Goal: Task Accomplishment & Management: Complete application form

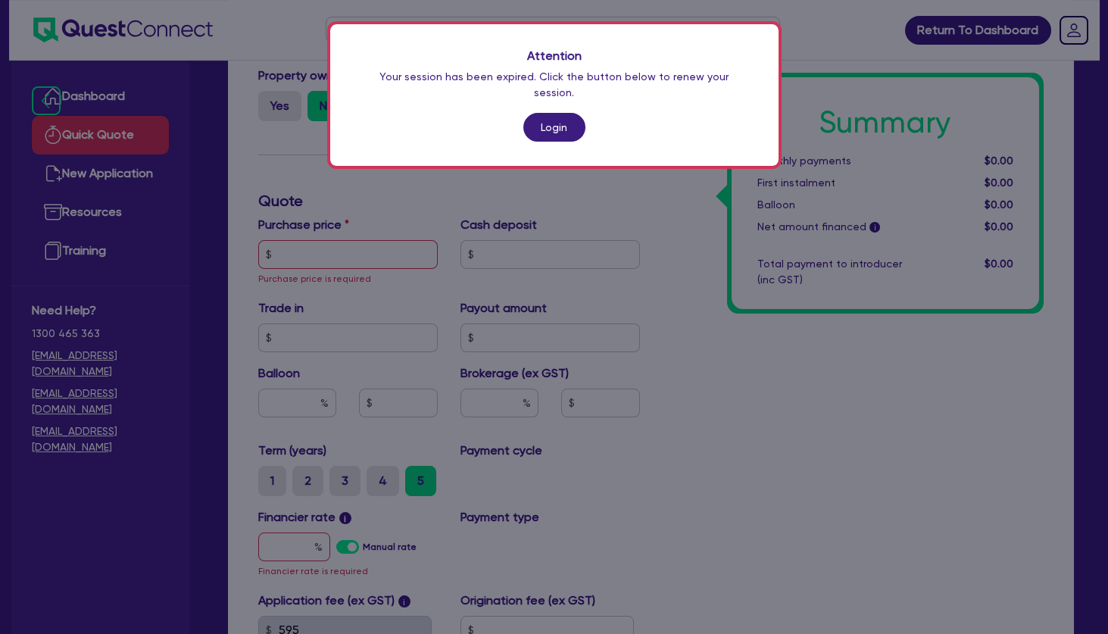
scroll to position [334, 0]
click at [559, 113] on link "Login" at bounding box center [554, 127] width 62 height 29
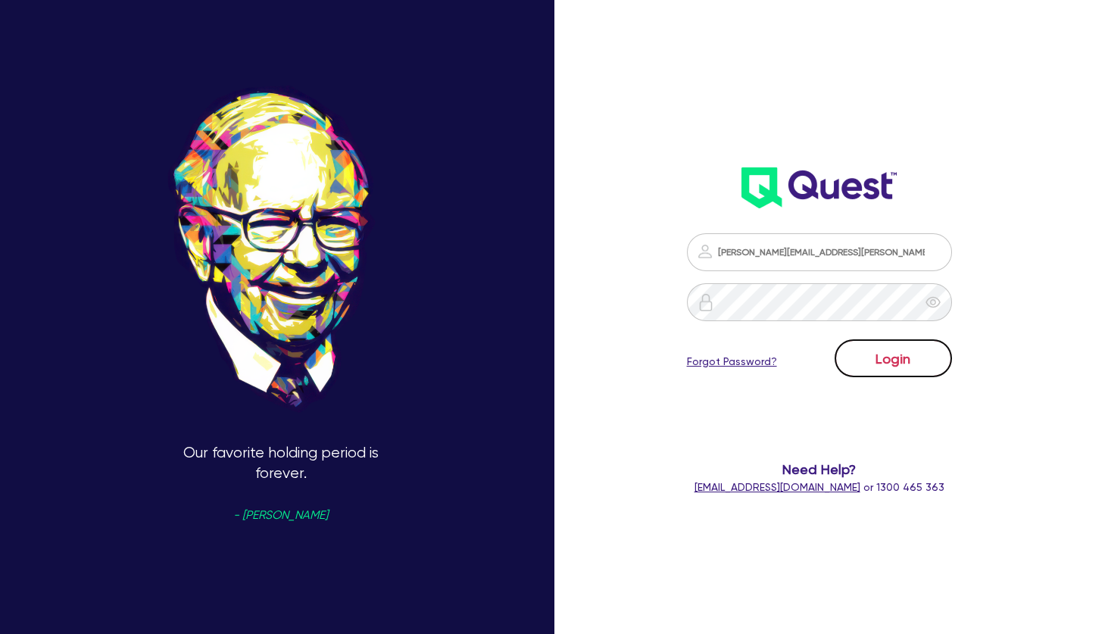
click at [916, 366] on button "Login" at bounding box center [893, 358] width 117 height 38
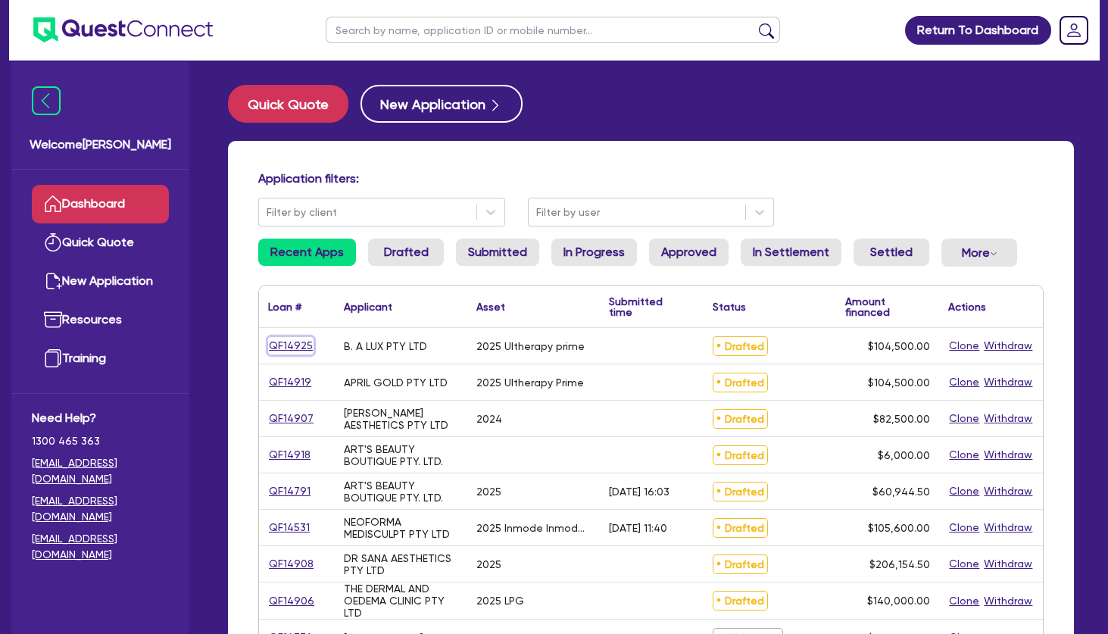
click at [307, 343] on link "QF14925" at bounding box center [290, 345] width 45 height 17
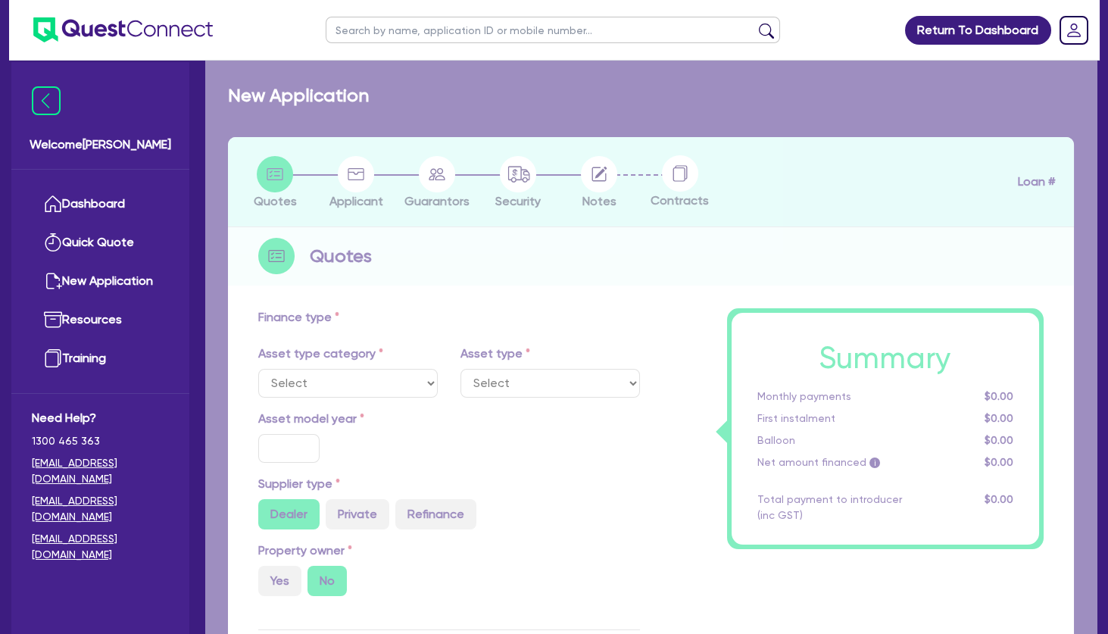
select select "TERTIARY_ASSETS"
type input "2025"
radio input "true"
type input "104,500"
type input "4"
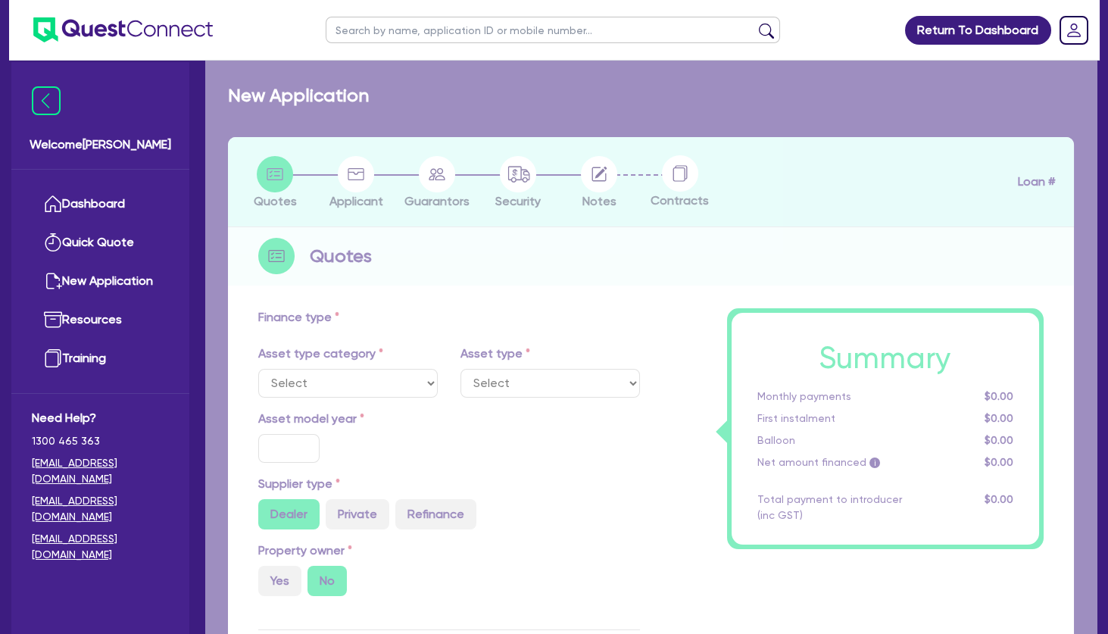
type input "4,180"
type input "10.5"
type input "350"
select select "BEAUTY_EQUIPMENT"
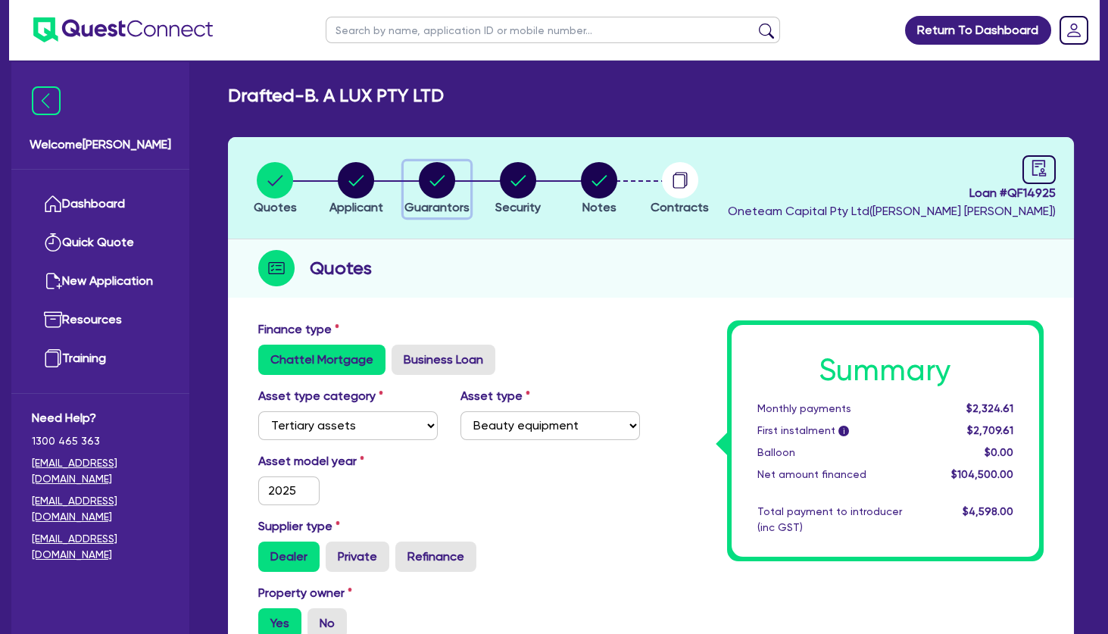
click at [427, 181] on circle "button" at bounding box center [437, 180] width 36 height 36
select select "MRS"
select select "VIC"
select select "DE_FACTO"
select select "PROPERTY"
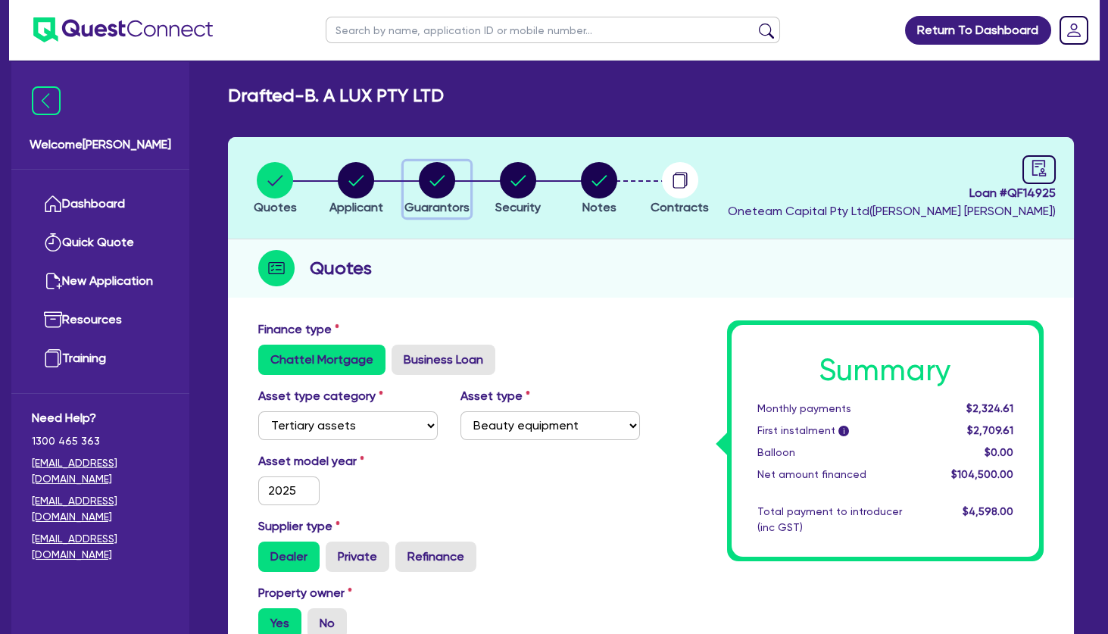
select select "VEHICLE"
select select "CASH"
select select "EQUIPMENT"
select select "HOUSEHOLD_PERSONAL"
select select "MORTGAGE"
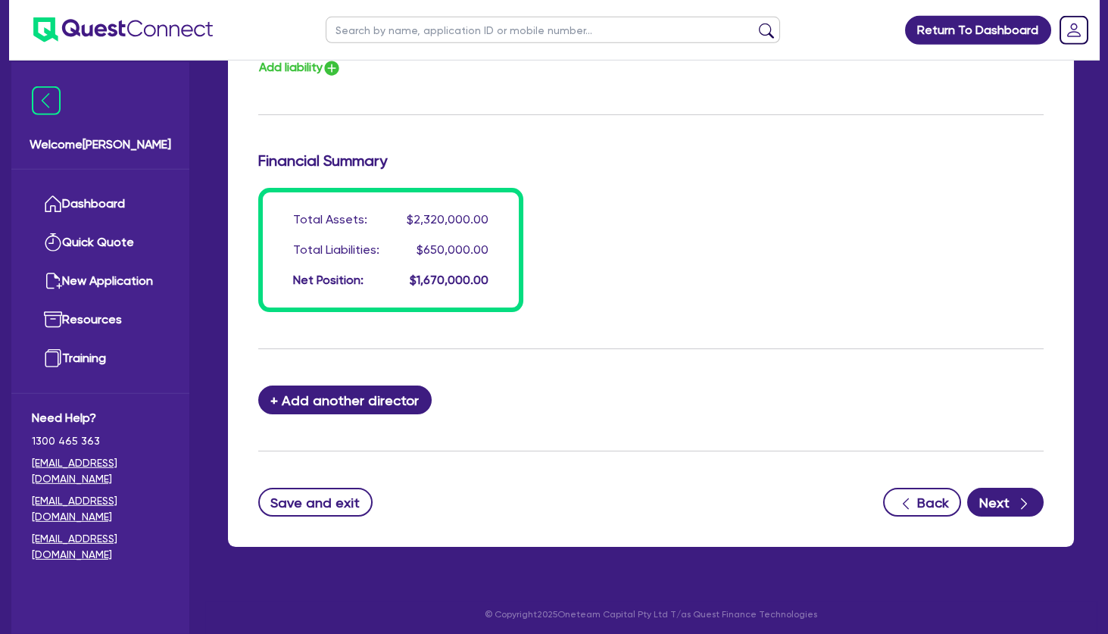
scroll to position [1271, 0]
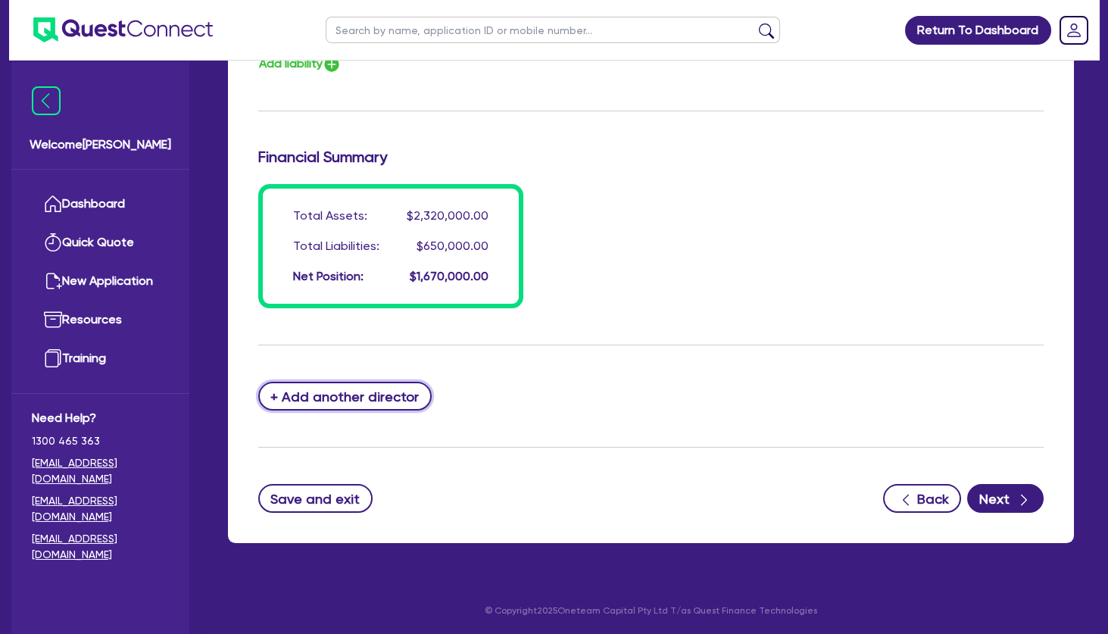
click at [403, 400] on button "+ Add another director" at bounding box center [344, 396] width 173 height 29
type input "1"
type input "0479089868"
type input "1900000"
type input "35000"
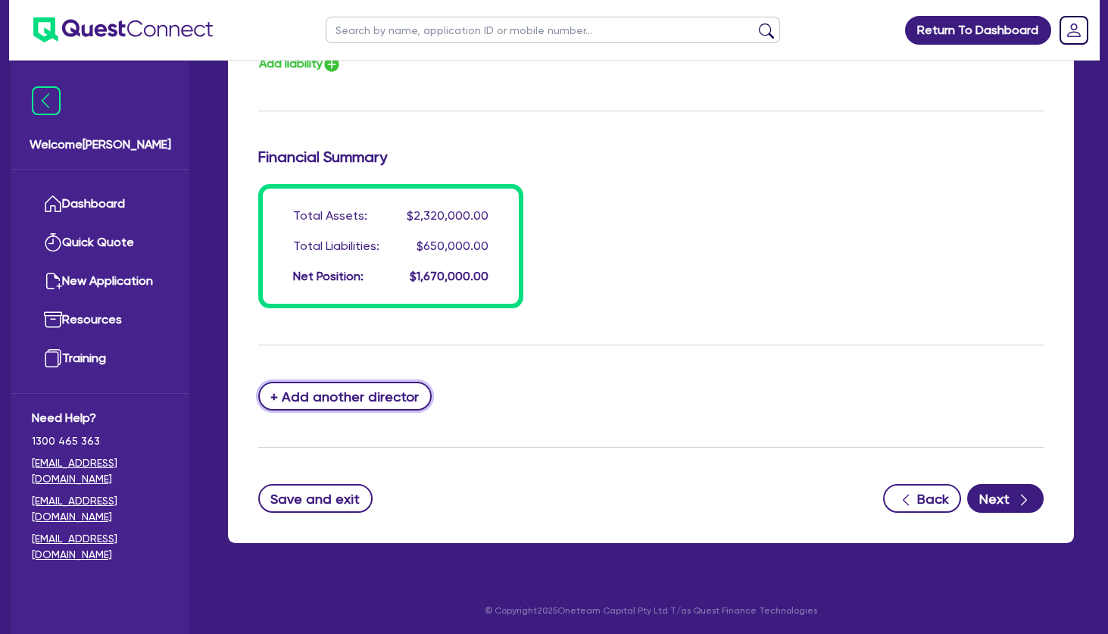
type input "70000"
type input "265000"
type input "50000"
type input "650000"
type input "3000"
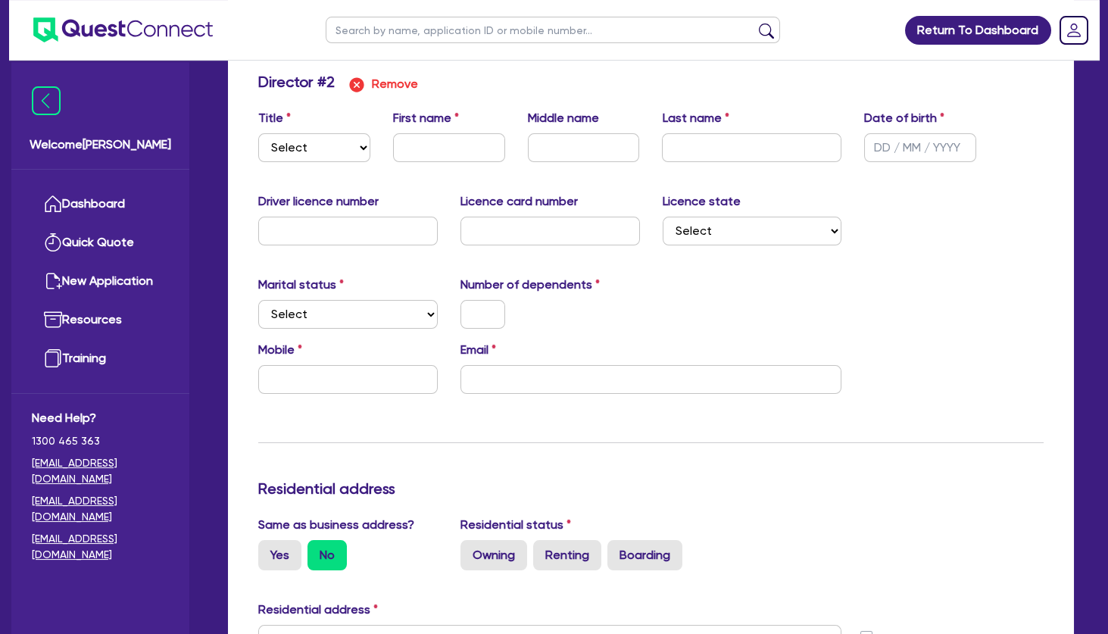
scroll to position [1390, 0]
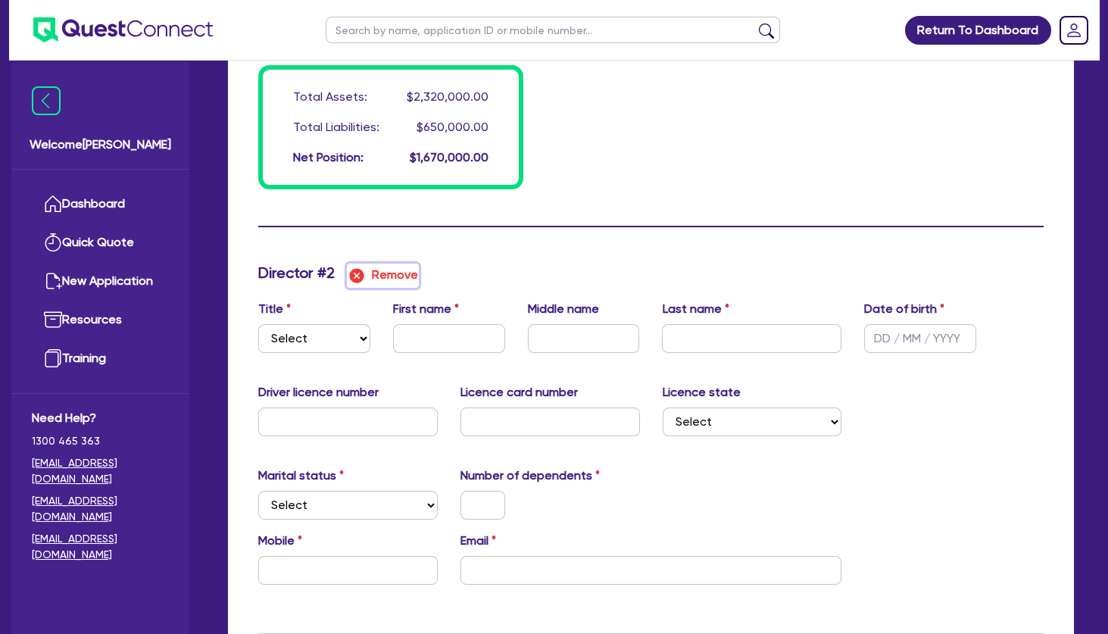
click at [390, 277] on button "Remove" at bounding box center [383, 276] width 72 height 24
type input "1"
type input "0479 089 868"
type input "1,900,000"
type input "35,000"
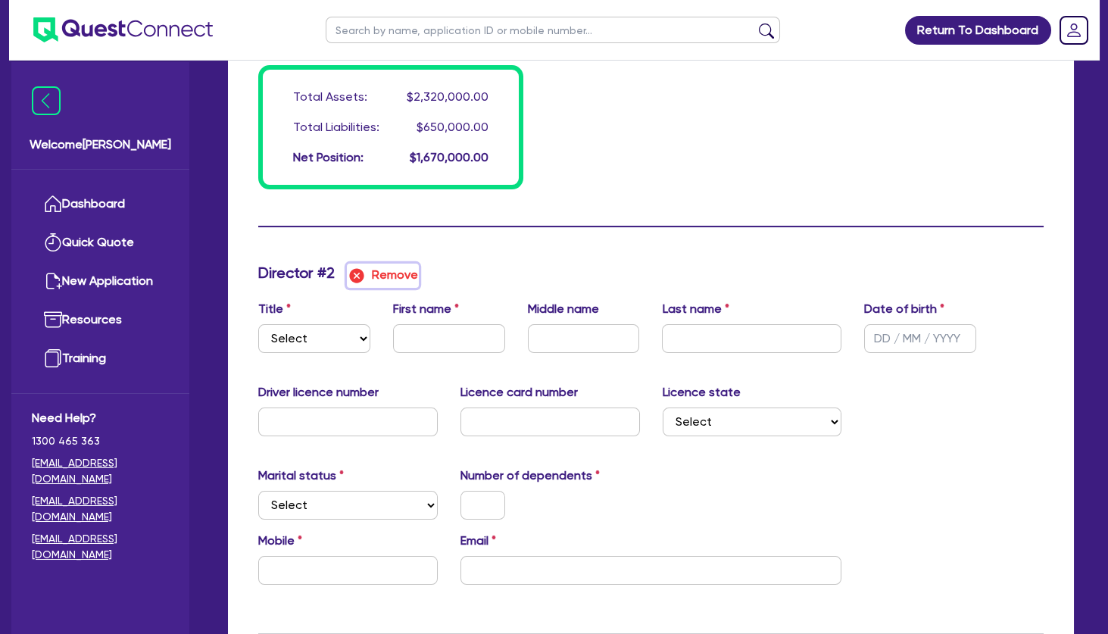
type input "70,000"
type input "265,000"
type input "50,000"
type input "650,000"
type input "3,000"
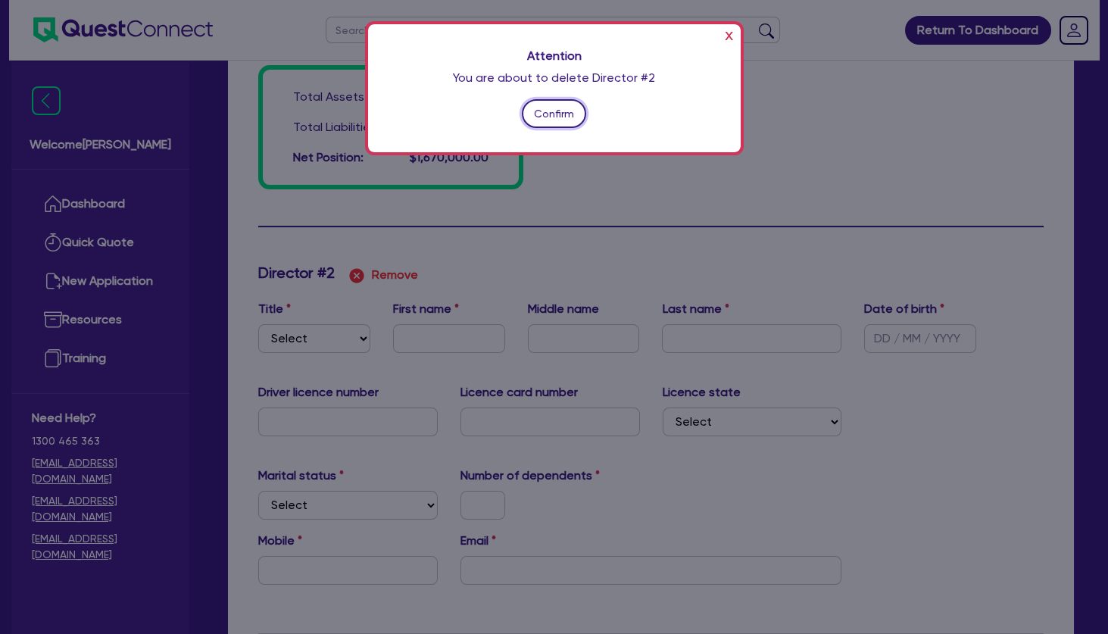
click at [535, 116] on button "Confirm" at bounding box center [554, 113] width 65 height 29
type input "1"
type input "0479089868"
type input "1900000"
type input "35000"
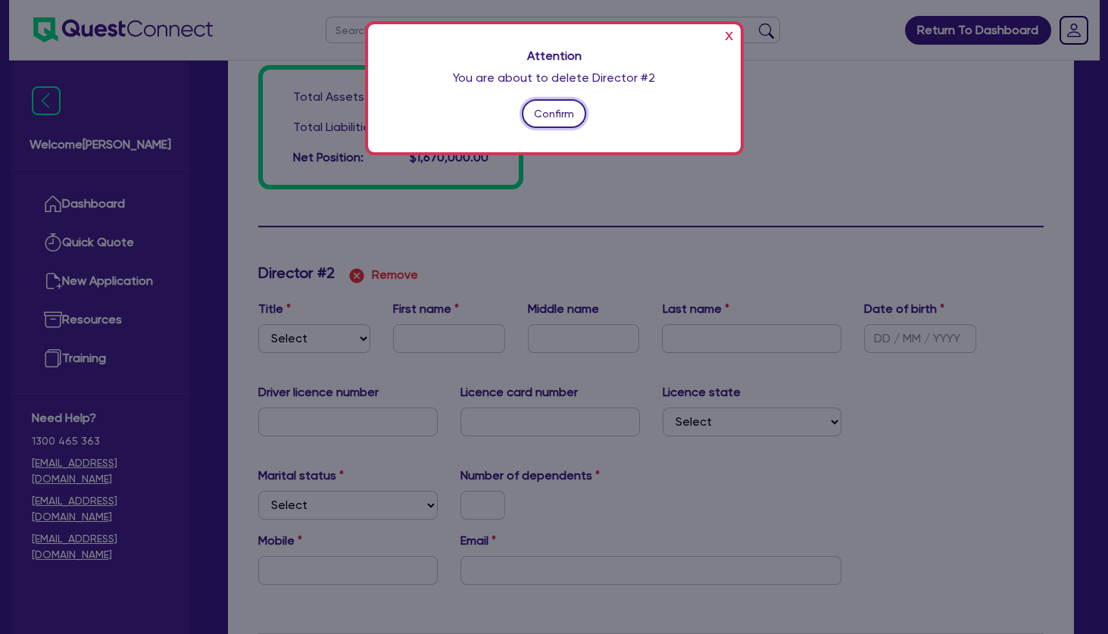
type input "70000"
type input "265000"
type input "50000"
type input "650000"
type input "3000"
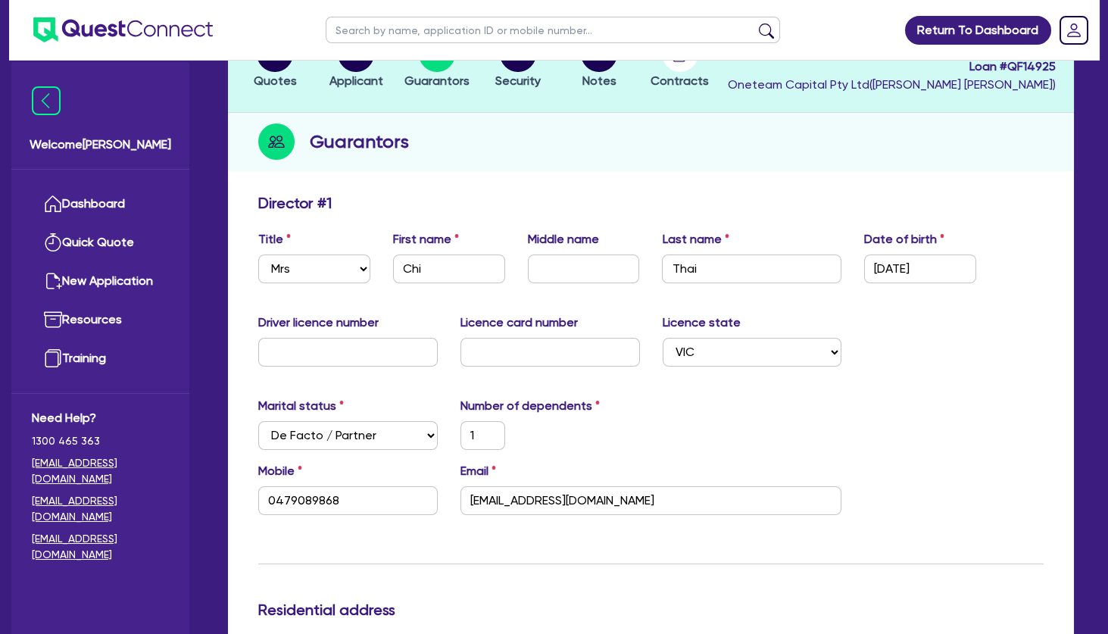
scroll to position [0, 0]
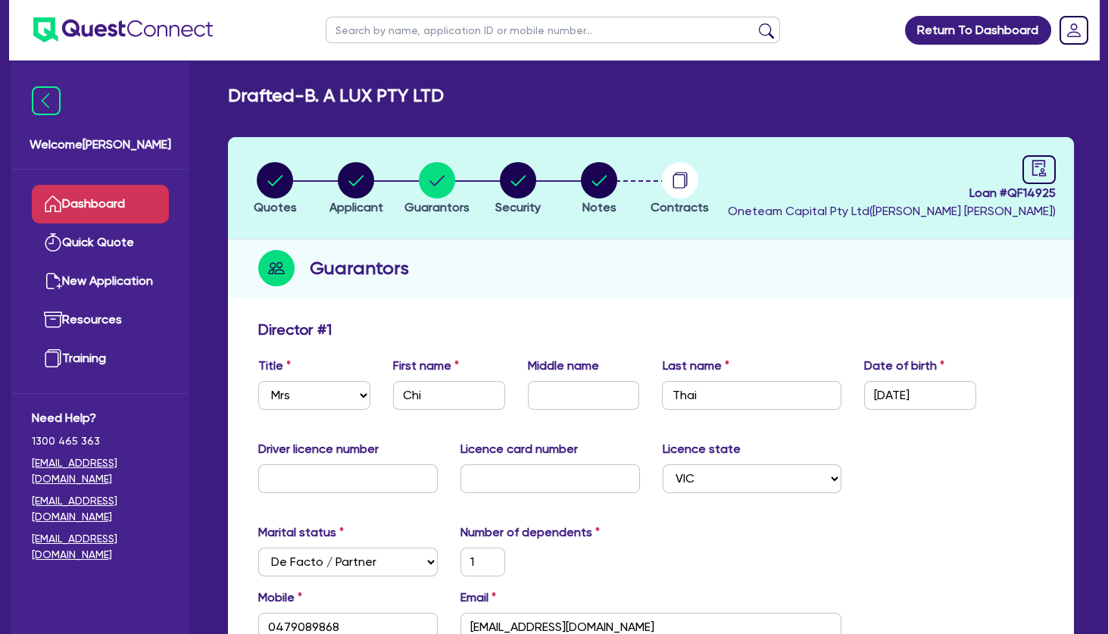
click at [129, 198] on link "Dashboard" at bounding box center [100, 204] width 137 height 39
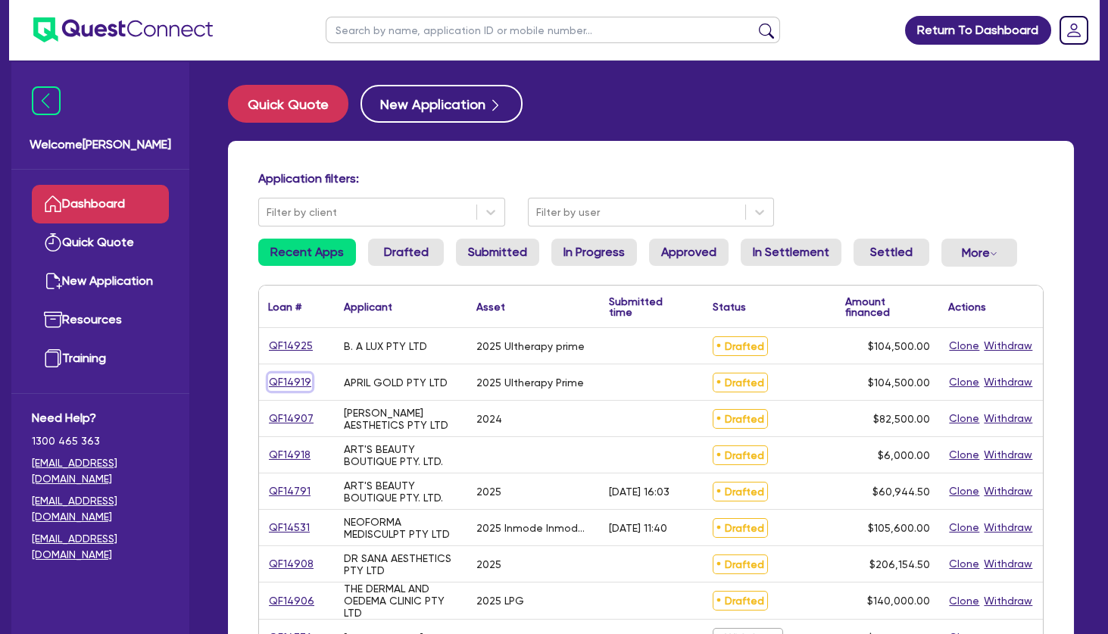
click at [300, 380] on link "QF14919" at bounding box center [290, 381] width 44 height 17
select select "TERTIARY_ASSETS"
select select "BEAUTY_EQUIPMENT"
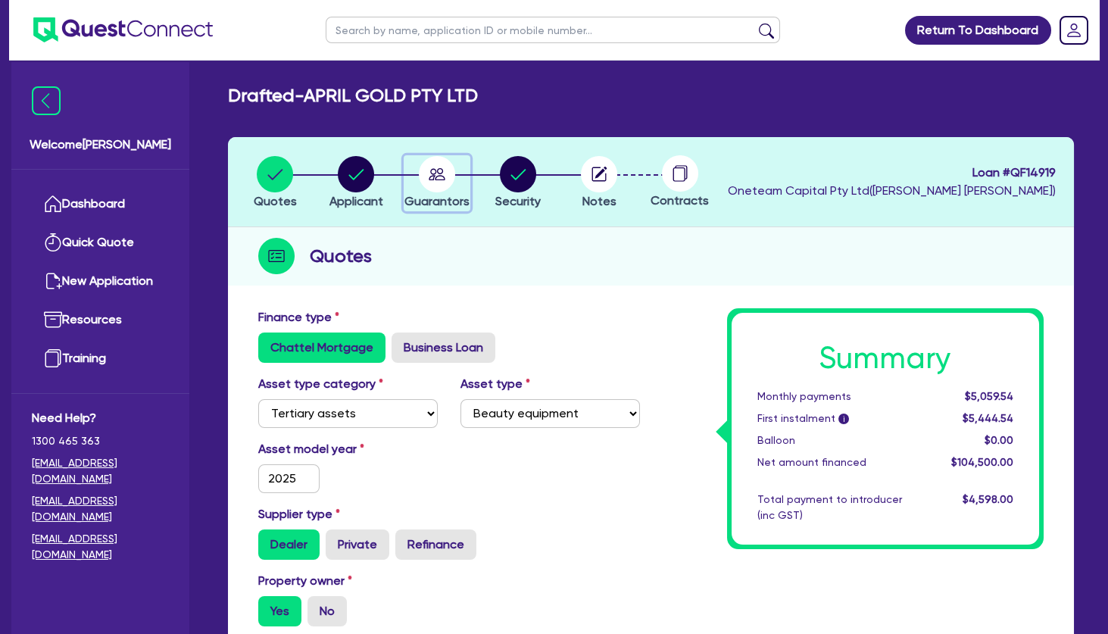
click at [441, 171] on circle "button" at bounding box center [437, 174] width 36 height 36
select select "MRS"
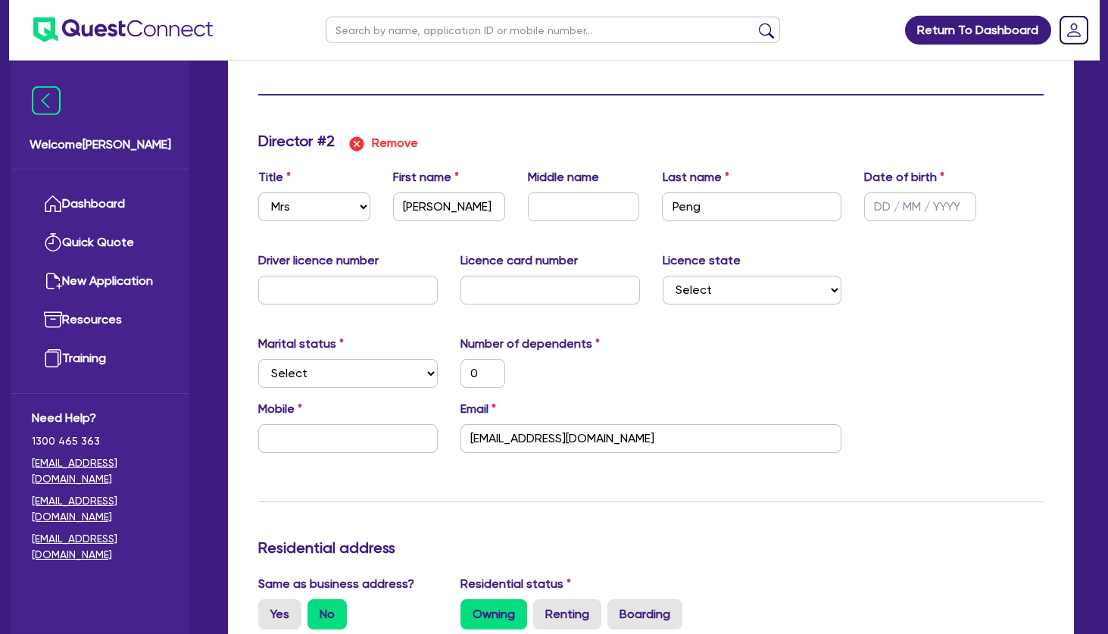
scroll to position [1309, 0]
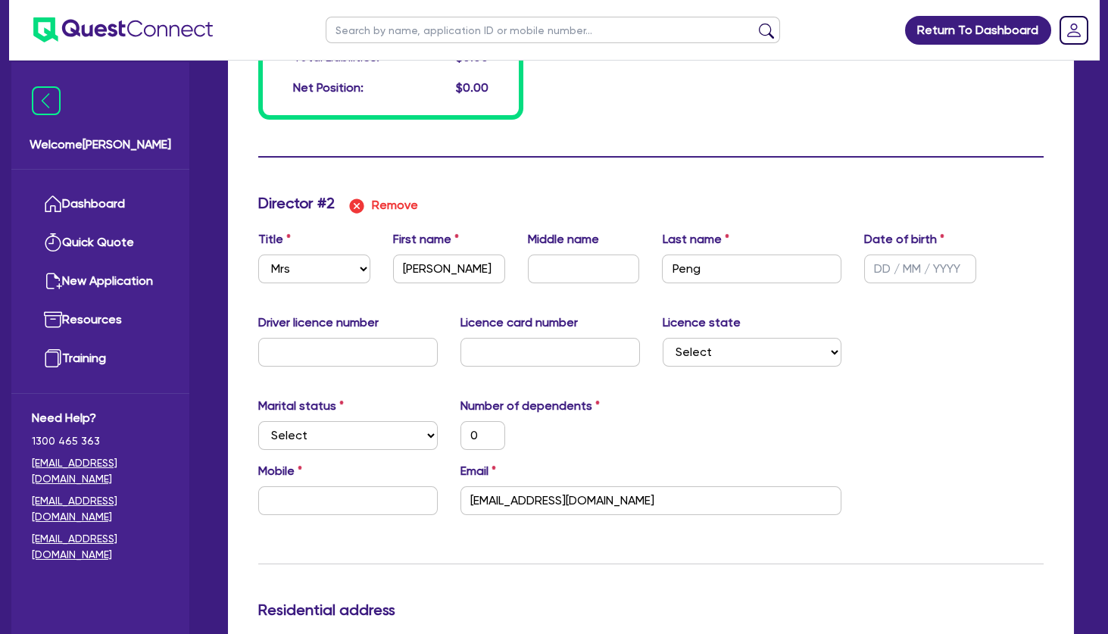
click at [630, 460] on div "Marital status Select [DEMOGRAPHIC_DATA] Married De Facto / Partner Number of d…" at bounding box center [651, 429] width 808 height 65
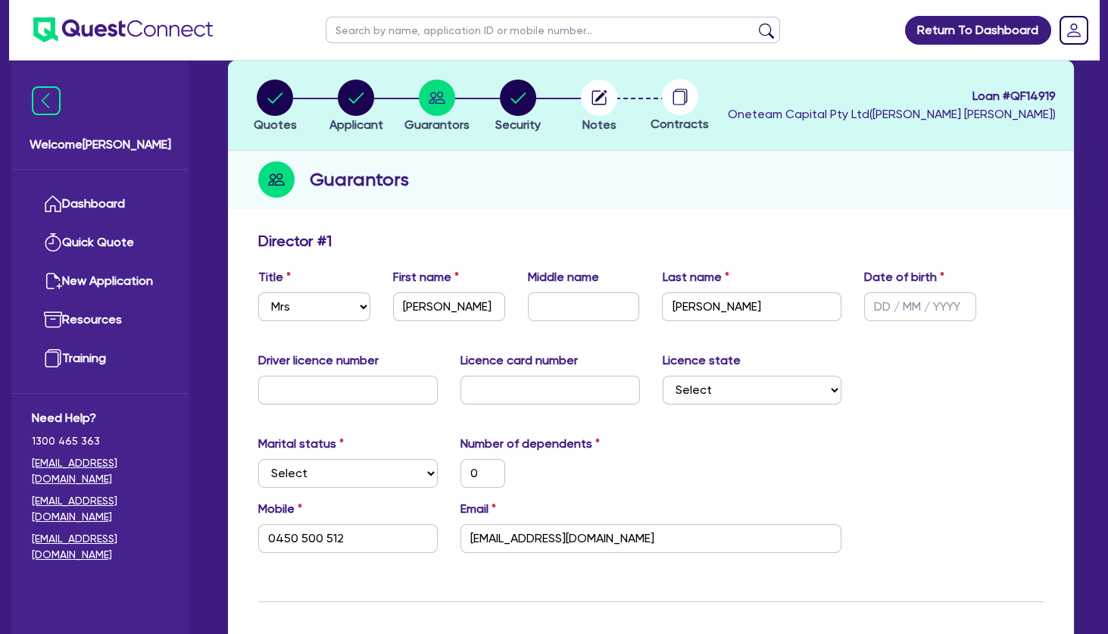
scroll to position [0, 0]
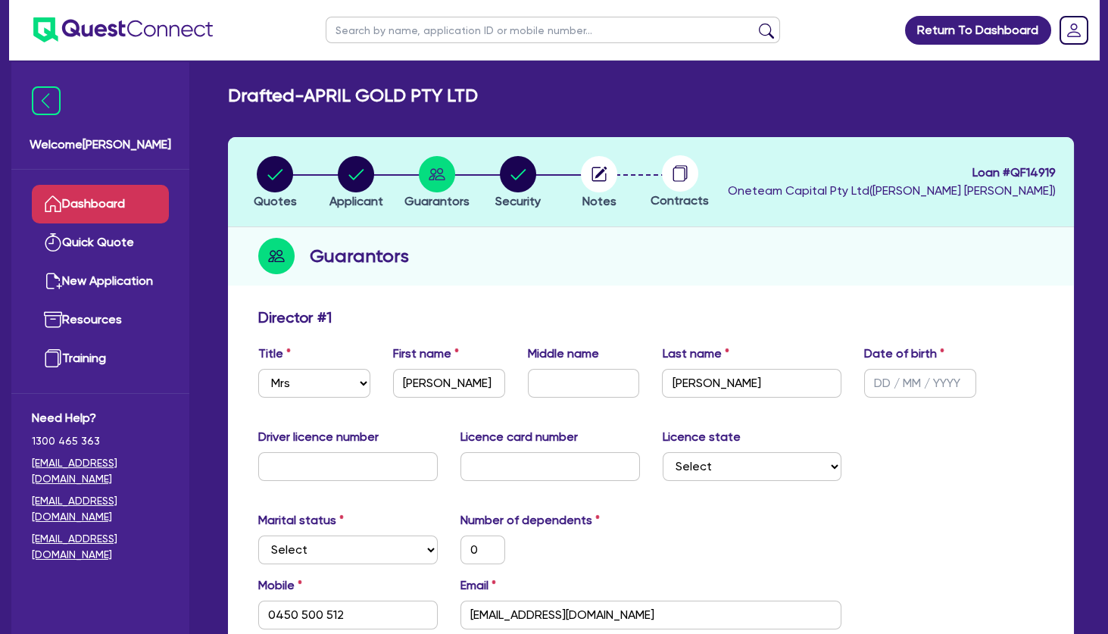
click at [95, 208] on link "Dashboard" at bounding box center [100, 204] width 137 height 39
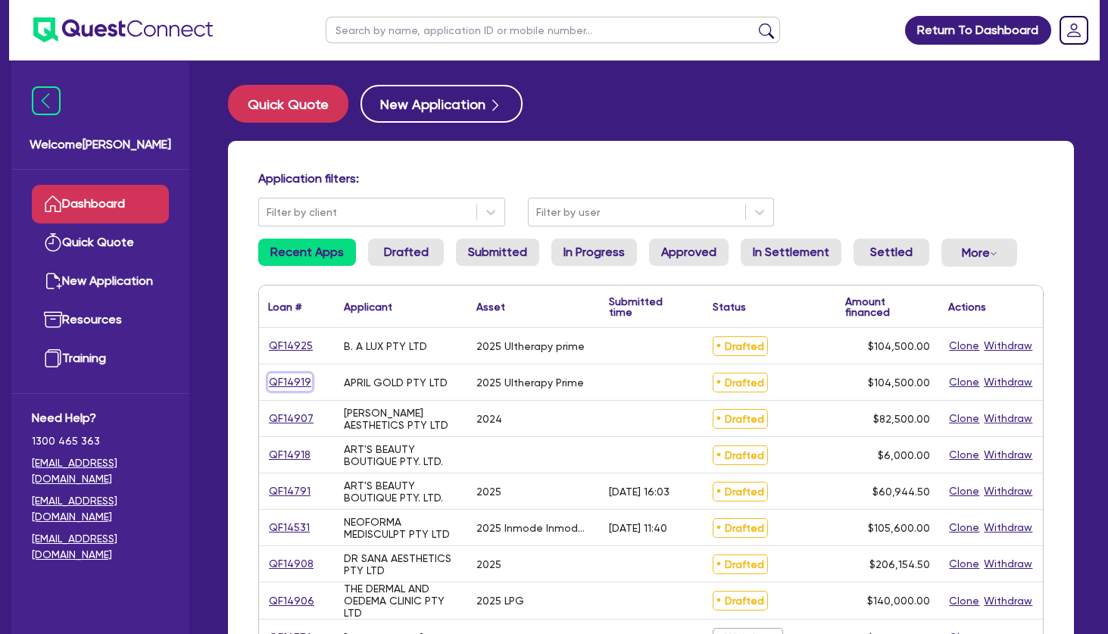
click at [291, 382] on link "QF14919" at bounding box center [290, 381] width 44 height 17
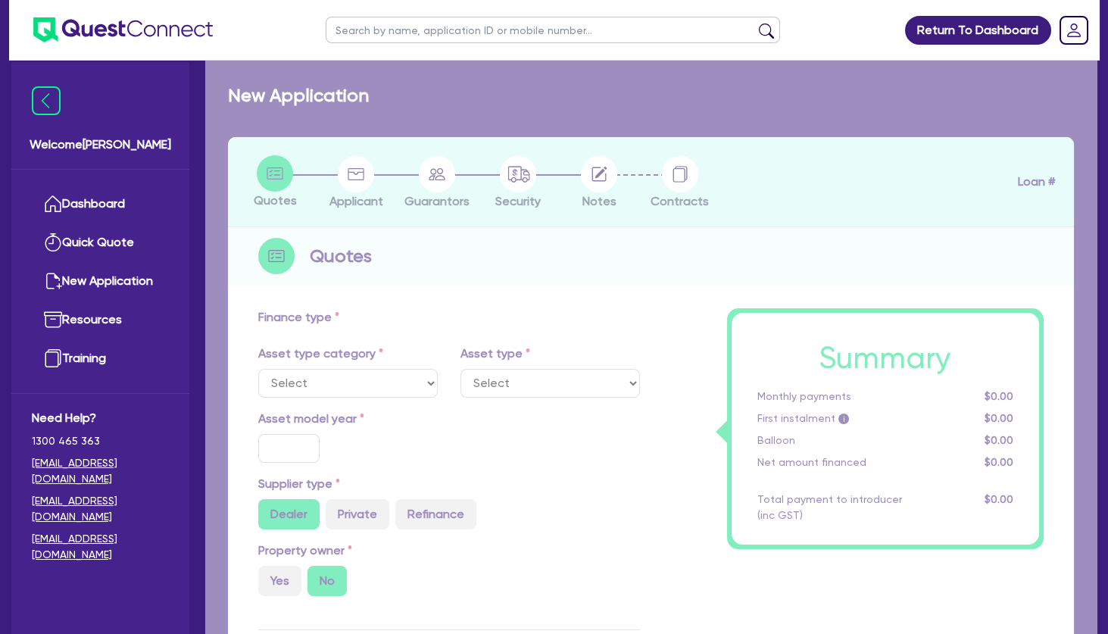
select select "TERTIARY_ASSETS"
type input "2025"
radio input "true"
type input "104,500"
type input "4"
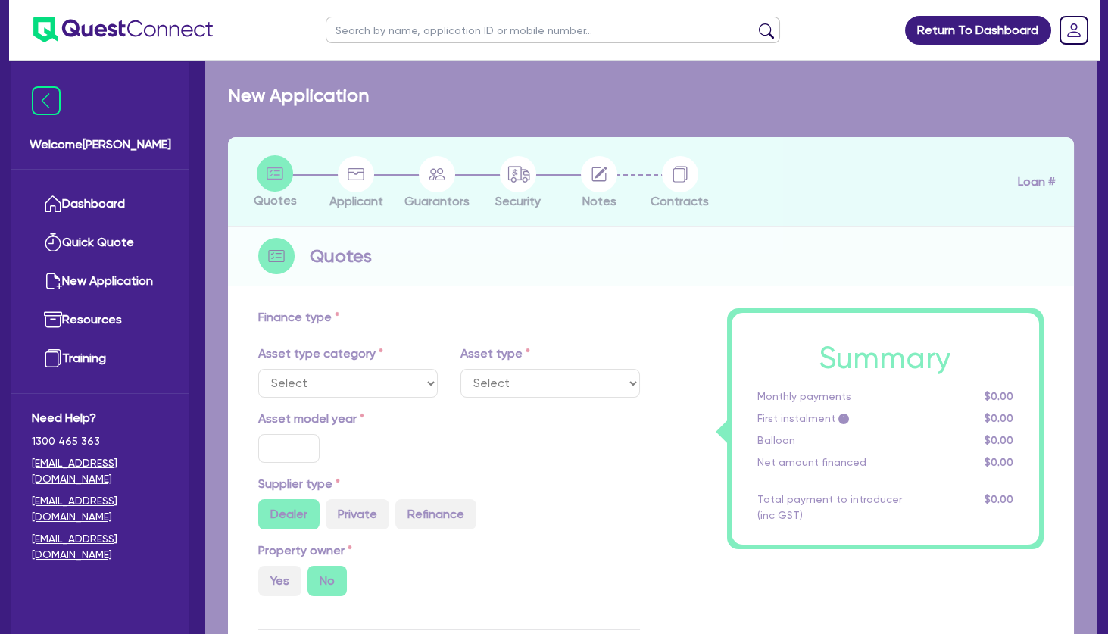
type input "4,180"
radio input "true"
type input "10.5"
type input "350"
select select "BEAUTY_EQUIPMENT"
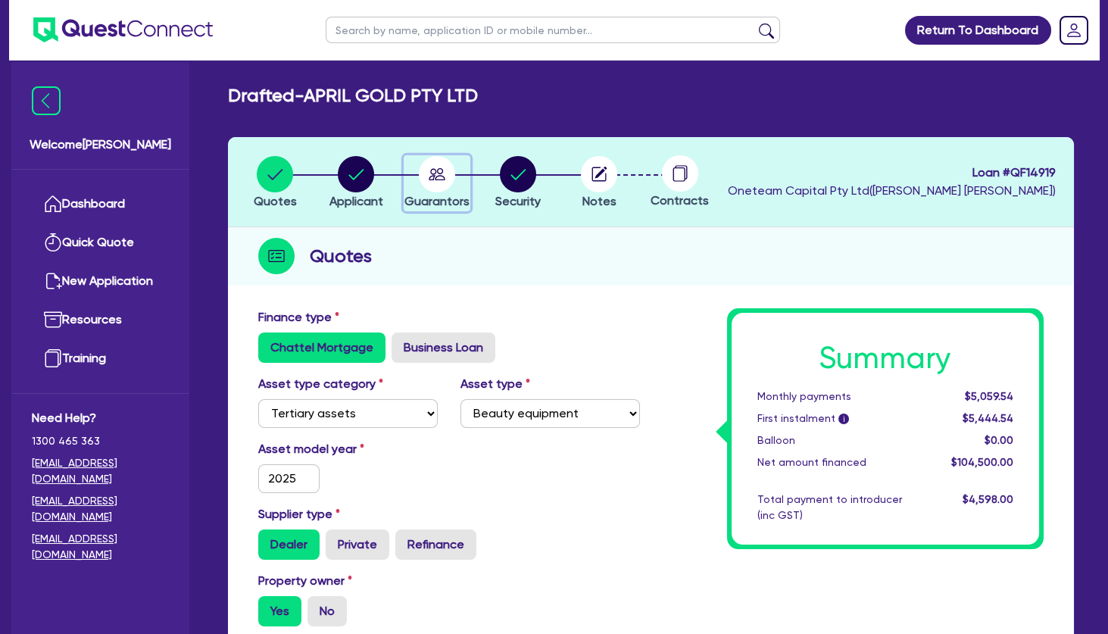
click at [436, 183] on circle "button" at bounding box center [437, 174] width 36 height 36
select select "MRS"
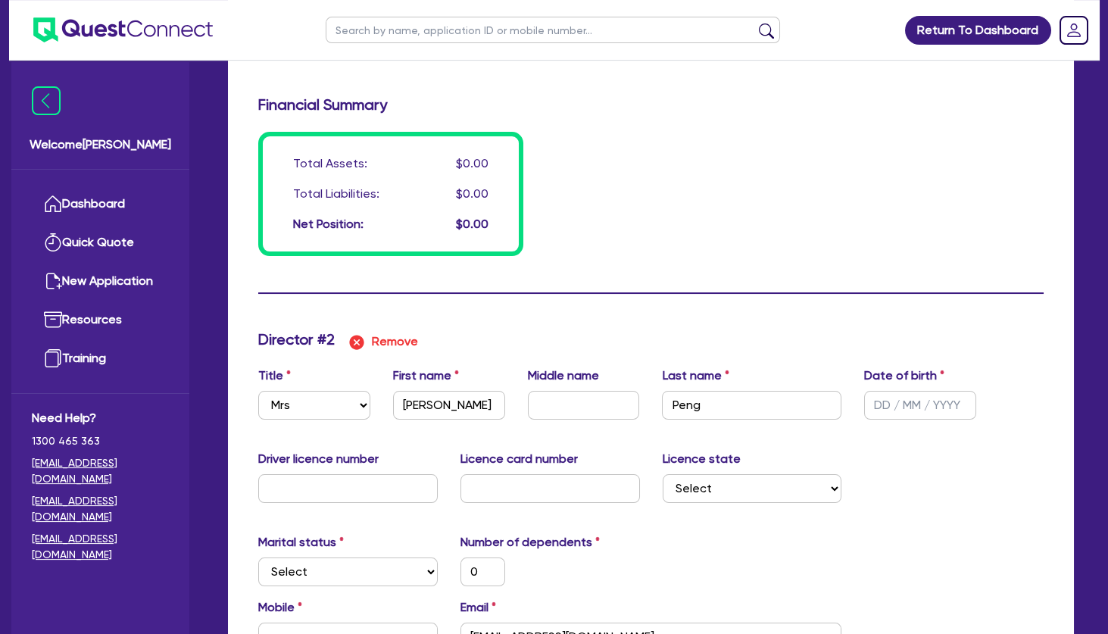
scroll to position [1309, 0]
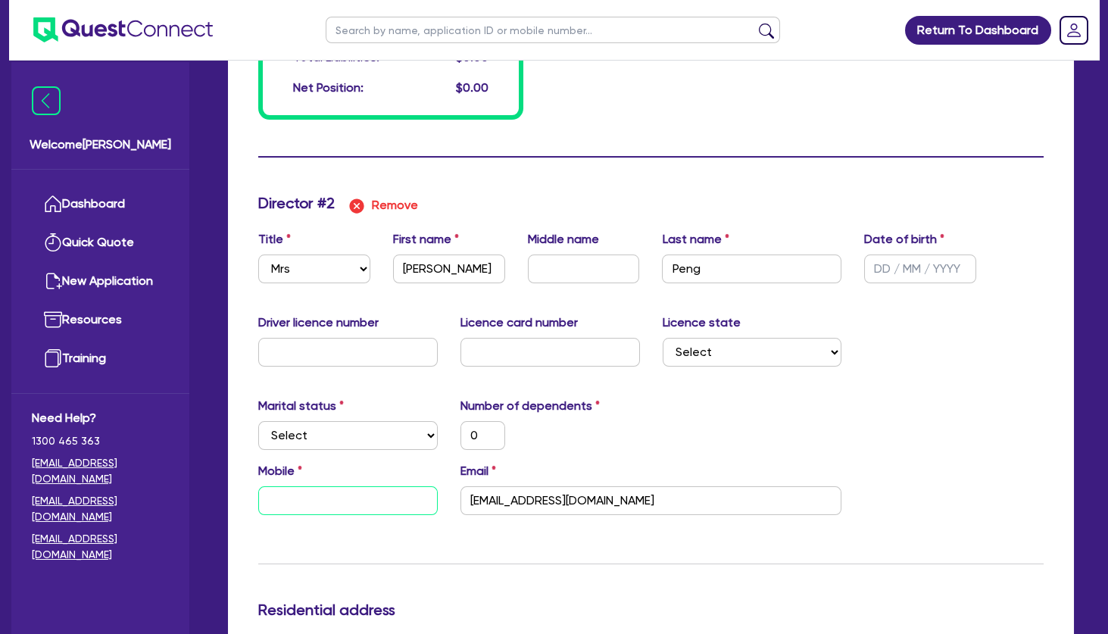
click at [399, 502] on input "text" at bounding box center [347, 500] width 179 height 29
paste input "0433 022 369"
type input "0"
type input "0450500512"
type input "0"
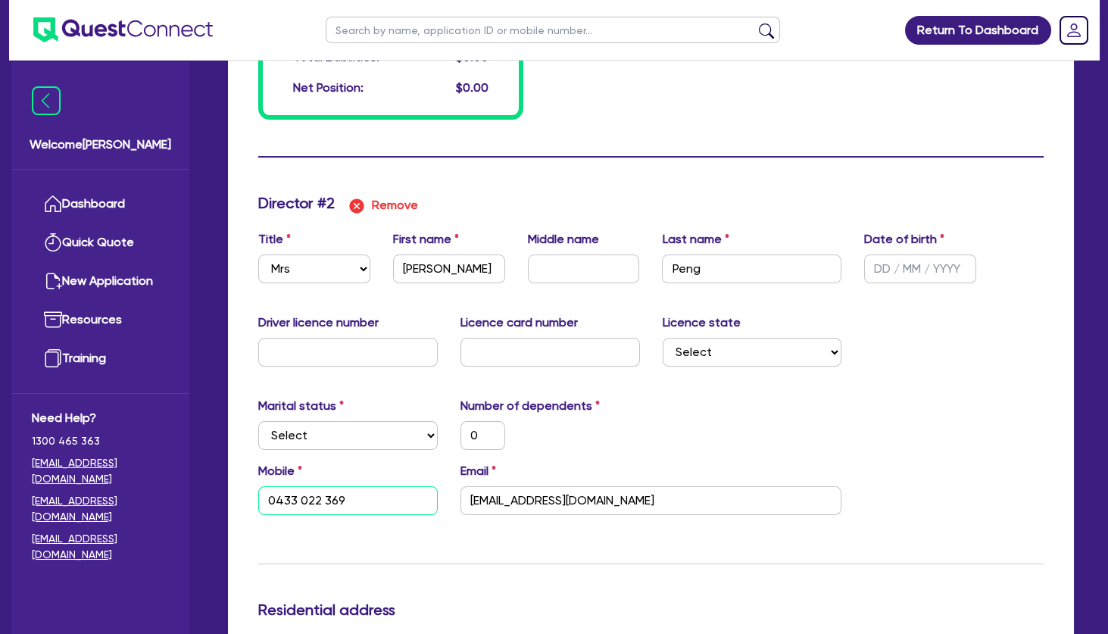
type input "0433 022 369"
click at [647, 430] on div "0" at bounding box center [550, 435] width 202 height 29
click at [258, 421] on select "Select Single Married De Facto / Partner" at bounding box center [347, 435] width 179 height 29
select select "DE_FACTO"
click option "De Facto / Partner" at bounding box center [0, 0] width 0 height 0
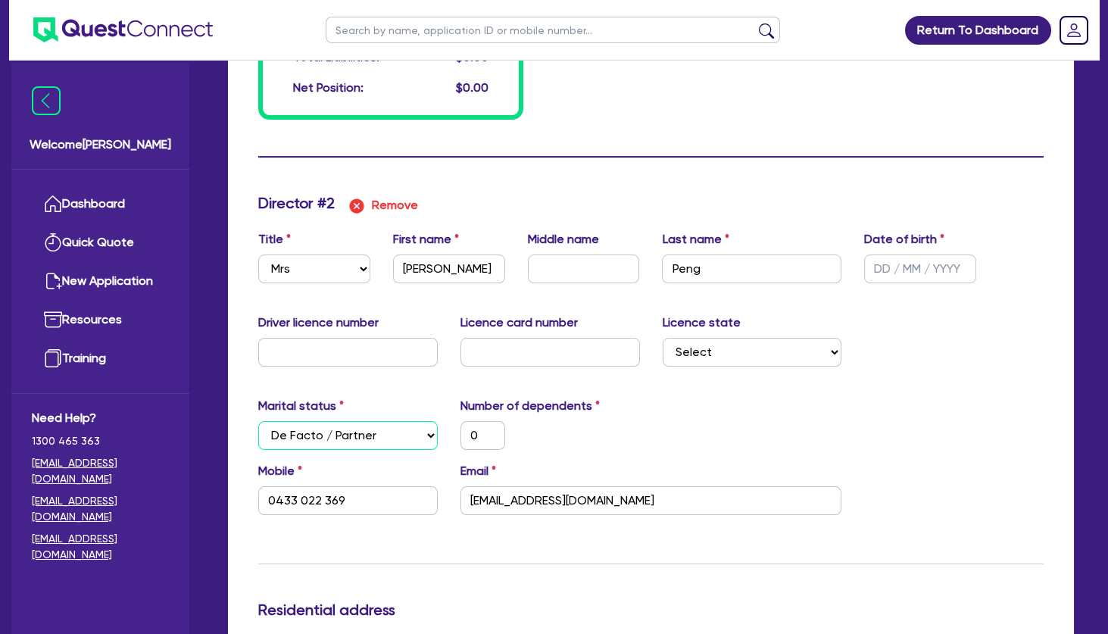
type input "0"
type input "0450500512"
type input "0"
type input "0433 022 369"
click at [758, 428] on div "Marital status Select [DEMOGRAPHIC_DATA] Married De Facto / Partner Number of d…" at bounding box center [651, 429] width 808 height 65
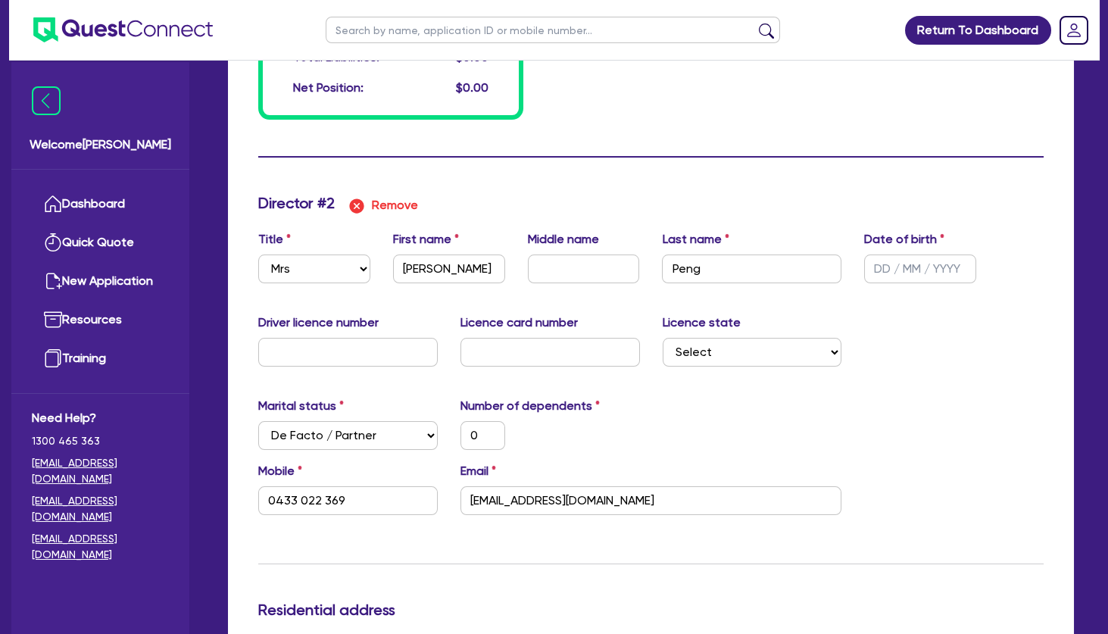
type input "0"
type input "0450 500 512"
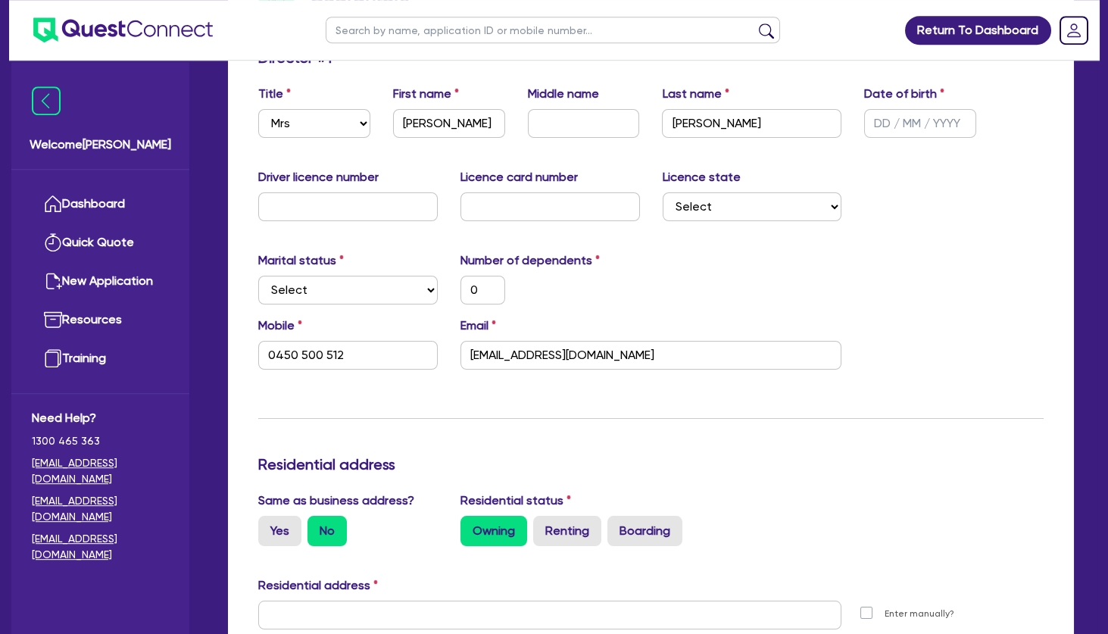
scroll to position [0, 0]
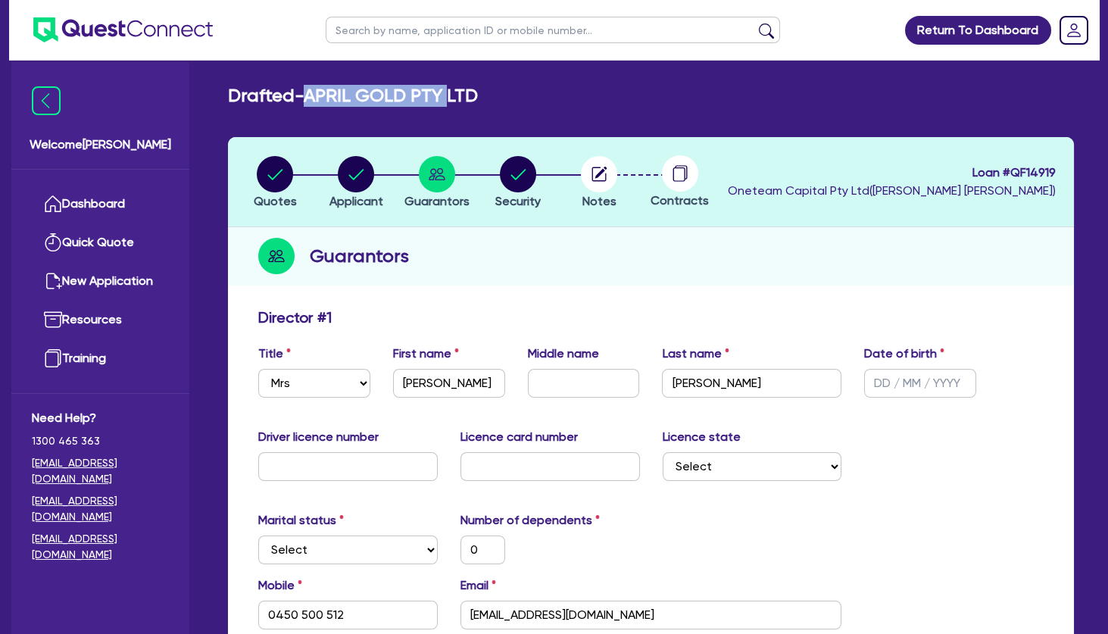
drag, startPoint x: 454, startPoint y: 96, endPoint x: 318, endPoint y: 96, distance: 136.3
click at [318, 96] on h2 "Drafted - APRIL GOLD PTY LTD" at bounding box center [353, 96] width 250 height 22
copy h2 "APRIL GOLD PTY"
click at [448, 319] on div "Director # 1" at bounding box center [651, 320] width 808 height 24
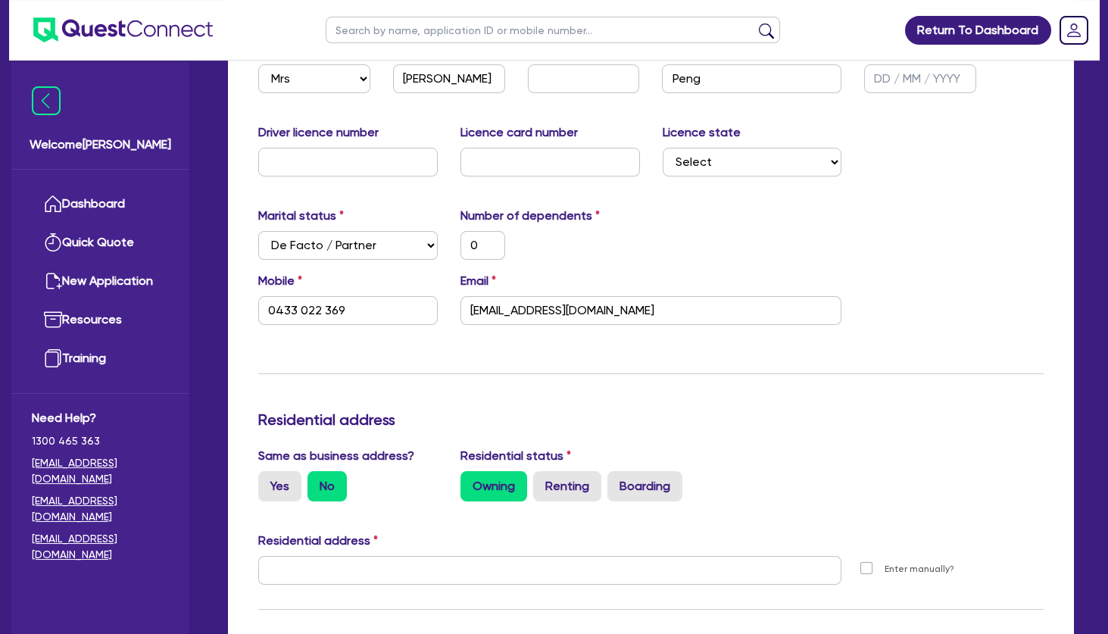
scroll to position [1390, 0]
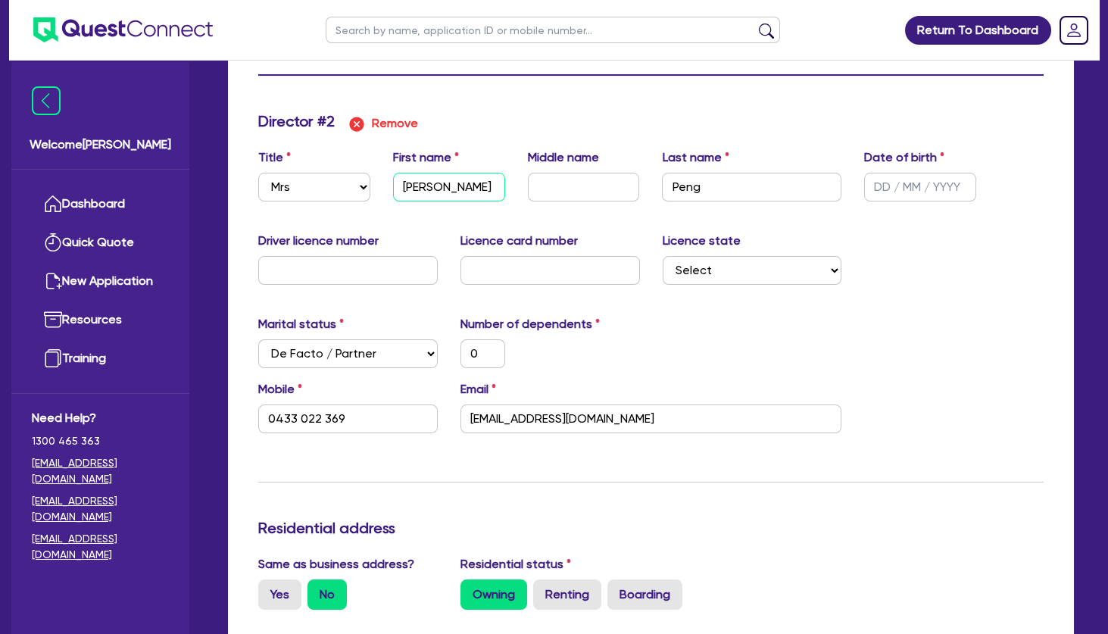
click at [430, 188] on input "[PERSON_NAME]" at bounding box center [449, 187] width 112 height 29
type input "0"
type input "0450500512"
type input "Z"
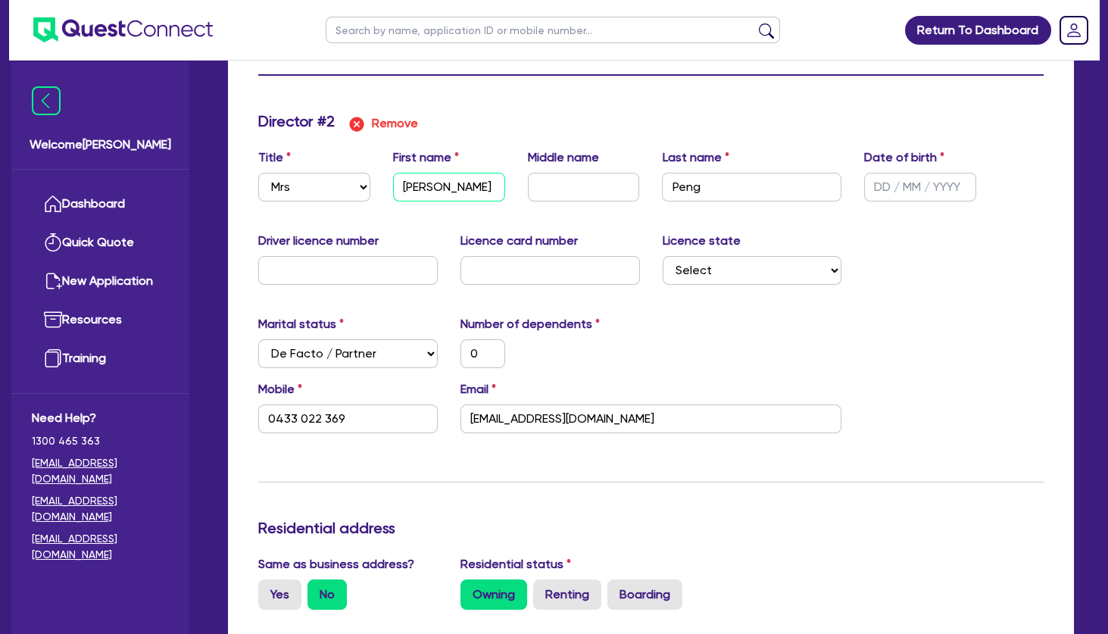
type input "0"
type input "0433 022 369"
type input "0"
type input "0450500512"
type input "Zi"
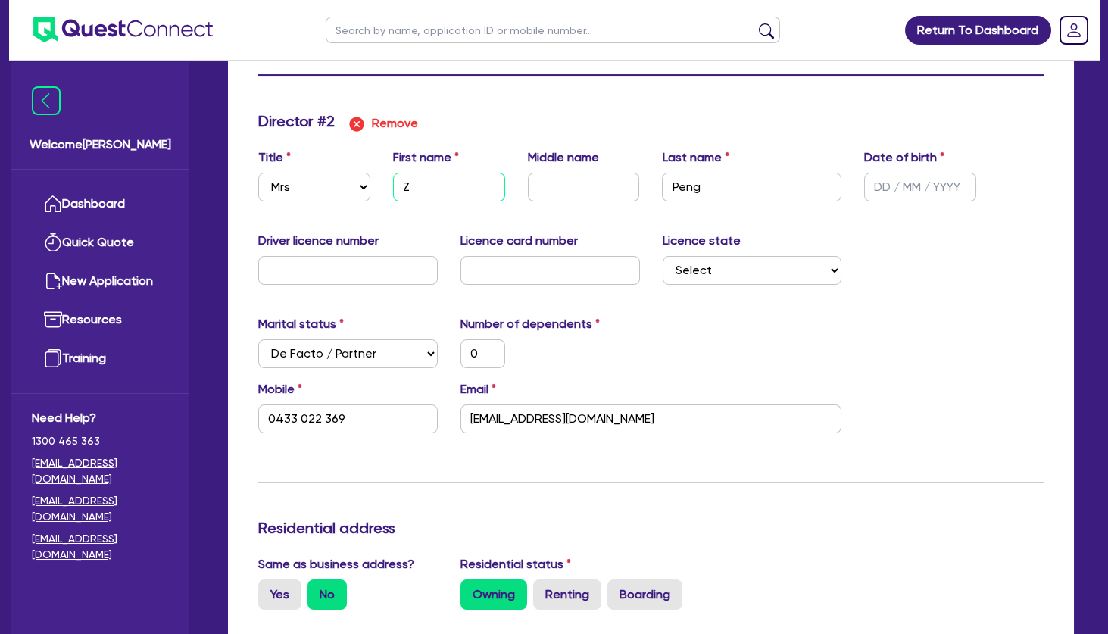
type input "0"
type input "0433 022 369"
type input "0"
type input "0450500512"
type input "Ziq"
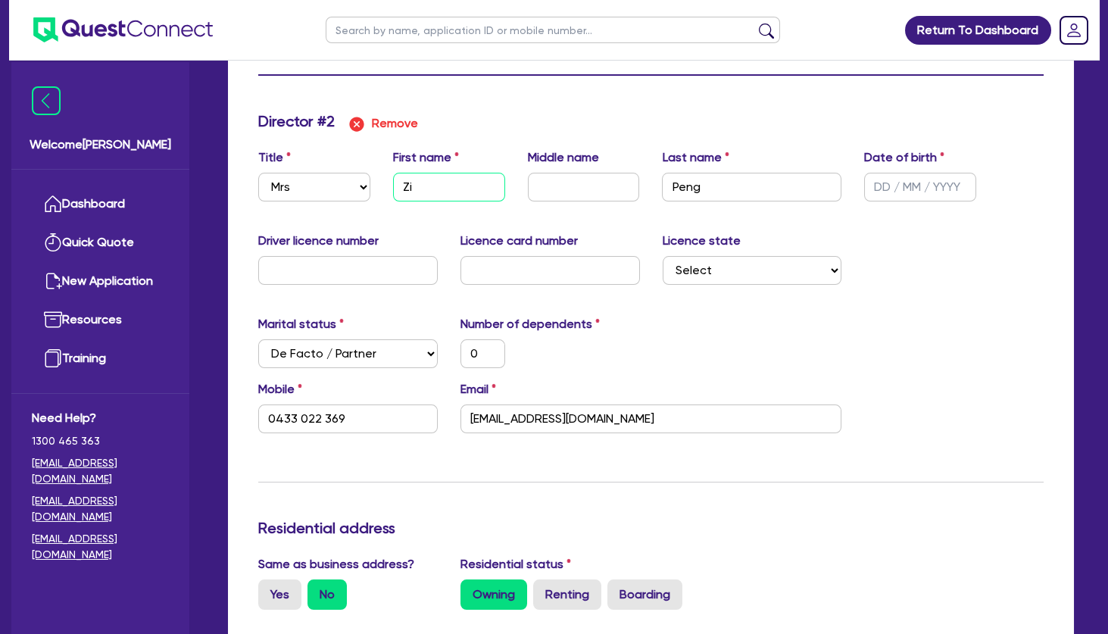
type input "0"
type input "0433 022 369"
type input "0"
type input "0450500512"
type input "Ziqi"
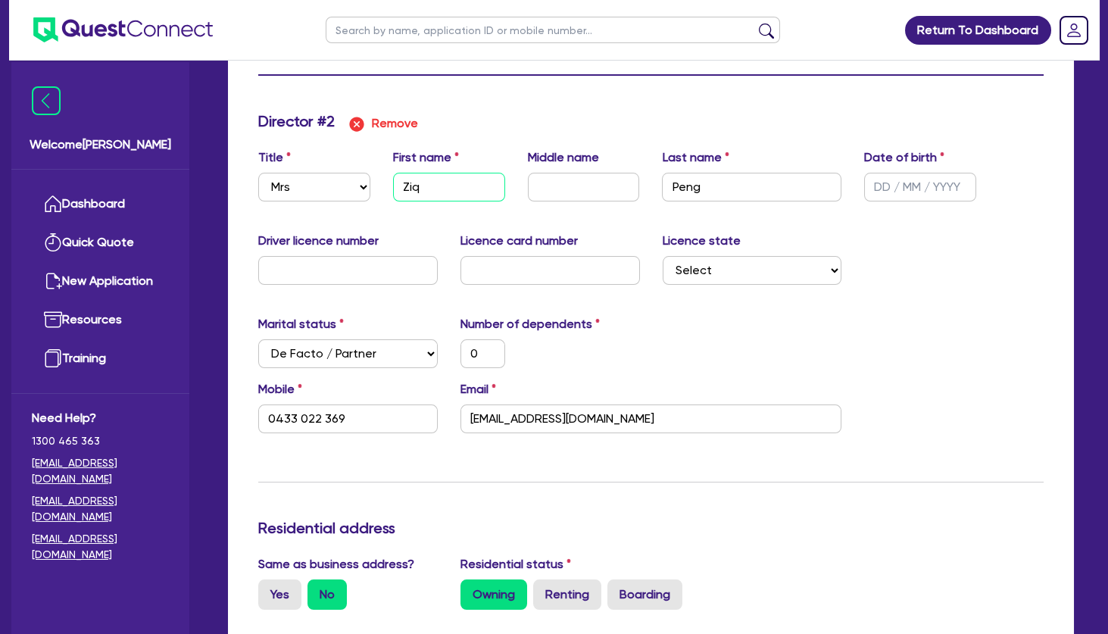
type input "0"
type input "0433 022 369"
type input "0"
type input "0450500512"
type input "Ziqin"
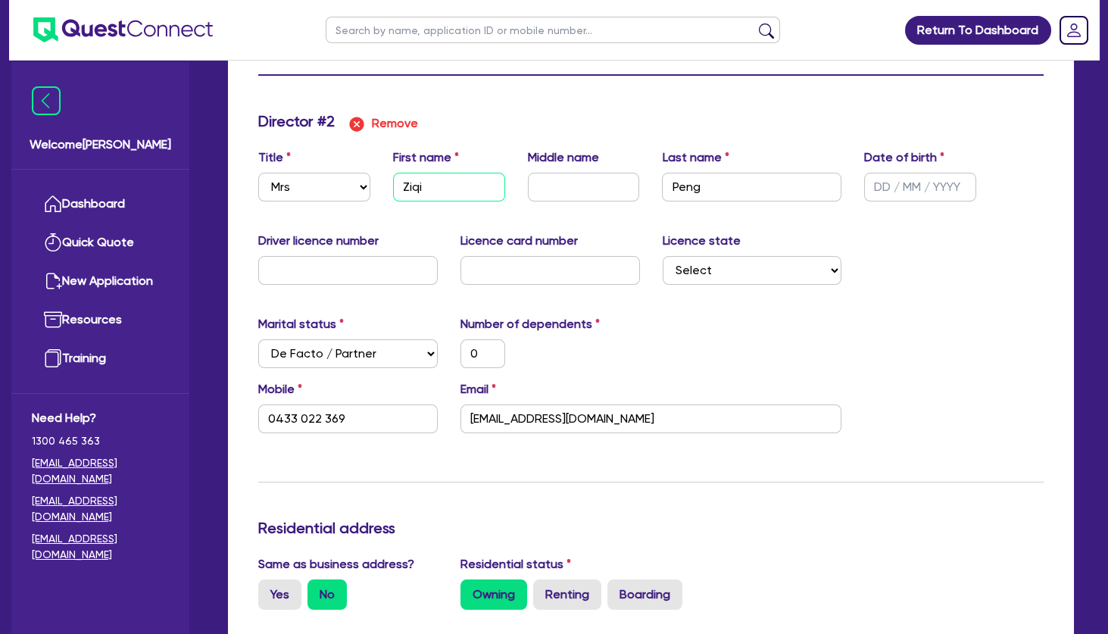
type input "0"
type input "0433 022 369"
type input "Ziqin"
click at [937, 197] on input "text" at bounding box center [920, 187] width 112 height 29
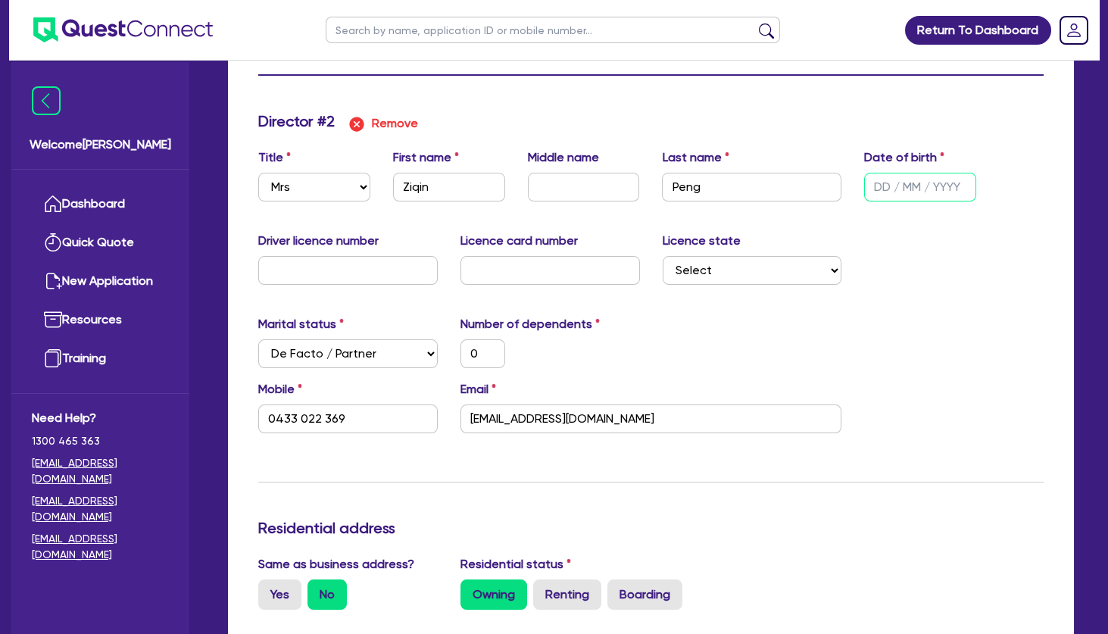
click at [924, 190] on input "text" at bounding box center [920, 187] width 112 height 29
click at [894, 188] on input "text" at bounding box center [920, 187] width 112 height 29
type input "0"
type input "0450500512"
type input "3 / /"
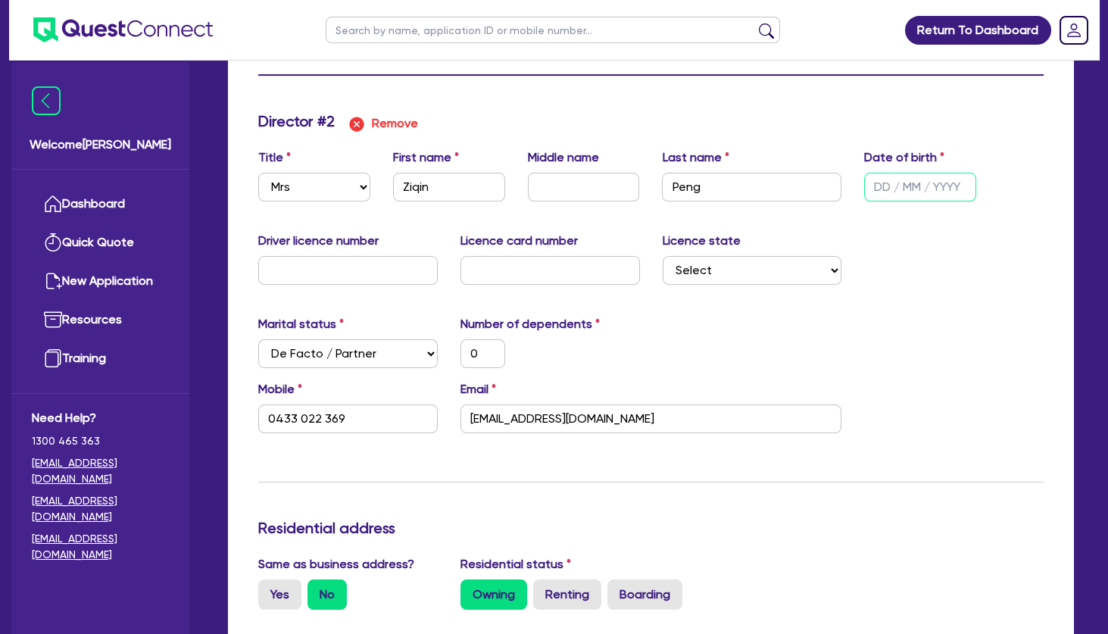
type input "0"
type input "0433 022 369"
type input "0"
type input "0450500512"
type input "31/ /"
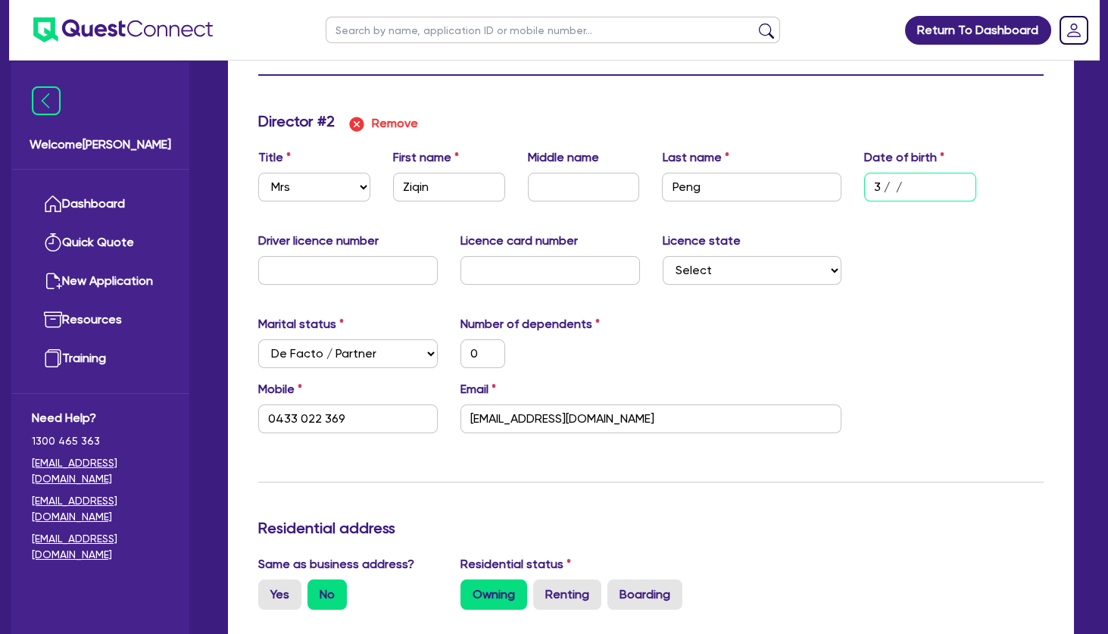
type input "0"
type input "0433 022 369"
type input "0"
type input "0450500512"
type input "31/0 /"
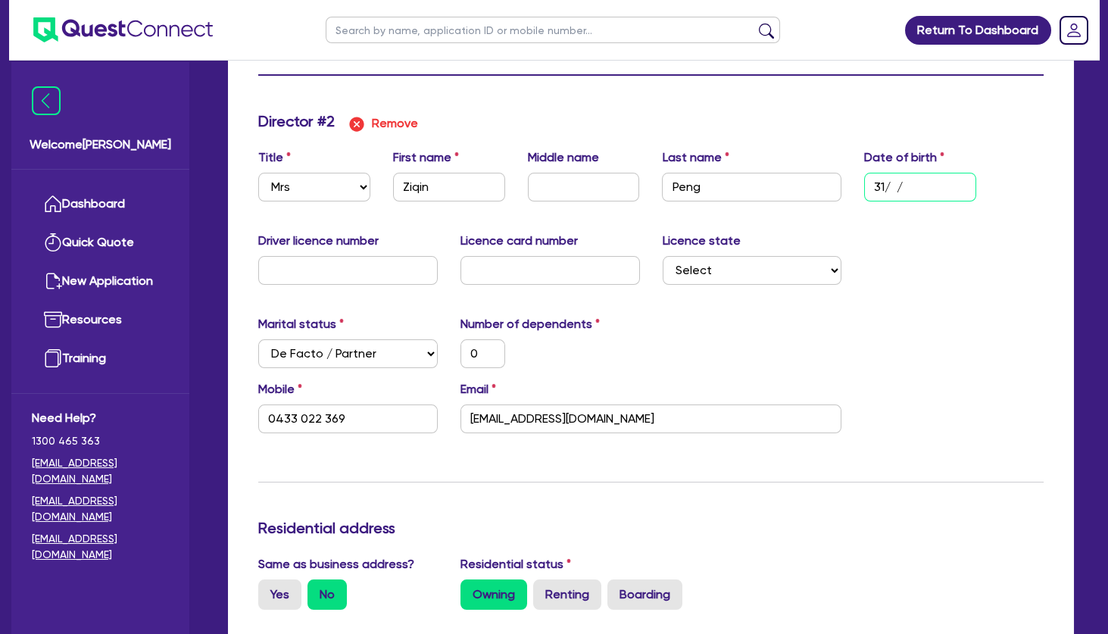
type input "0"
type input "0433 022 369"
type input "0"
type input "0450500512"
type input "31/08/"
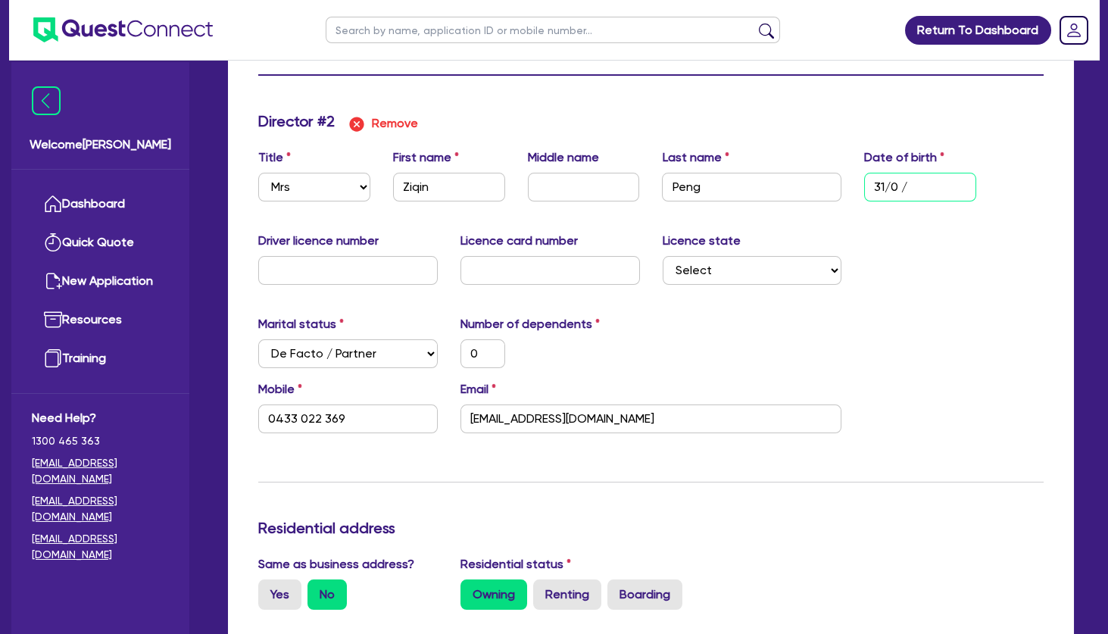
type input "0"
type input "0433 022 369"
type input "0"
type input "0450500512"
type input "31/08/1"
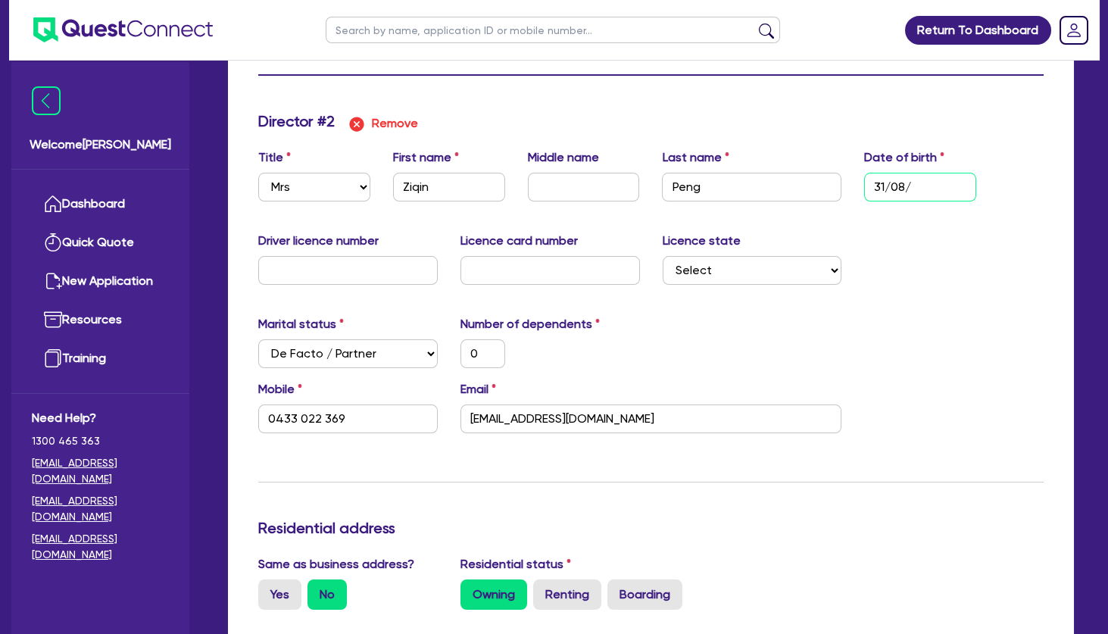
type input "0"
type input "0433 022 369"
type input "0"
type input "0450500512"
type input "[DATE]"
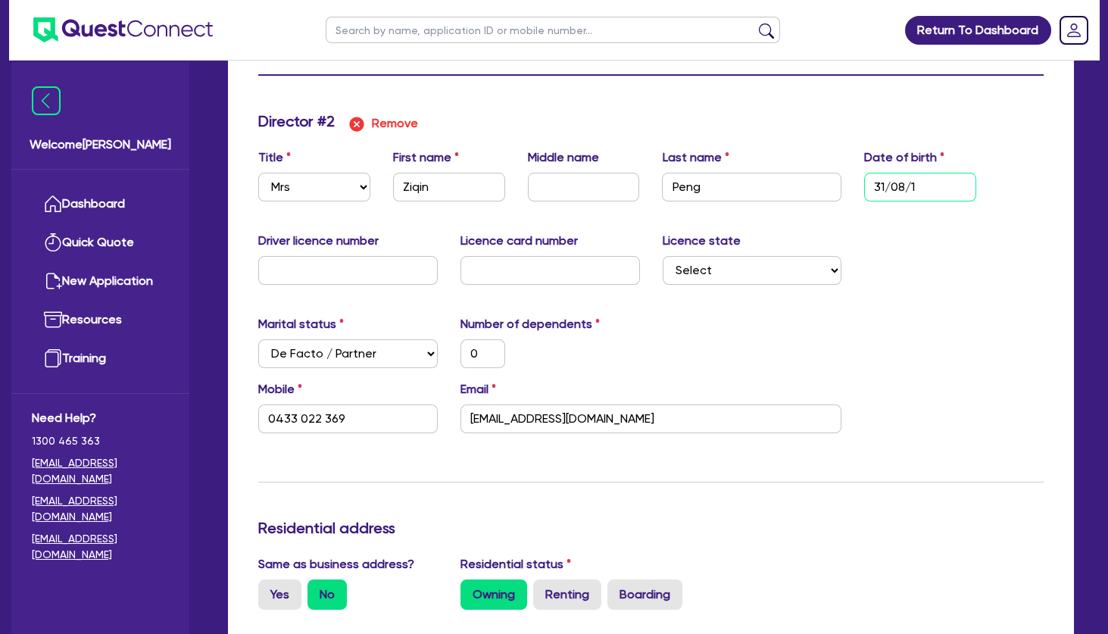
type input "0"
type input "0433 022 369"
type input "0"
type input "0450500512"
type input "31/08/198"
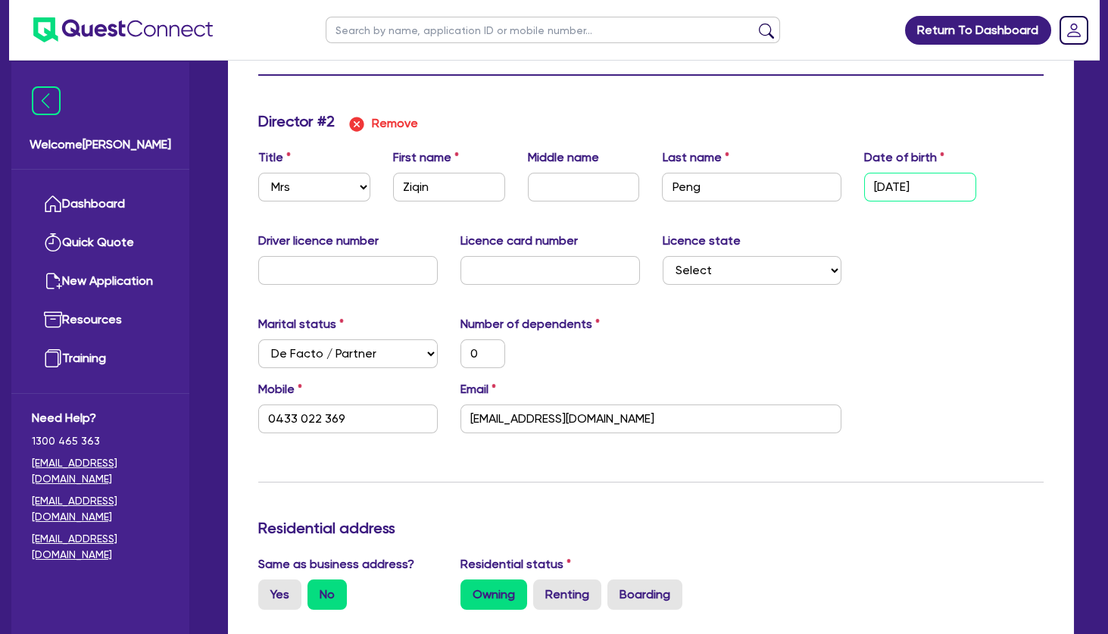
type input "0"
type input "0433 022 369"
type input "0"
type input "0450500512"
type input "[DATE]"
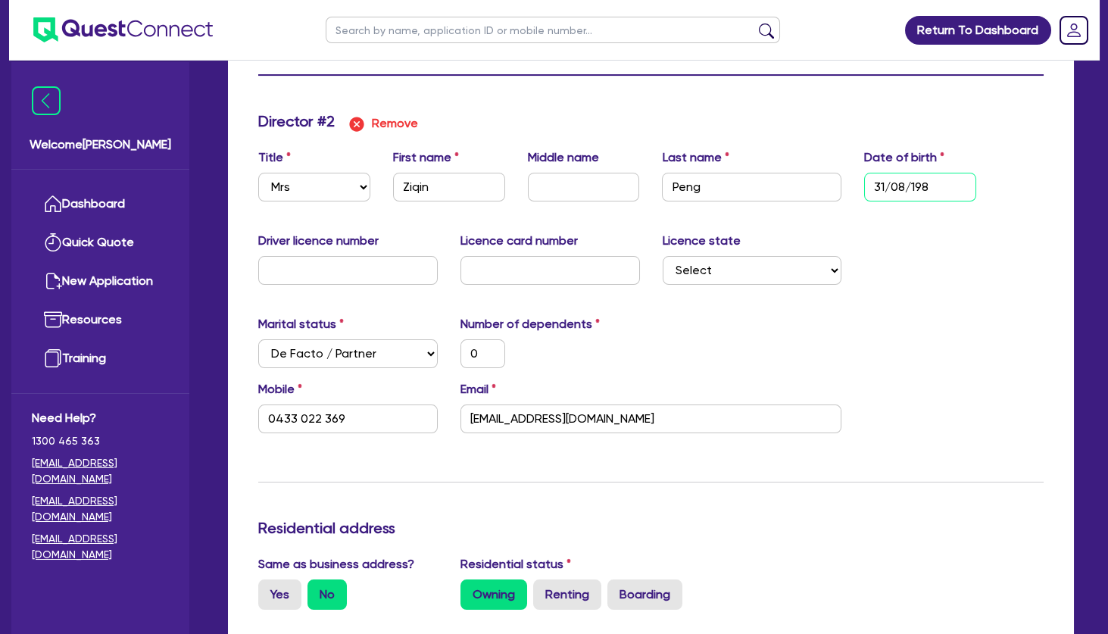
type input "0"
type input "0433 022 369"
type input "[DATE]"
drag, startPoint x: 633, startPoint y: 323, endPoint x: 625, endPoint y: 320, distance: 8.6
click at [633, 323] on div "Number of dependents 0" at bounding box center [550, 341] width 202 height 53
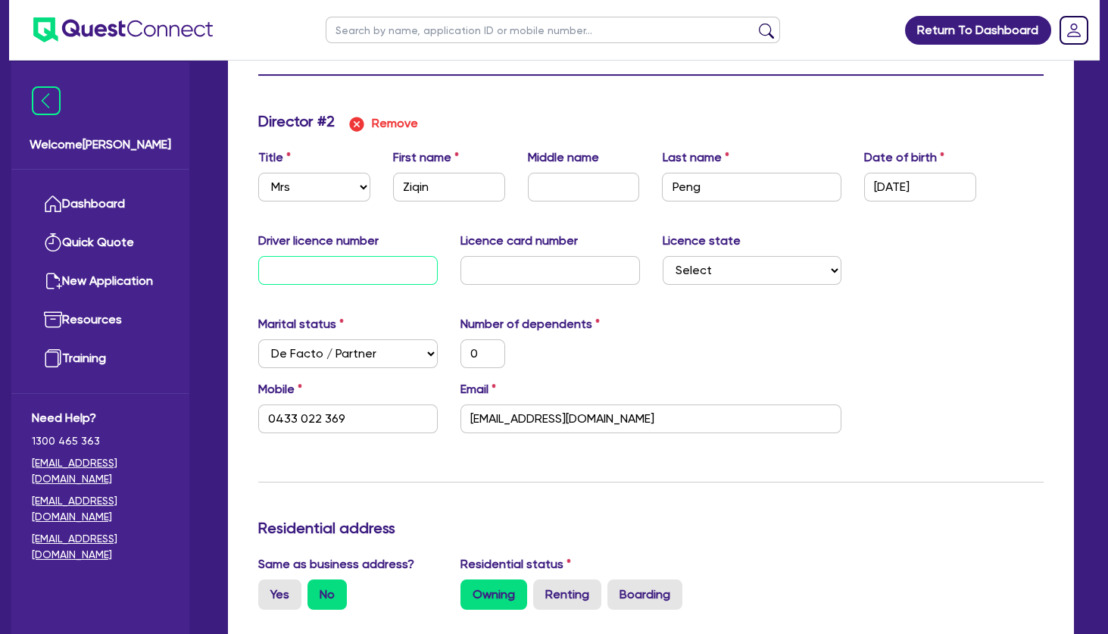
click at [353, 273] on input "text" at bounding box center [347, 270] width 179 height 29
type input "0"
type input "0450500512"
type input "0"
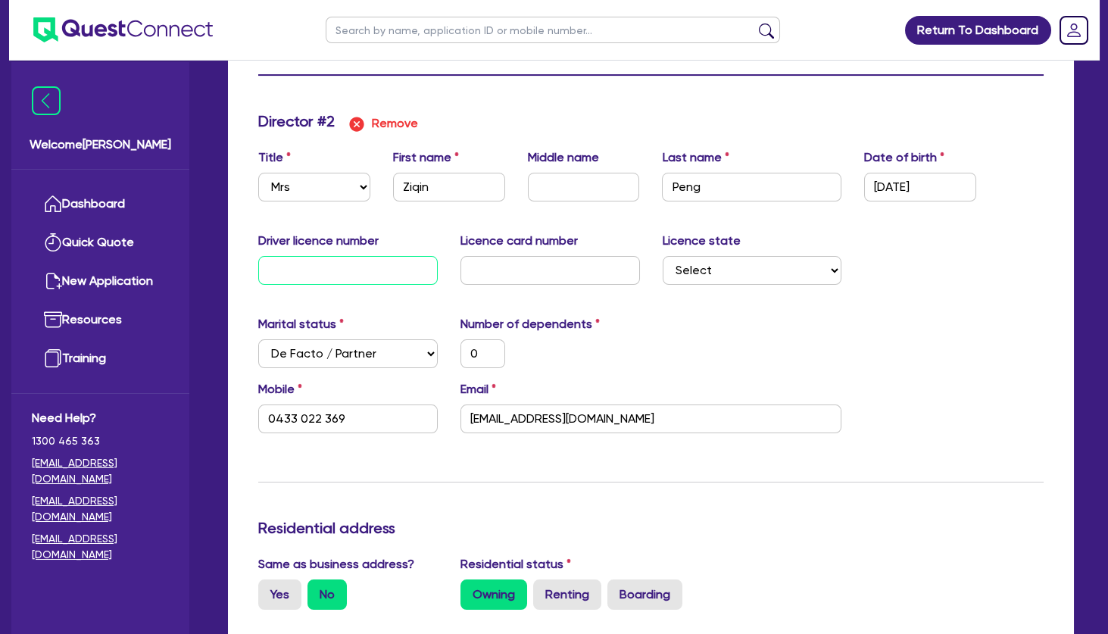
type input "0433 022 369"
type input "0"
type input "0450500512"
type input "09"
type input "0"
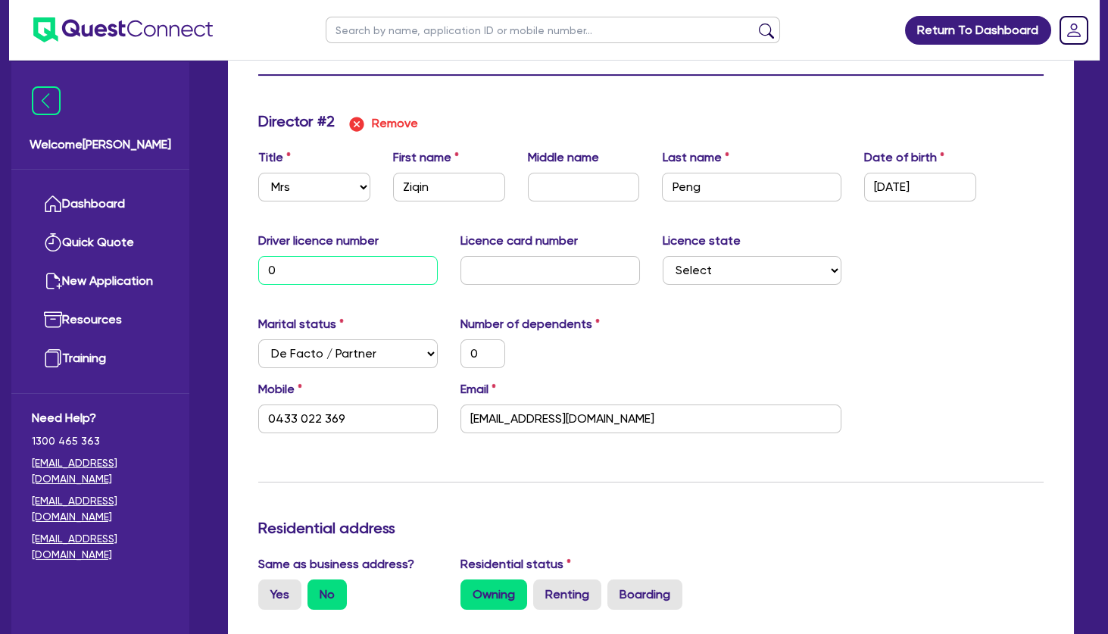
type input "0433 022 369"
type input "0"
type input "0450500512"
type input "097"
type input "0"
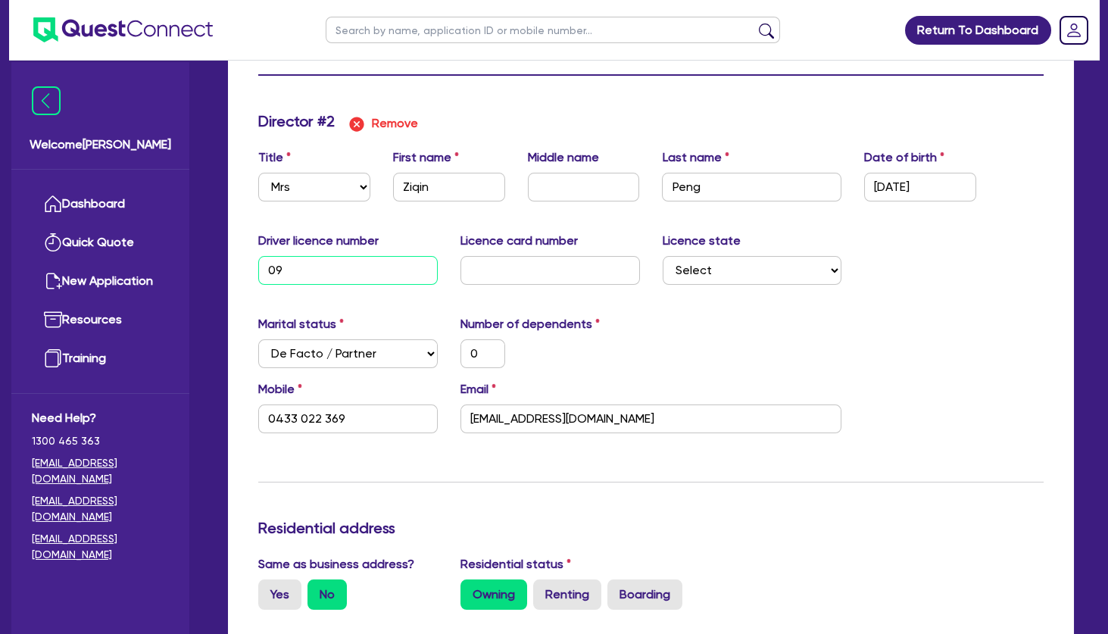
type input "0433 022 369"
type input "0"
type input "0450500512"
type input "0974"
type input "0"
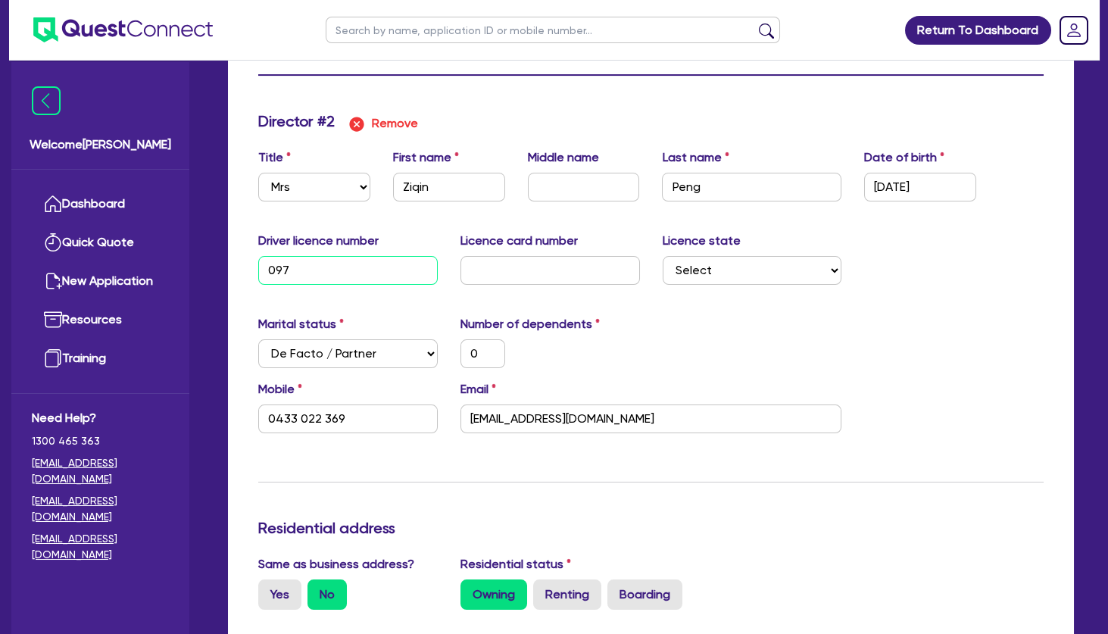
type input "0433 022 369"
type input "0"
type input "0450500512"
type input "09744"
type input "0"
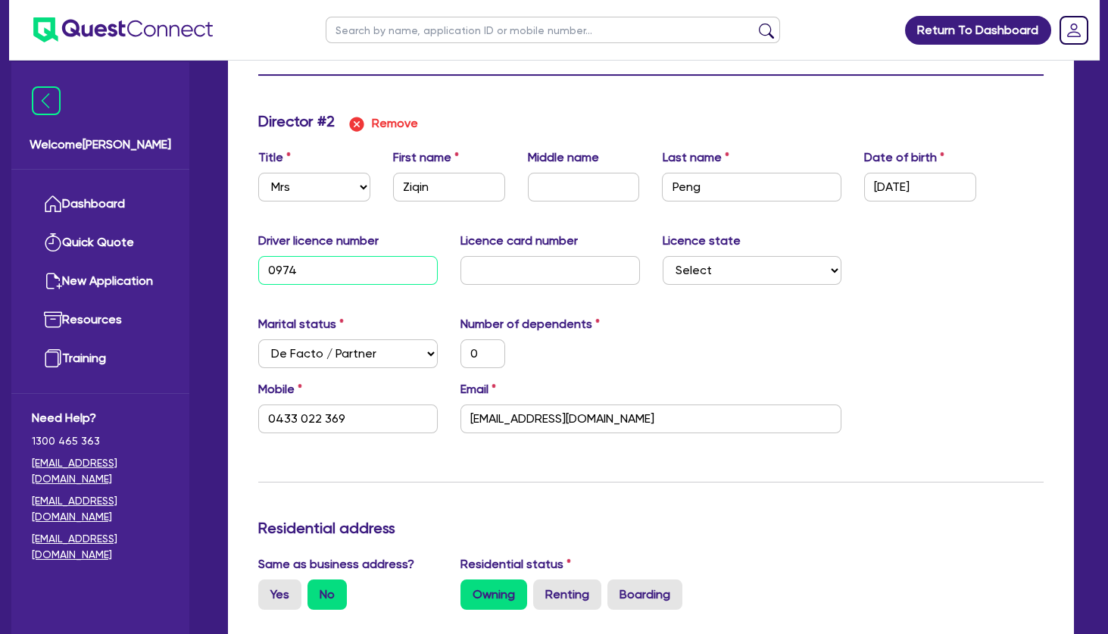
type input "0433 022 369"
type input "0"
type input "0450500512"
type input "097446"
type input "0"
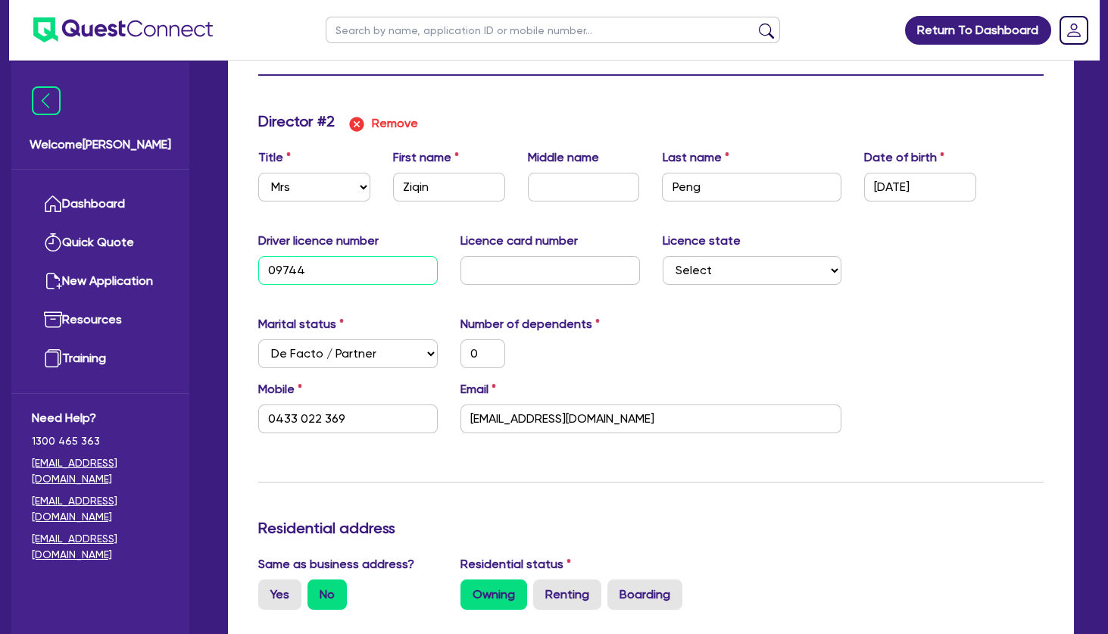
type input "0433 022 369"
type input "0"
type input "0450500512"
type input "0974466"
type input "0"
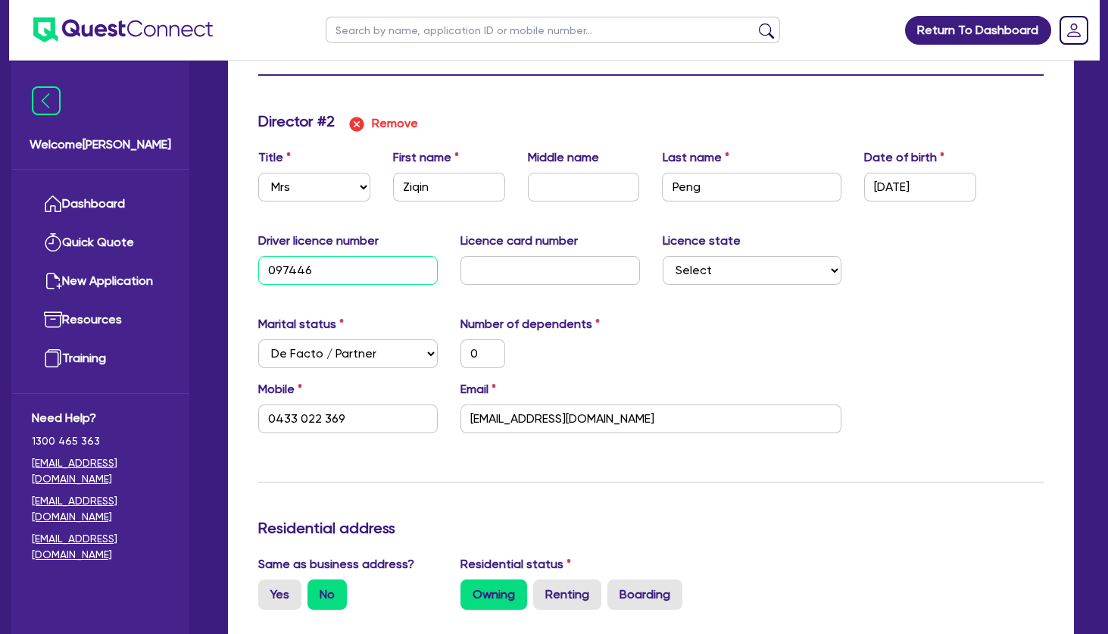
type input "0433 022 369"
type input "0"
type input "0450500512"
type input "09744667"
type input "0"
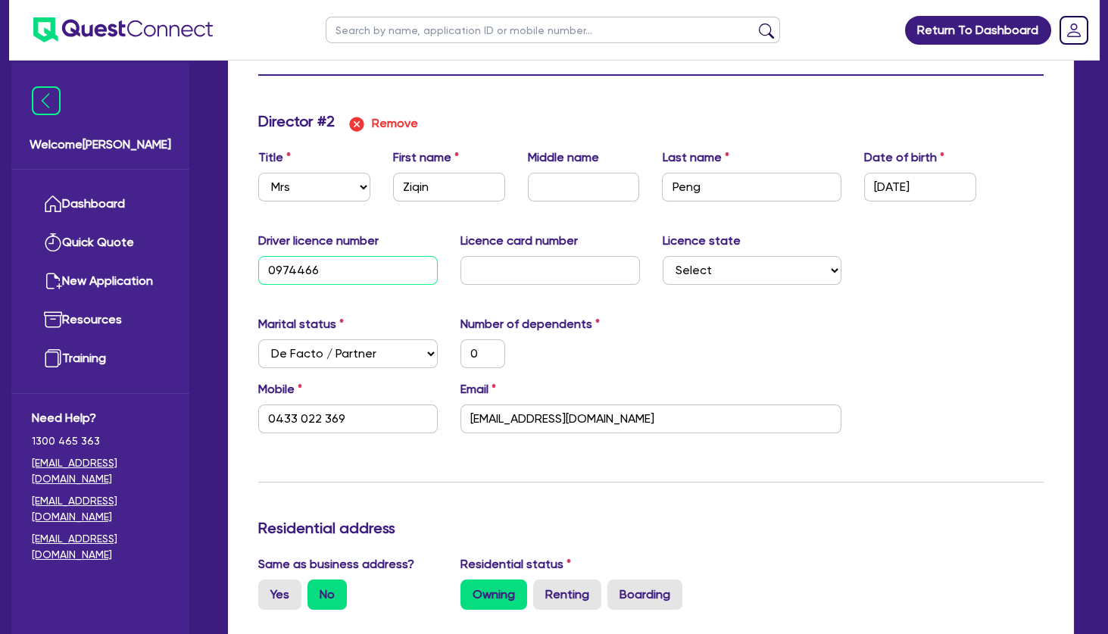
type input "0433 022 369"
type input "0"
type input "0450500512"
type input "097446671"
type input "0"
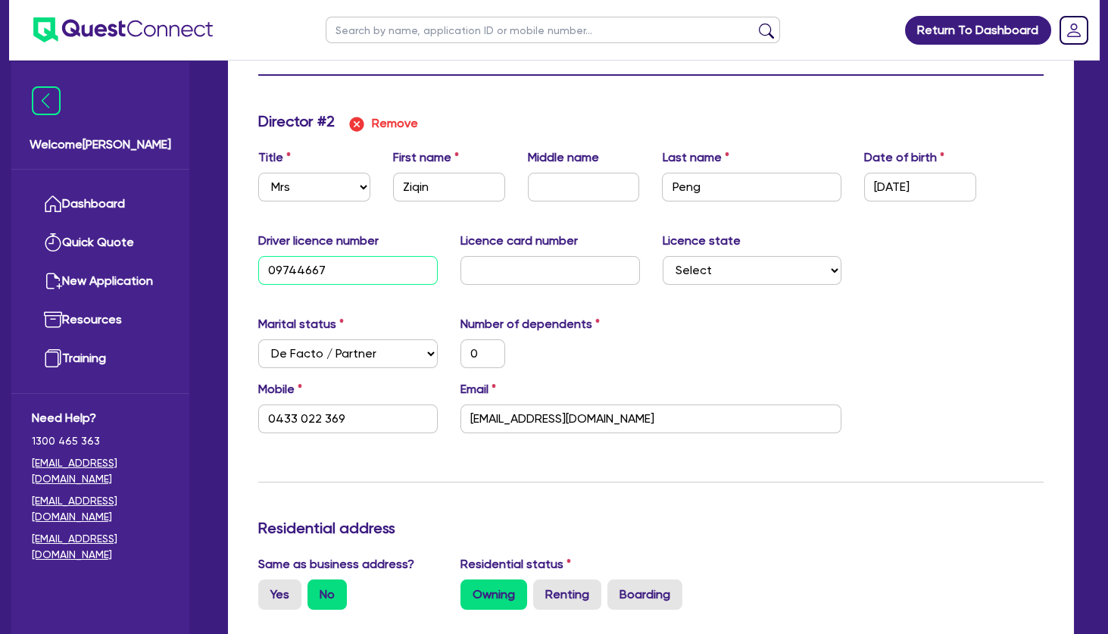
type input "0433 022 369"
type input "097446671"
type input "0"
type input "0450 500 512"
click at [421, 185] on input "Ziqin" at bounding box center [449, 187] width 112 height 29
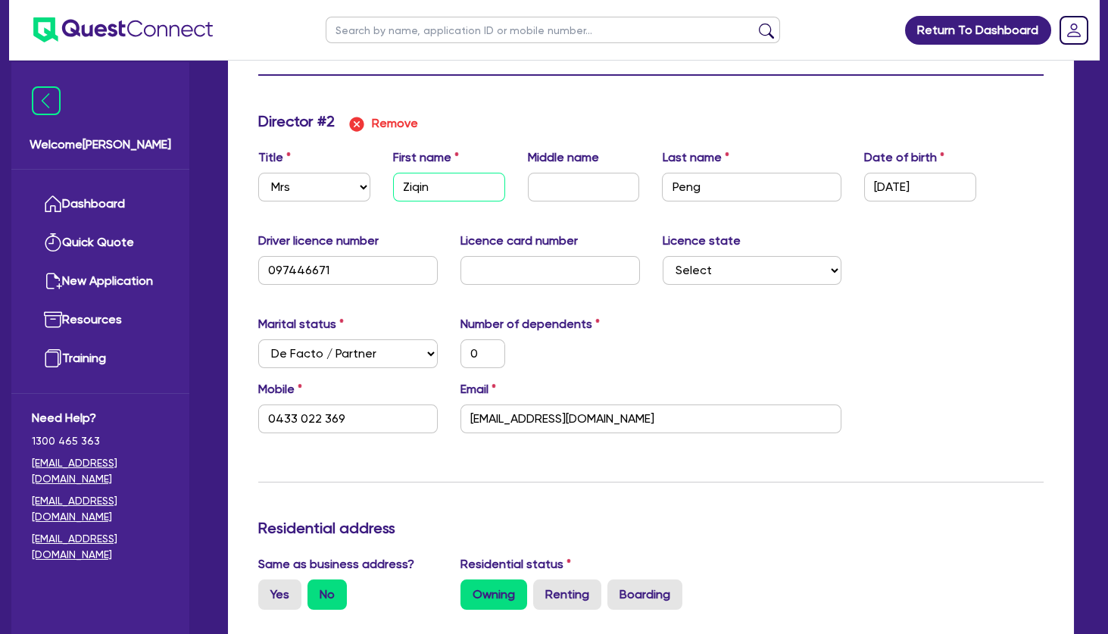
click at [421, 185] on input "Ziqin" at bounding box center [449, 187] width 112 height 29
click at [483, 271] on input "text" at bounding box center [549, 270] width 179 height 29
click at [486, 258] on input "text" at bounding box center [549, 270] width 179 height 29
type input "0"
type input "0450500512"
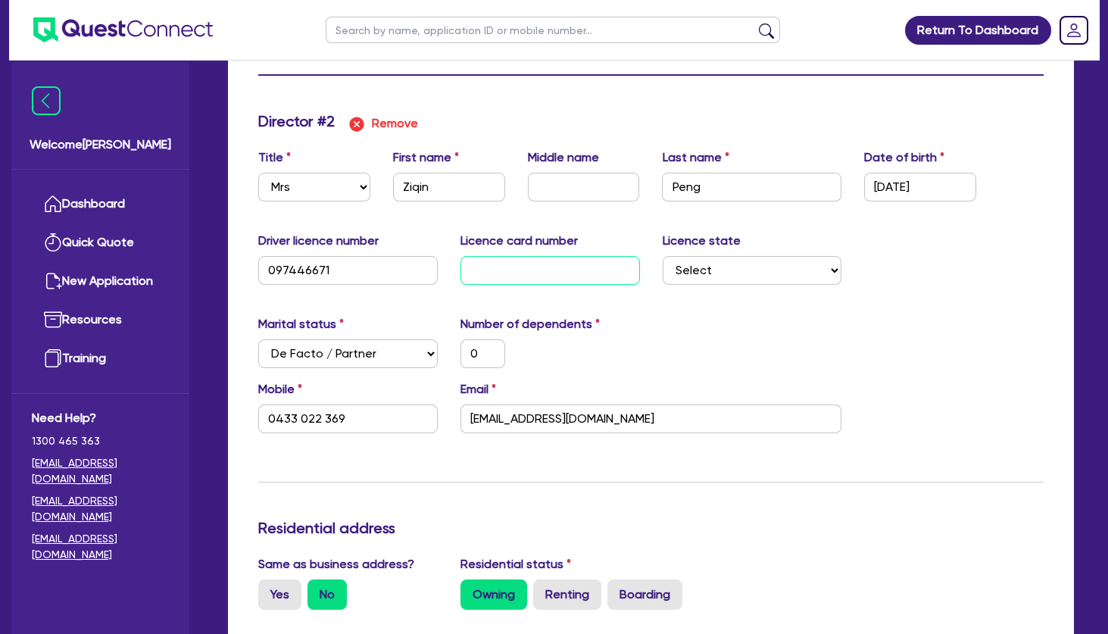
type input "P"
type input "0"
type input "0433 022 369"
type input "0"
type input "0450500512"
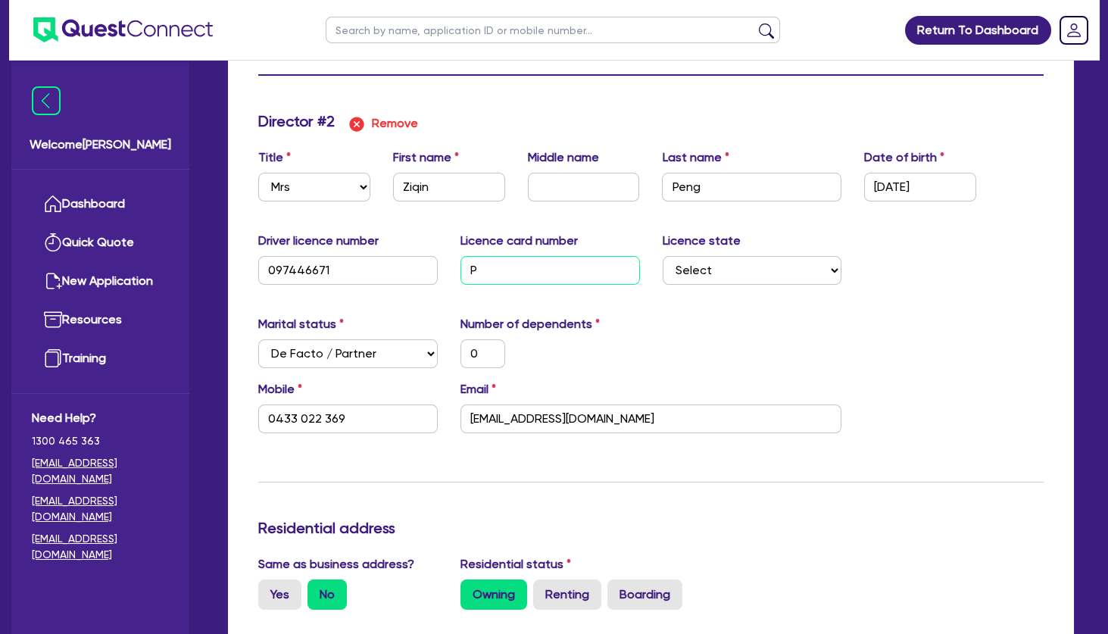
type input "PO"
type input "0"
type input "0433 022 369"
type input "0"
type input "0450500512"
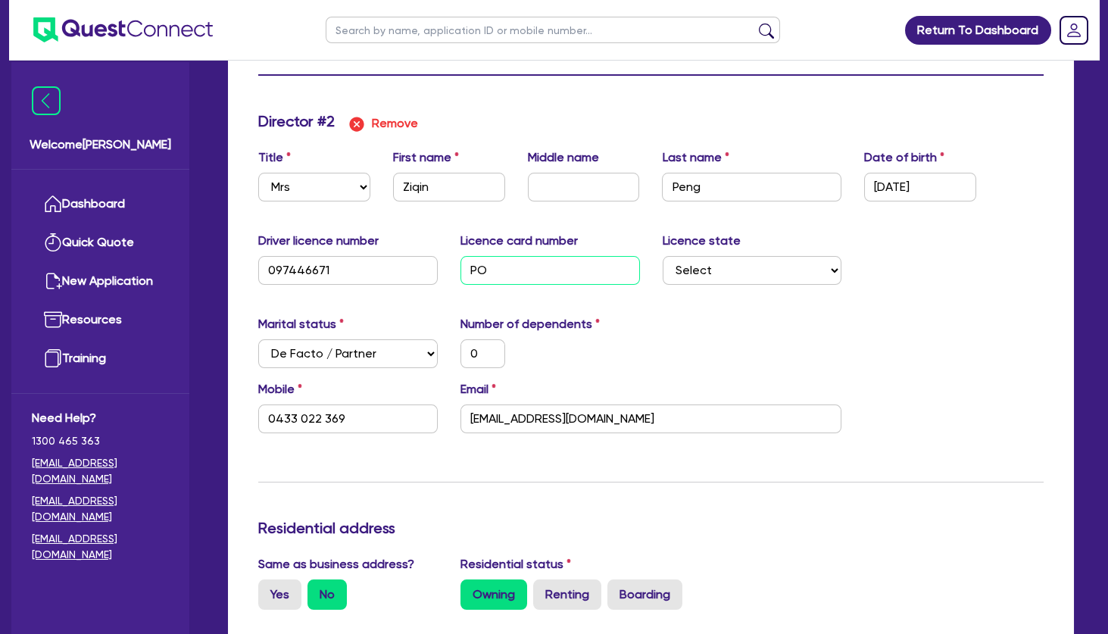
type input "P"
drag, startPoint x: 891, startPoint y: 338, endPoint x: 810, endPoint y: 283, distance: 97.7
click at [881, 332] on div "Marital status Select [DEMOGRAPHIC_DATA] Married De Facto / Partner Number of d…" at bounding box center [651, 347] width 808 height 65
click at [663, 256] on select "Select [GEOGRAPHIC_DATA] [GEOGRAPHIC_DATA] [GEOGRAPHIC_DATA] [GEOGRAPHIC_DATA] …" at bounding box center [752, 270] width 179 height 29
click option "VIC" at bounding box center [0, 0] width 0 height 0
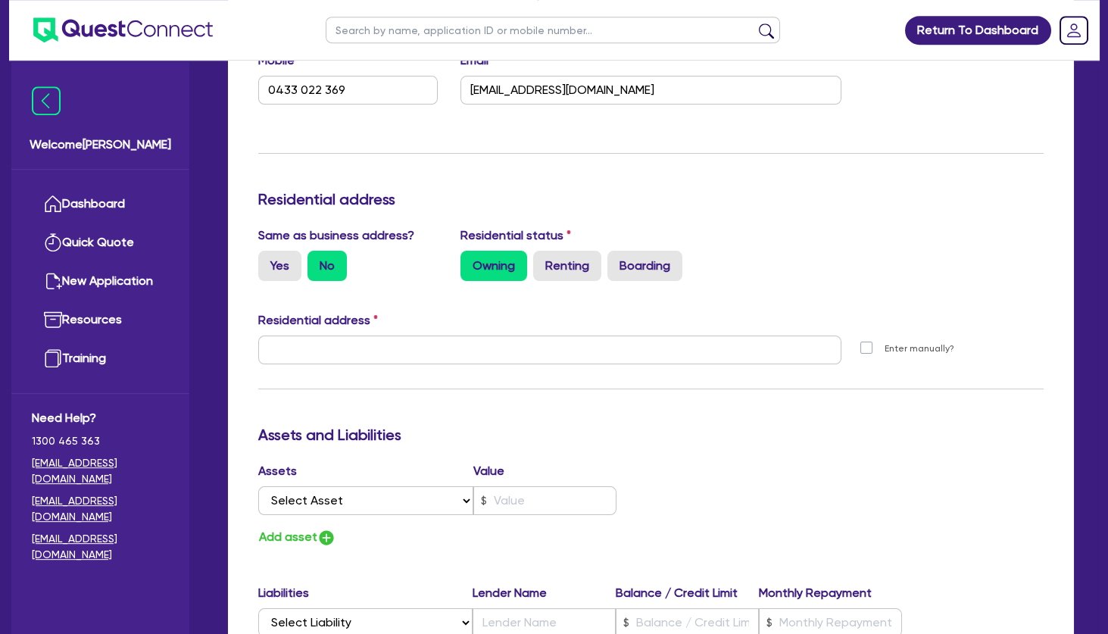
scroll to position [1799, 0]
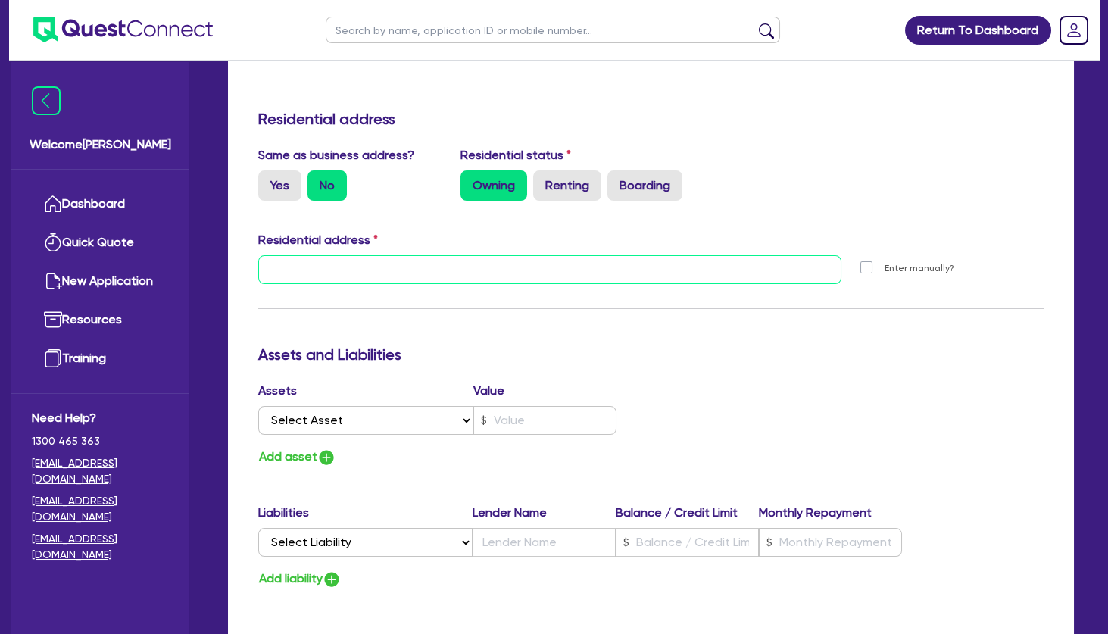
click at [317, 273] on input "text" at bounding box center [549, 269] width 583 height 29
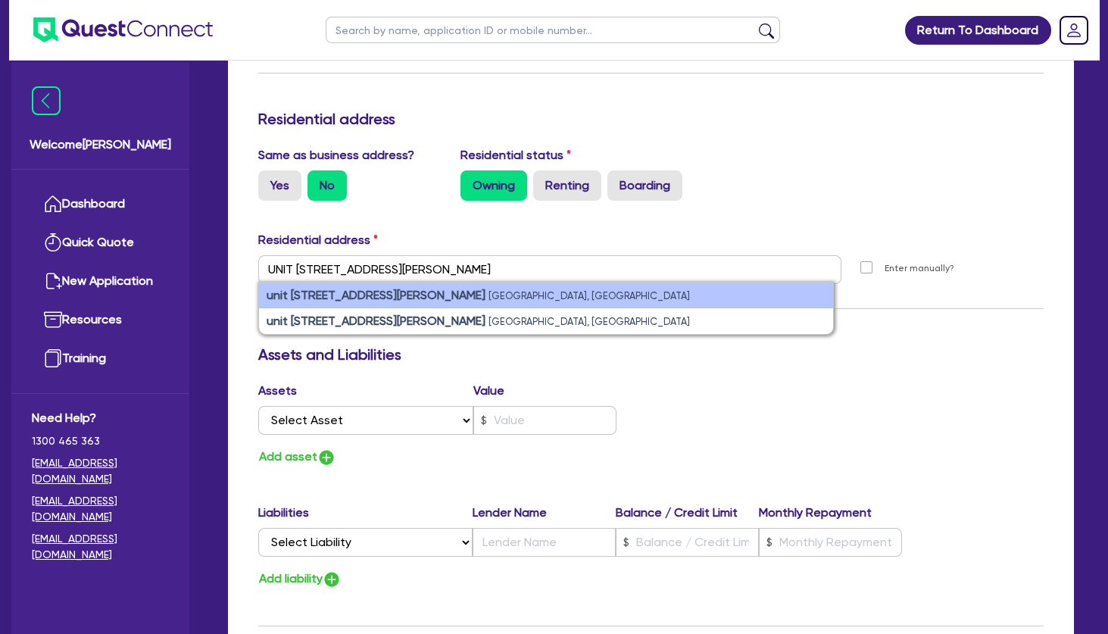
click at [488, 295] on small "[GEOGRAPHIC_DATA], [GEOGRAPHIC_DATA]" at bounding box center [588, 295] width 201 height 11
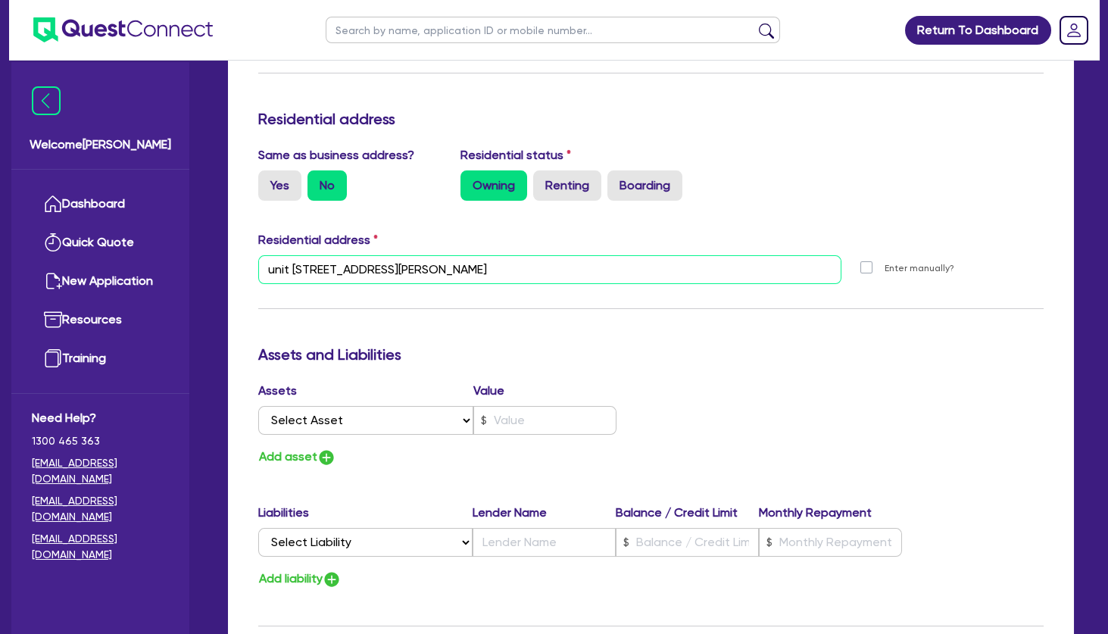
drag, startPoint x: 560, startPoint y: 270, endPoint x: 194, endPoint y: 266, distance: 366.6
click at [258, 266] on input "unit [STREET_ADDRESS][PERSON_NAME]" at bounding box center [549, 269] width 583 height 29
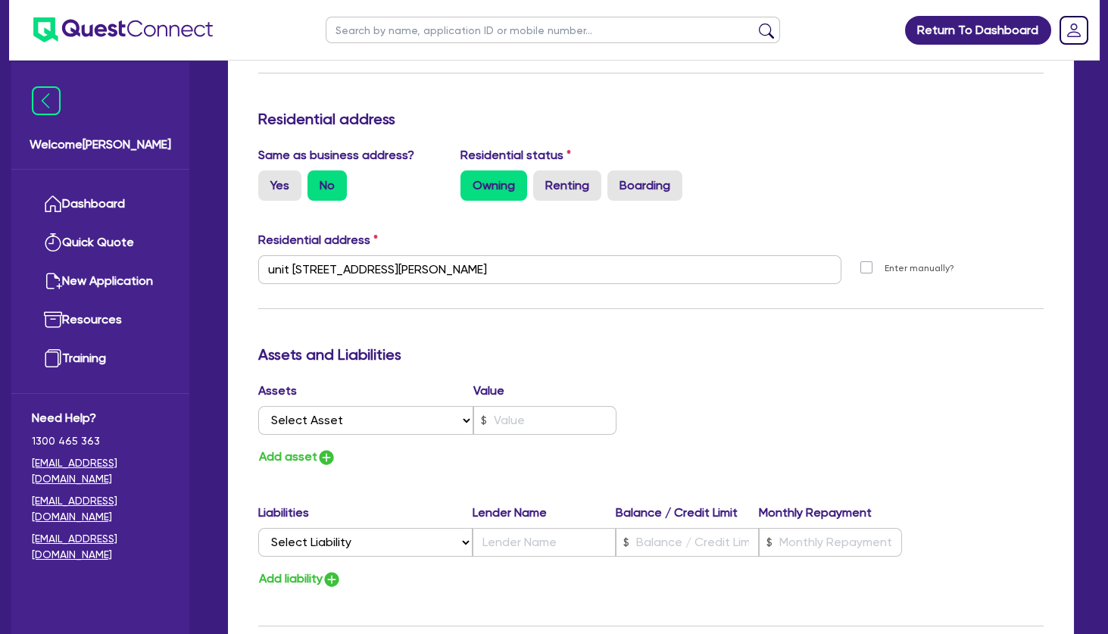
click at [712, 369] on div "Update residential status for Director #2 Boarding is only acceptable when the …" at bounding box center [650, 263] width 785 height 1120
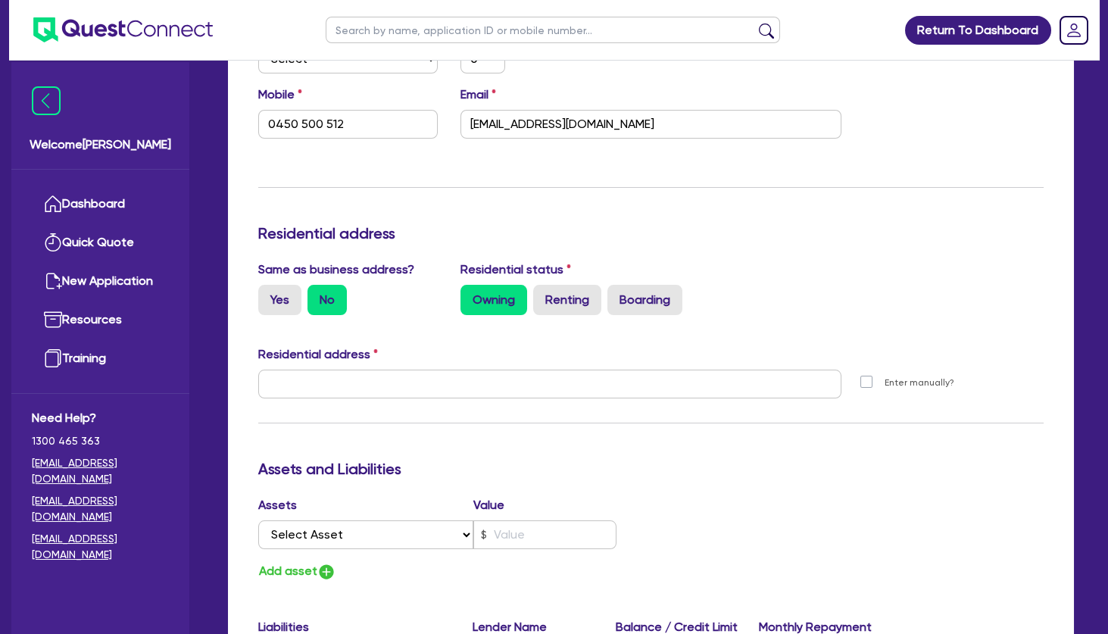
scroll to position [0, 0]
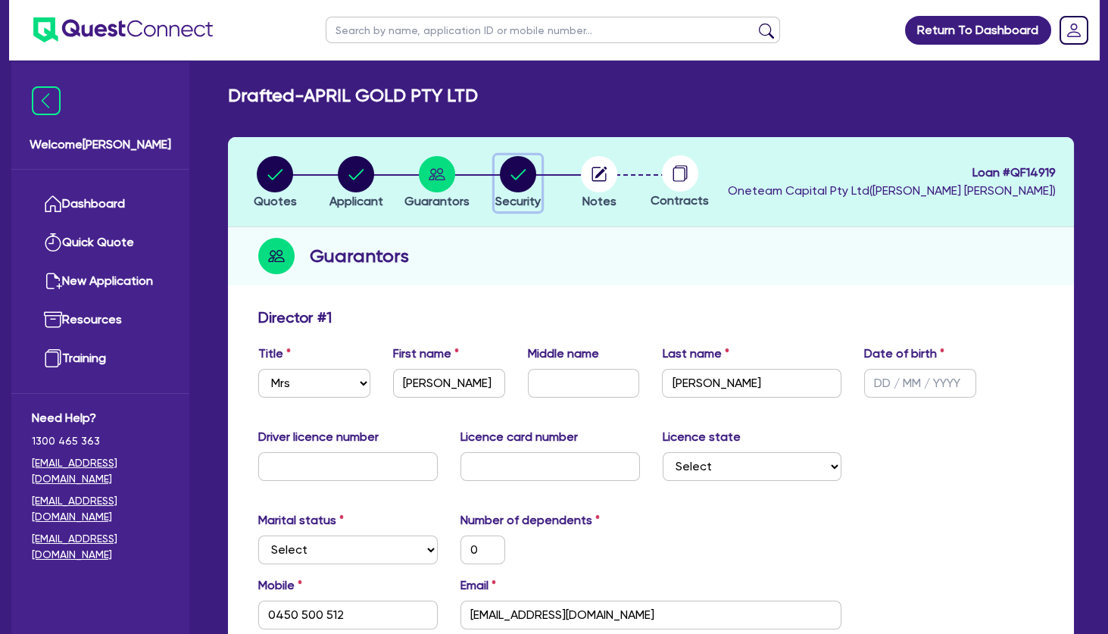
click at [512, 170] on circle "button" at bounding box center [518, 174] width 36 height 36
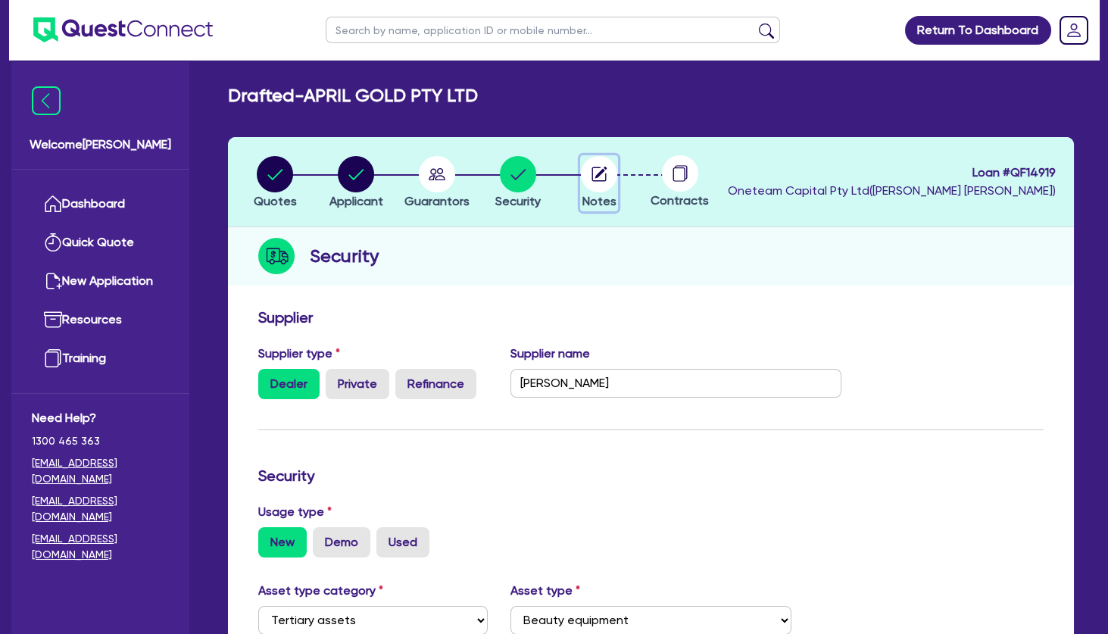
click at [601, 170] on circle "button" at bounding box center [599, 174] width 36 height 36
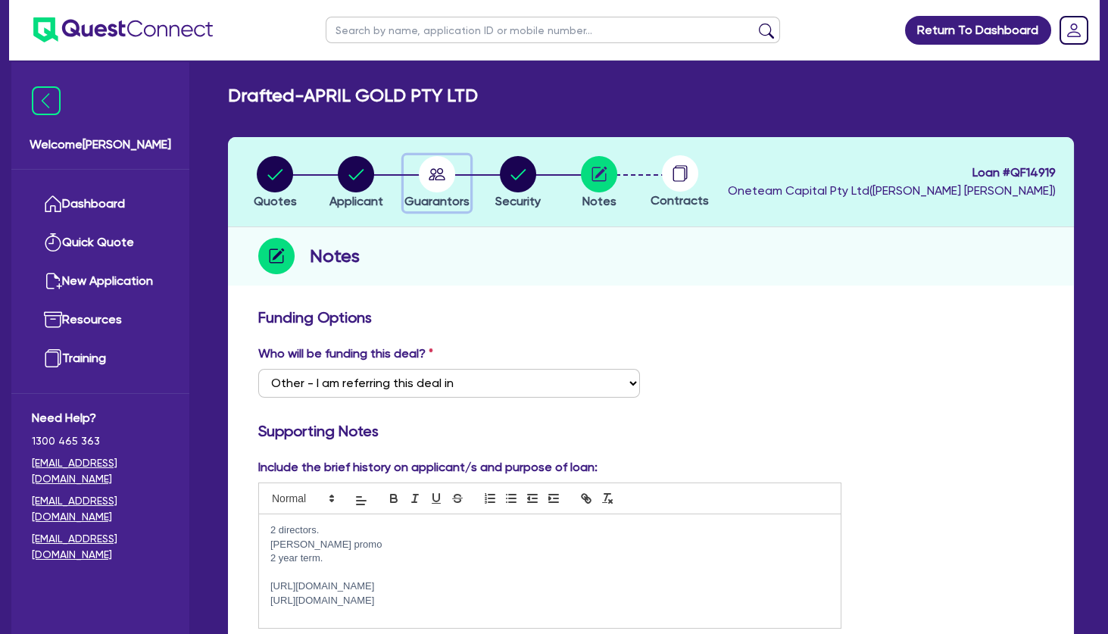
click at [435, 187] on circle "button" at bounding box center [437, 174] width 36 height 36
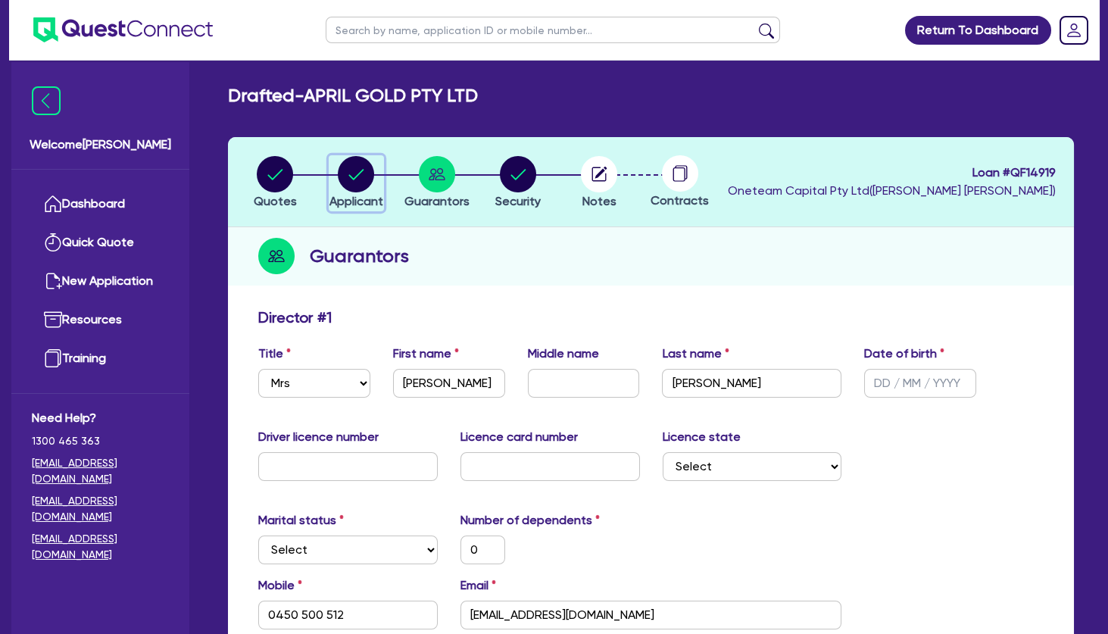
click at [363, 178] on circle "button" at bounding box center [356, 174] width 36 height 36
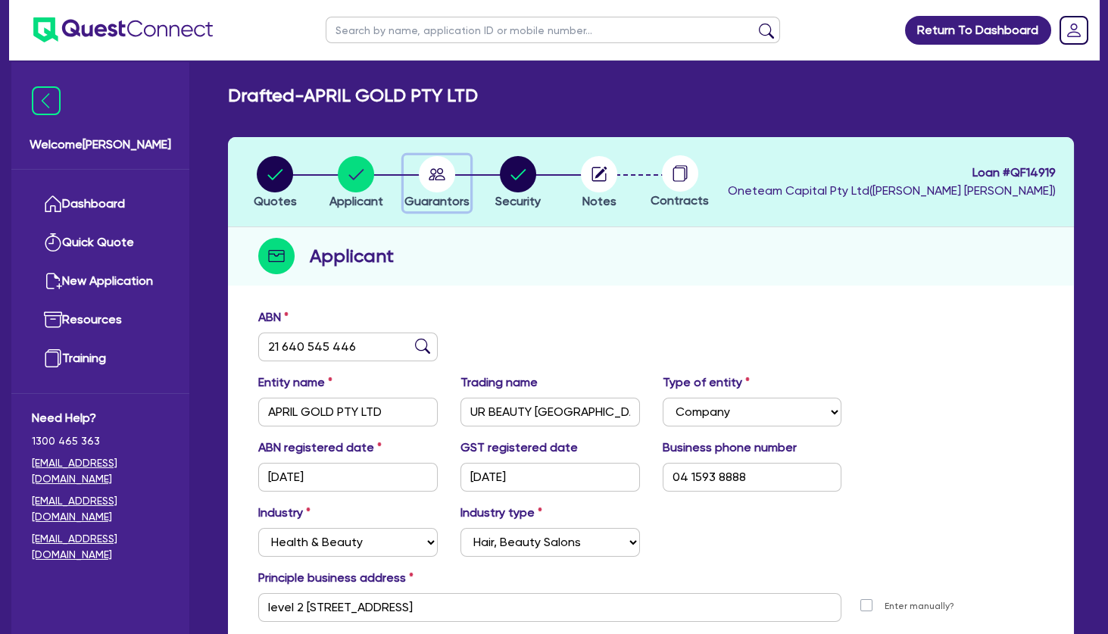
click at [447, 171] on circle "button" at bounding box center [437, 174] width 36 height 36
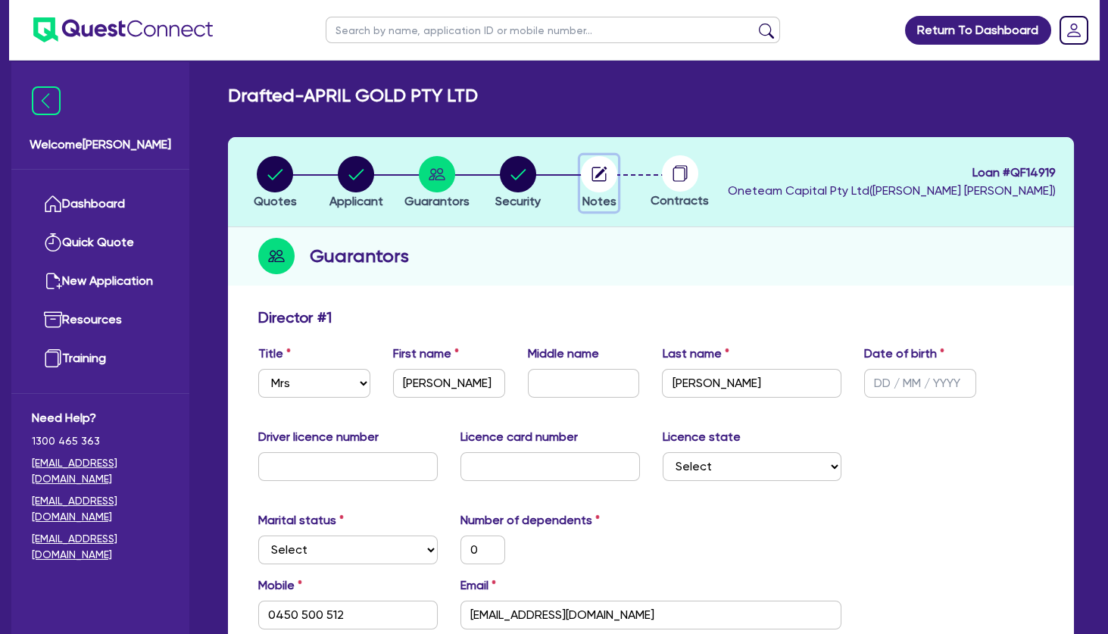
click at [610, 177] on circle "button" at bounding box center [599, 174] width 36 height 36
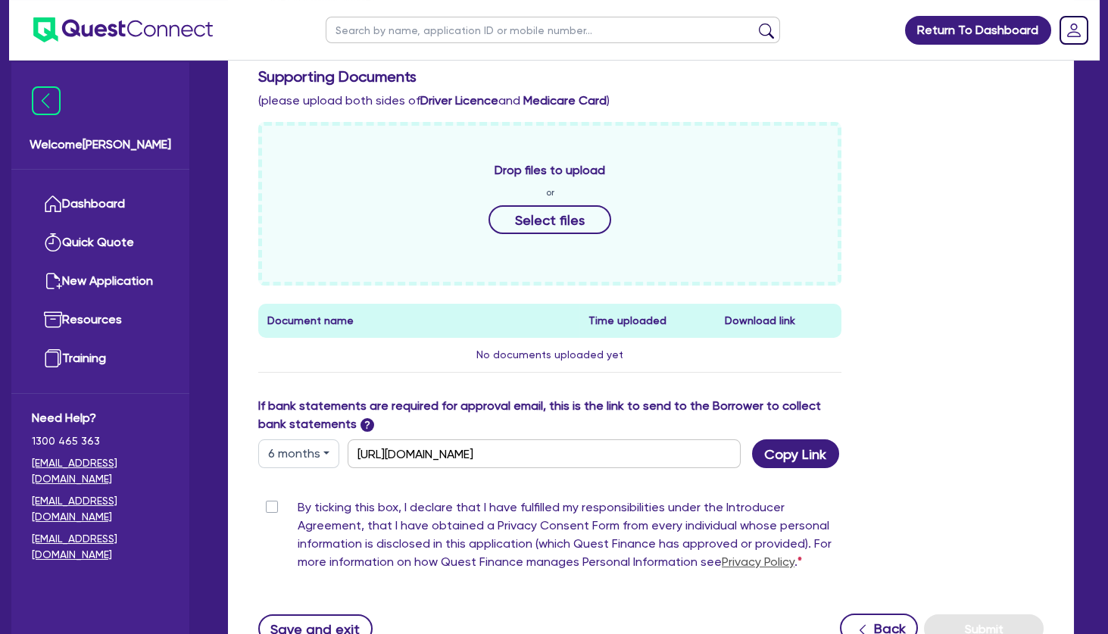
scroll to position [654, 0]
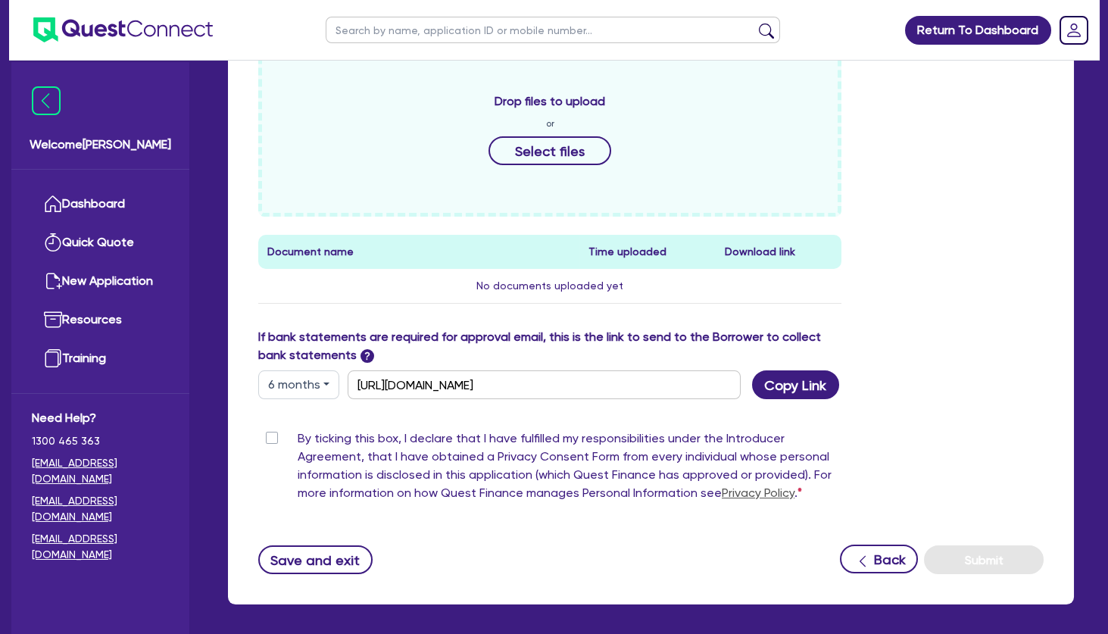
click at [298, 438] on label "By ticking this box, I declare that I have fulfilled my responsibilities under …" at bounding box center [570, 468] width 544 height 79
click at [270, 438] on input "By ticking this box, I declare that I have fulfilled my responsibilities under …" at bounding box center [264, 436] width 12 height 14
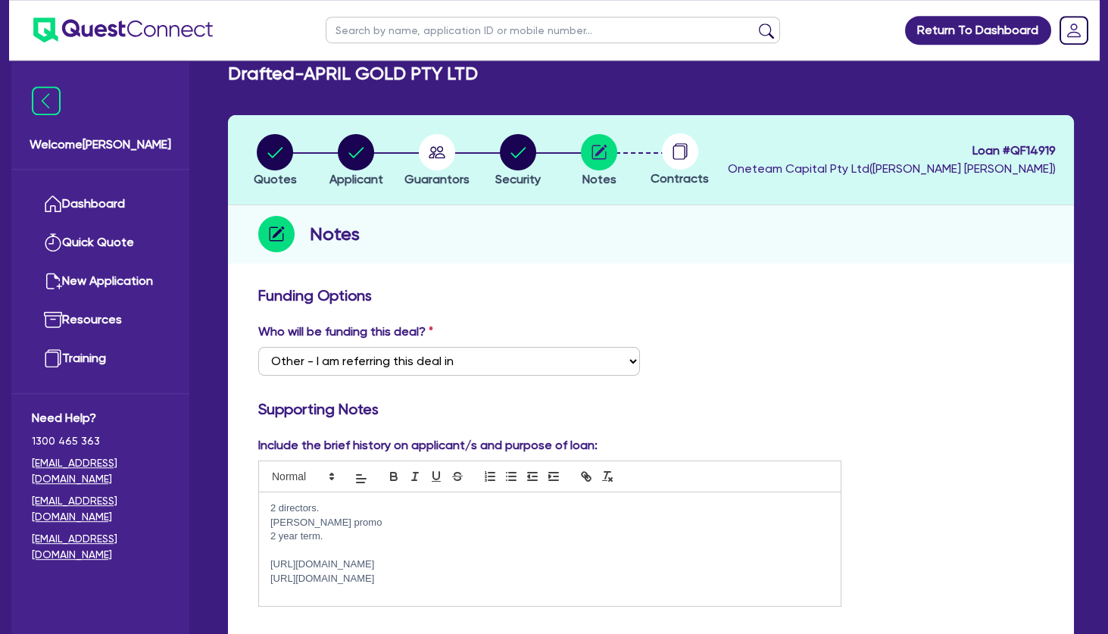
scroll to position [0, 0]
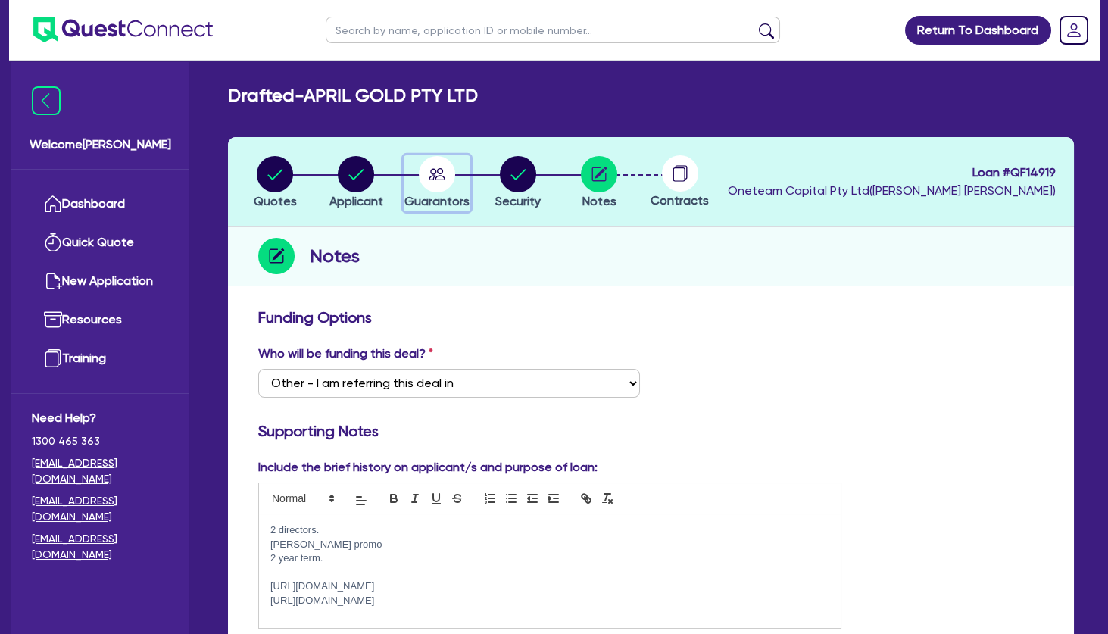
click at [432, 174] on icon "button" at bounding box center [437, 174] width 17 height 12
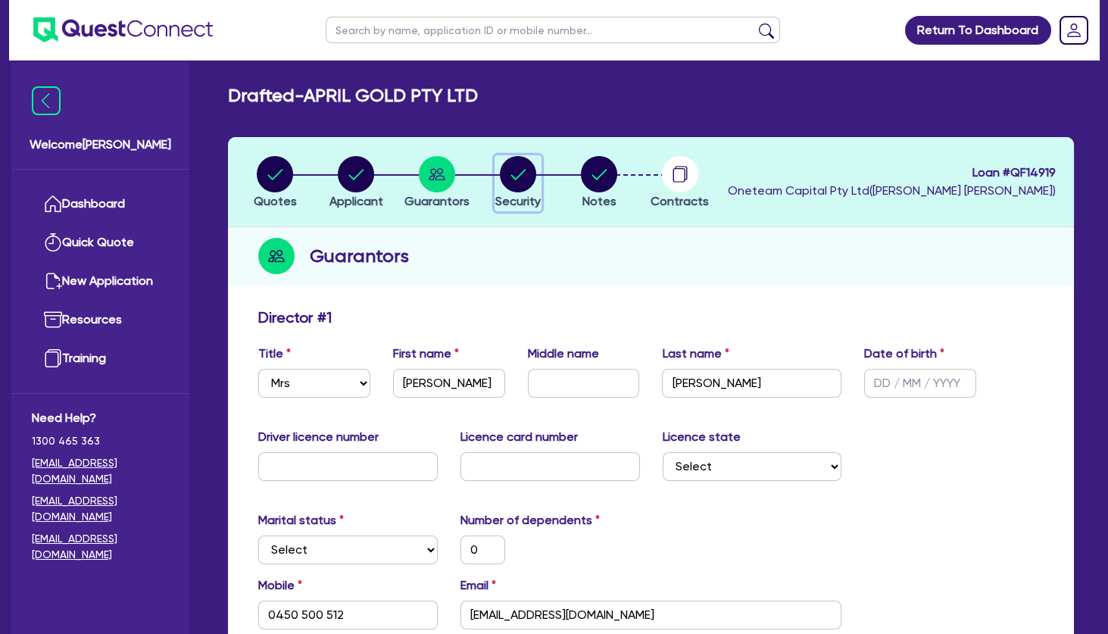
click at [524, 181] on circle "button" at bounding box center [518, 174] width 36 height 36
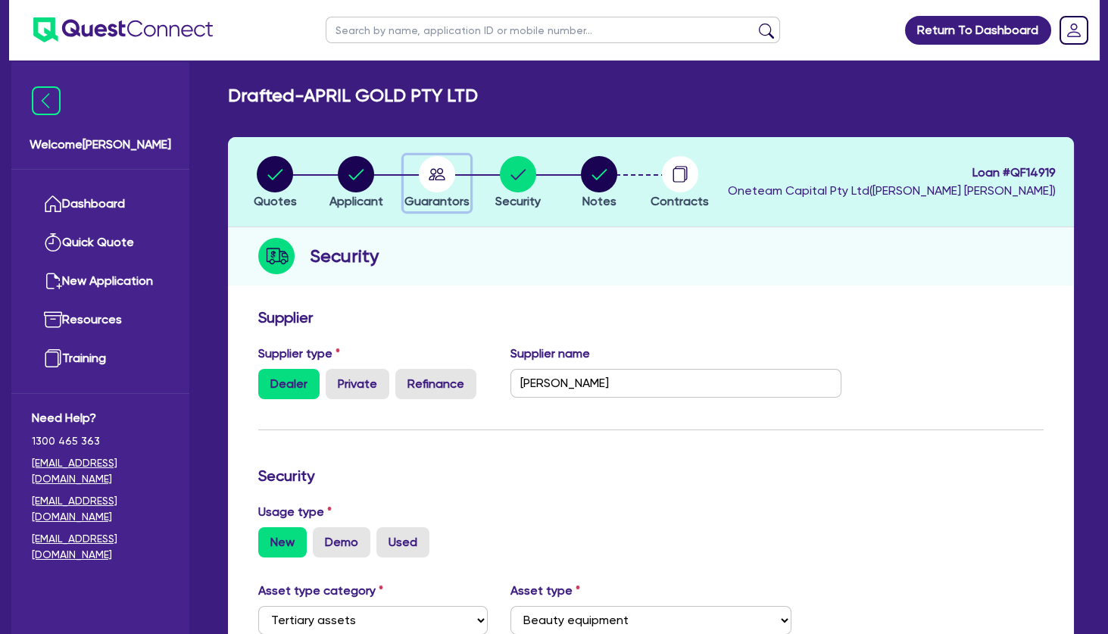
click at [439, 179] on circle "button" at bounding box center [437, 174] width 36 height 36
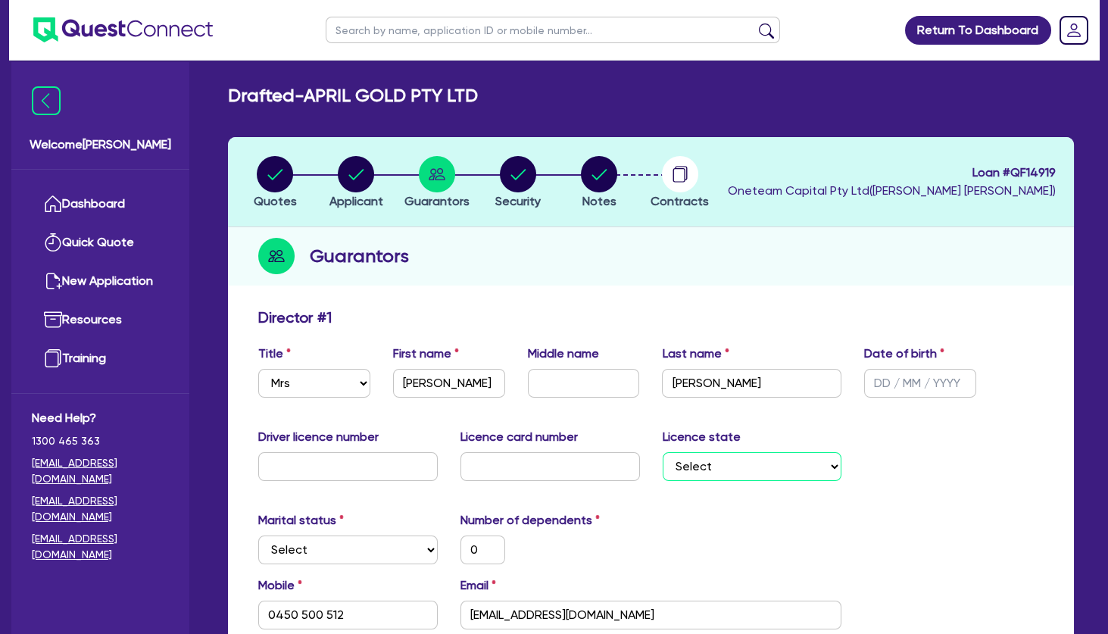
click at [663, 452] on select "Select [GEOGRAPHIC_DATA] [GEOGRAPHIC_DATA] [GEOGRAPHIC_DATA] [GEOGRAPHIC_DATA] …" at bounding box center [752, 466] width 179 height 29
click option "VIC" at bounding box center [0, 0] width 0 height 0
click at [903, 378] on input "text" at bounding box center [920, 383] width 112 height 29
click at [930, 485] on div "Driver licence number Licence card number Licence state Select [GEOGRAPHIC_DATA…" at bounding box center [651, 460] width 808 height 65
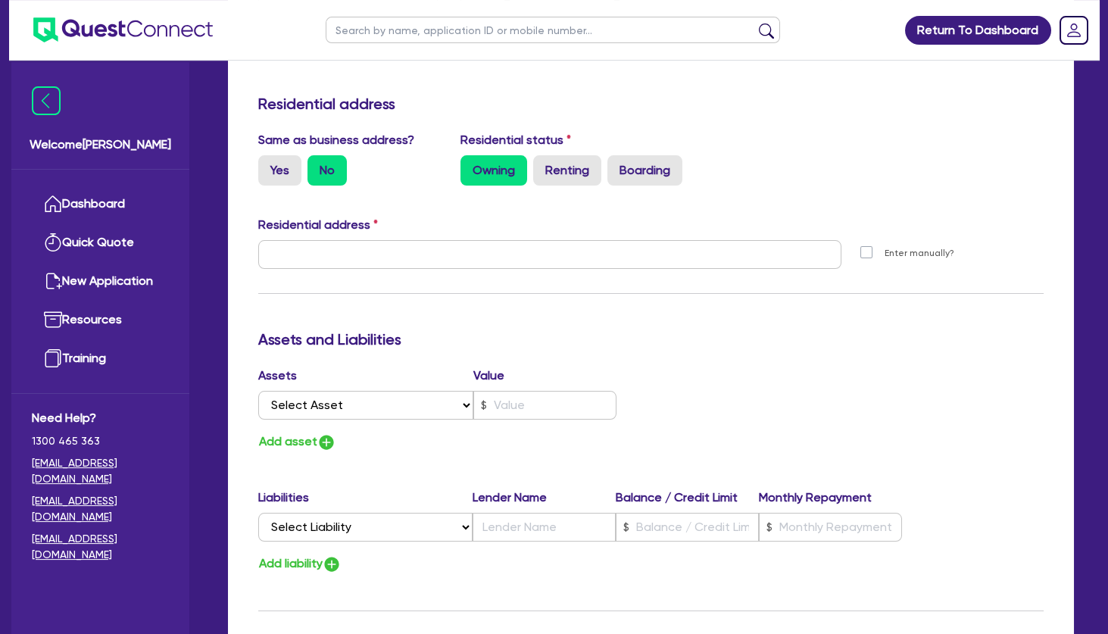
scroll to position [573, 0]
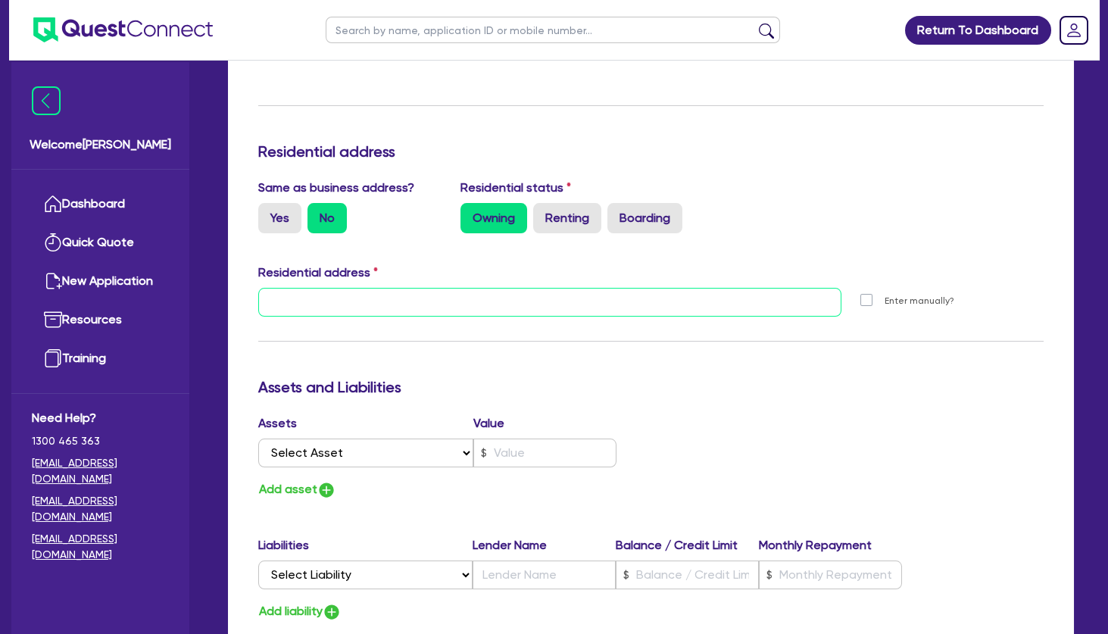
click at [460, 302] on input "text" at bounding box center [549, 302] width 583 height 29
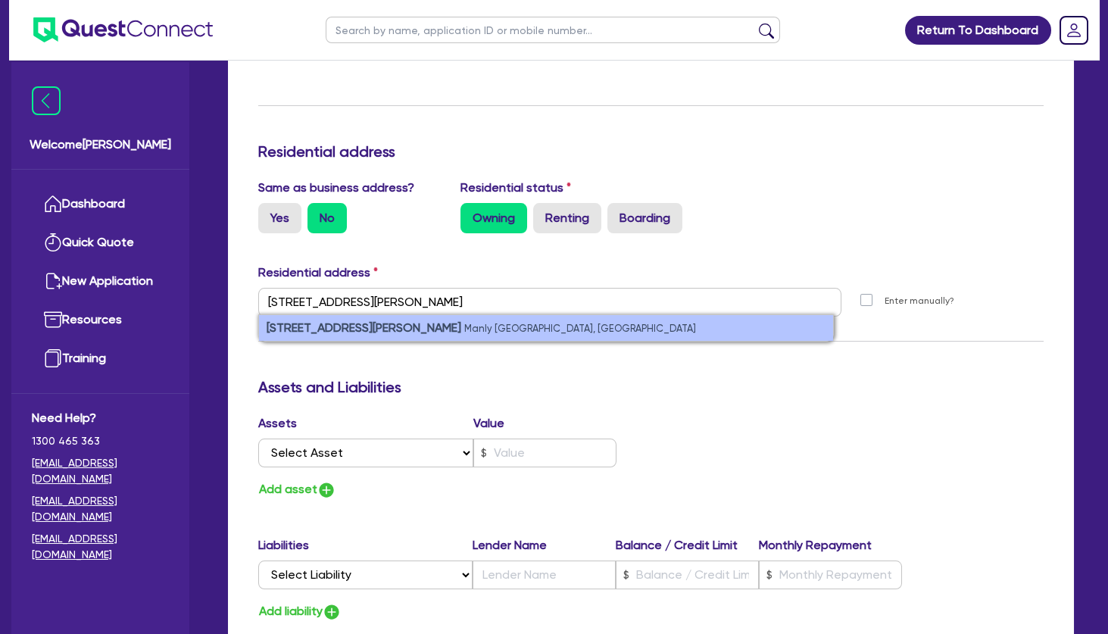
click at [464, 331] on small "Manly [GEOGRAPHIC_DATA], [GEOGRAPHIC_DATA]" at bounding box center [580, 328] width 232 height 11
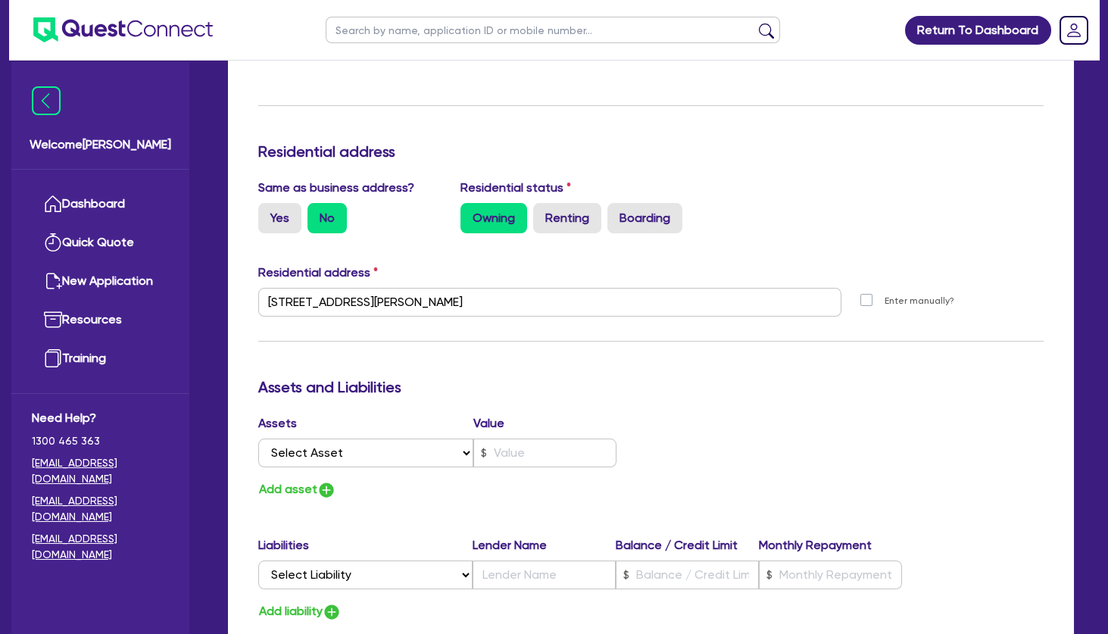
scroll to position [0, 0]
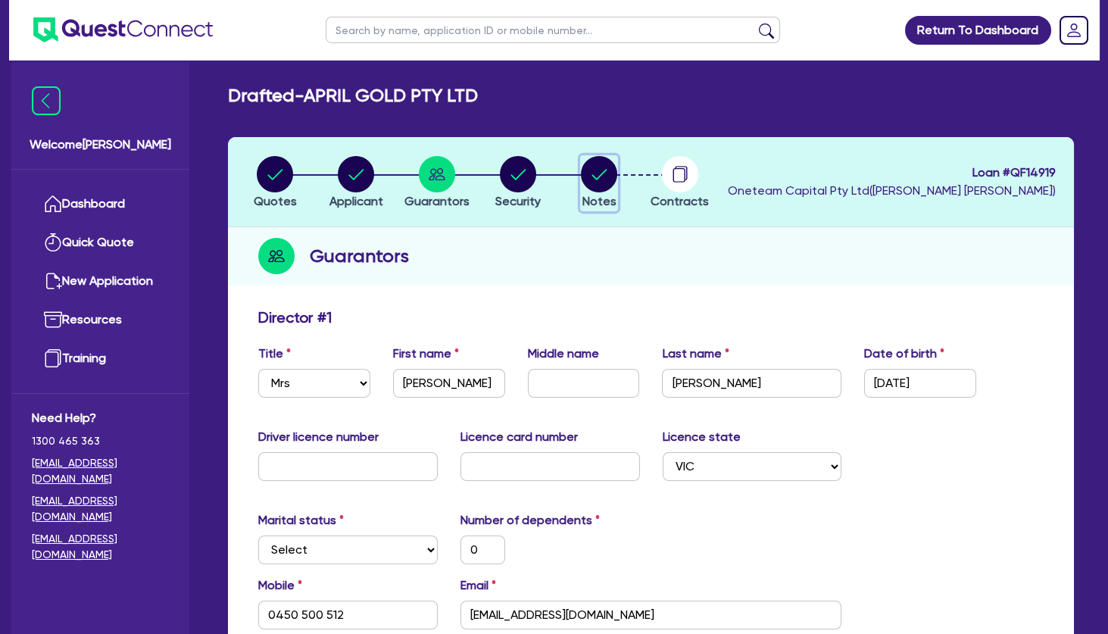
click at [592, 174] on icon "button" at bounding box center [599, 174] width 36 height 36
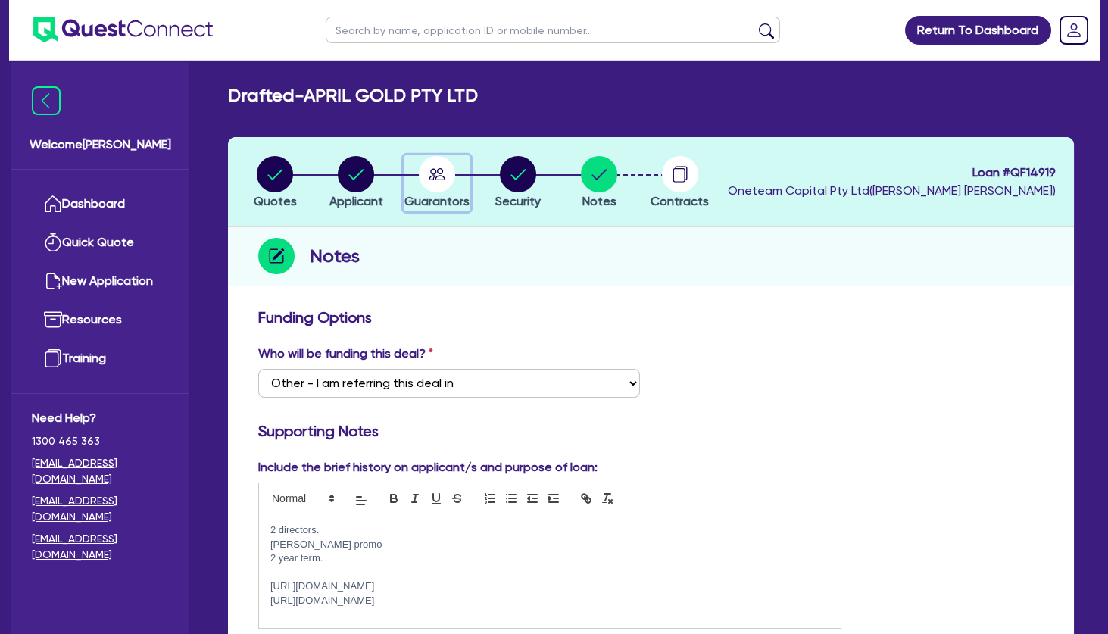
click at [446, 173] on circle "button" at bounding box center [437, 174] width 36 height 36
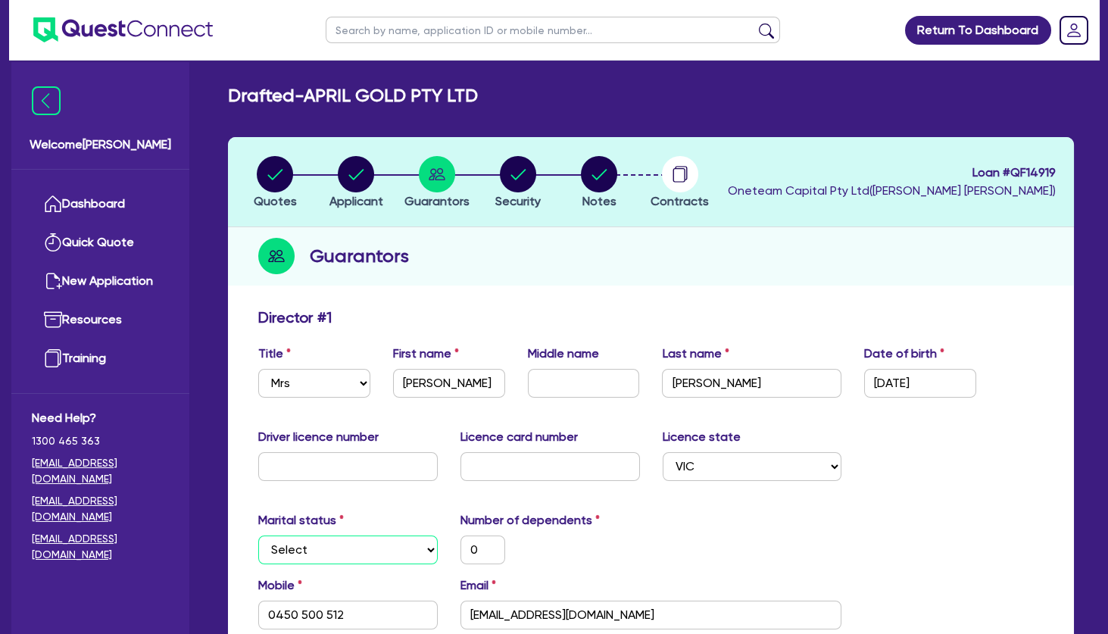
click at [258, 535] on select "Select Single Married De Facto / Partner" at bounding box center [347, 549] width 179 height 29
click option "De Facto / Partner" at bounding box center [0, 0] width 0 height 0
click at [692, 554] on div "Marital status Select [DEMOGRAPHIC_DATA] Married De Facto / Partner Number of d…" at bounding box center [651, 543] width 808 height 65
click at [516, 181] on circle "button" at bounding box center [518, 174] width 36 height 36
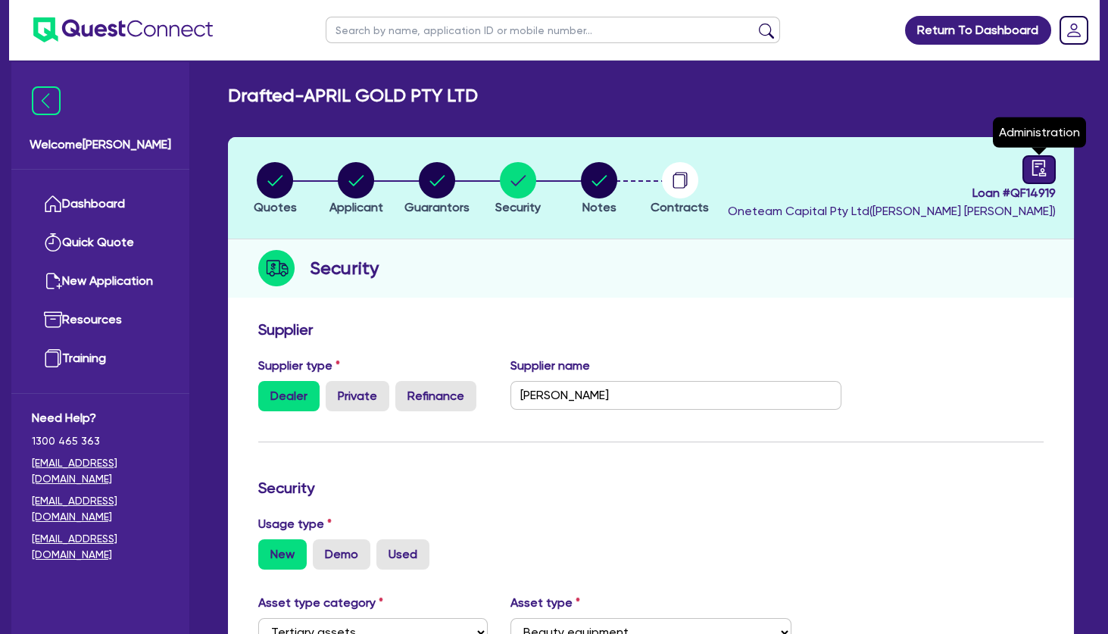
click at [1033, 170] on icon "audit" at bounding box center [1039, 168] width 14 height 16
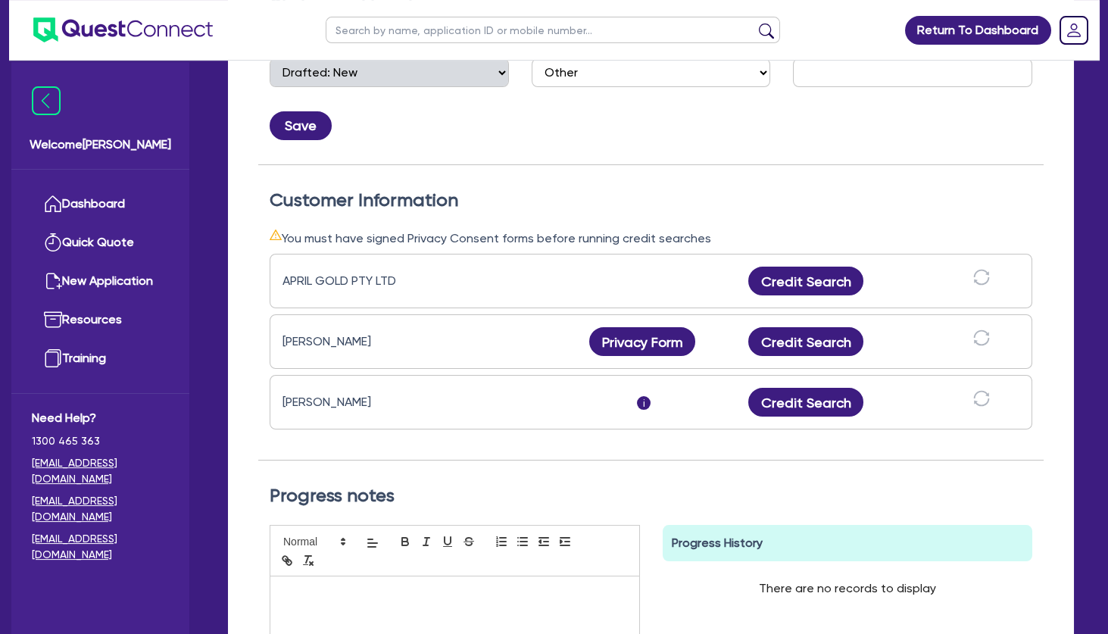
scroll to position [327, 0]
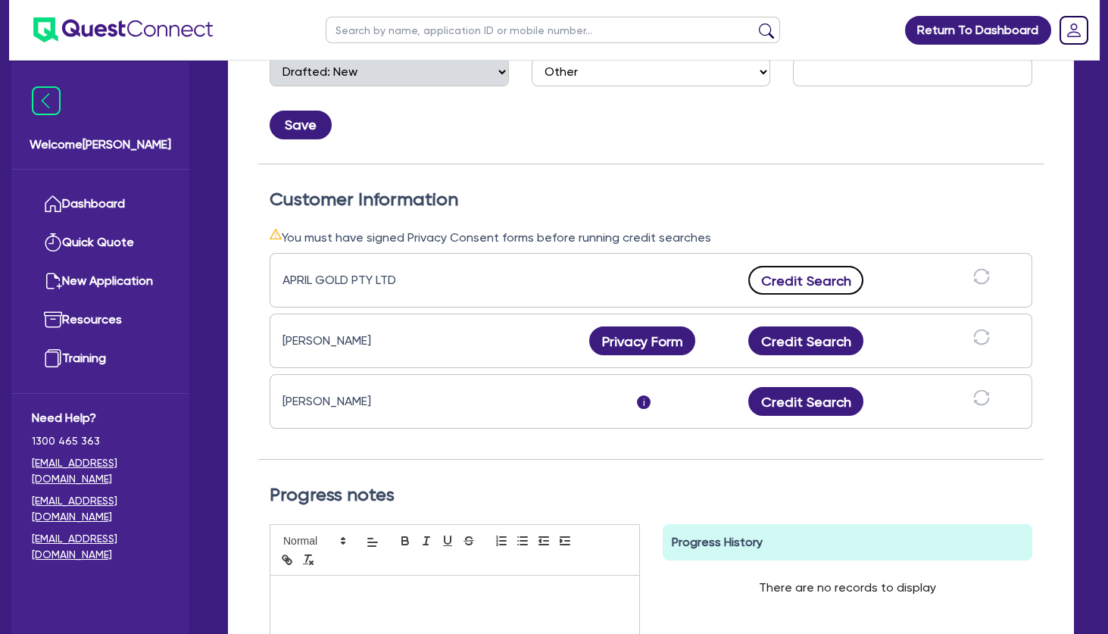
click at [799, 276] on button "Credit Search" at bounding box center [805, 280] width 115 height 29
click at [853, 276] on icon "download" at bounding box center [853, 280] width 15 height 14
click at [763, 170] on div "Customer Information You must have signed Privacy Consent forms before running …" at bounding box center [650, 312] width 785 height 296
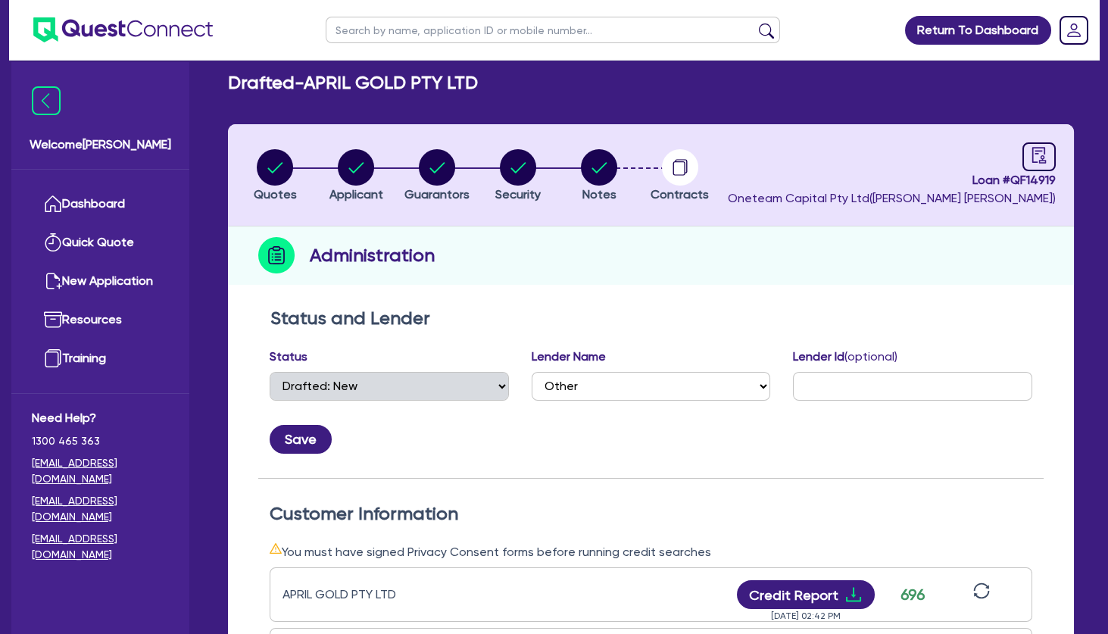
scroll to position [0, 0]
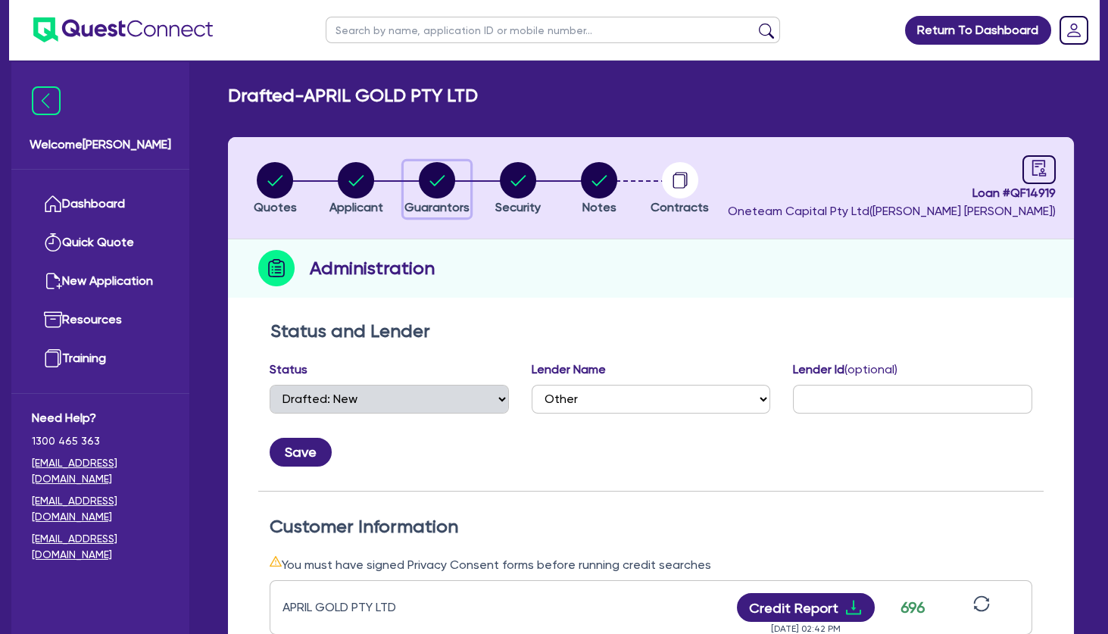
click at [437, 179] on circle "button" at bounding box center [437, 180] width 36 height 36
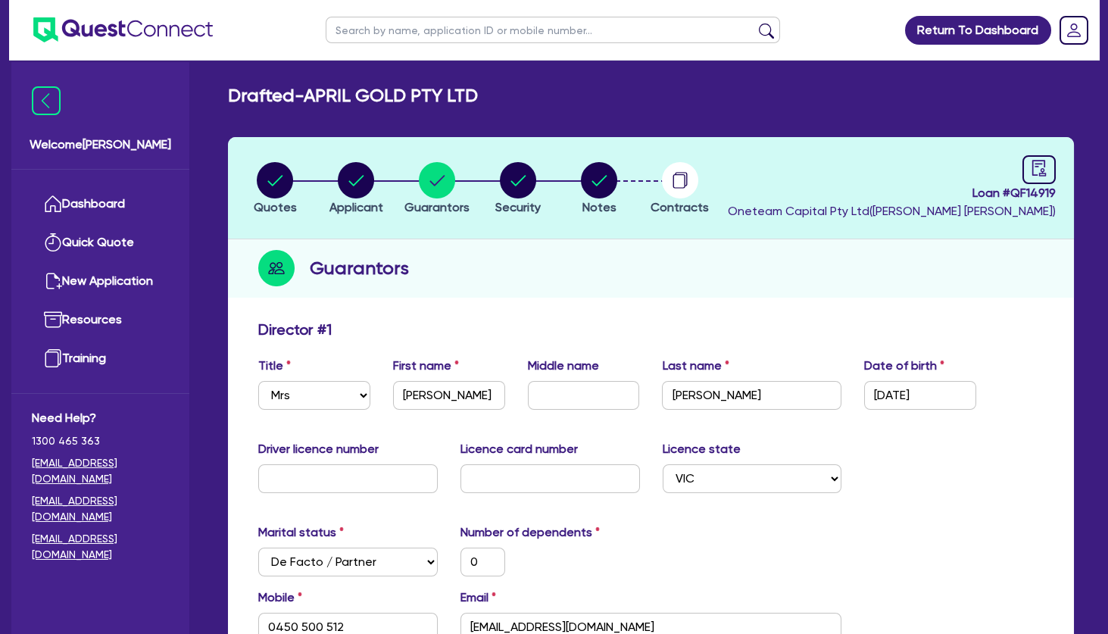
scroll to position [245, 0]
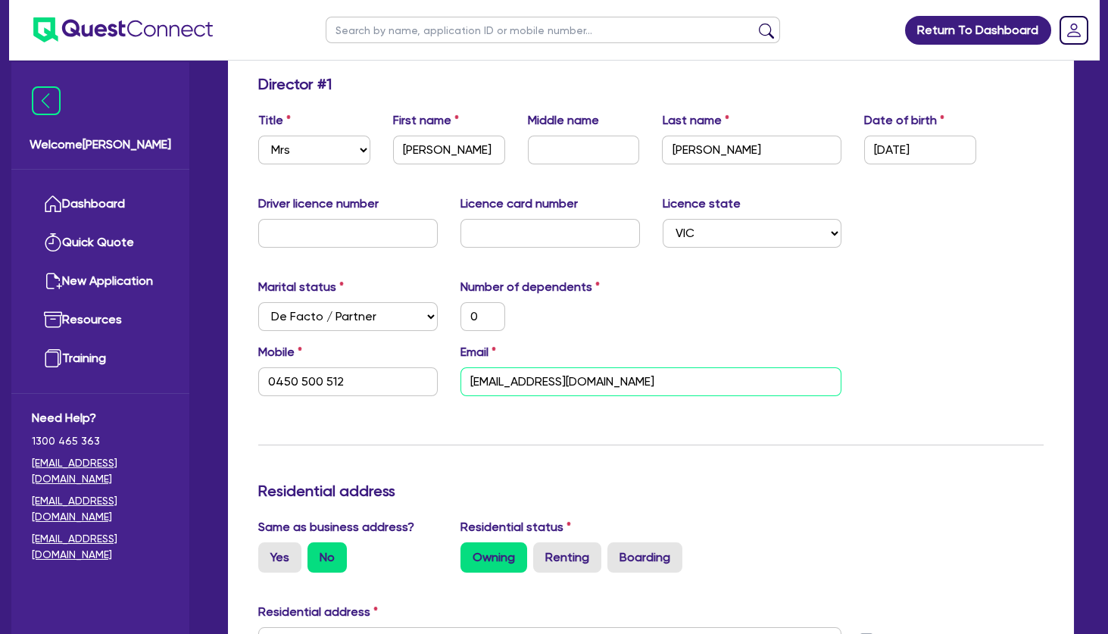
click at [660, 381] on input "[EMAIL_ADDRESS][DOMAIN_NAME]" at bounding box center [651, 381] width 382 height 29
drag, startPoint x: 666, startPoint y: 382, endPoint x: 443, endPoint y: 382, distance: 223.4
click at [460, 382] on input "[EMAIL_ADDRESS][DOMAIN_NAME]" at bounding box center [651, 381] width 382 height 29
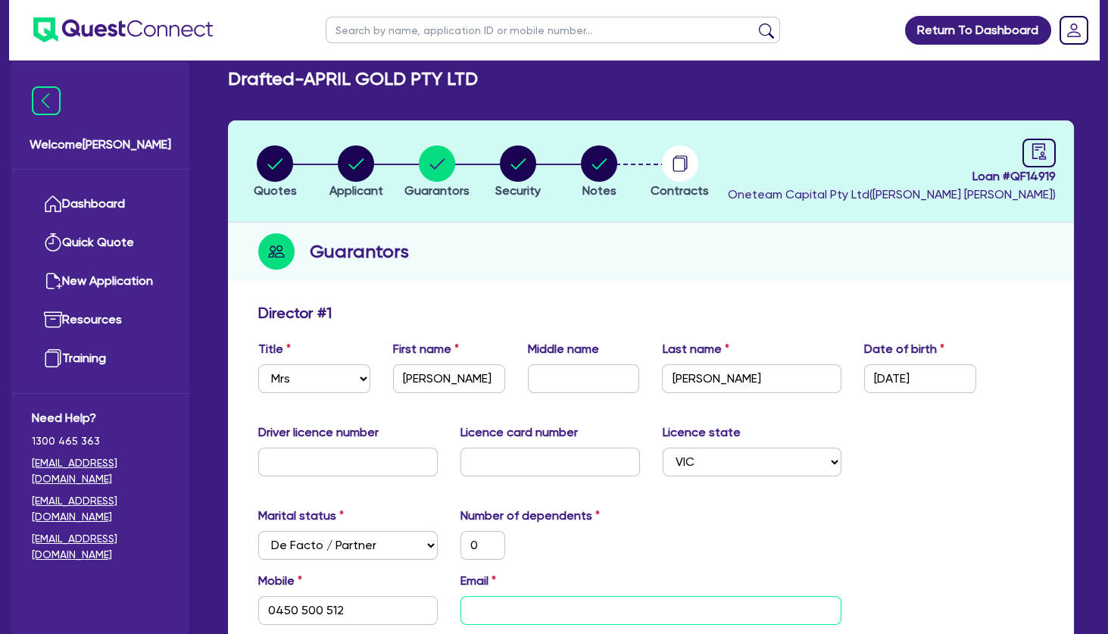
scroll to position [0, 0]
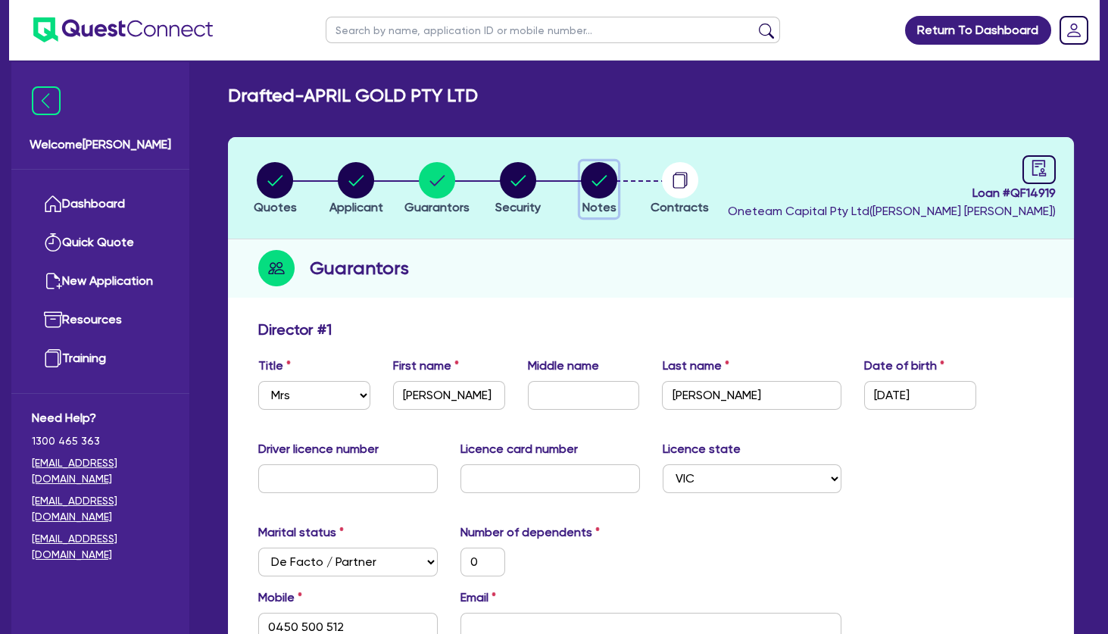
click at [598, 180] on circle "button" at bounding box center [599, 180] width 36 height 36
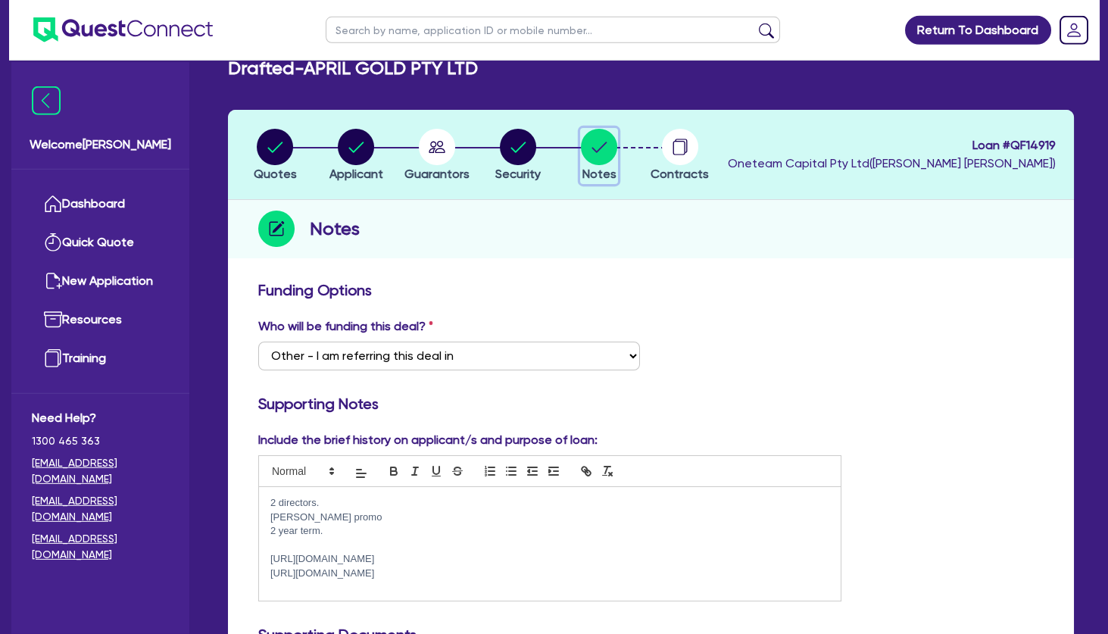
scroll to position [82, 0]
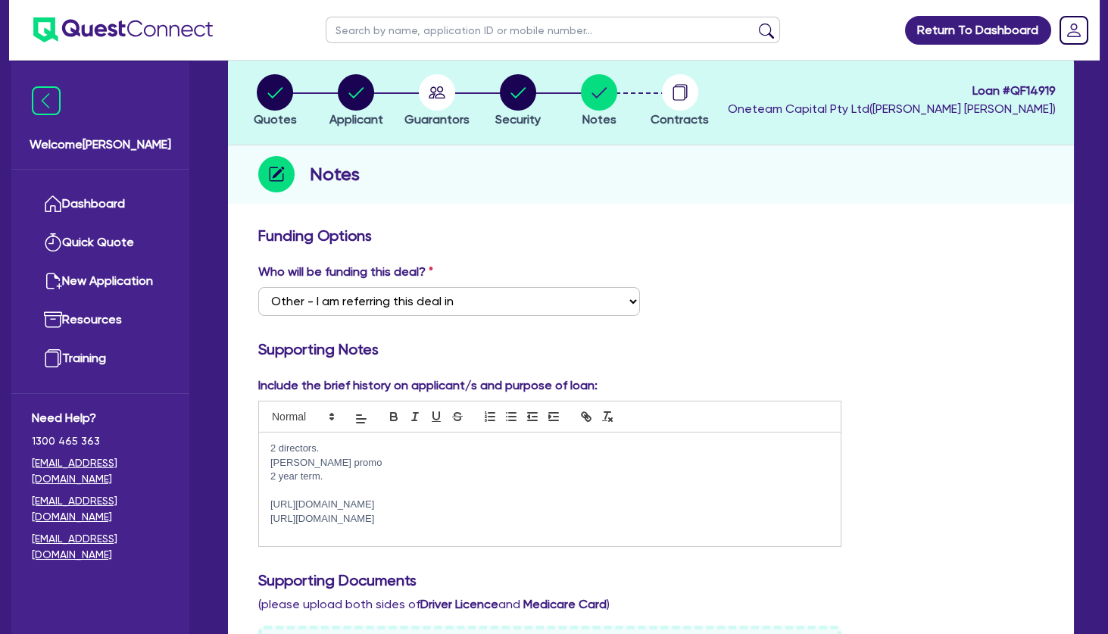
click at [377, 490] on p at bounding box center [549, 491] width 559 height 14
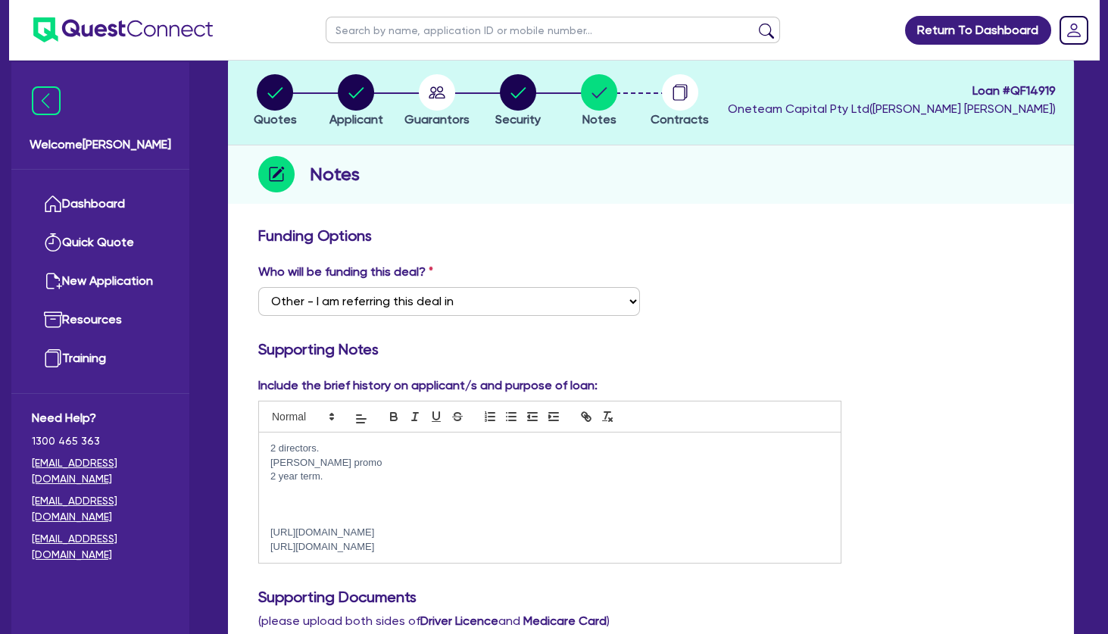
scroll to position [0, 0]
click at [442, 98] on icon "button" at bounding box center [437, 92] width 17 height 12
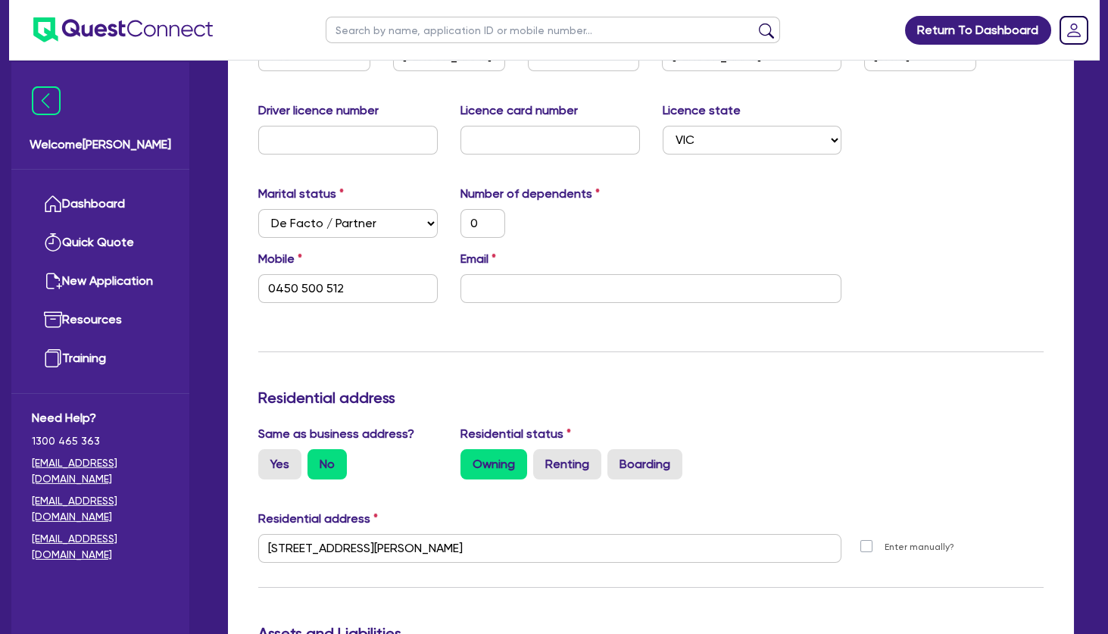
scroll to position [327, 0]
click at [340, 293] on input "0450 500 512" at bounding box center [347, 287] width 179 height 29
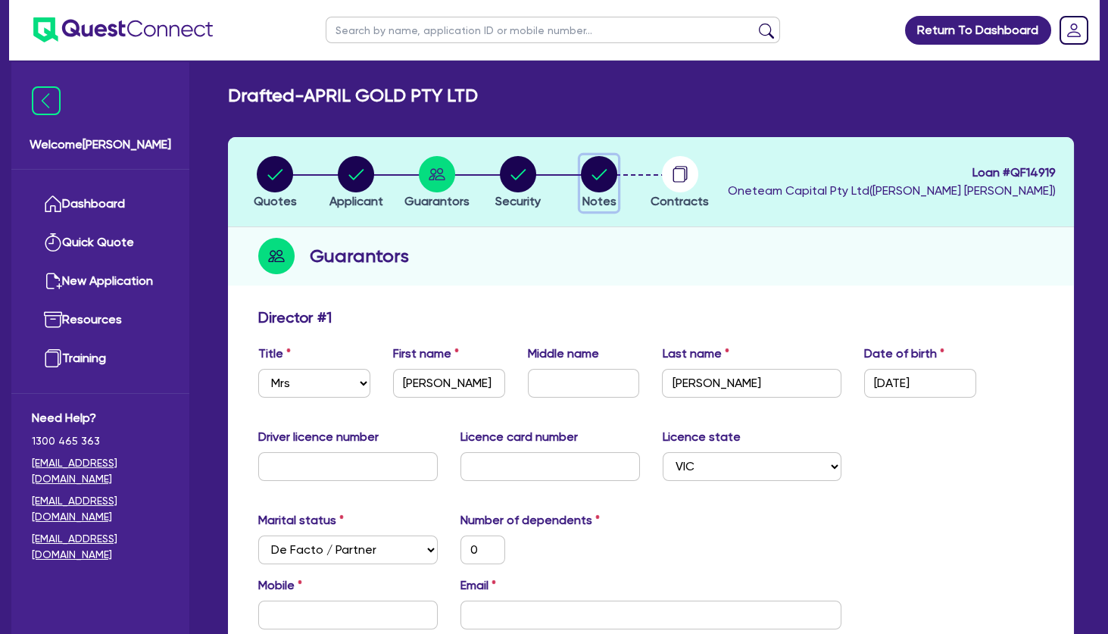
click at [584, 177] on circle "button" at bounding box center [599, 174] width 36 height 36
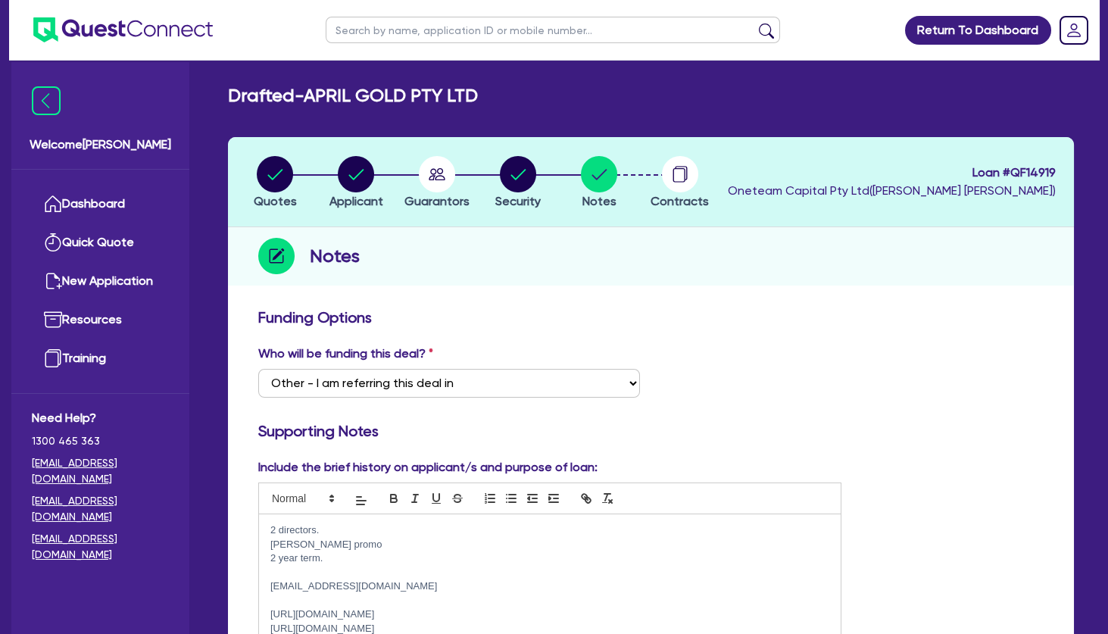
click at [425, 591] on p "[EMAIL_ADDRESS][DOMAIN_NAME]" at bounding box center [549, 586] width 559 height 14
click at [448, 173] on circle "button" at bounding box center [437, 174] width 36 height 36
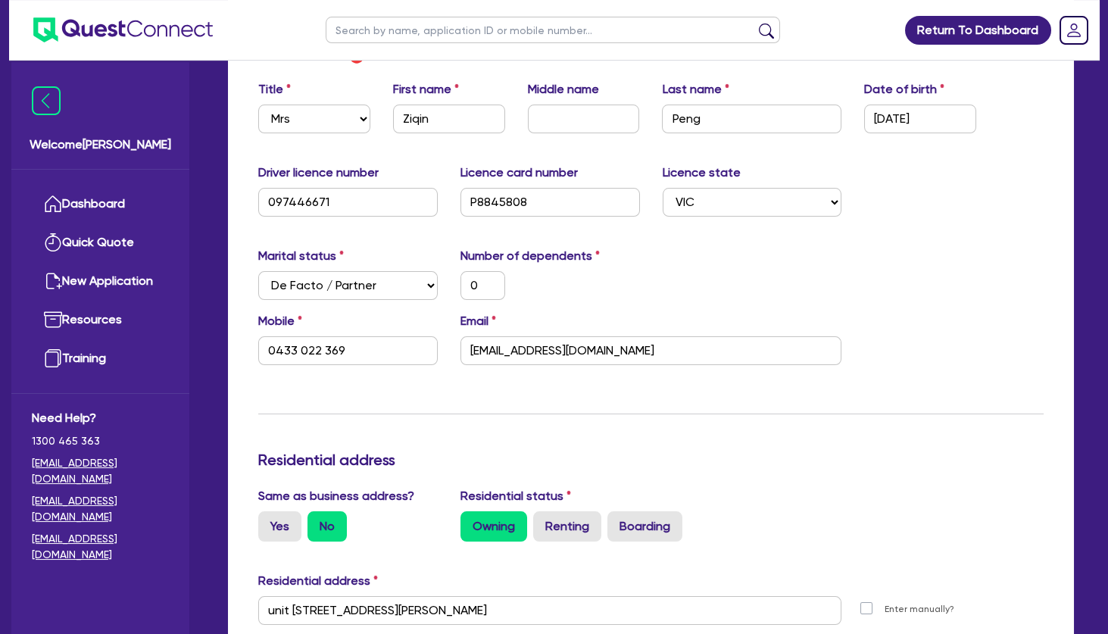
scroll to position [1554, 0]
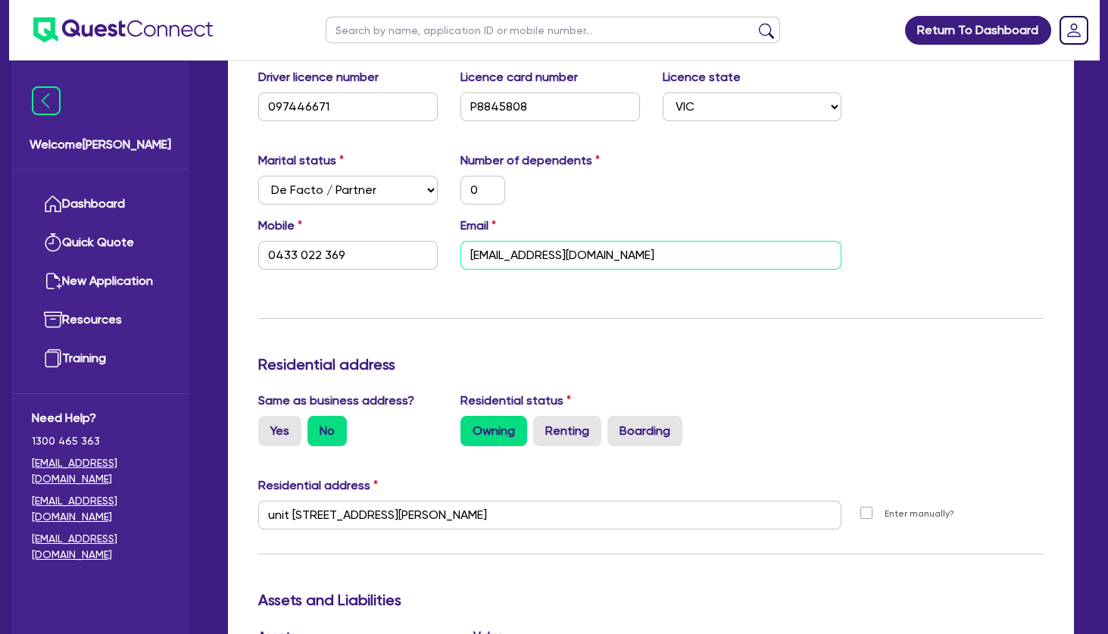
click at [507, 259] on input "[EMAIL_ADDRESS][DOMAIN_NAME]" at bounding box center [651, 255] width 382 height 29
click at [511, 257] on input "[EMAIL_ADDRESS][DOMAIN_NAME]" at bounding box center [651, 255] width 382 height 29
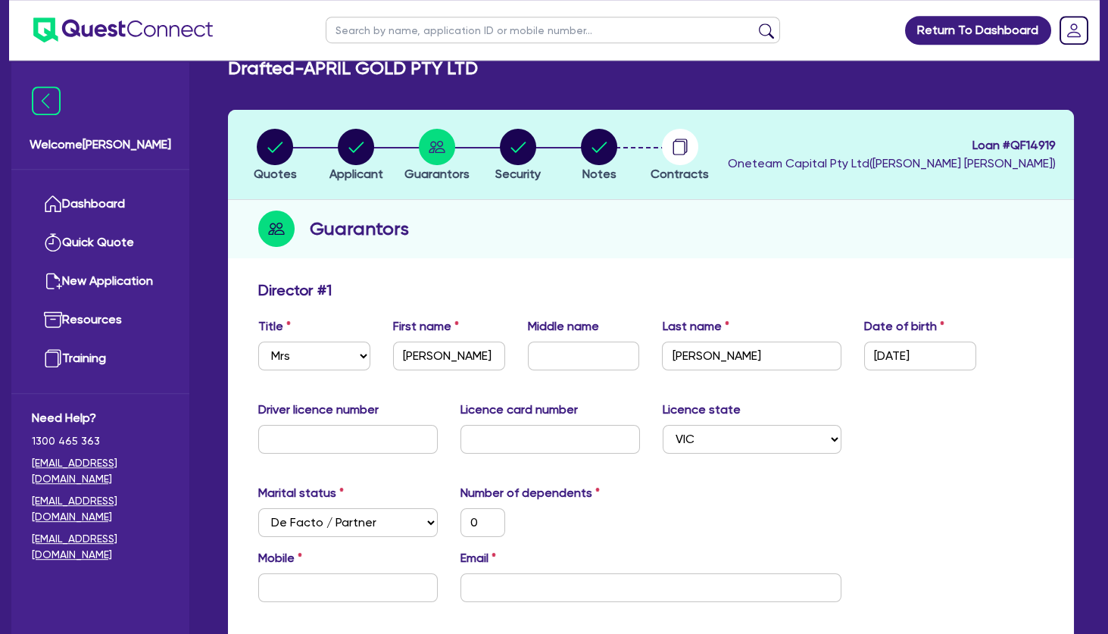
scroll to position [0, 0]
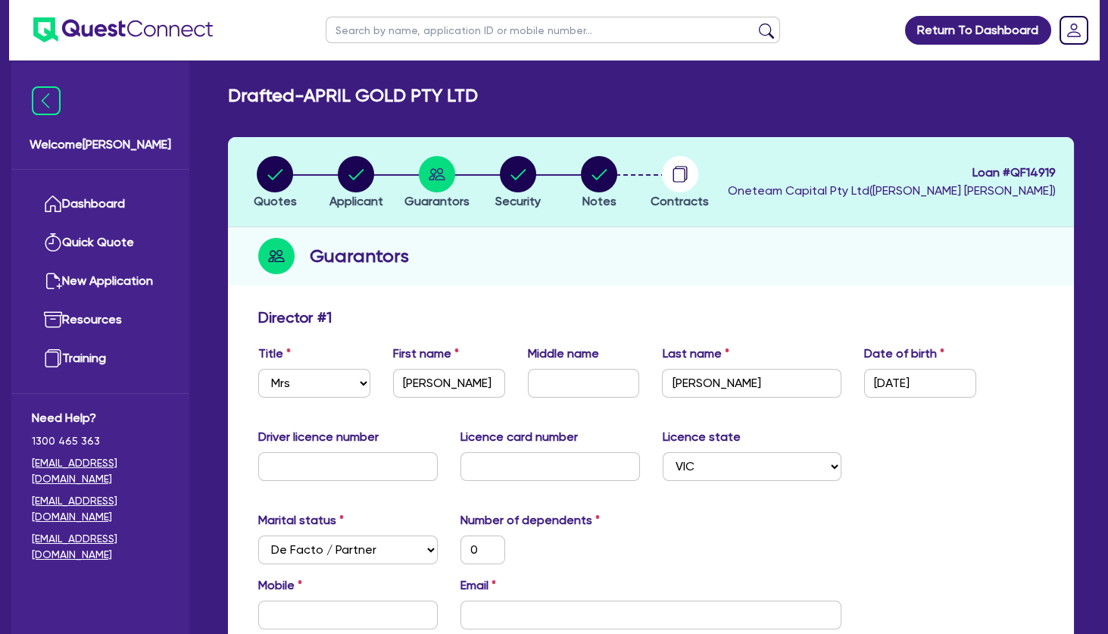
click at [530, 598] on div "Email" at bounding box center [651, 602] width 404 height 53
click at [536, 609] on input "email" at bounding box center [651, 615] width 382 height 29
paste input "[EMAIL_ADDRESS][DOMAIN_NAME]"
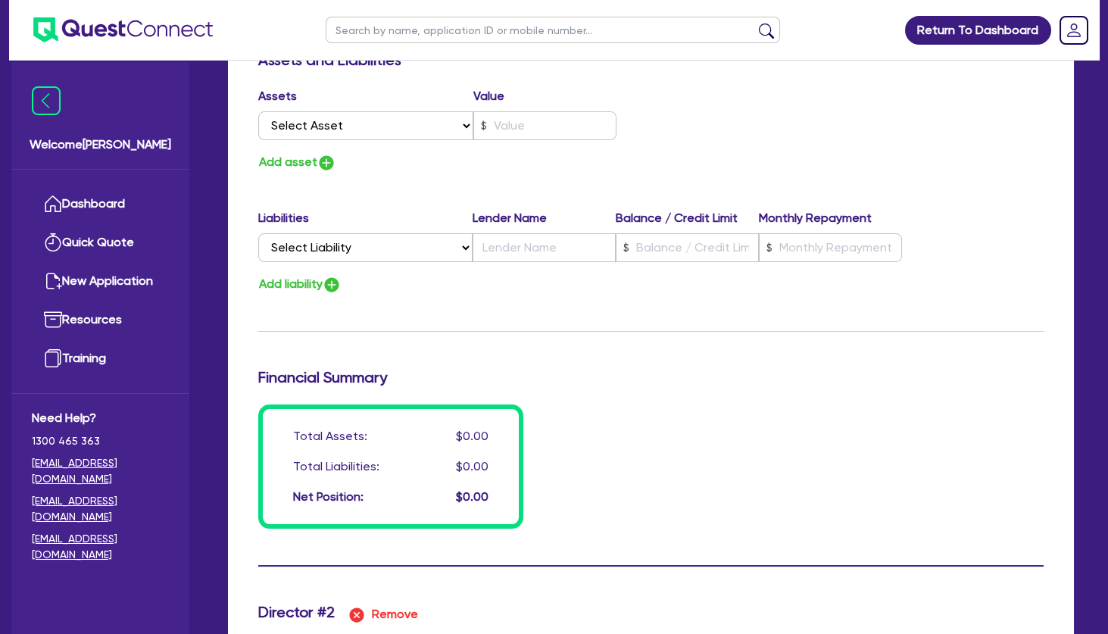
scroll to position [1227, 0]
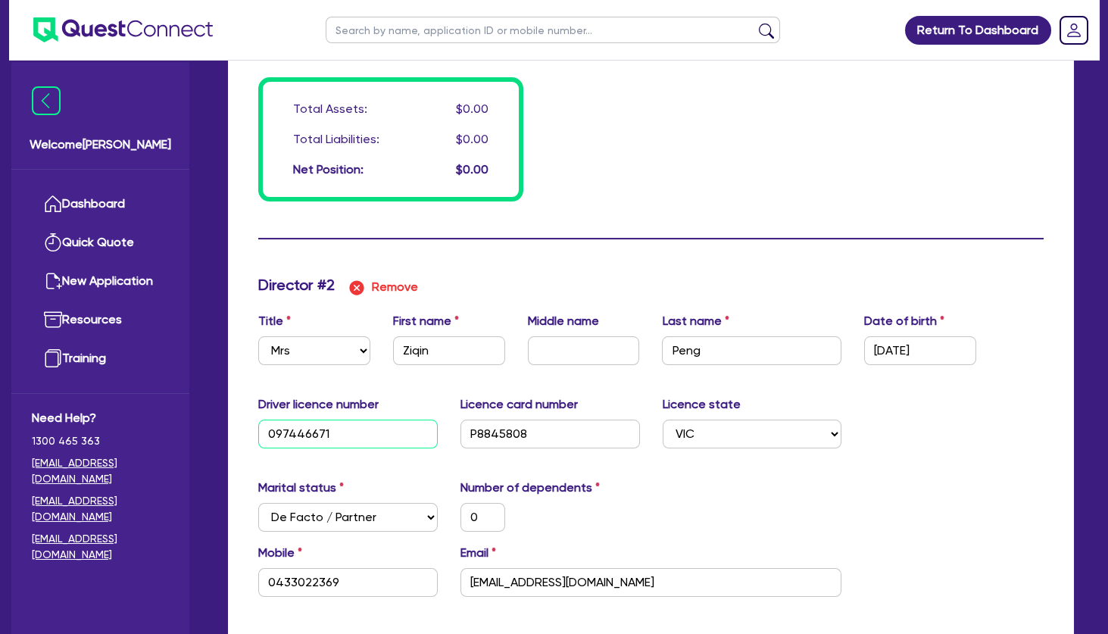
click at [320, 435] on input "097446671" at bounding box center [347, 434] width 179 height 29
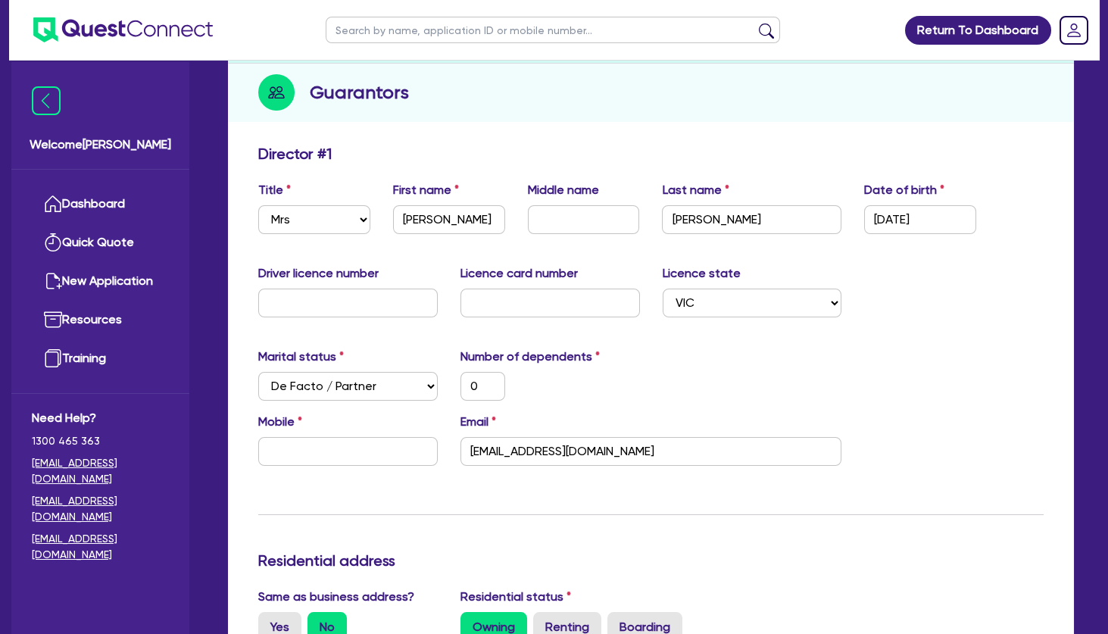
scroll to position [0, 0]
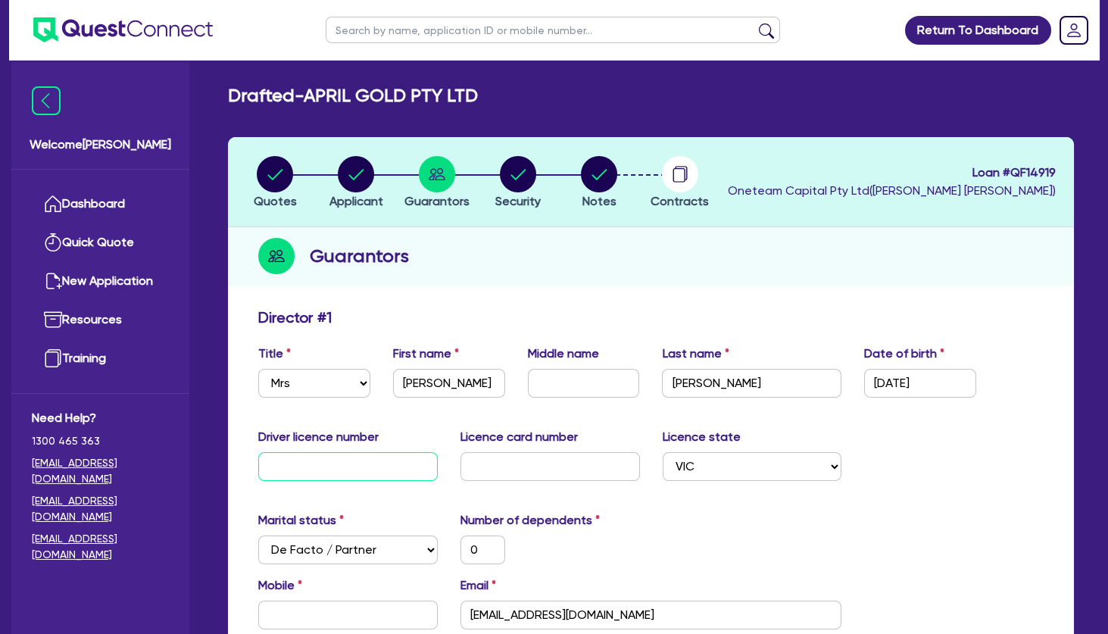
click at [352, 469] on input "text" at bounding box center [347, 466] width 179 height 29
paste input "097446671"
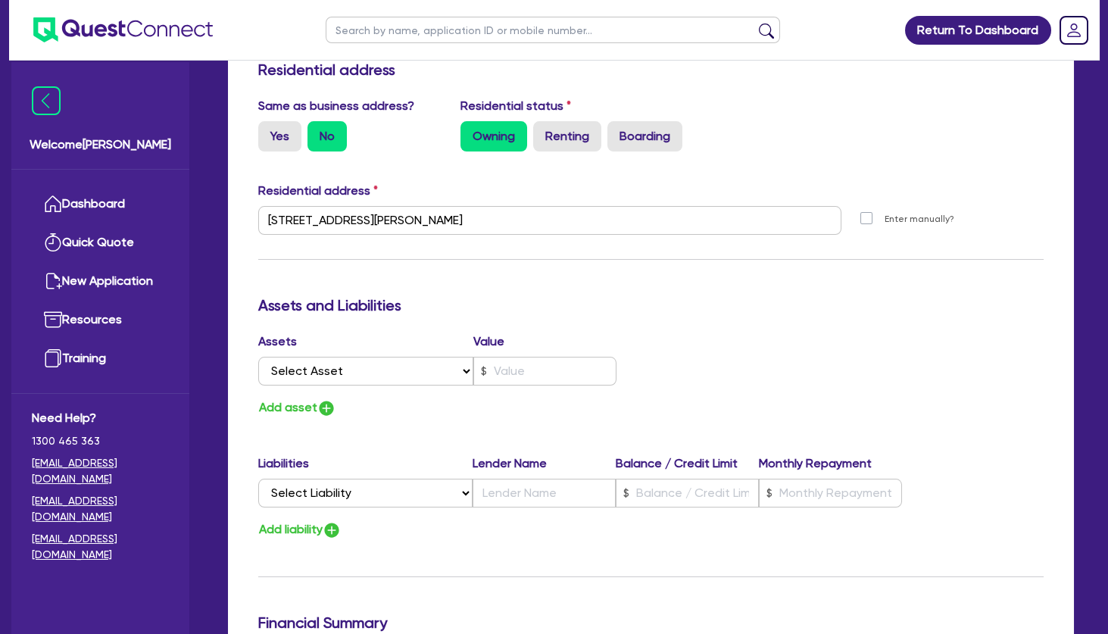
scroll to position [1063, 0]
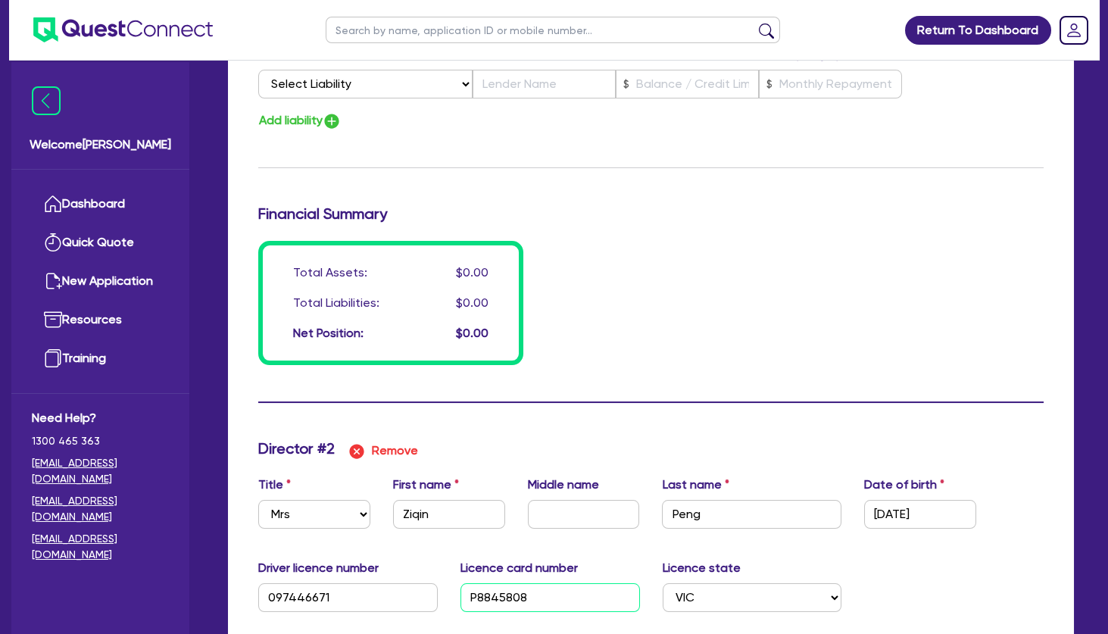
click at [526, 591] on input "P8845808" at bounding box center [549, 597] width 179 height 29
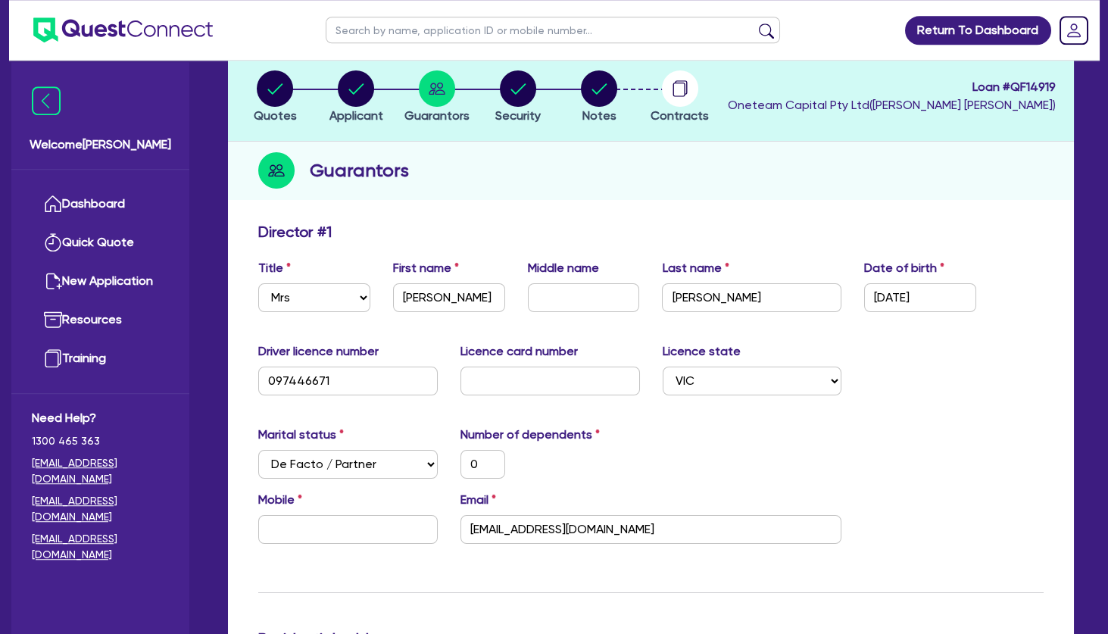
scroll to position [82, 0]
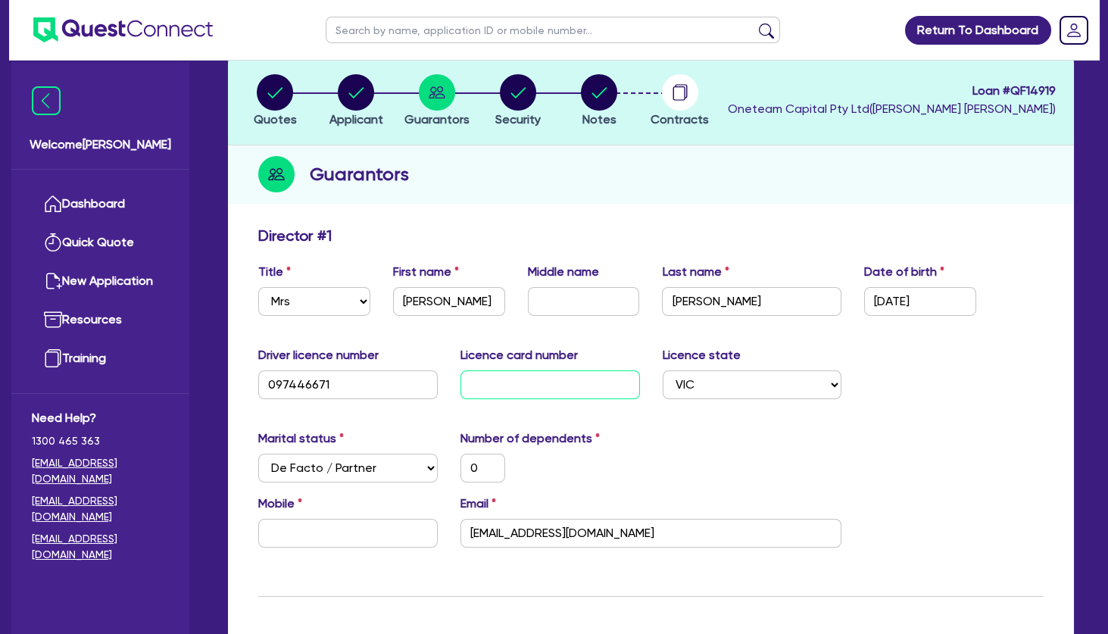
click at [537, 379] on input "text" at bounding box center [549, 384] width 179 height 29
paste input "P8845808"
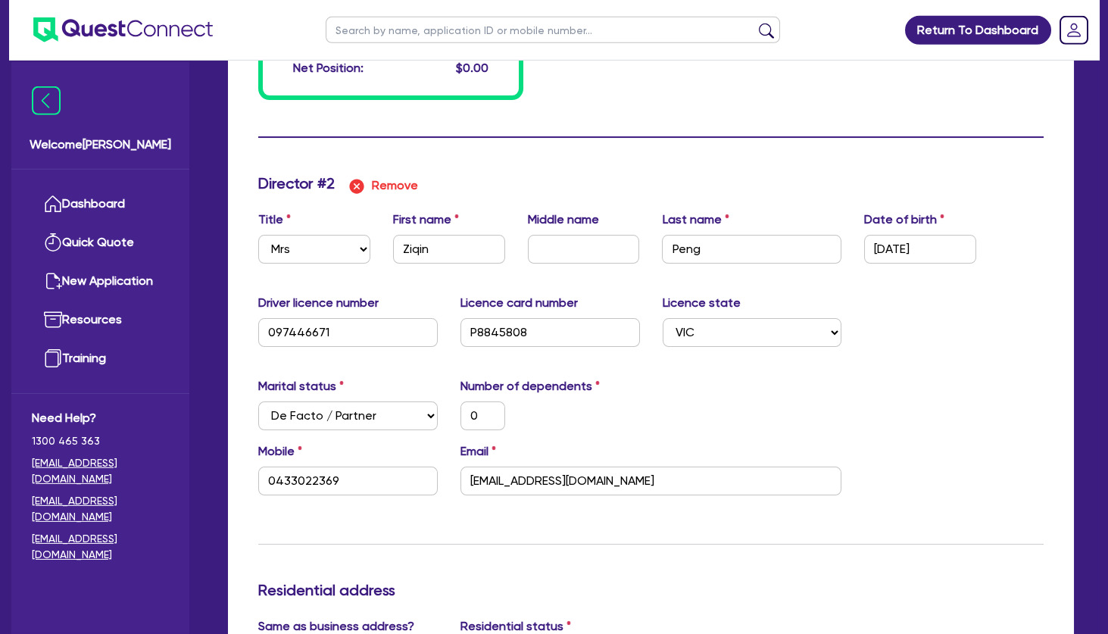
scroll to position [1390, 0]
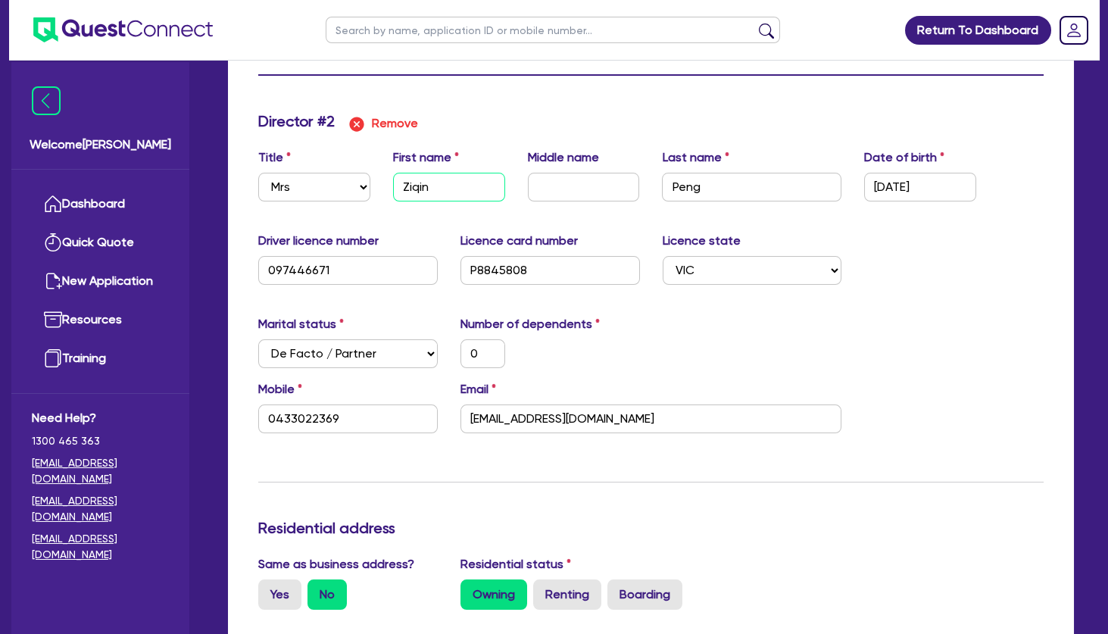
click at [413, 195] on input "Ziqin" at bounding box center [449, 187] width 112 height 29
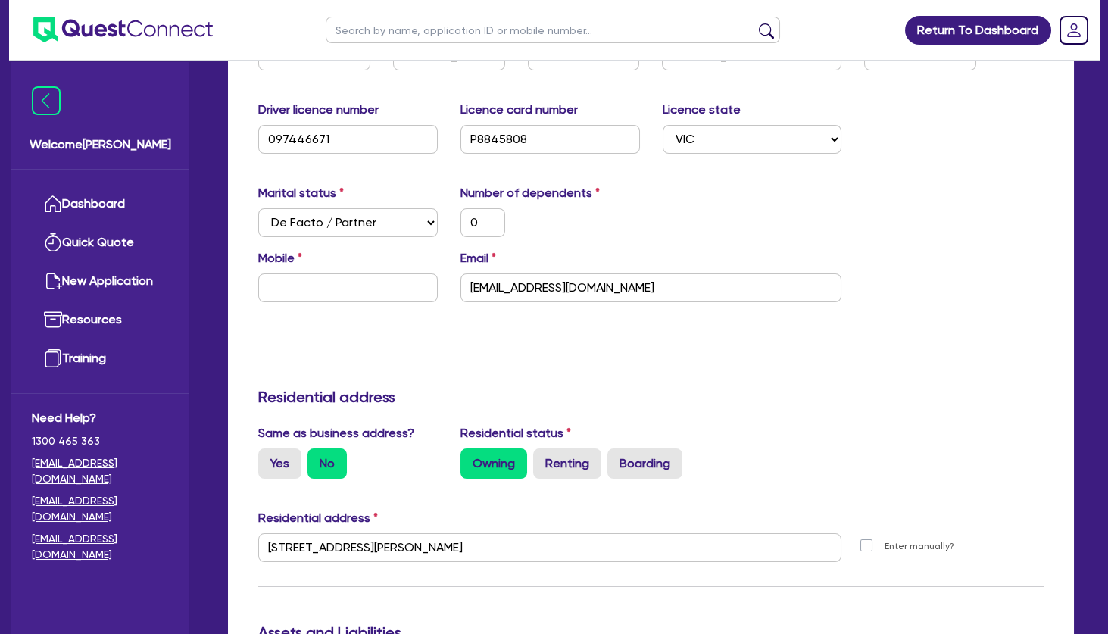
scroll to position [0, 0]
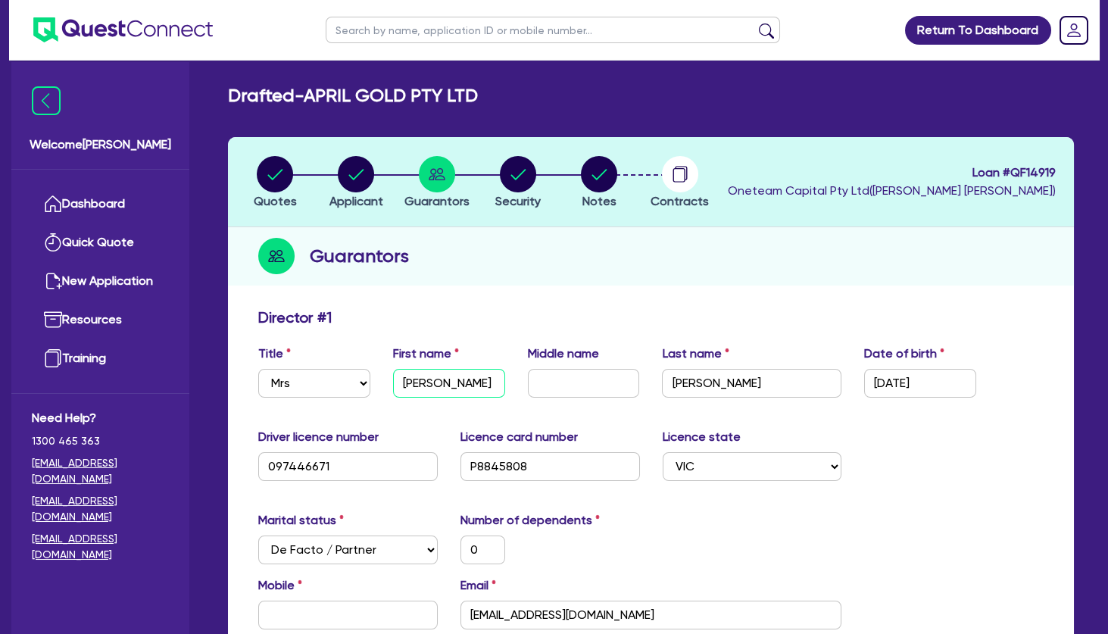
click at [420, 382] on input "[PERSON_NAME]" at bounding box center [449, 383] width 112 height 29
paste input "Ziqin"
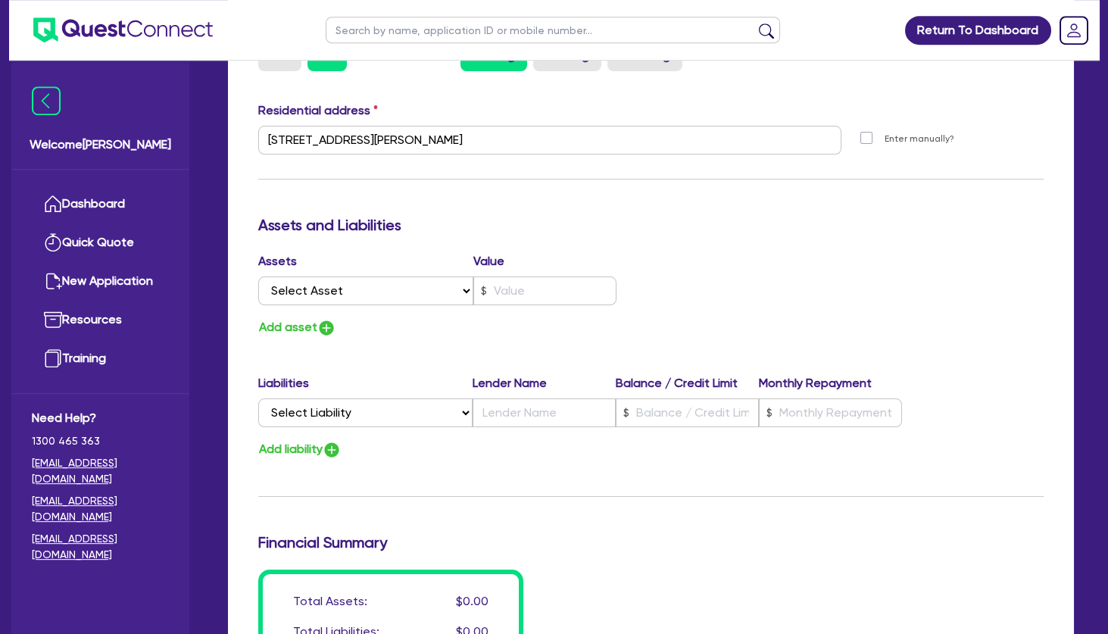
scroll to position [1145, 0]
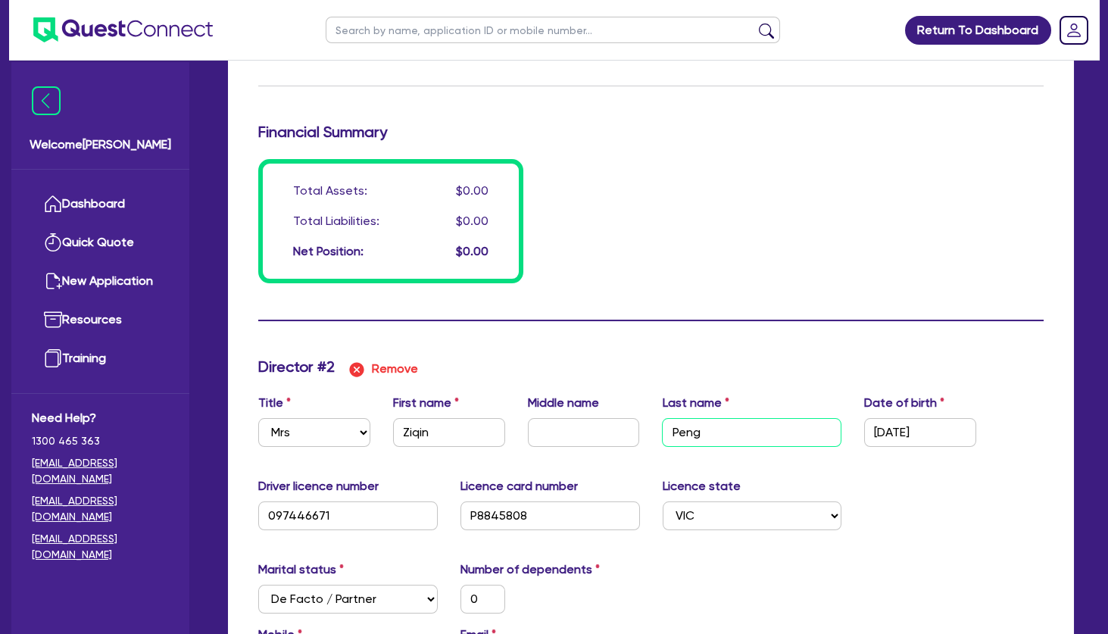
click at [688, 433] on input "Peng" at bounding box center [751, 432] width 179 height 29
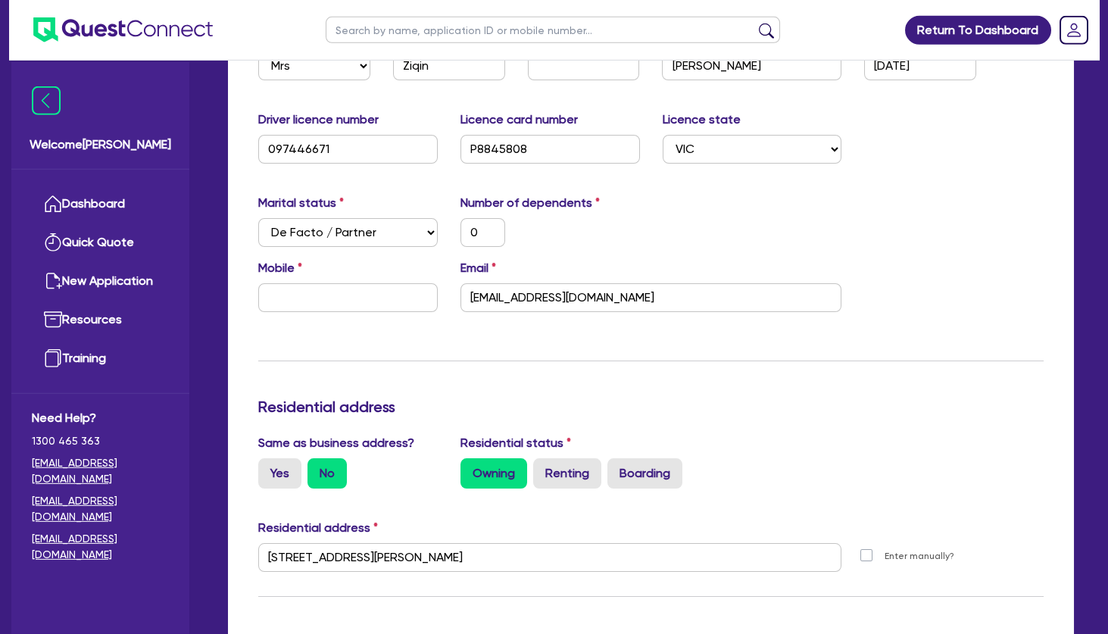
scroll to position [0, 0]
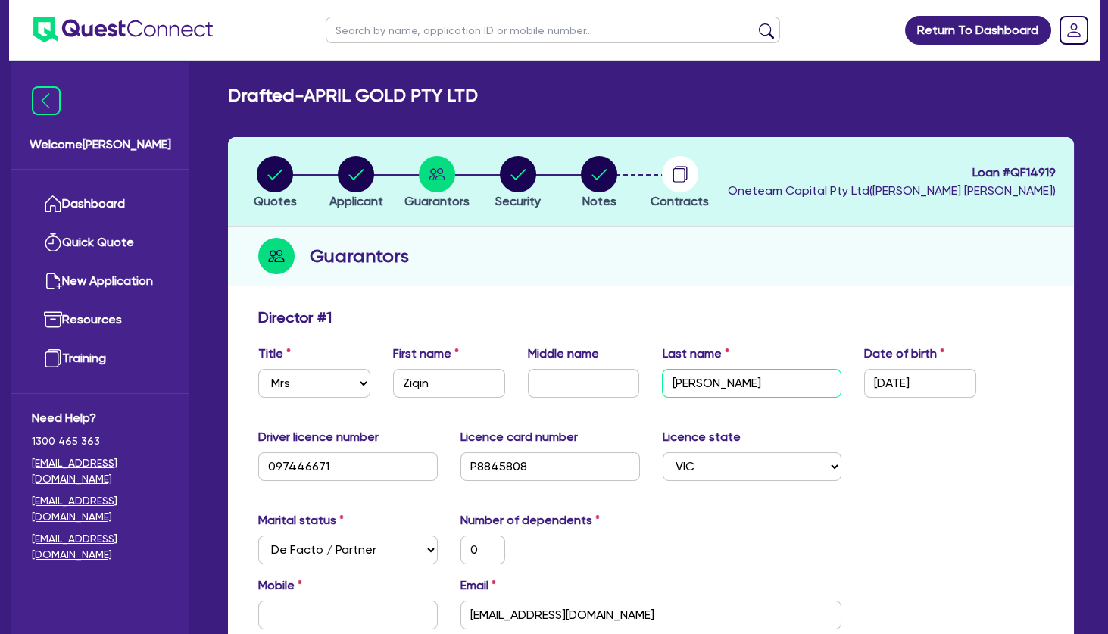
click at [700, 384] on input "[PERSON_NAME]" at bounding box center [751, 383] width 179 height 29
paste input "Peng"
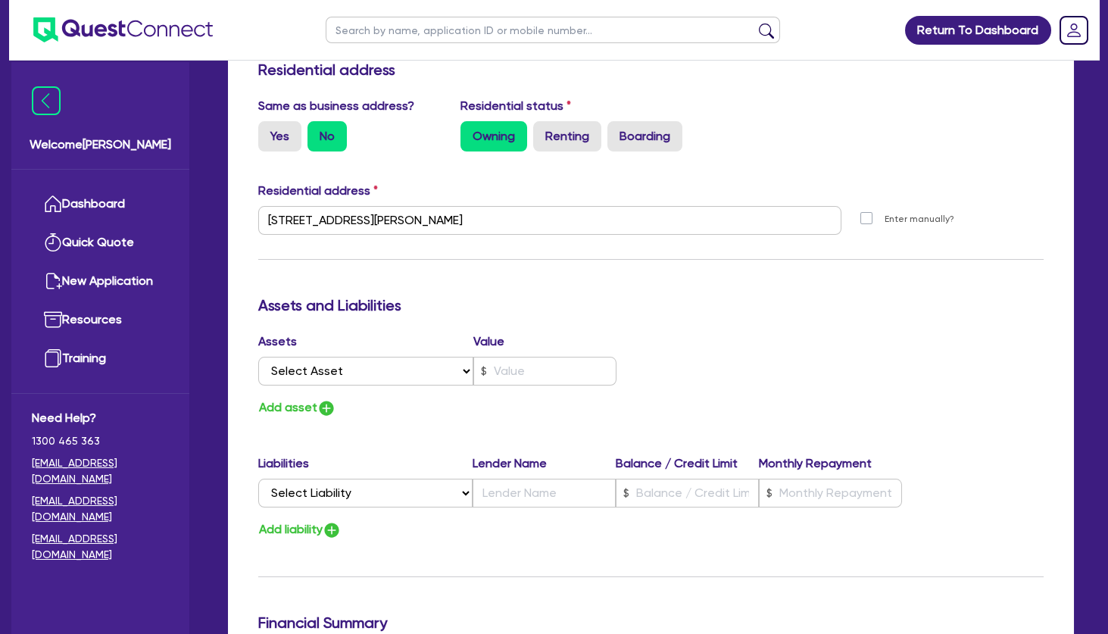
scroll to position [1063, 0]
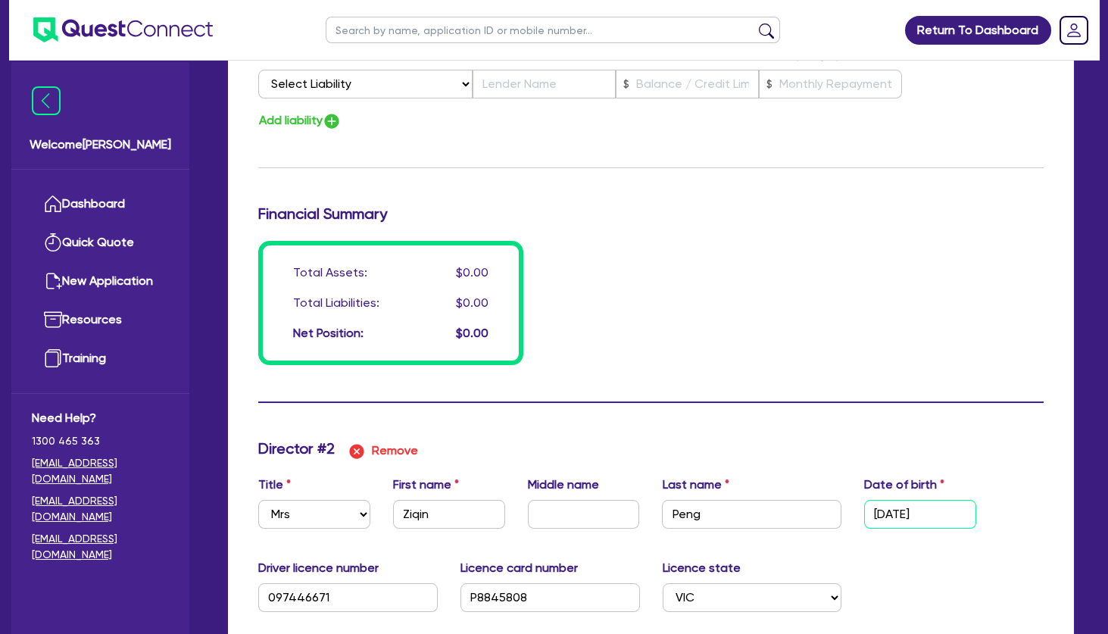
click at [896, 510] on input "[DATE]" at bounding box center [920, 514] width 112 height 29
drag, startPoint x: 947, startPoint y: 513, endPoint x: 832, endPoint y: 510, distance: 115.1
click at [864, 510] on input "[DATE]" at bounding box center [920, 514] width 112 height 29
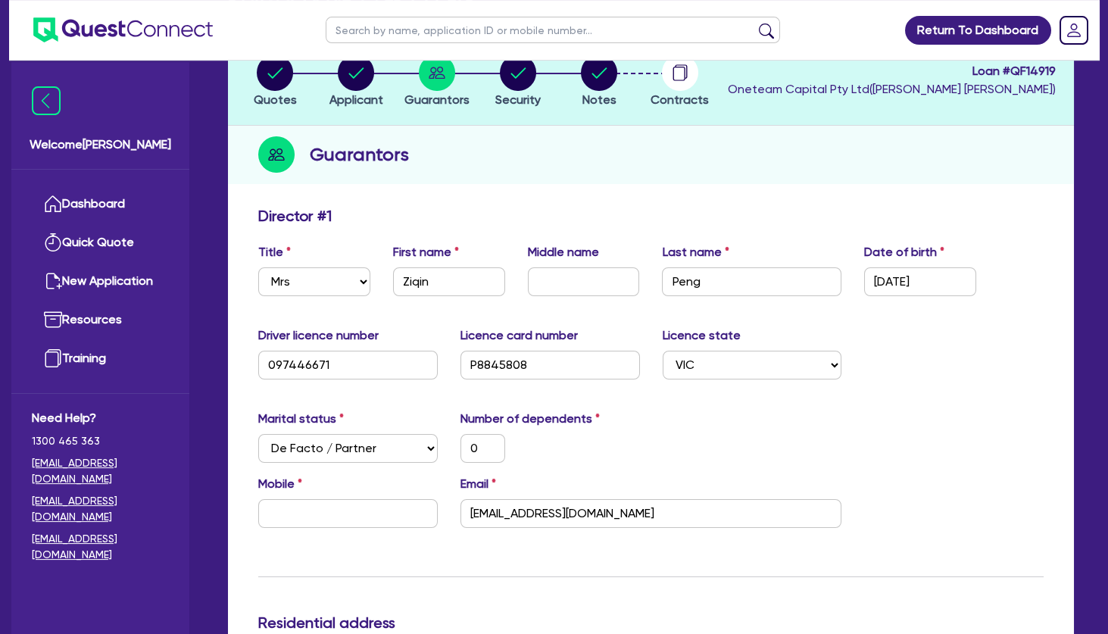
scroll to position [0, 0]
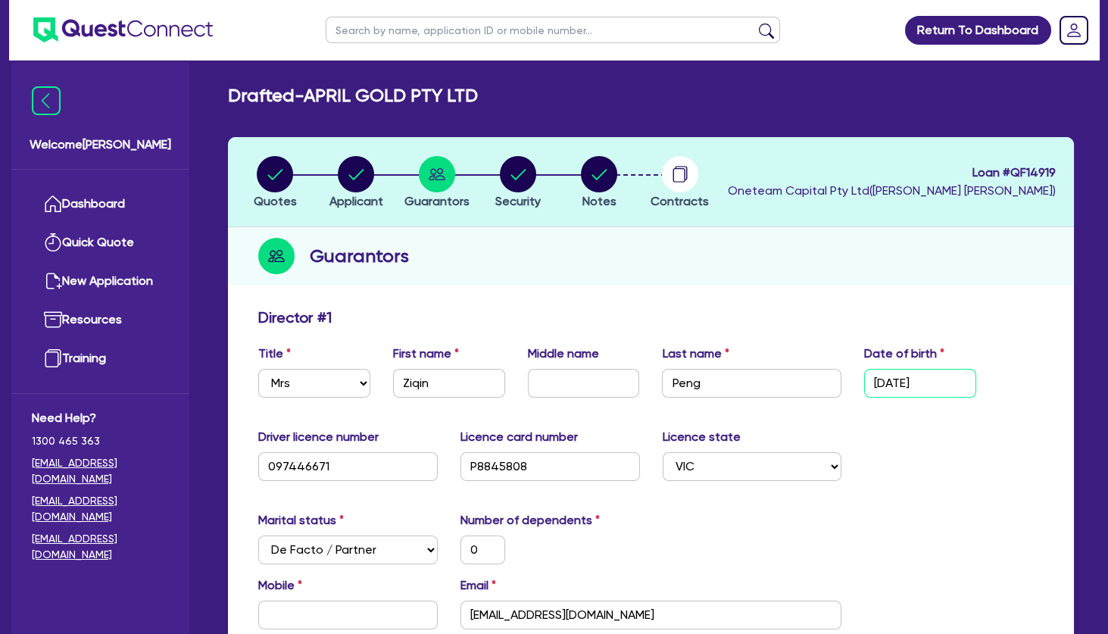
drag, startPoint x: 887, startPoint y: 379, endPoint x: 847, endPoint y: 381, distance: 40.2
click at [864, 381] on input "[DATE]" at bounding box center [920, 383] width 112 height 29
paste input "[DATE]"
click at [906, 443] on div "Driver licence number [DRIVERS_LICENSE_NUMBER] Licence card number [DRIVERS_LIC…" at bounding box center [651, 460] width 808 height 65
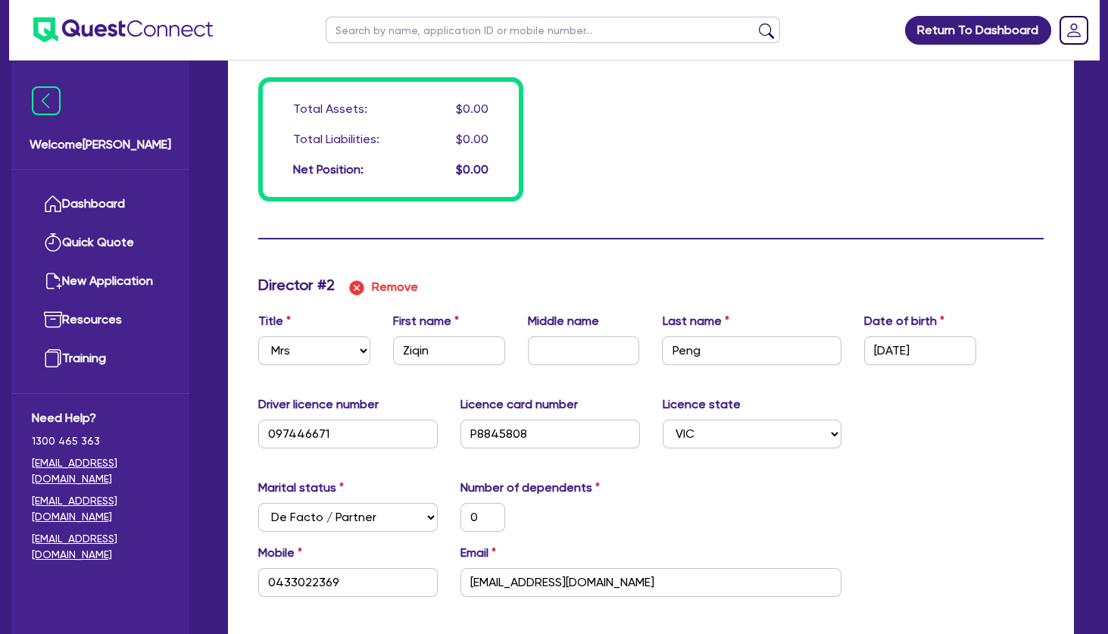
scroll to position [1390, 0]
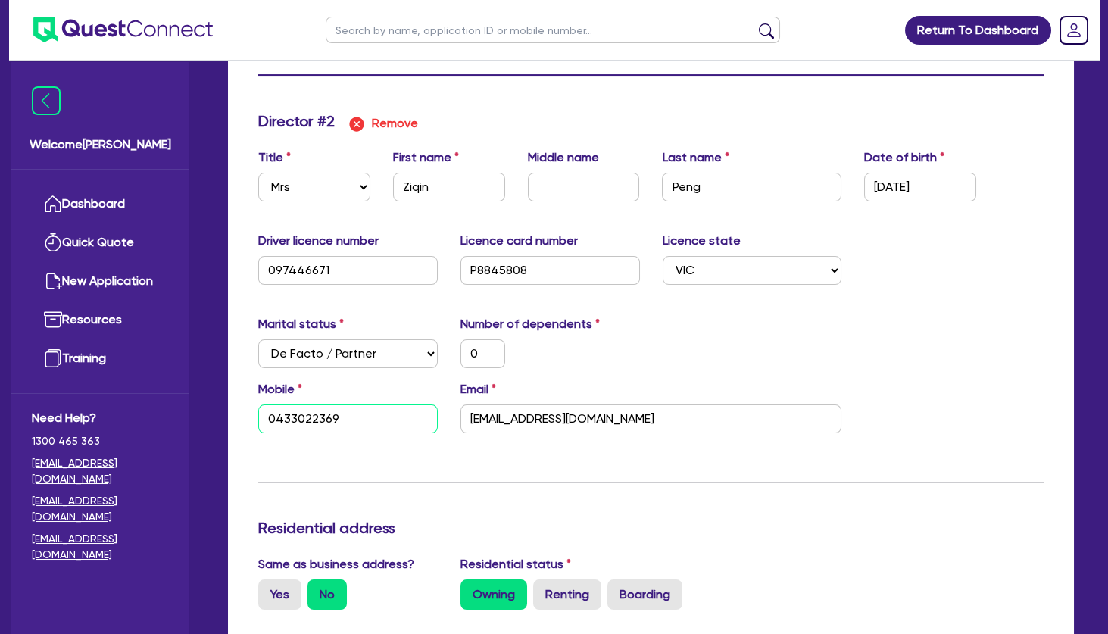
click at [310, 421] on input "0433022369" at bounding box center [347, 418] width 179 height 29
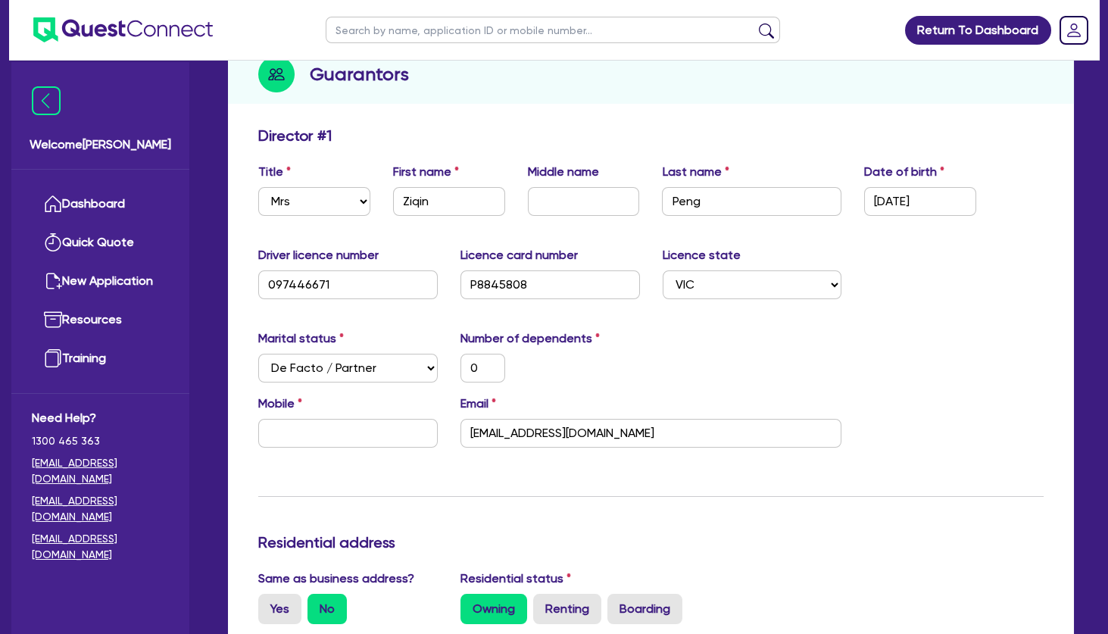
scroll to position [164, 0]
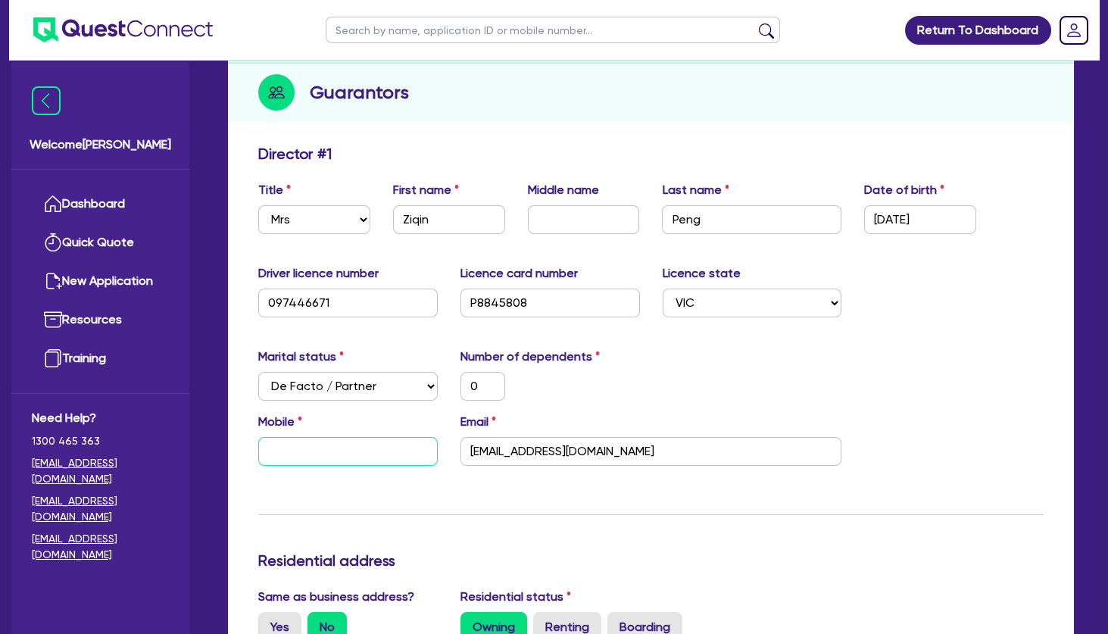
click at [342, 451] on input "text" at bounding box center [347, 451] width 179 height 29
paste input "0433 022 369"
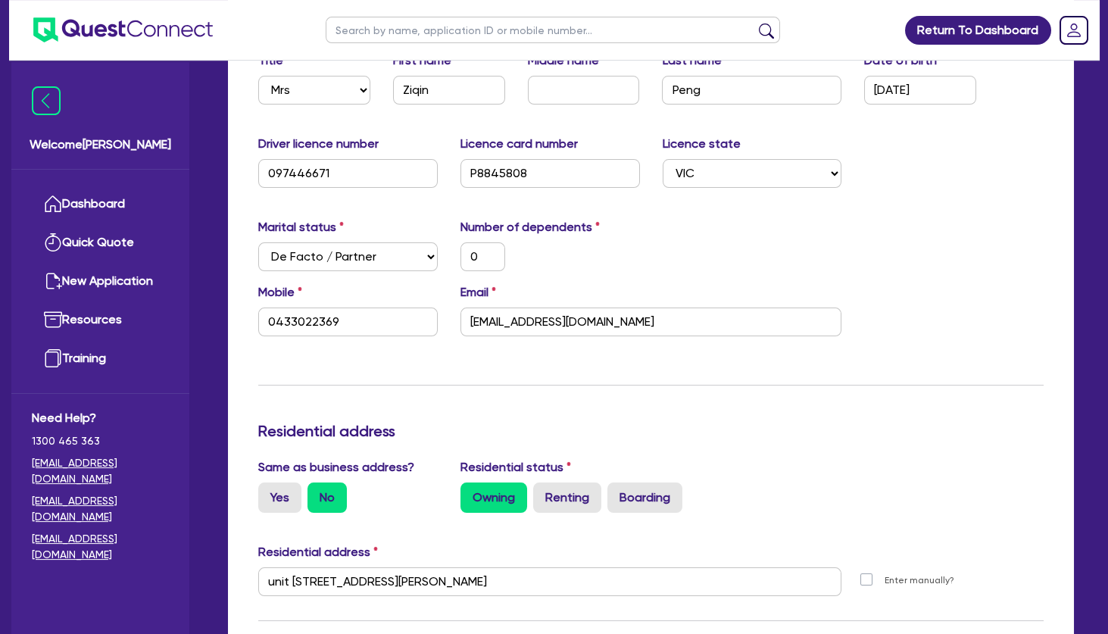
scroll to position [1554, 0]
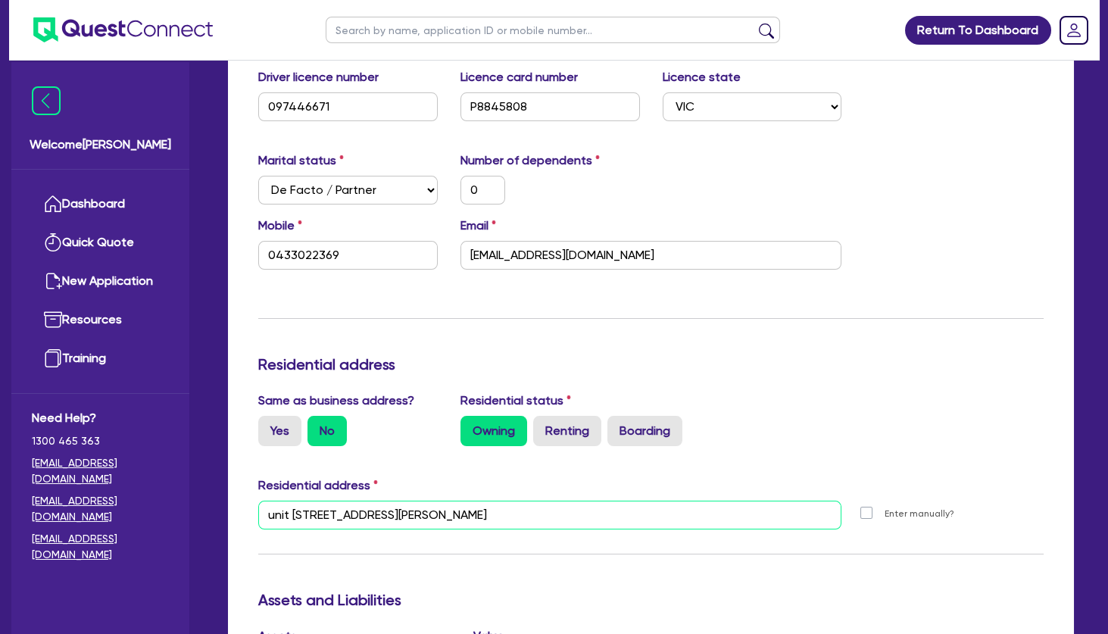
click at [421, 516] on input "unit [STREET_ADDRESS][PERSON_NAME]" at bounding box center [549, 515] width 583 height 29
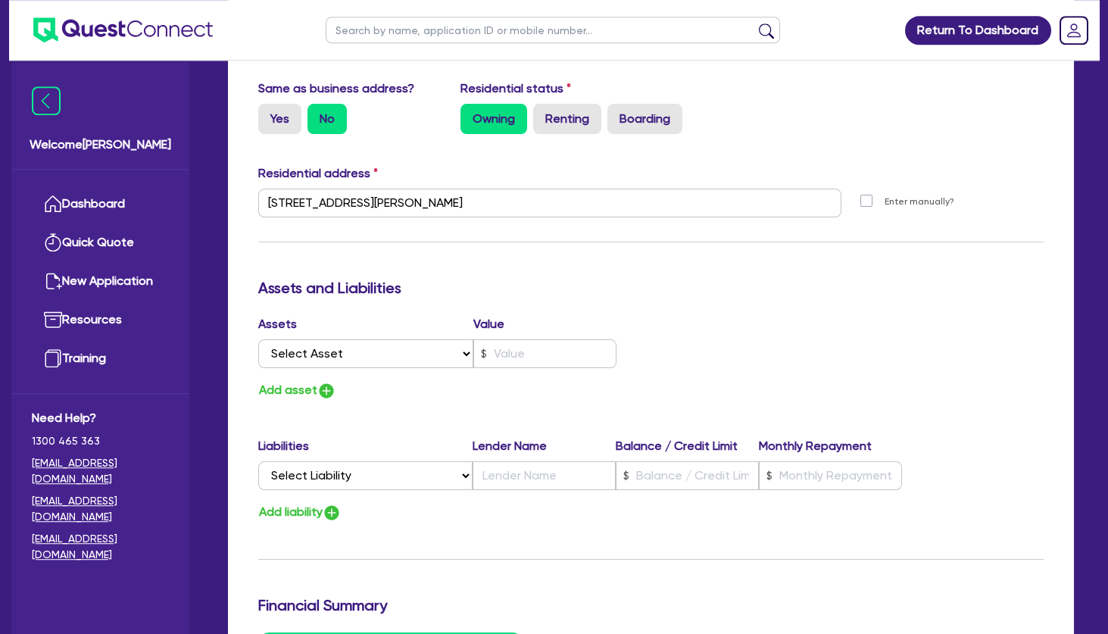
scroll to position [654, 0]
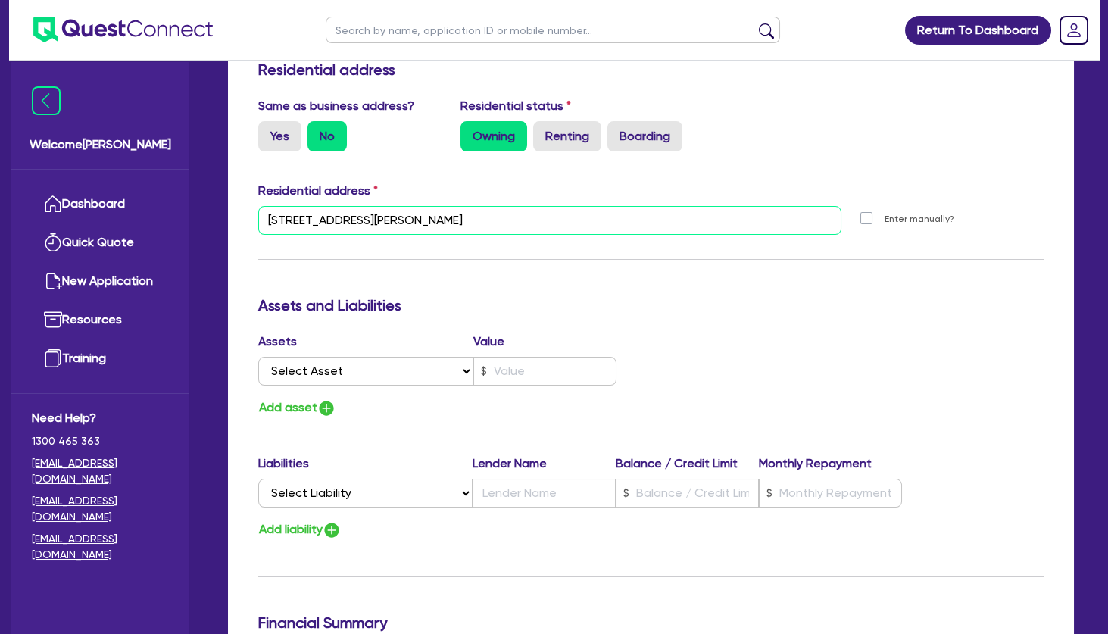
click at [412, 223] on input "[STREET_ADDRESS][PERSON_NAME]" at bounding box center [549, 220] width 583 height 29
paste input "unit [STREET_ADDRESS][PERSON_NAME]"
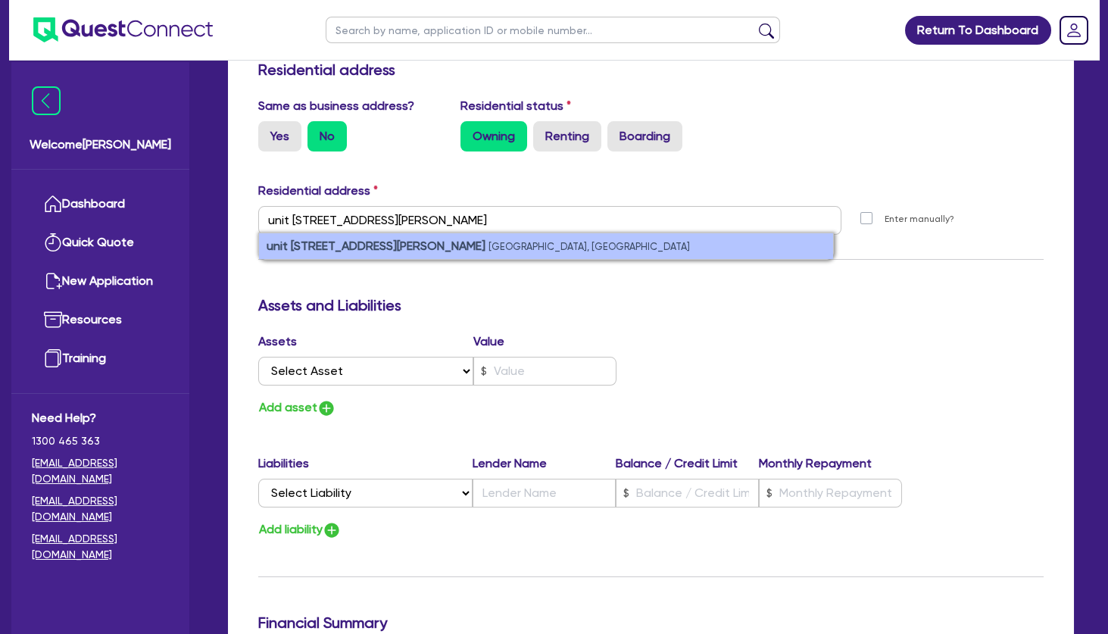
click at [488, 244] on small "[GEOGRAPHIC_DATA], [GEOGRAPHIC_DATA]" at bounding box center [588, 246] width 201 height 11
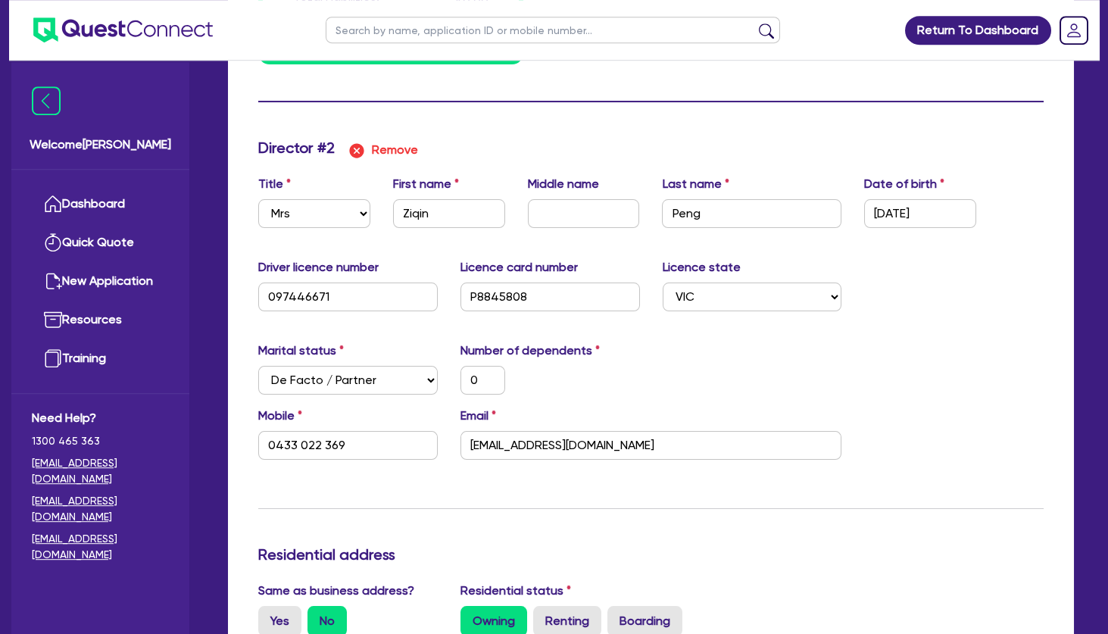
scroll to position [1309, 0]
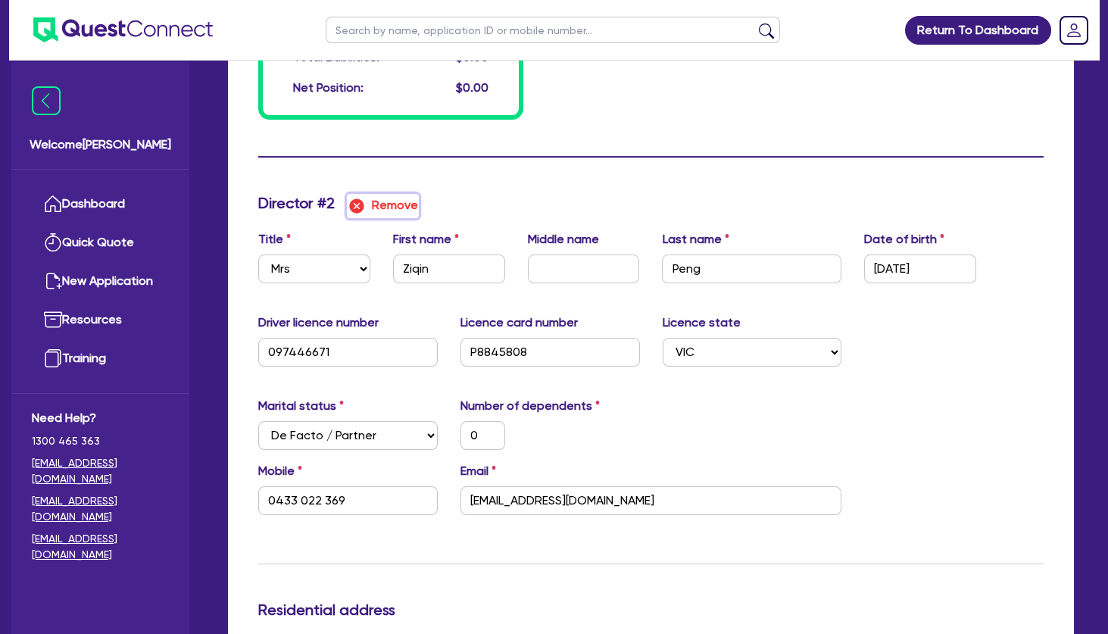
click at [359, 211] on img "button" at bounding box center [357, 206] width 18 height 18
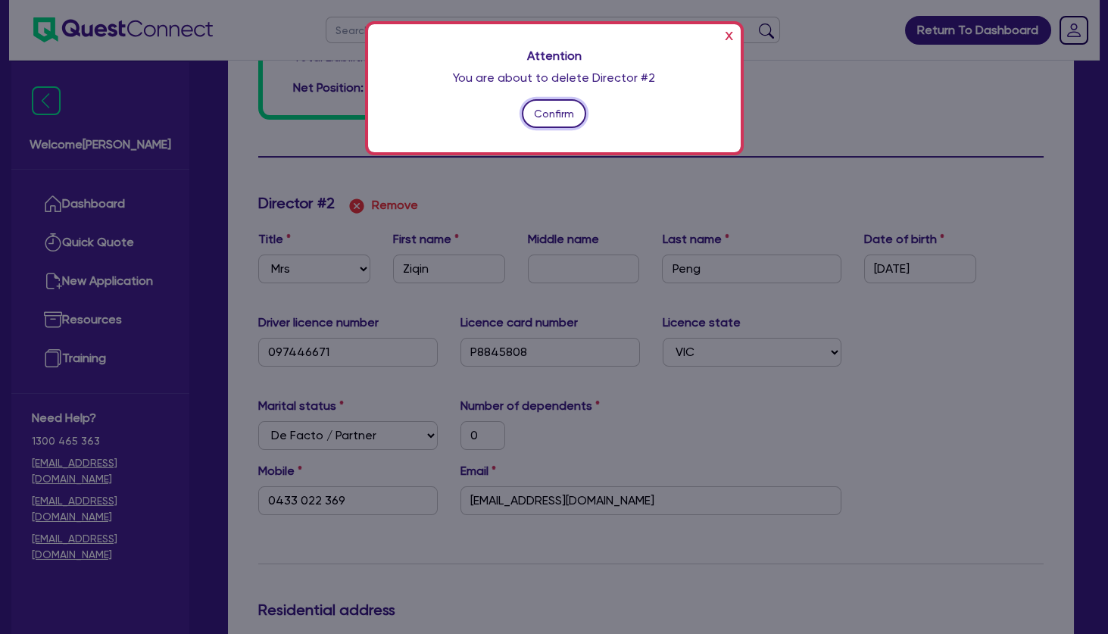
click at [554, 111] on button "Confirm" at bounding box center [554, 113] width 65 height 29
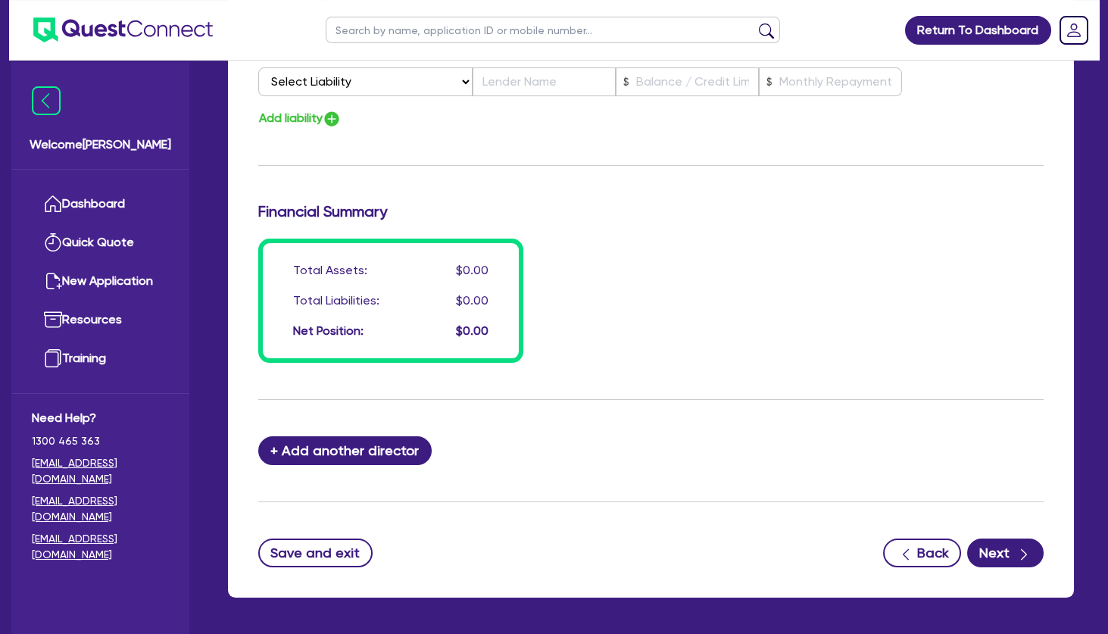
scroll to position [1039, 0]
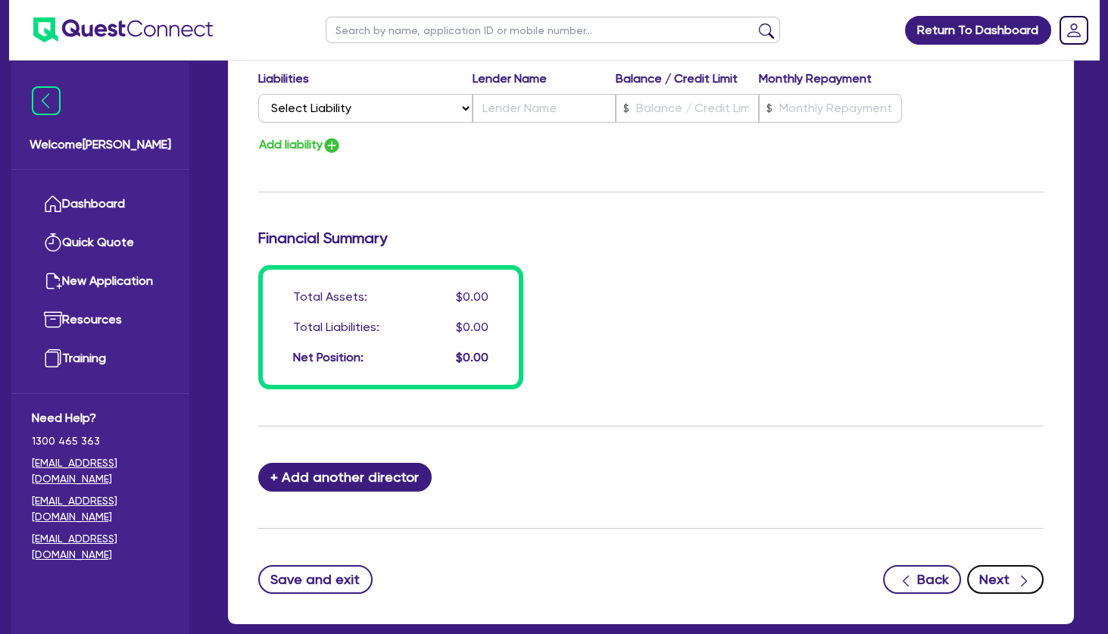
click at [1007, 579] on button "Next" at bounding box center [1005, 579] width 76 height 29
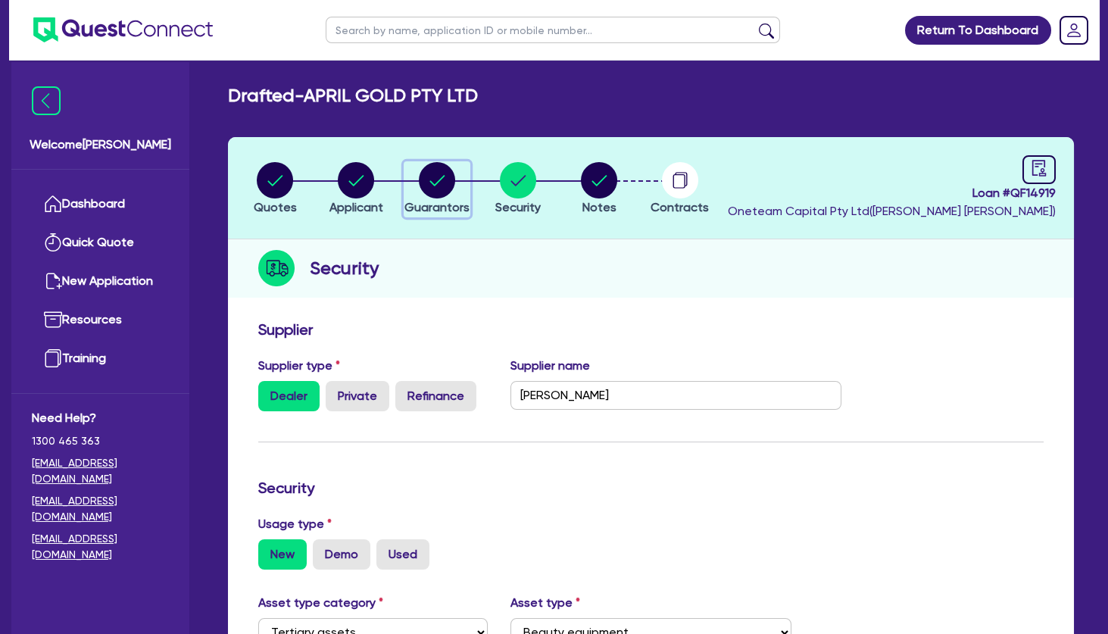
click at [441, 174] on circle "button" at bounding box center [437, 180] width 36 height 36
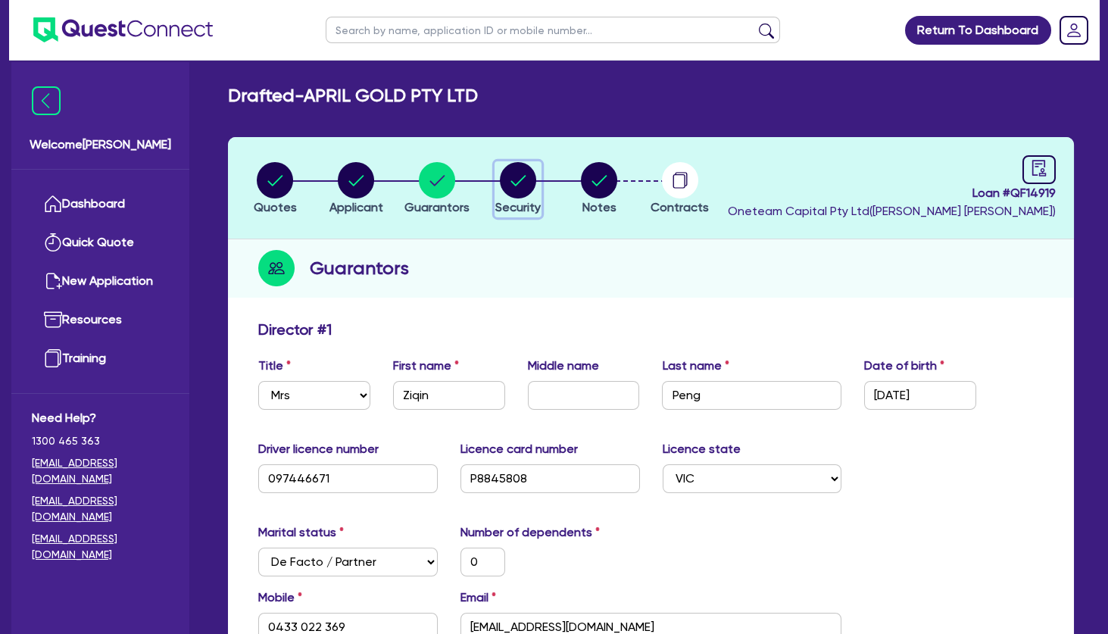
click at [519, 190] on circle "button" at bounding box center [518, 180] width 36 height 36
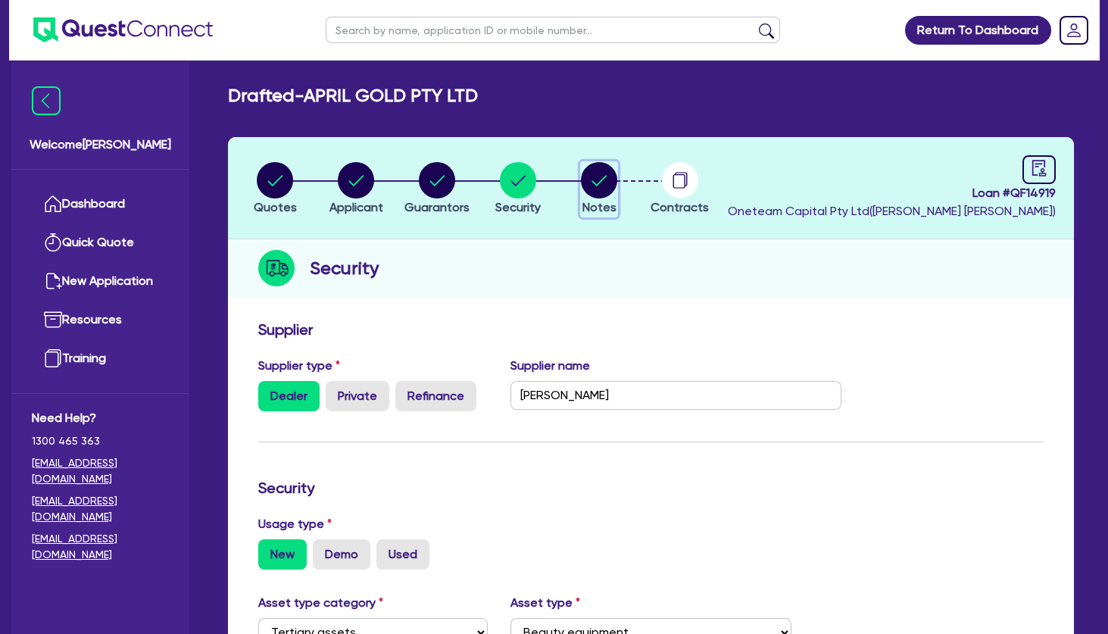
click at [607, 189] on circle "button" at bounding box center [599, 180] width 36 height 36
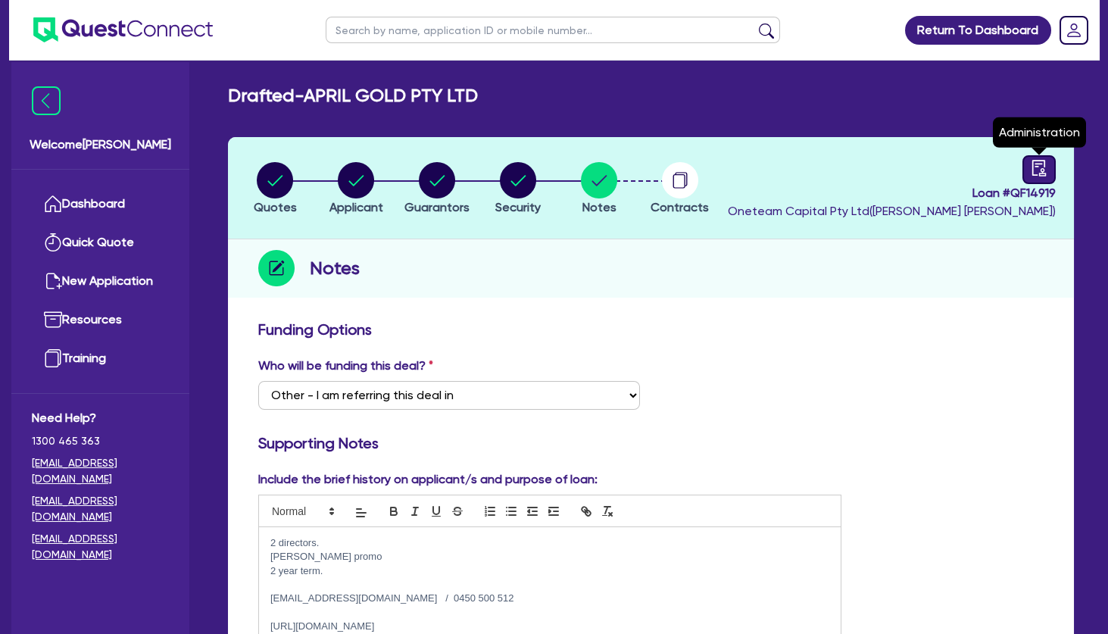
click at [1049, 182] on link at bounding box center [1038, 169] width 33 height 29
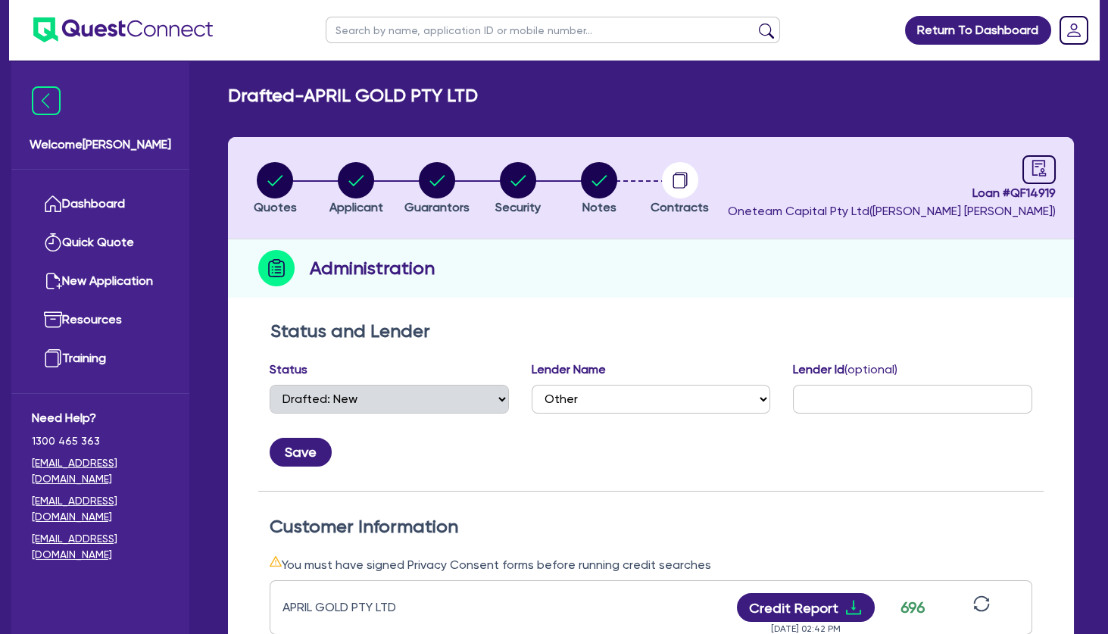
scroll to position [245, 0]
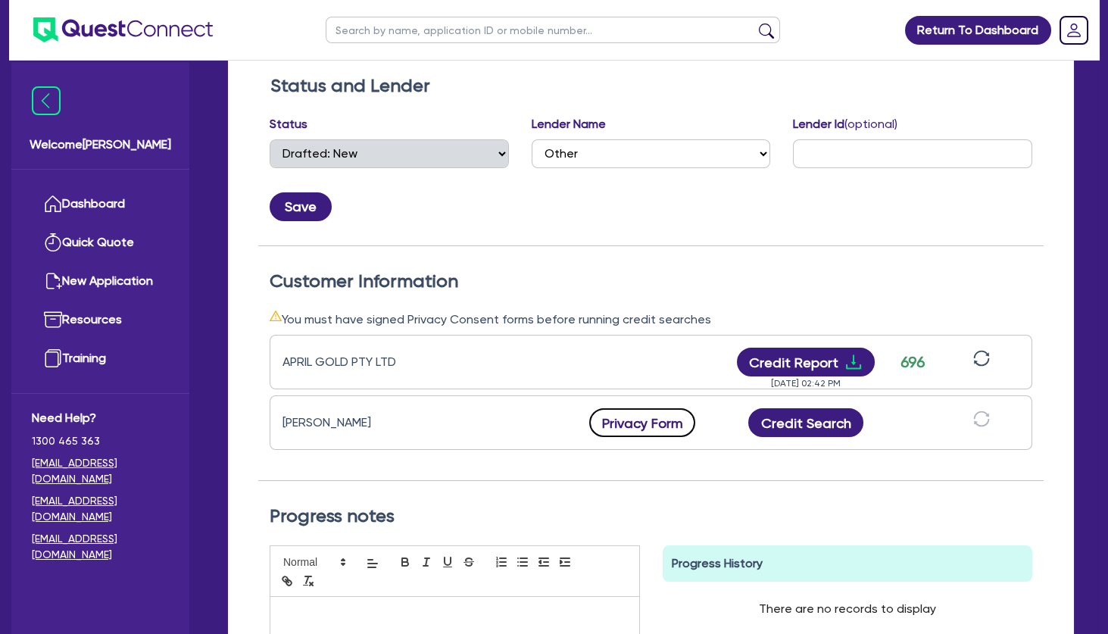
click at [656, 425] on button "Privacy Form" at bounding box center [642, 422] width 106 height 29
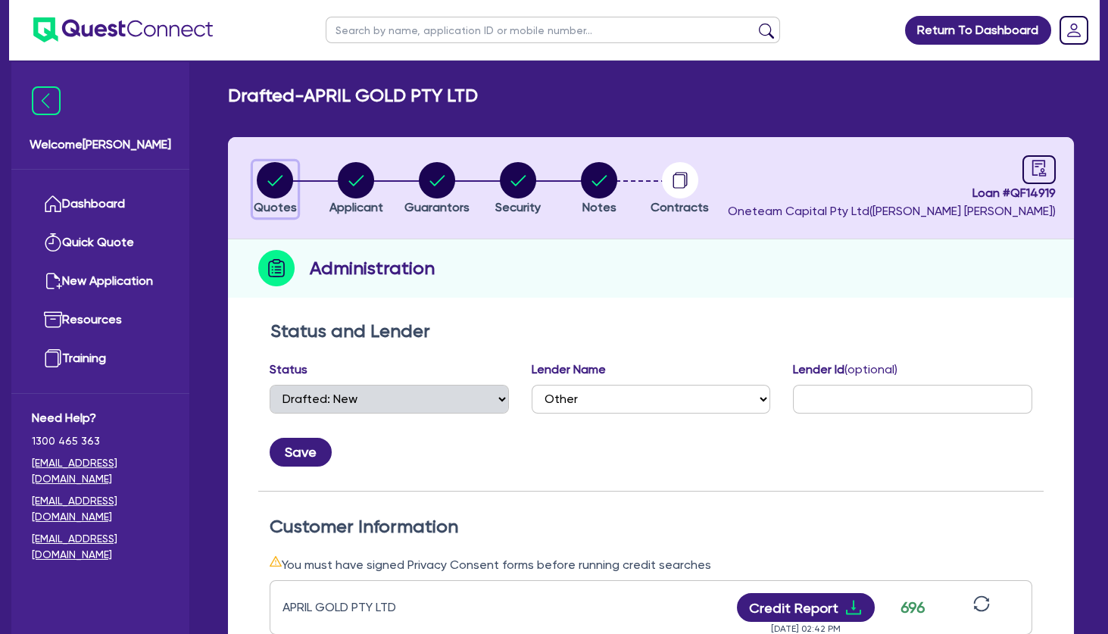
click at [272, 183] on circle "button" at bounding box center [275, 180] width 36 height 36
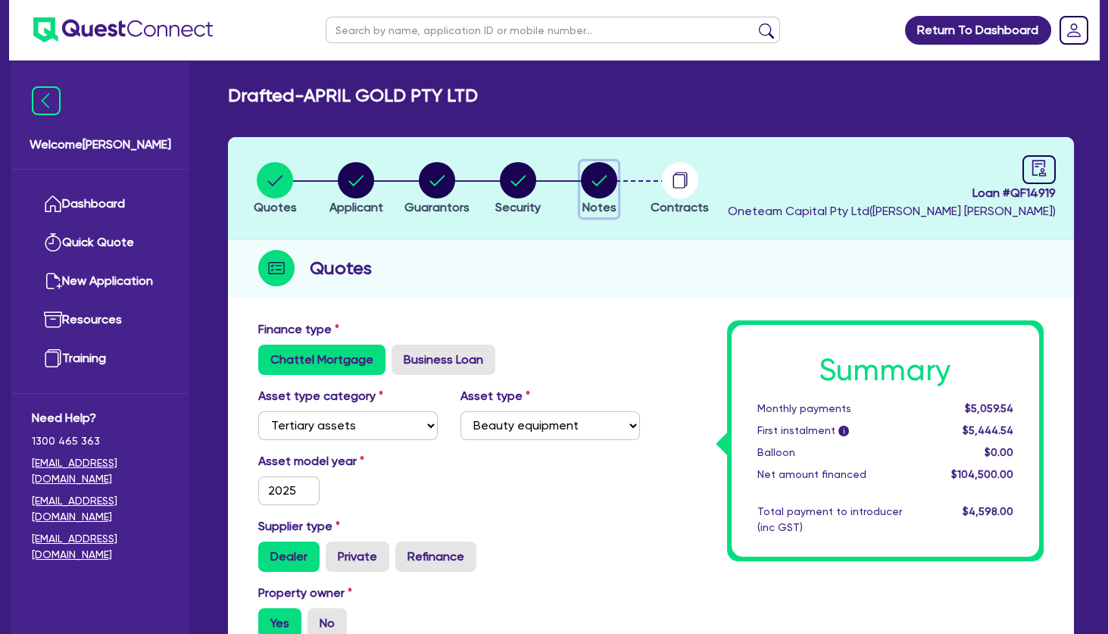
click at [600, 172] on circle "button" at bounding box center [599, 180] width 36 height 36
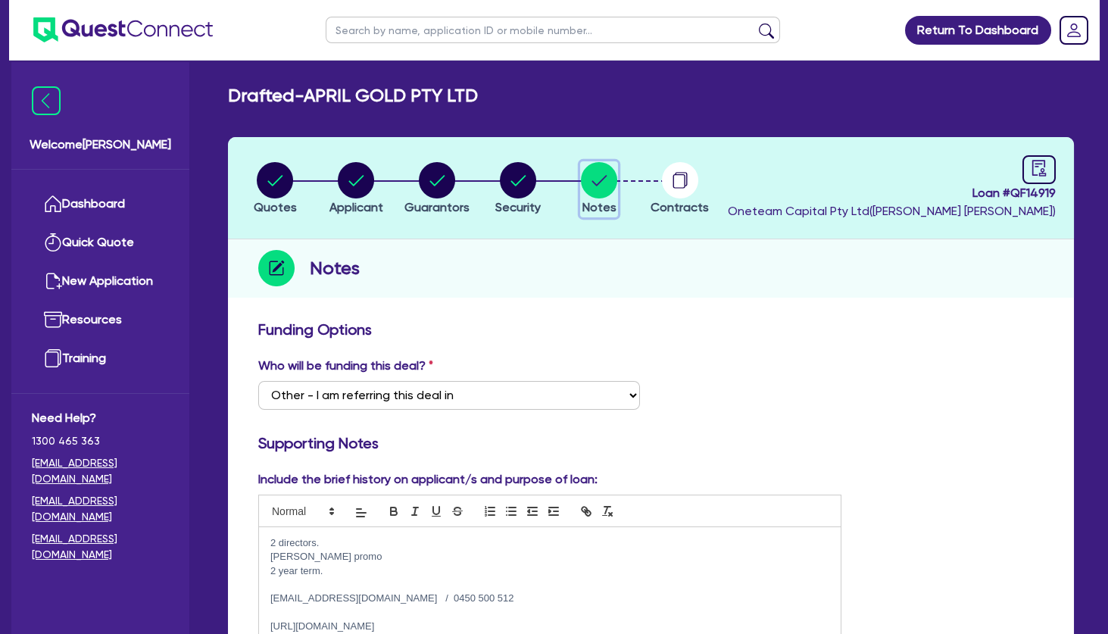
scroll to position [736, 0]
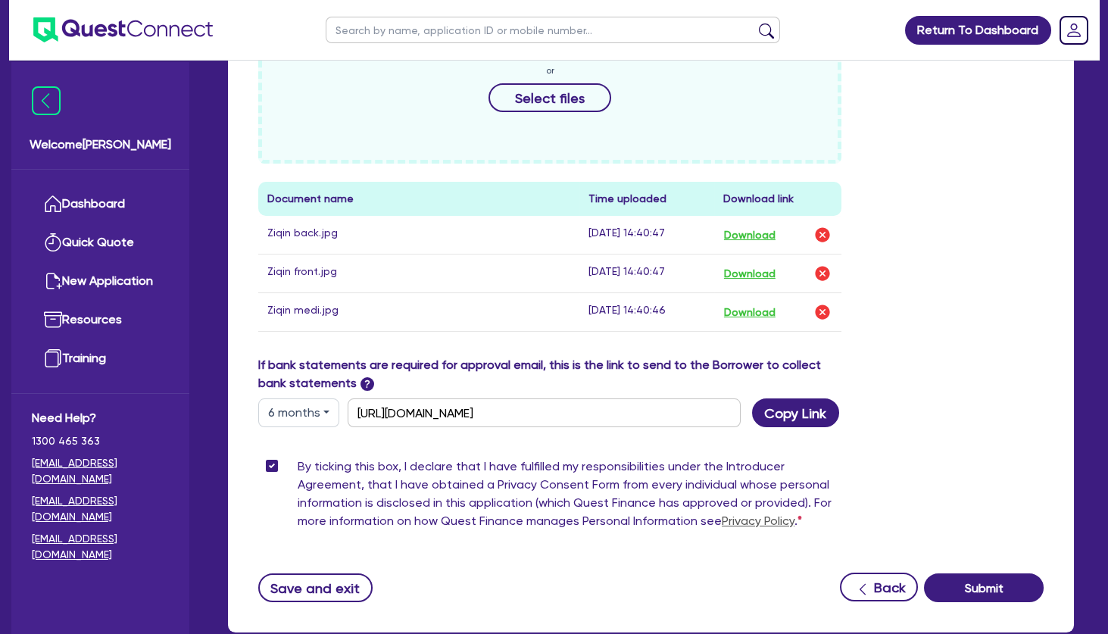
click at [291, 414] on button "6 months" at bounding box center [298, 412] width 81 height 29
click at [304, 504] on link "12 months" at bounding box center [319, 504] width 120 height 28
click at [805, 415] on button "Copy Link" at bounding box center [795, 412] width 87 height 29
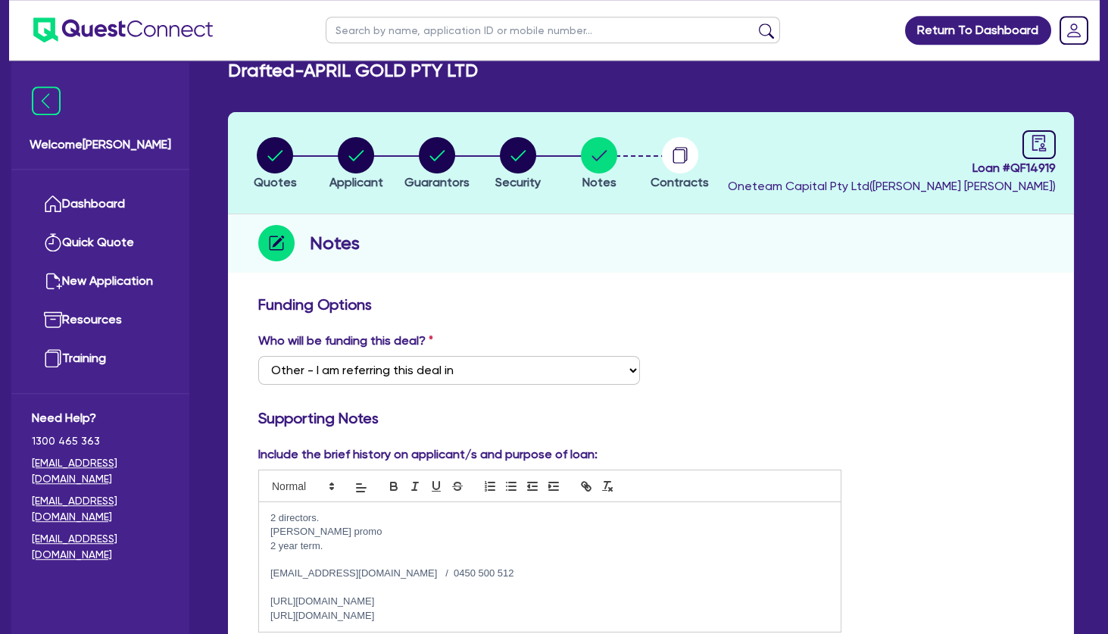
scroll to position [0, 0]
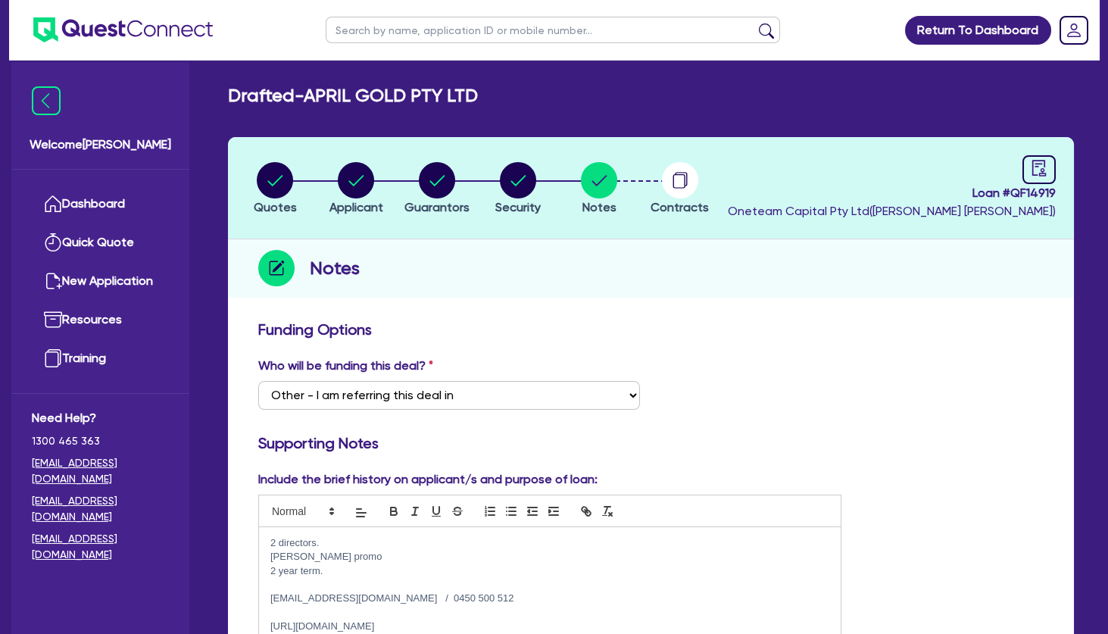
drag, startPoint x: 329, startPoint y: 538, endPoint x: 243, endPoint y: 538, distance: 86.3
click at [259, 538] on div "2 directors. [PERSON_NAME] promo 2 year term. [EMAIL_ADDRESS][DOMAIN_NAME] / 04…" at bounding box center [550, 592] width 582 height 130
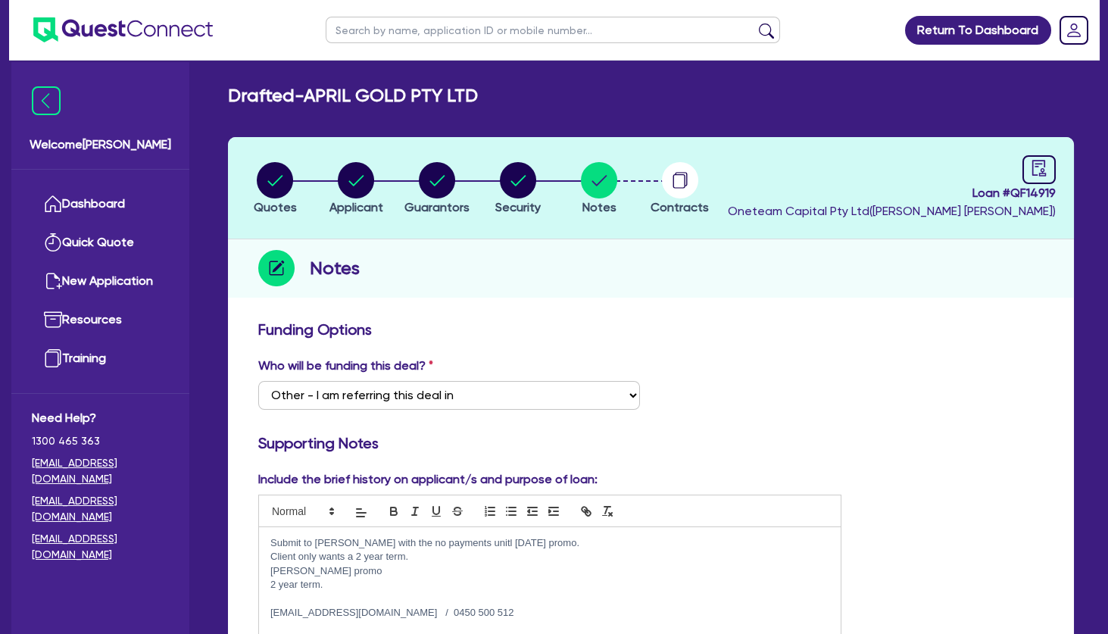
drag, startPoint x: 346, startPoint y: 587, endPoint x: 259, endPoint y: 576, distance: 87.7
click at [259, 576] on div "Submit to [PERSON_NAME] with the no payments unitl [DATE] promo. Client only wa…" at bounding box center [550, 599] width 582 height 144
click at [317, 582] on p at bounding box center [549, 585] width 559 height 14
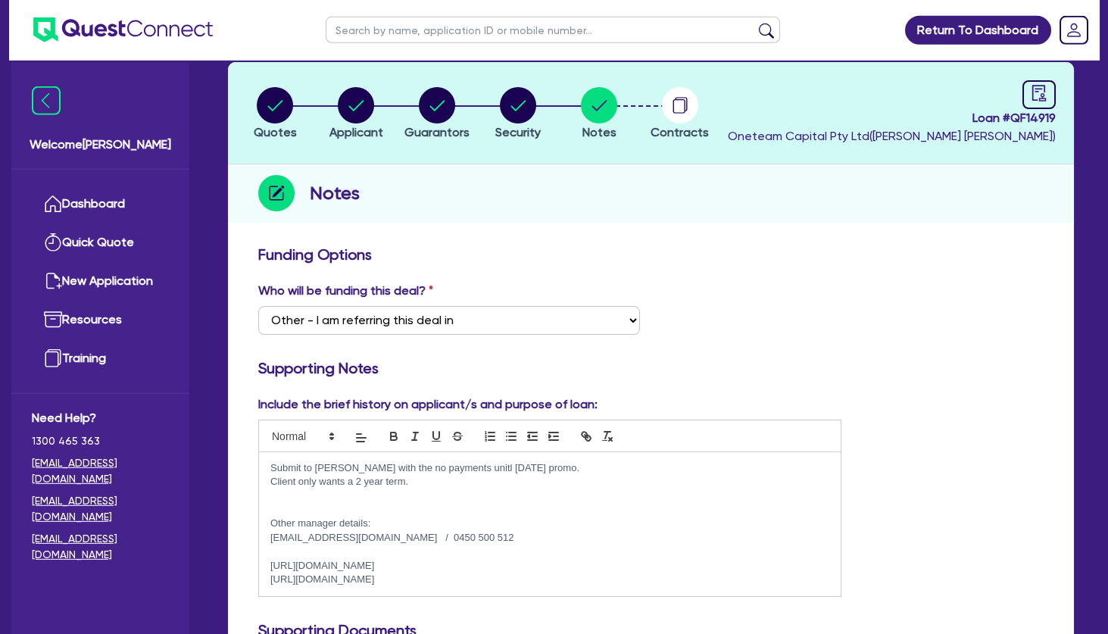
scroll to position [164, 0]
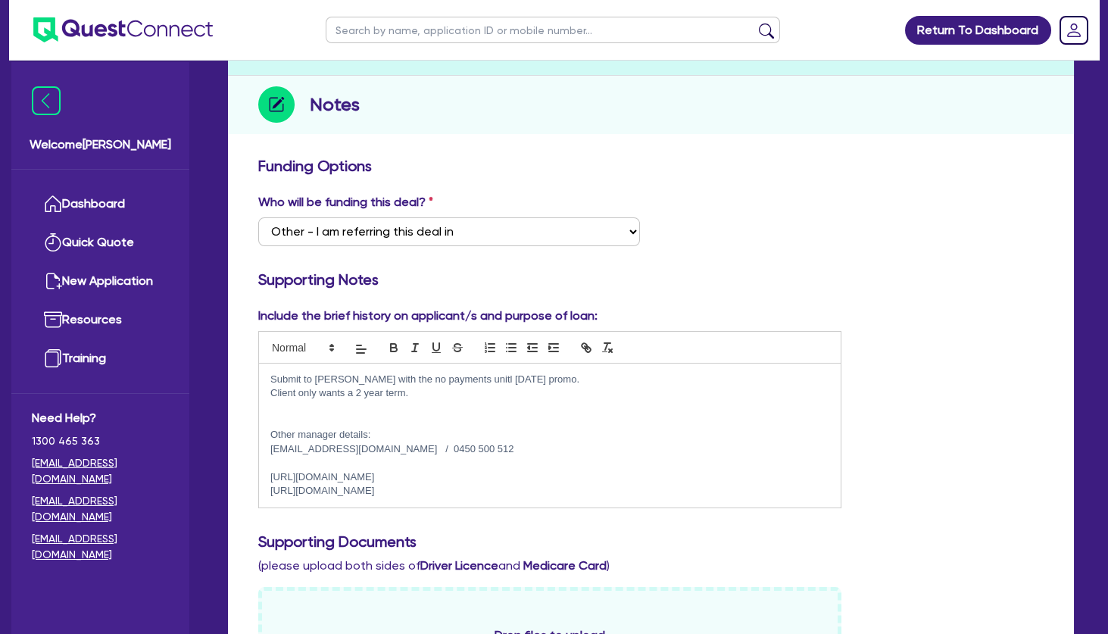
drag, startPoint x: 533, startPoint y: 494, endPoint x: 268, endPoint y: 476, distance: 265.7
click at [268, 476] on div "Submit to [PERSON_NAME] with the no payments unitl [DATE] promo. Client only wa…" at bounding box center [550, 436] width 582 height 144
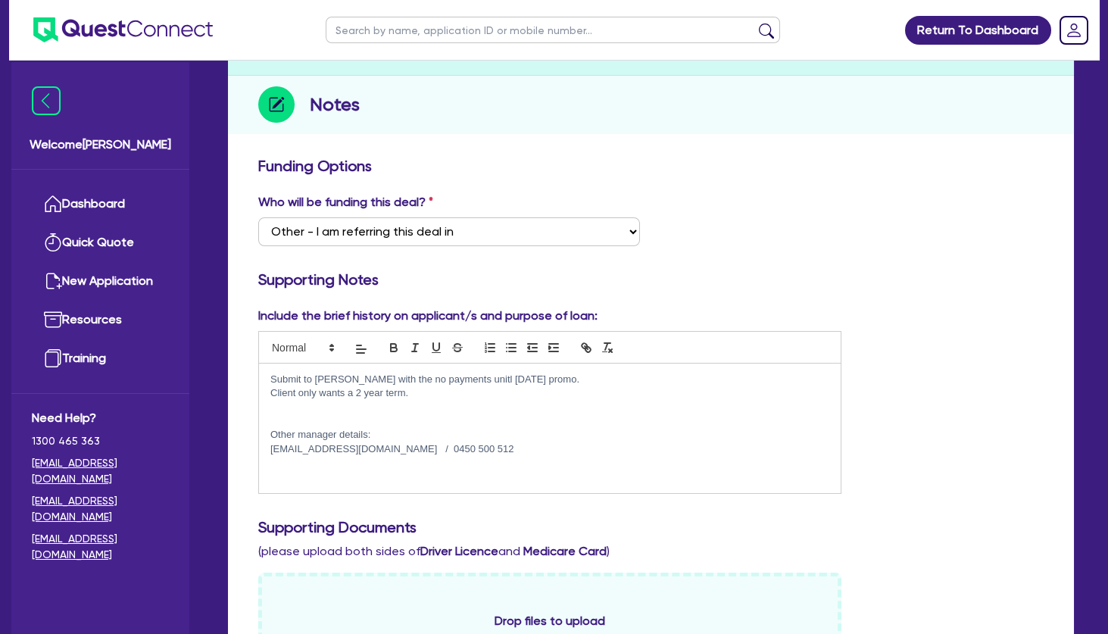
click at [316, 420] on p at bounding box center [549, 421] width 559 height 14
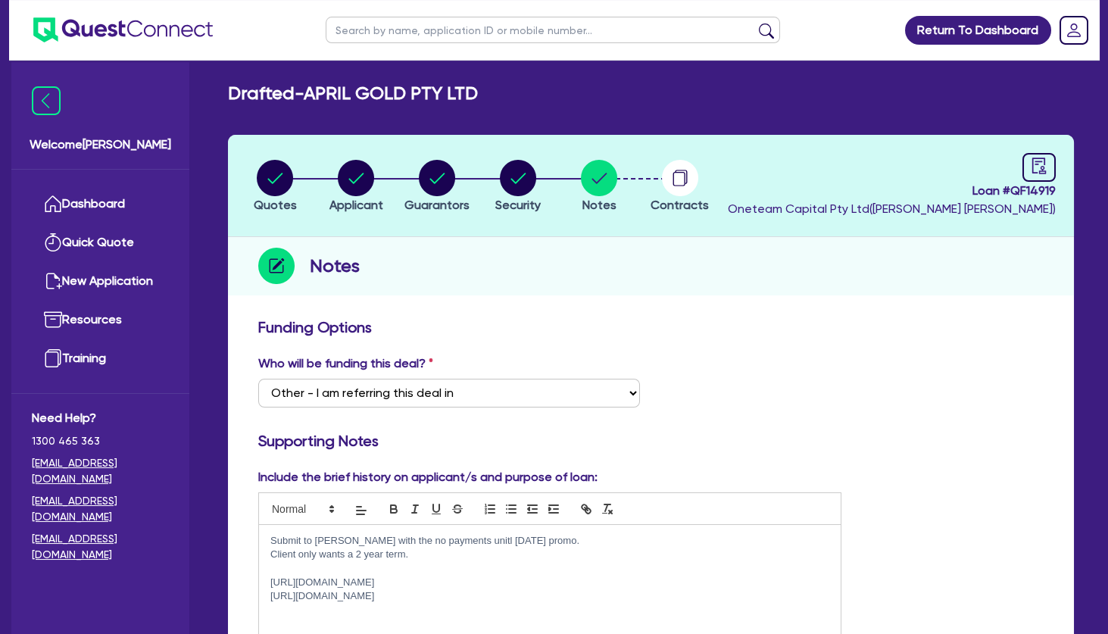
scroll to position [0, 0]
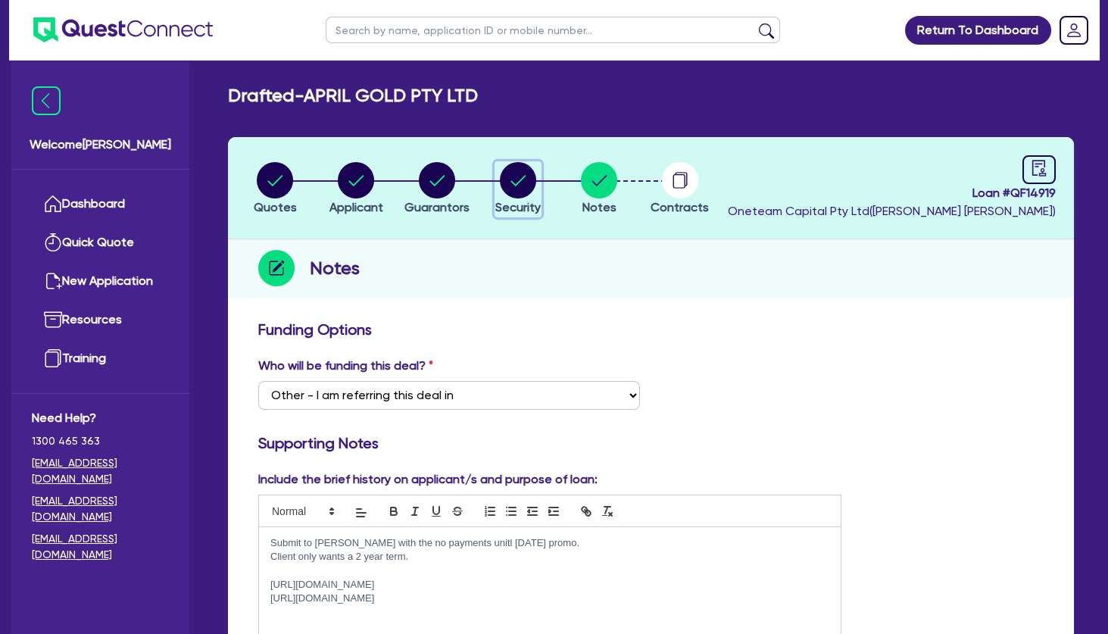
click at [525, 184] on circle "button" at bounding box center [518, 180] width 36 height 36
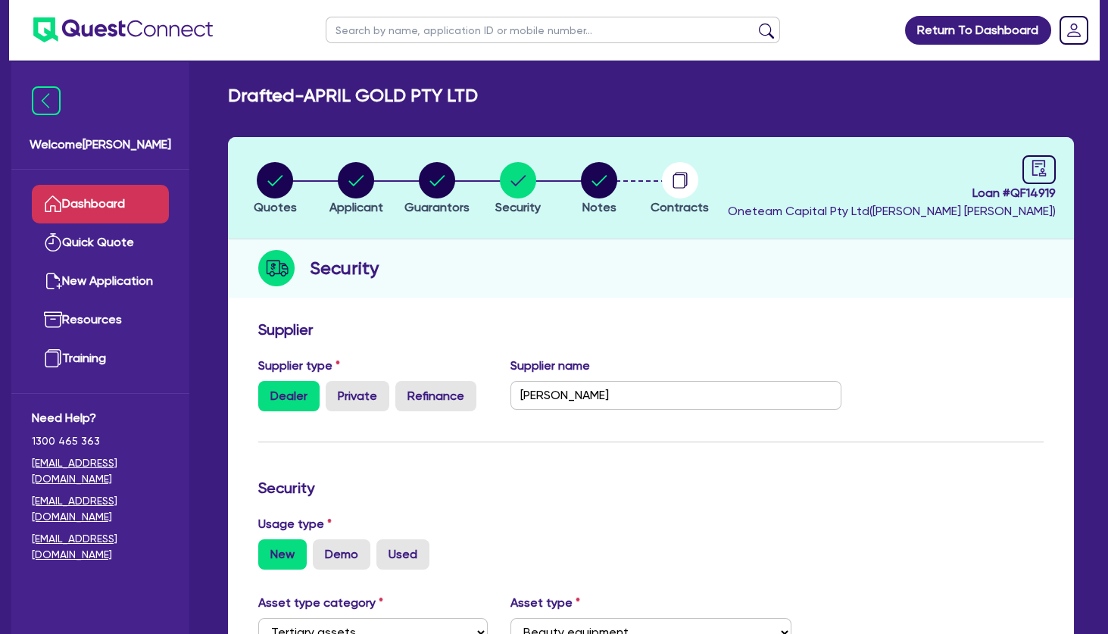
click at [128, 203] on link "Dashboard" at bounding box center [100, 204] width 137 height 39
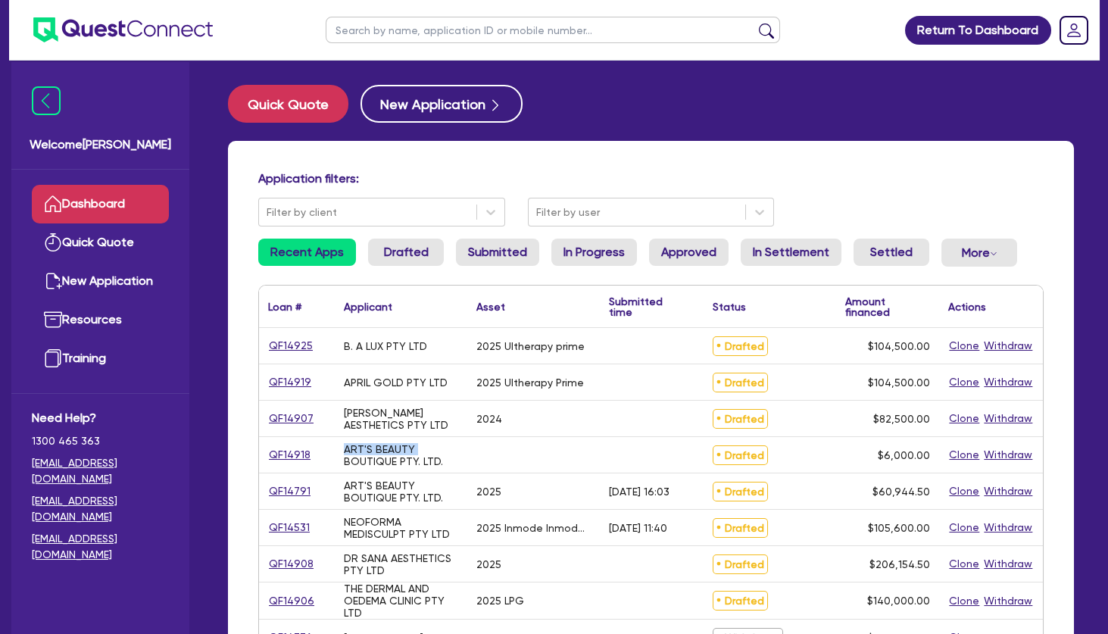
drag, startPoint x: 389, startPoint y: 345, endPoint x: 447, endPoint y: 448, distance: 118.6
click at [447, 448] on div "ART'S BEAUTY BOUTIQUE PTY. LTD." at bounding box center [401, 455] width 114 height 24
click at [440, 105] on button "New Application" at bounding box center [441, 104] width 162 height 38
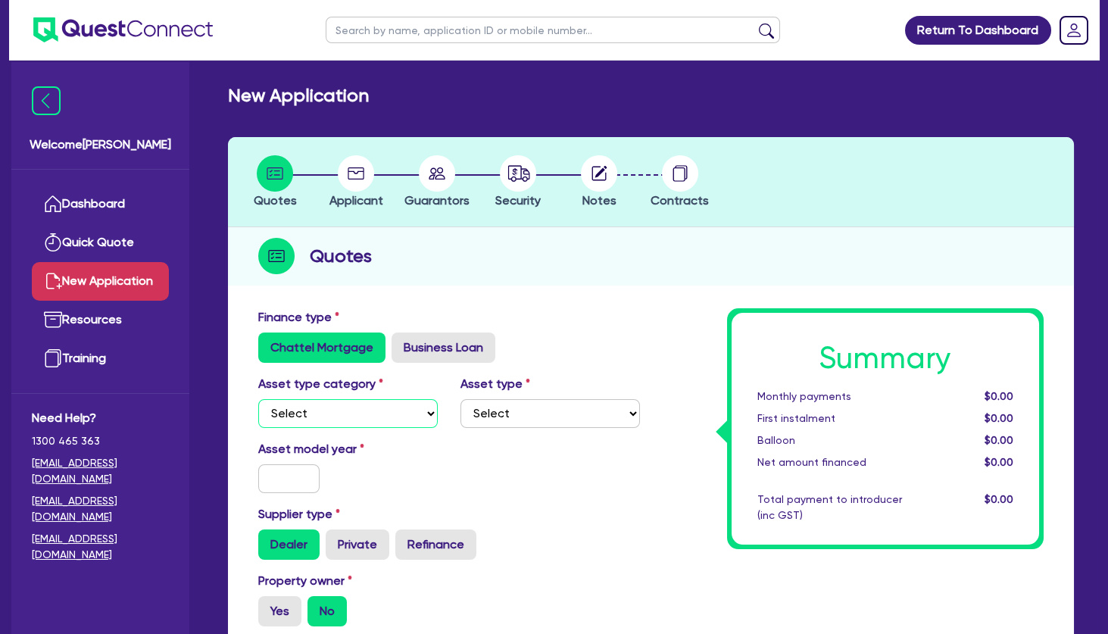
click at [258, 399] on select "Select Cars and light trucks Primary assets Secondary assets Tertiary assets" at bounding box center [347, 413] width 179 height 29
click option "Tertiary assets" at bounding box center [0, 0] width 0 height 0
click at [460, 399] on select "Select Beauty equipment IT equipment IT software Watercraft Other" at bounding box center [549, 413] width 179 height 29
click option "Beauty equipment" at bounding box center [0, 0] width 0 height 0
click at [289, 479] on input "text" at bounding box center [288, 478] width 61 height 29
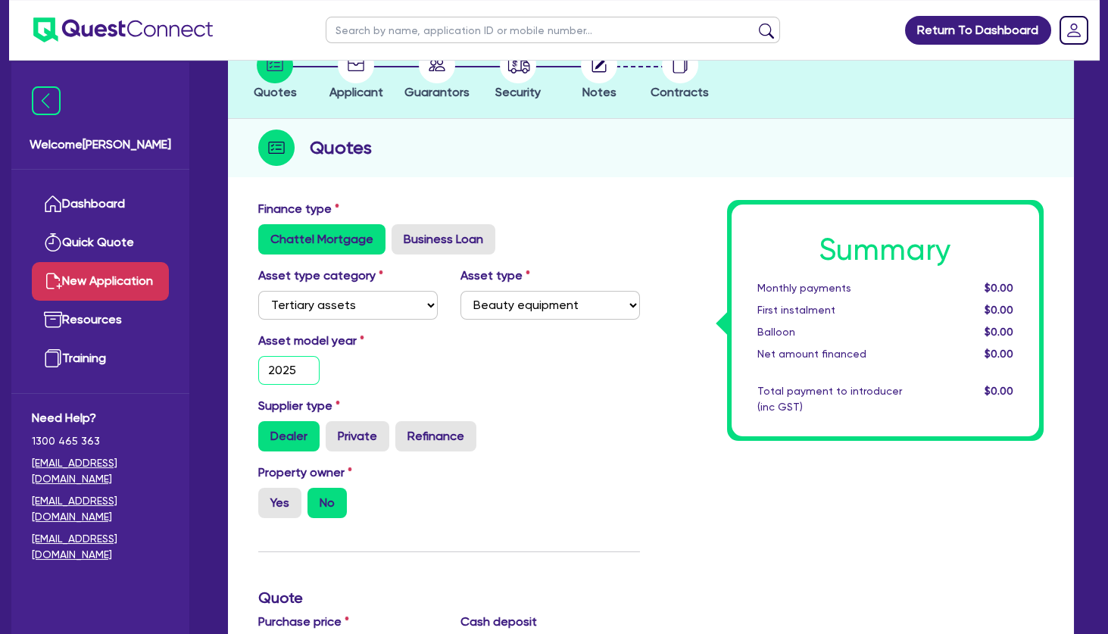
scroll to position [245, 0]
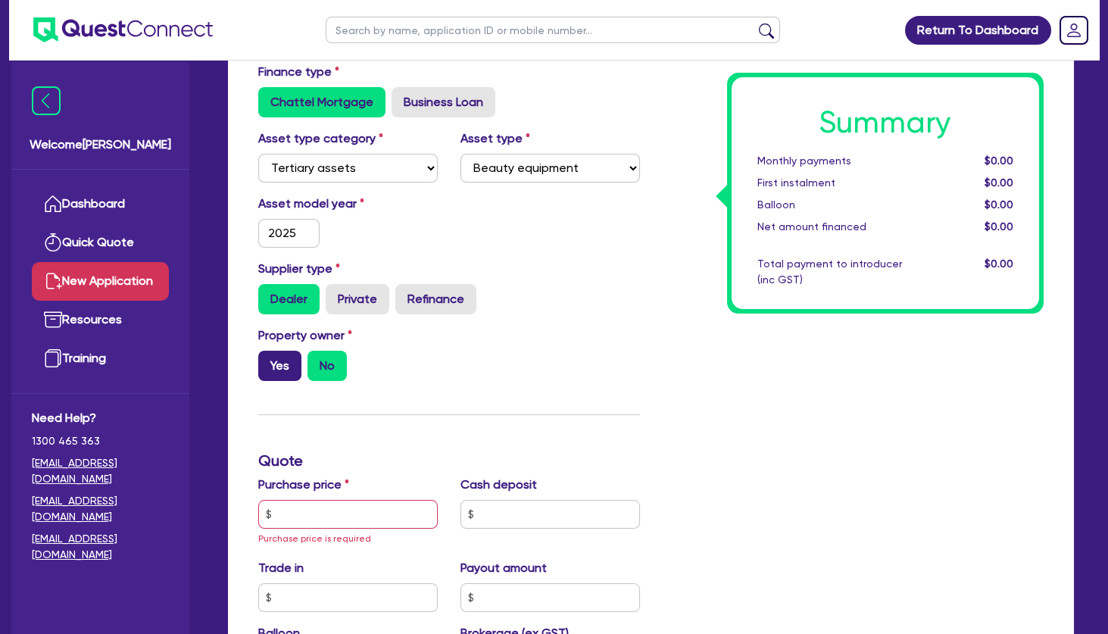
click at [288, 369] on label "Yes" at bounding box center [279, 366] width 43 height 30
click at [268, 360] on input "Yes" at bounding box center [263, 356] width 10 height 10
click at [329, 504] on input "text" at bounding box center [347, 514] width 179 height 29
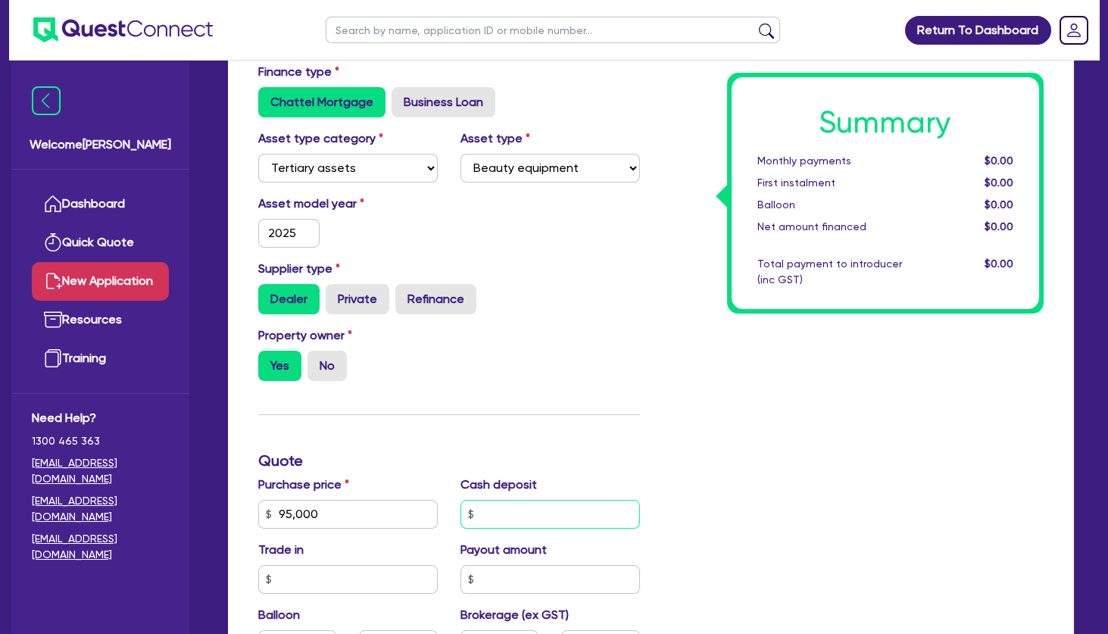
click at [537, 514] on input "text" at bounding box center [549, 514] width 179 height 29
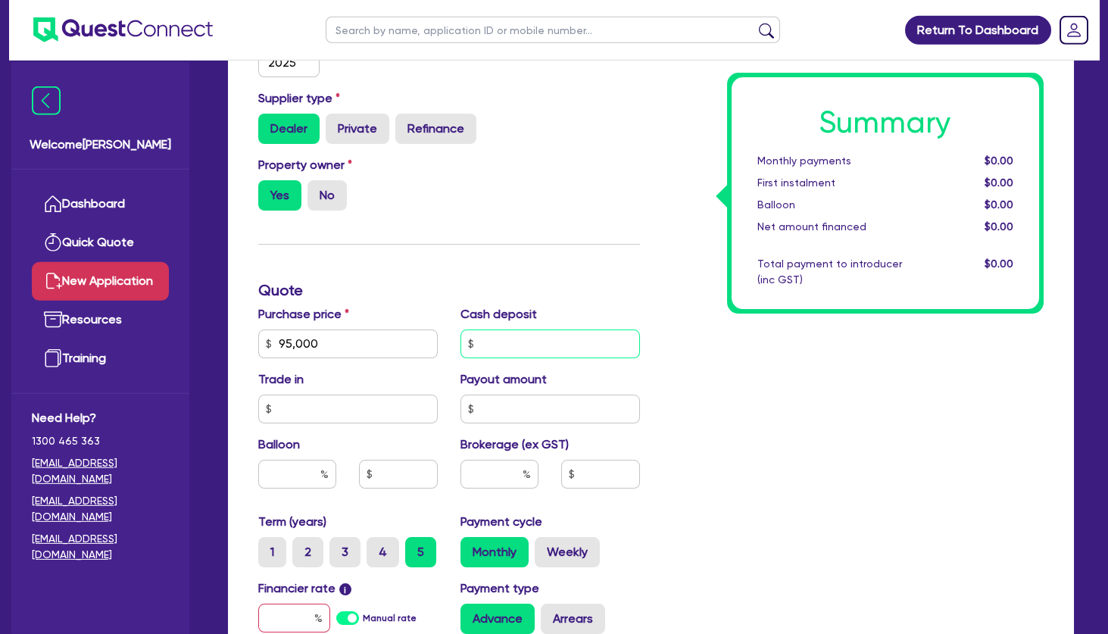
scroll to position [491, 0]
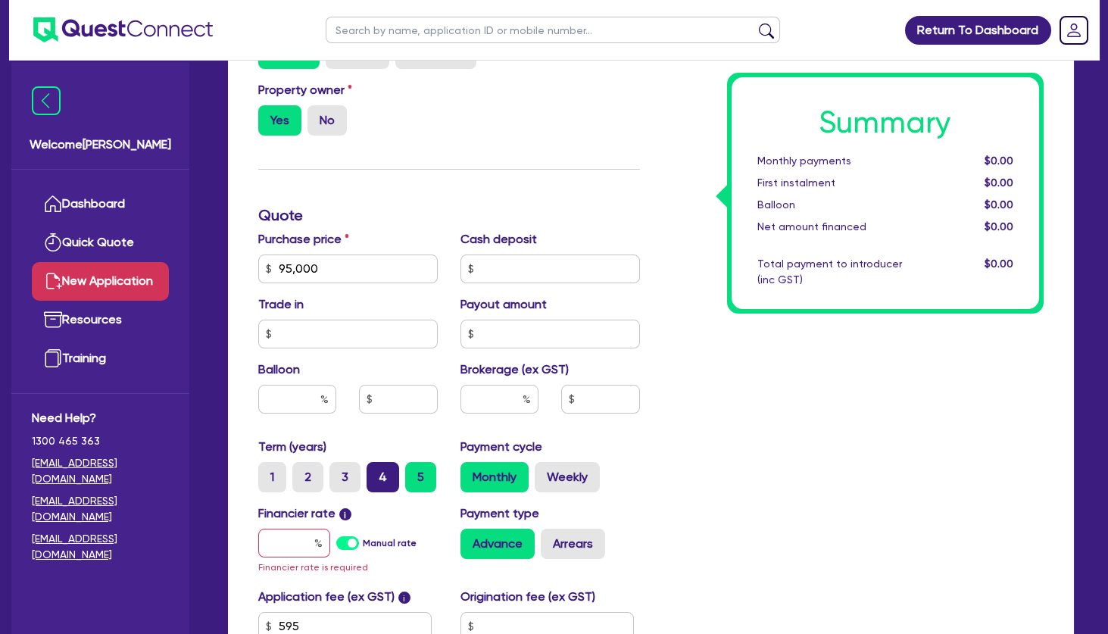
click at [382, 480] on label "4" at bounding box center [383, 477] width 33 height 30
click at [376, 472] on input "4" at bounding box center [372, 467] width 10 height 10
click at [304, 540] on input "text" at bounding box center [294, 543] width 72 height 29
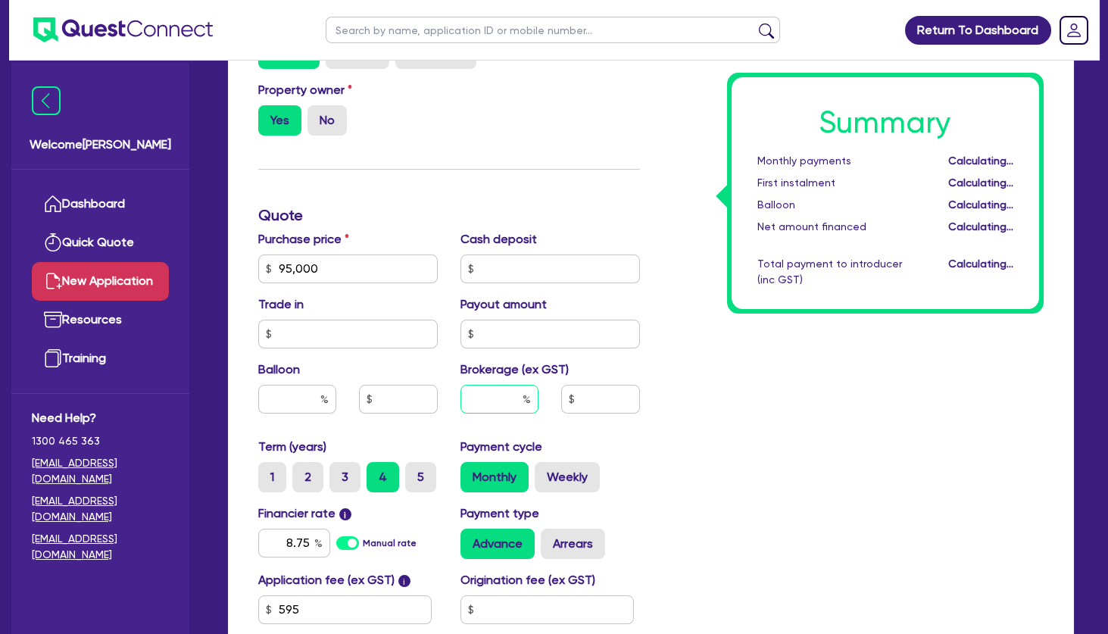
click at [496, 403] on input "text" at bounding box center [499, 399] width 78 height 29
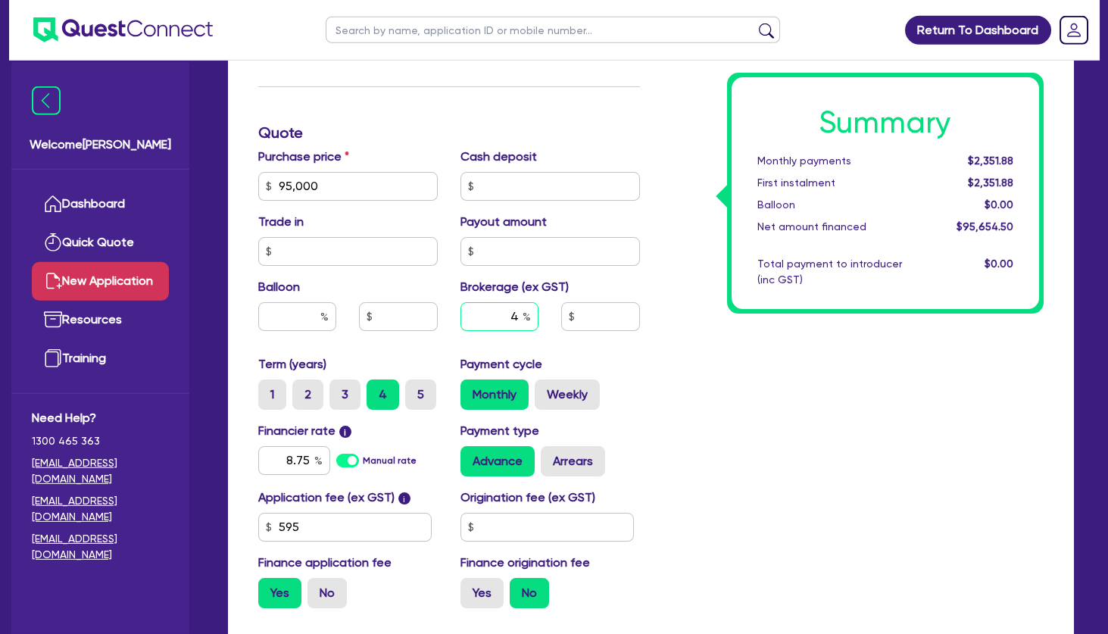
scroll to position [654, 0]
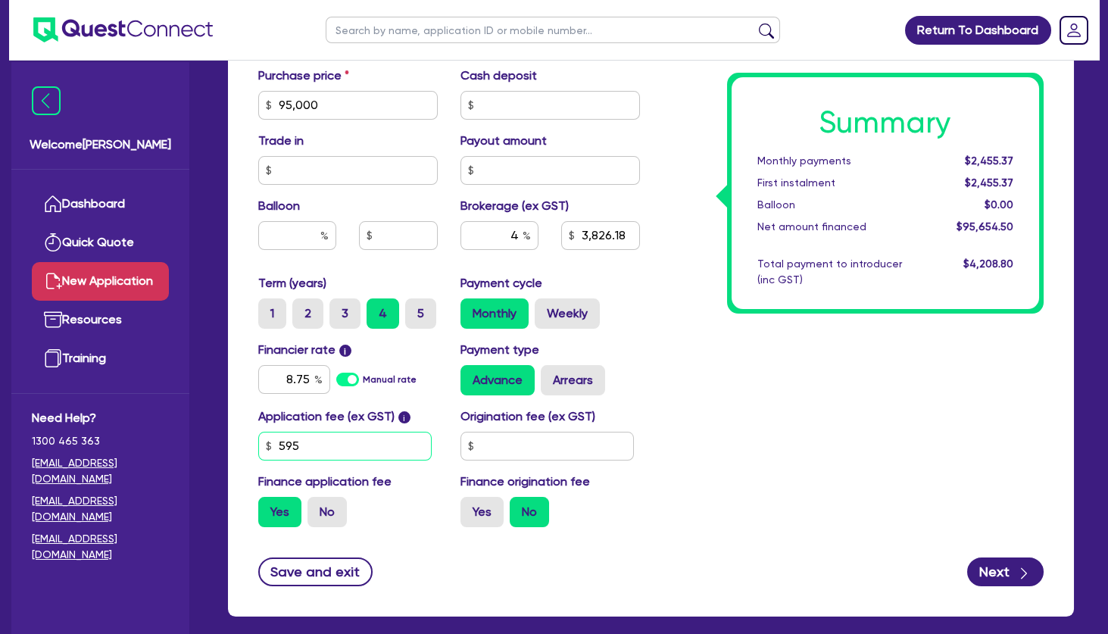
drag, startPoint x: 264, startPoint y: 448, endPoint x: 192, endPoint y: 446, distance: 72.0
click at [258, 446] on input "595" at bounding box center [344, 446] width 173 height 29
click at [331, 506] on label "No" at bounding box center [326, 512] width 39 height 30
click at [317, 506] on input "No" at bounding box center [312, 502] width 10 height 10
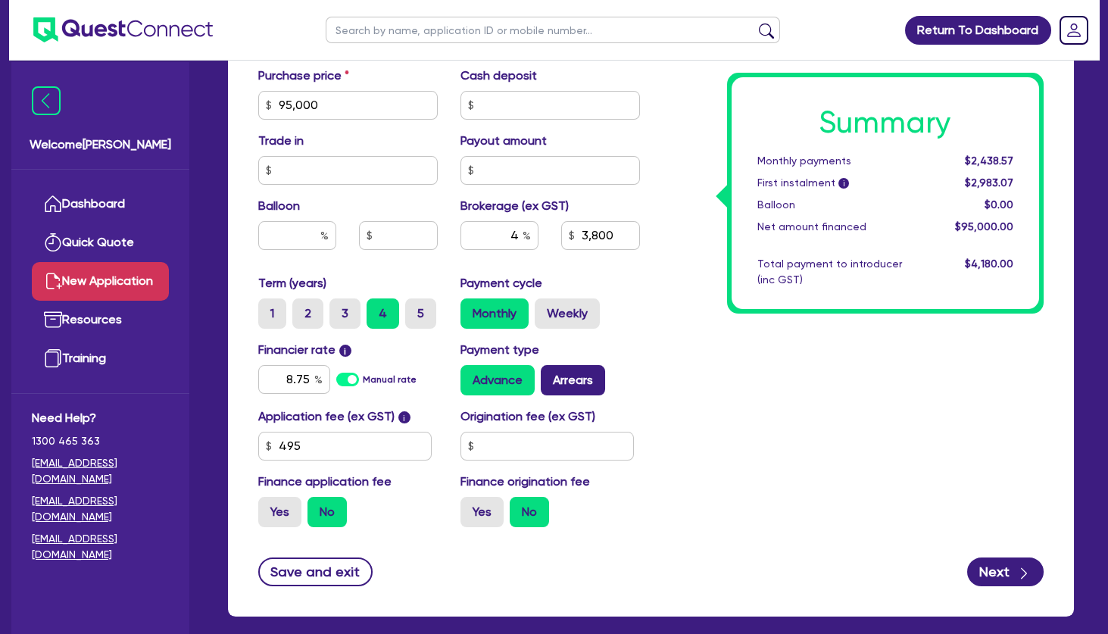
click at [579, 385] on label "Arrears" at bounding box center [573, 380] width 64 height 30
click at [551, 375] on input "Arrears" at bounding box center [546, 370] width 10 height 10
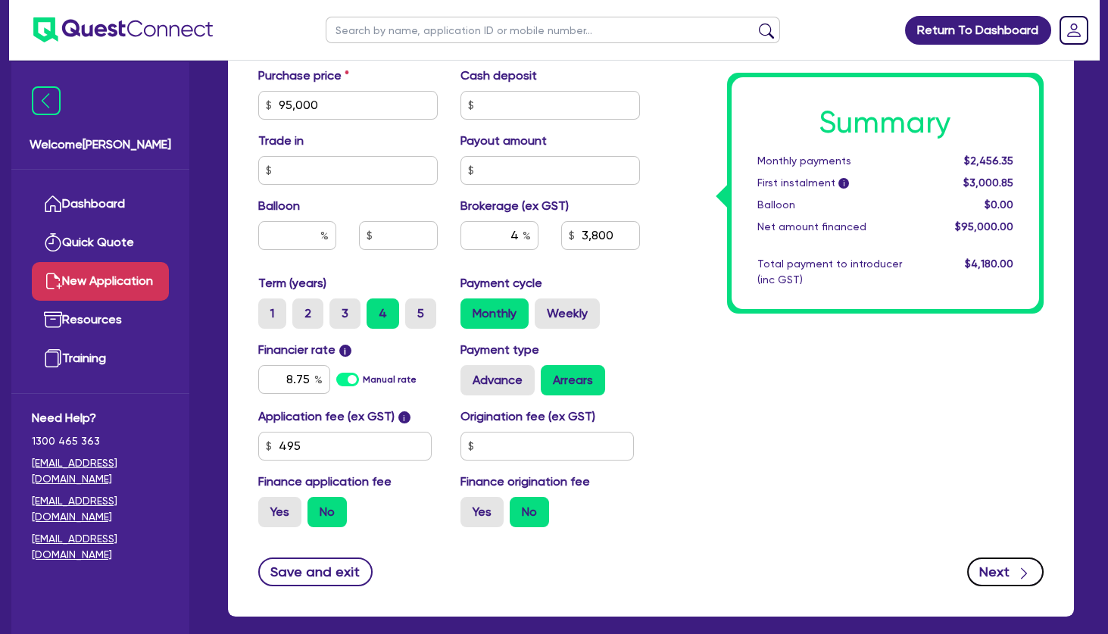
click at [1003, 582] on button "Next" at bounding box center [1005, 571] width 76 height 29
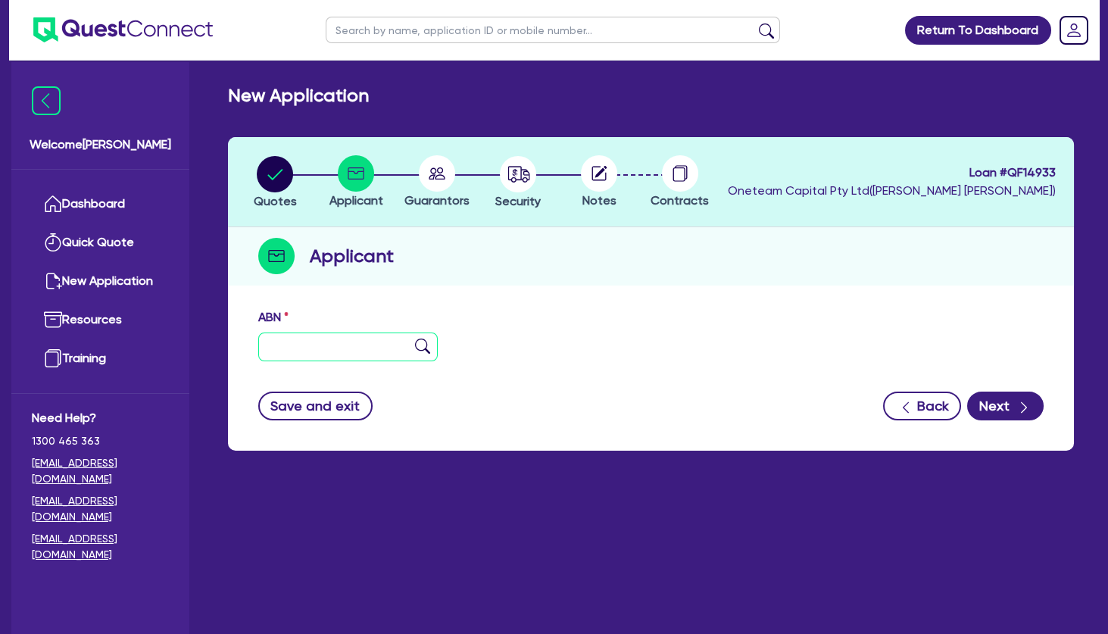
click at [381, 345] on input "text" at bounding box center [347, 346] width 179 height 29
paste input "96 759 418 953"
click at [421, 348] on img at bounding box center [422, 346] width 15 height 15
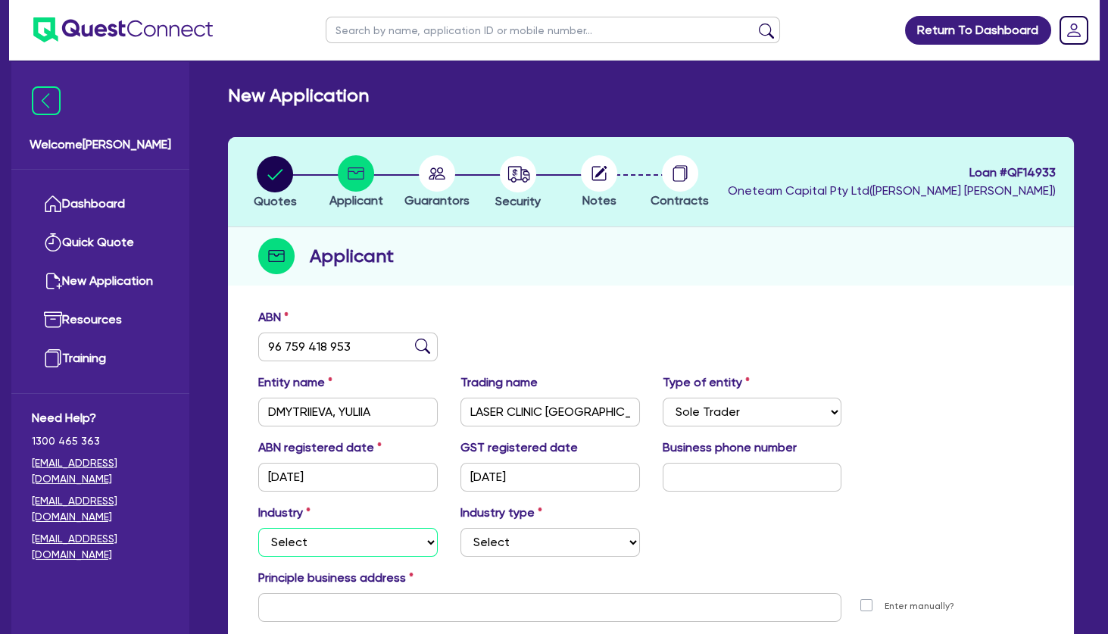
click at [258, 528] on select "Select Accomodation & Food Services Administrative & Support Services Agricultu…" at bounding box center [347, 542] width 179 height 29
click option "Health & Beauty" at bounding box center [0, 0] width 0 height 0
click at [460, 528] on select "Select [MEDICAL_DATA], [MEDICAL_DATA] Services Cosmetics Supplies Day Spas, Hea…" at bounding box center [549, 542] width 179 height 29
click option "Hair, Beauty Salons" at bounding box center [0, 0] width 0 height 0
click at [285, 177] on circle "button" at bounding box center [275, 174] width 36 height 36
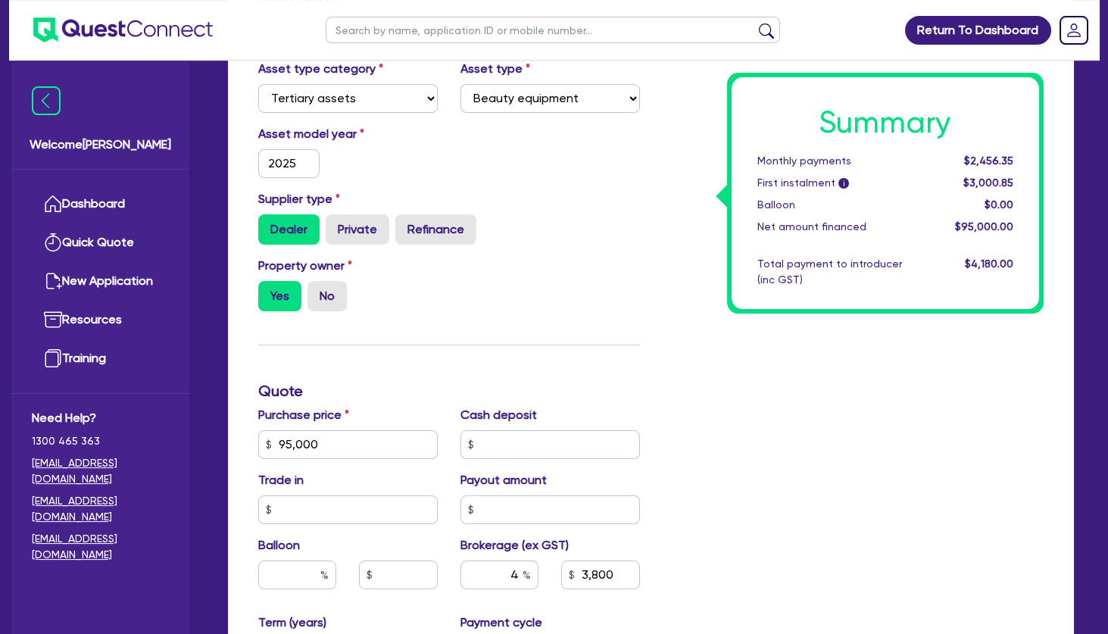
scroll to position [327, 0]
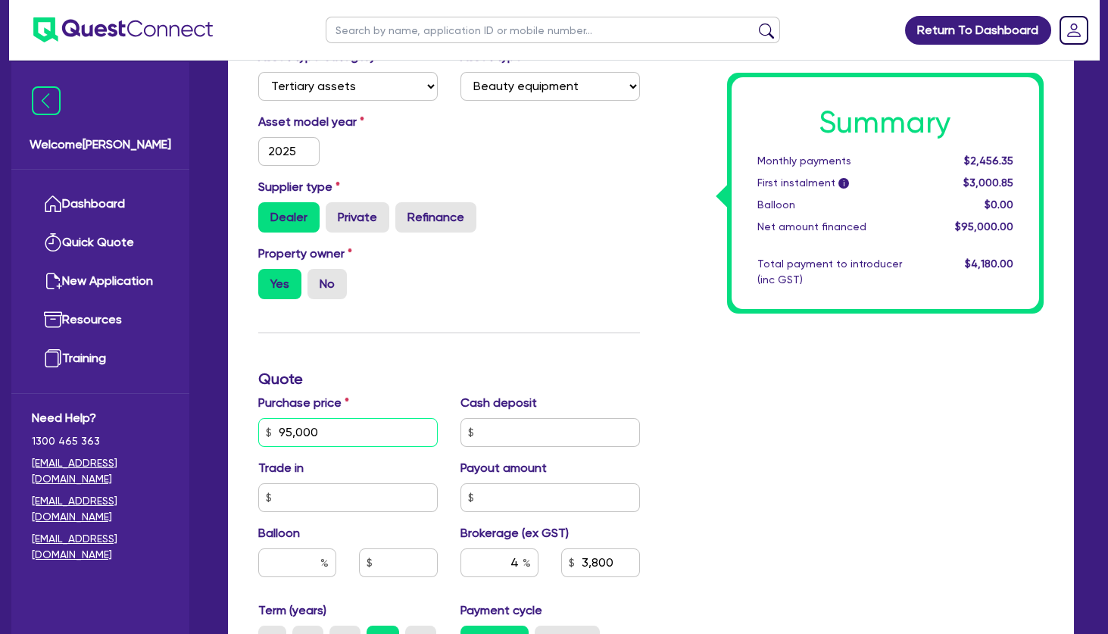
drag, startPoint x: 334, startPoint y: 442, endPoint x: 261, endPoint y: 431, distance: 73.6
click at [261, 431] on input "95,000" at bounding box center [347, 432] width 179 height 29
click at [629, 351] on div "Finance type Chattel Mortgage Business Loan Asset type category Select Cars and…" at bounding box center [449, 423] width 404 height 885
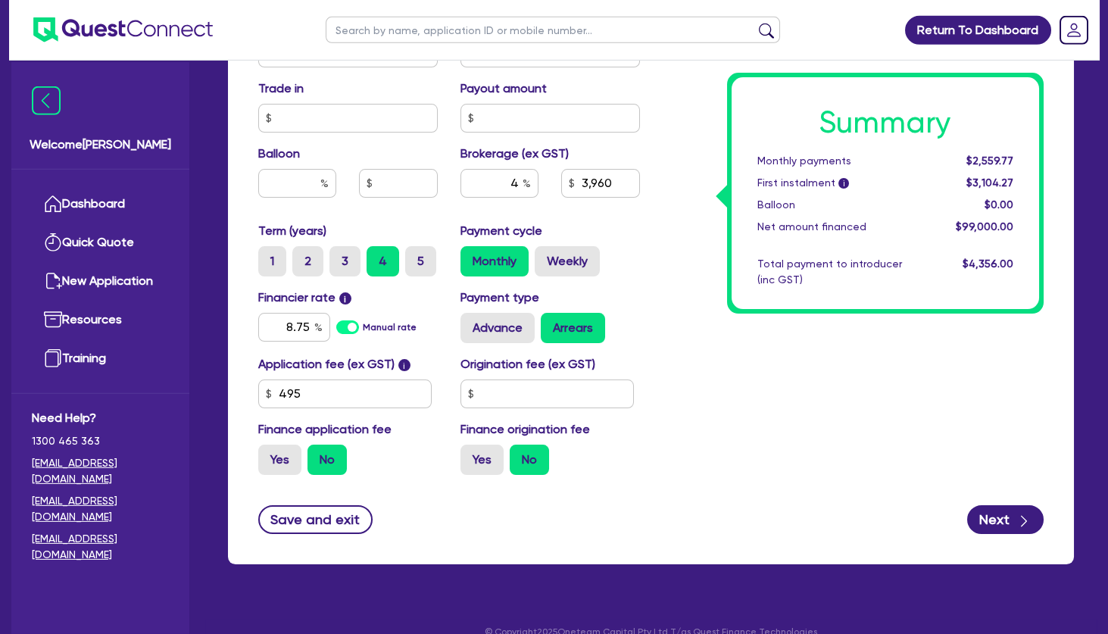
scroll to position [729, 0]
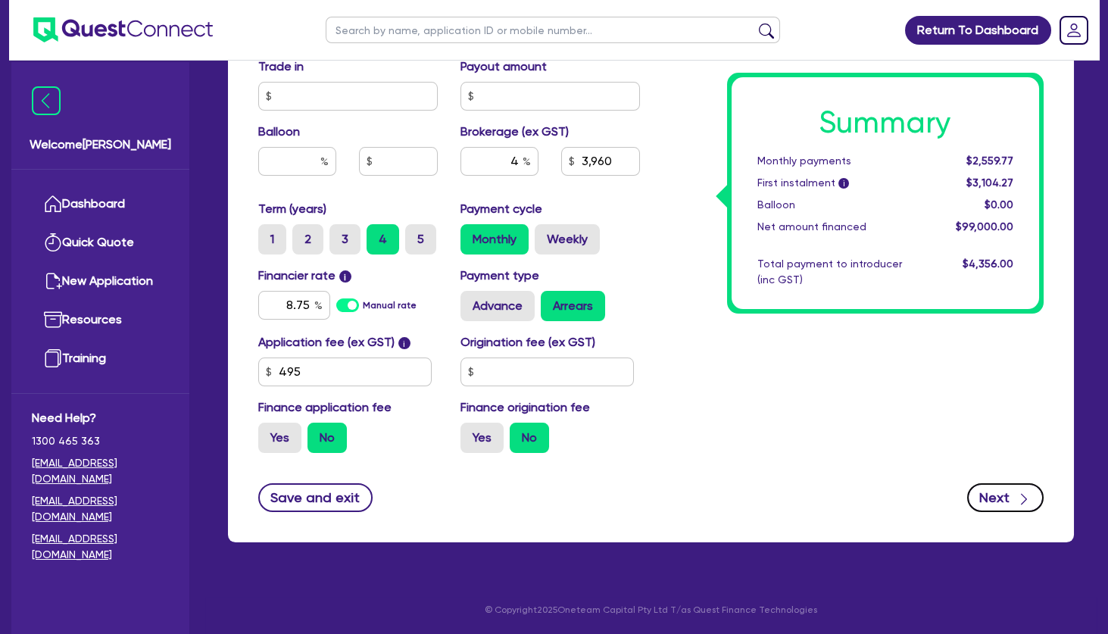
click at [994, 495] on button "Next" at bounding box center [1005, 497] width 76 height 29
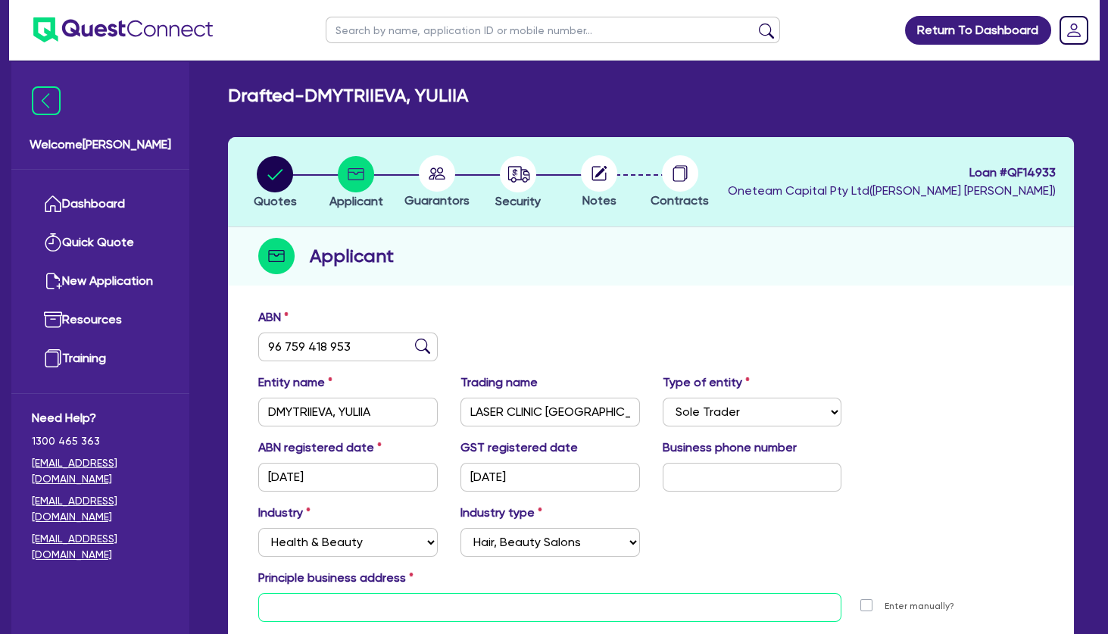
click at [436, 598] on input "text" at bounding box center [549, 607] width 583 height 29
paste input "[STREET_ADDRESS]"
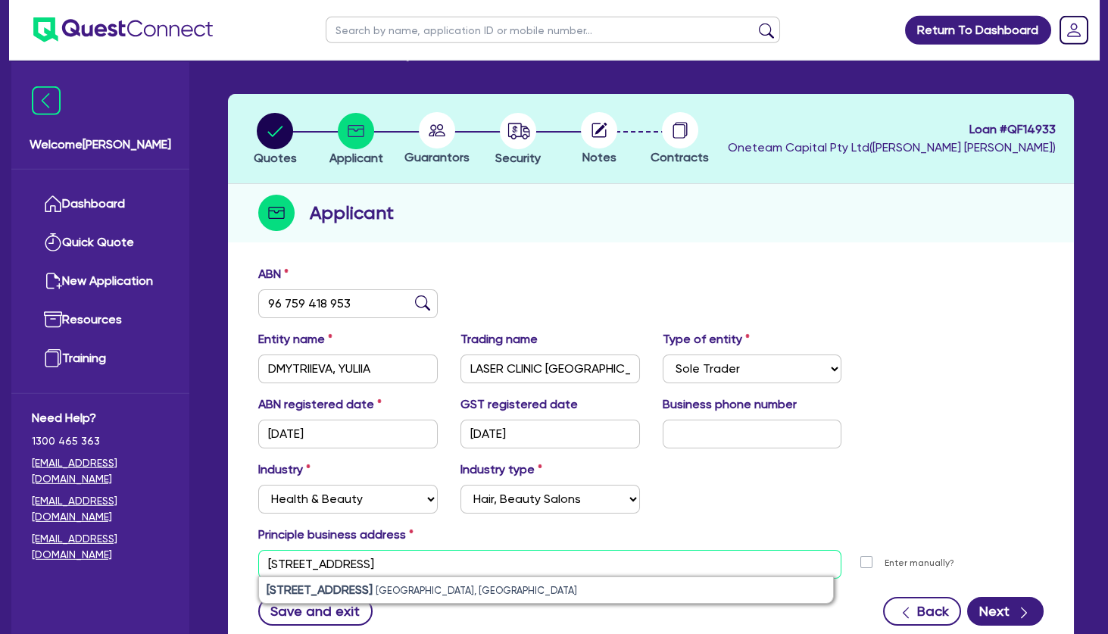
scroll to position [82, 0]
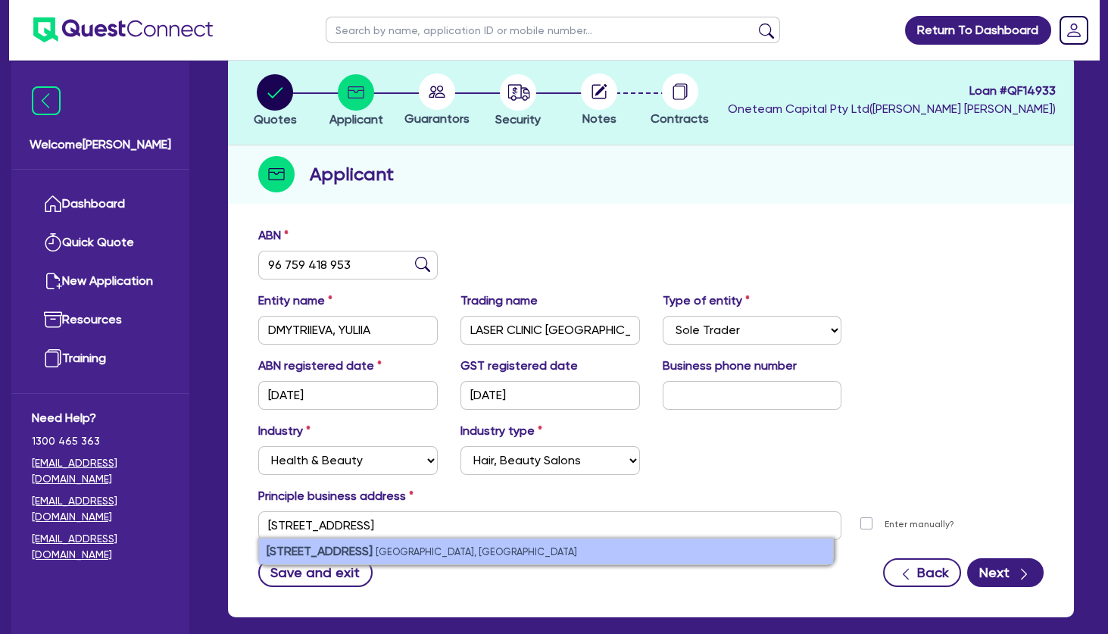
click at [390, 546] on small "[GEOGRAPHIC_DATA], [GEOGRAPHIC_DATA]" at bounding box center [476, 551] width 201 height 11
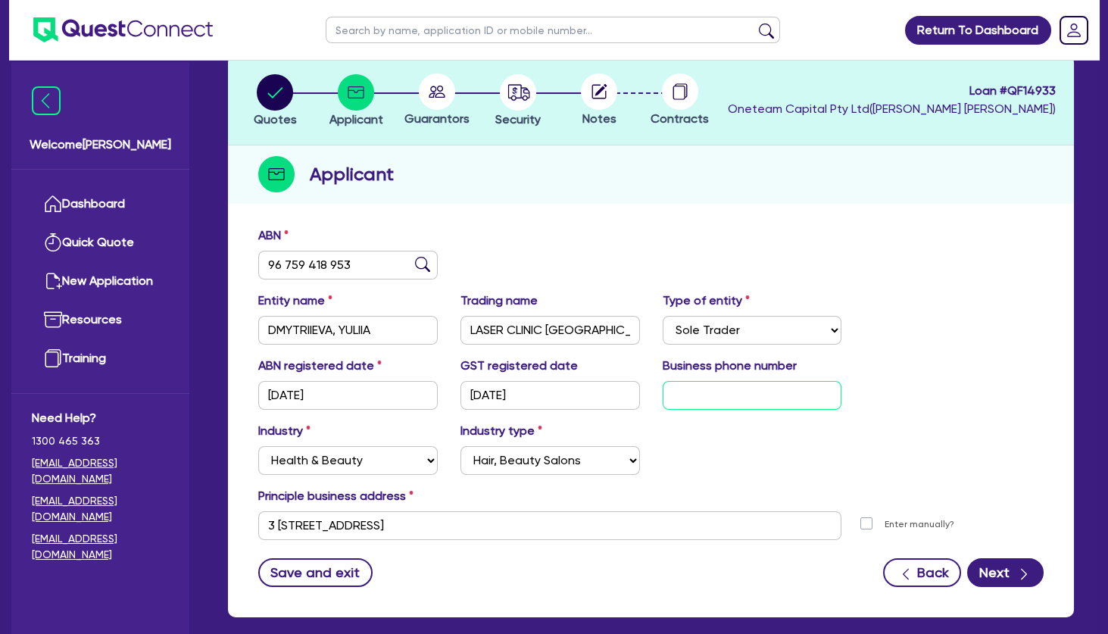
click at [751, 395] on input "text" at bounding box center [752, 395] width 179 height 29
paste input "04 0154 1196"
click at [927, 413] on div "ABN registered date [DATE] GST registered date [DATE] Business phone number [PH…" at bounding box center [651, 389] width 808 height 65
click at [990, 576] on button "Next" at bounding box center [1005, 572] width 76 height 29
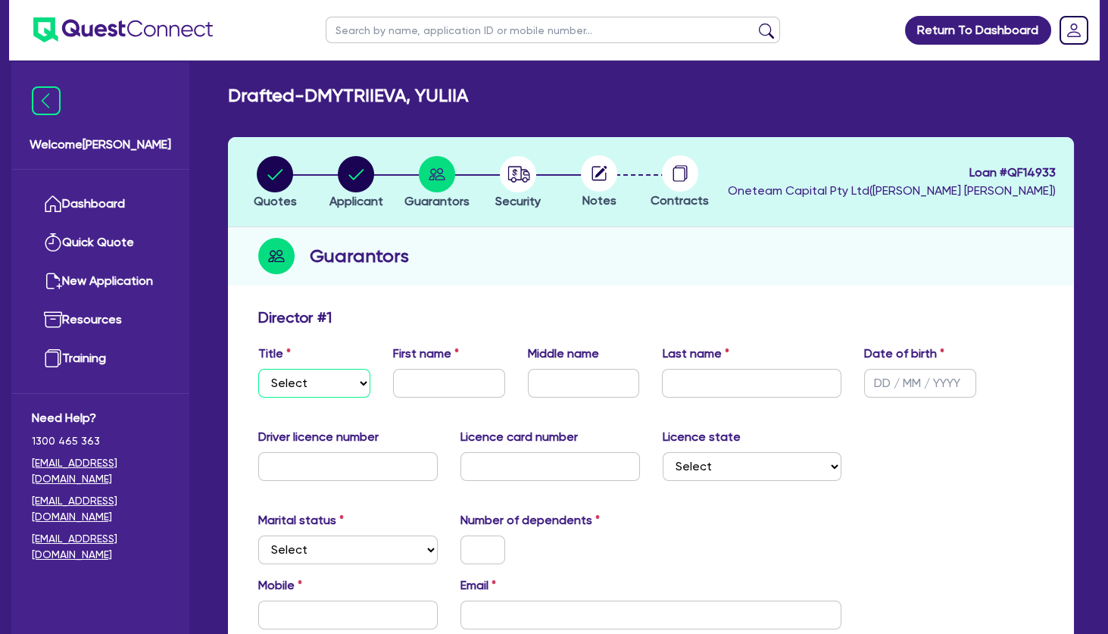
click at [258, 369] on select "Select Mr Mrs Ms Miss Dr" at bounding box center [314, 383] width 112 height 29
click option "Mrs" at bounding box center [0, 0] width 0 height 0
click at [439, 386] on input "text" at bounding box center [449, 383] width 112 height 29
drag, startPoint x: 481, startPoint y: 92, endPoint x: 434, endPoint y: 92, distance: 47.0
click at [434, 92] on div "Drafted - DMYTRIIEVA, YULIIA" at bounding box center [651, 96] width 869 height 22
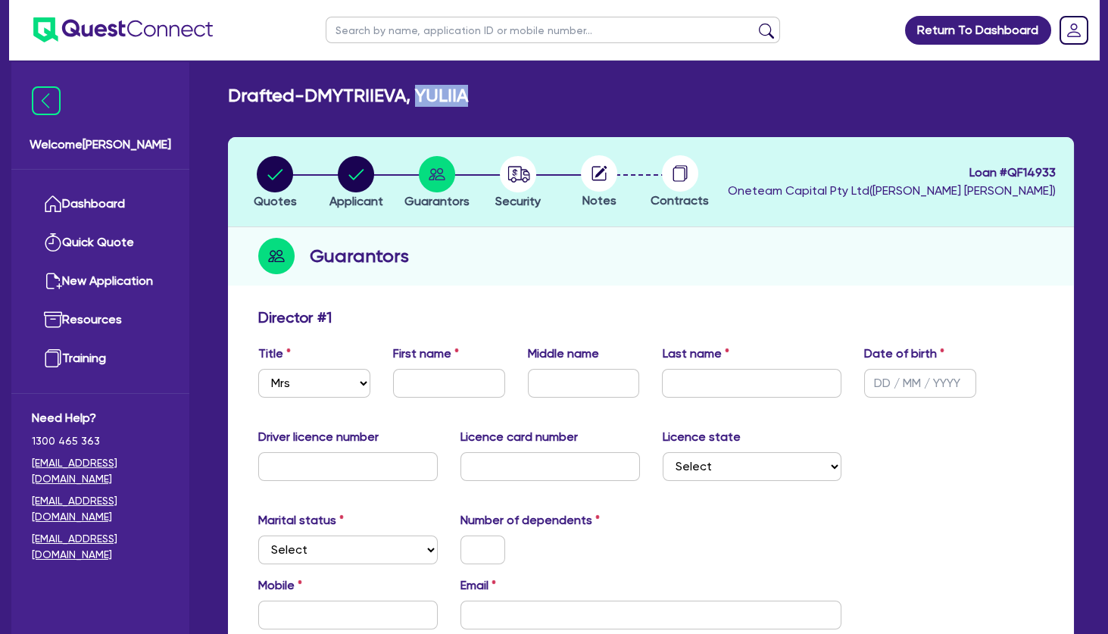
copy h2 "YULIIA"
click at [448, 388] on input "text" at bounding box center [449, 383] width 112 height 29
paste input "YULIIA"
drag, startPoint x: 416, startPoint y: 98, endPoint x: 319, endPoint y: 95, distance: 97.0
click at [319, 95] on h2 "Drafted - DMYTRIIEVA, YULIIA" at bounding box center [348, 96] width 240 height 22
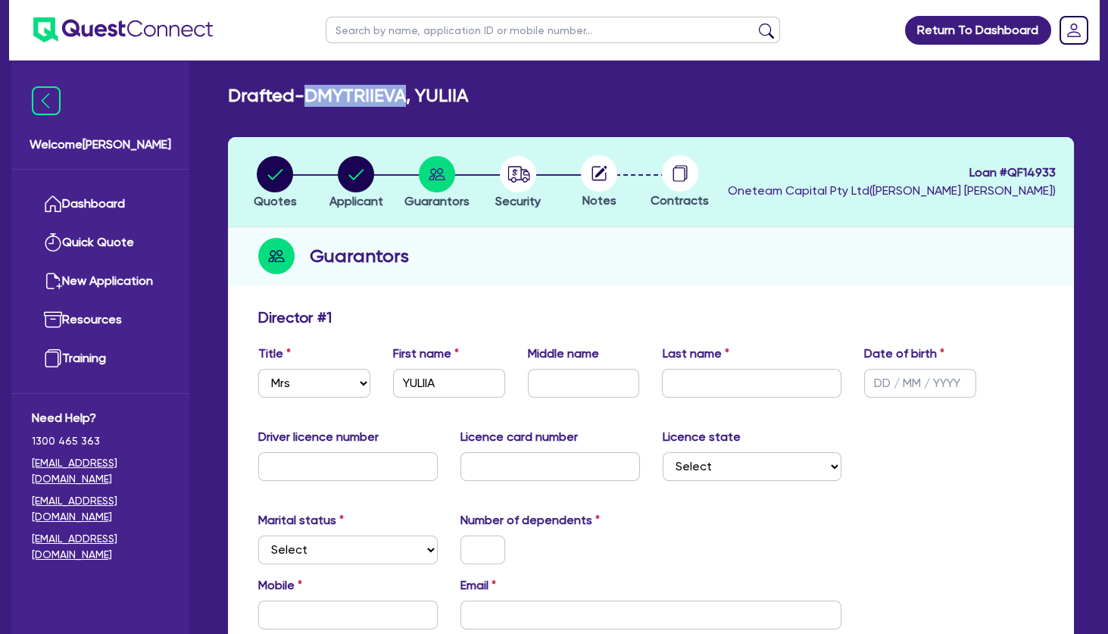
copy h2 "DMYTRIIEVA"
click at [684, 383] on input "text" at bounding box center [751, 383] width 179 height 29
paste input "DMYTRIIEVA"
click option "Married" at bounding box center [0, 0] width 0 height 0
click at [331, 614] on input "text" at bounding box center [347, 615] width 179 height 29
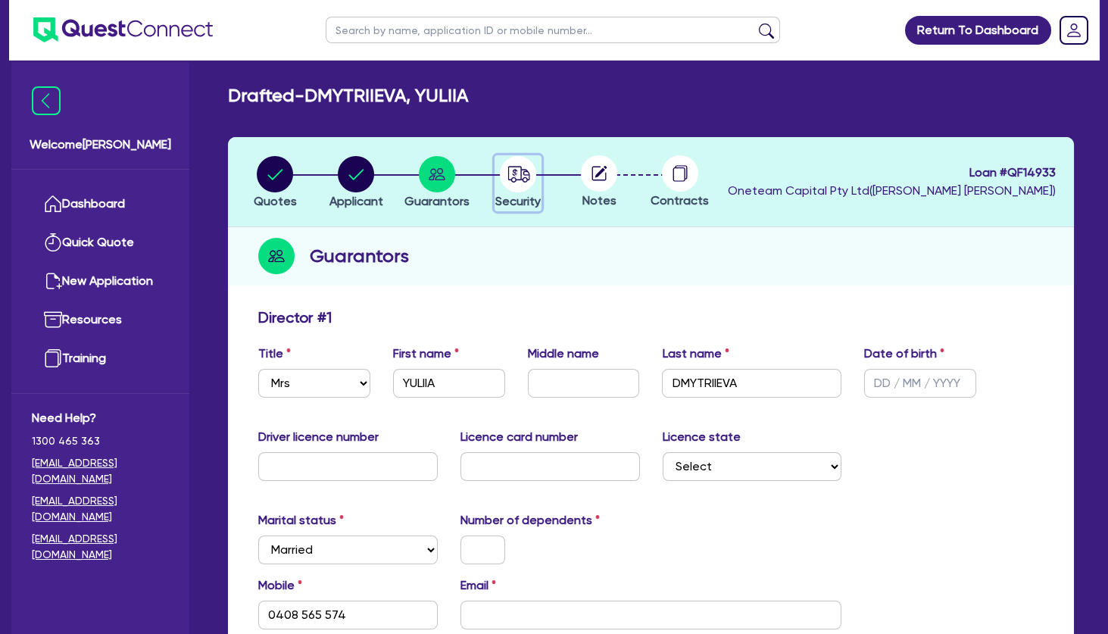
click at [529, 173] on icon "button" at bounding box center [519, 174] width 22 height 16
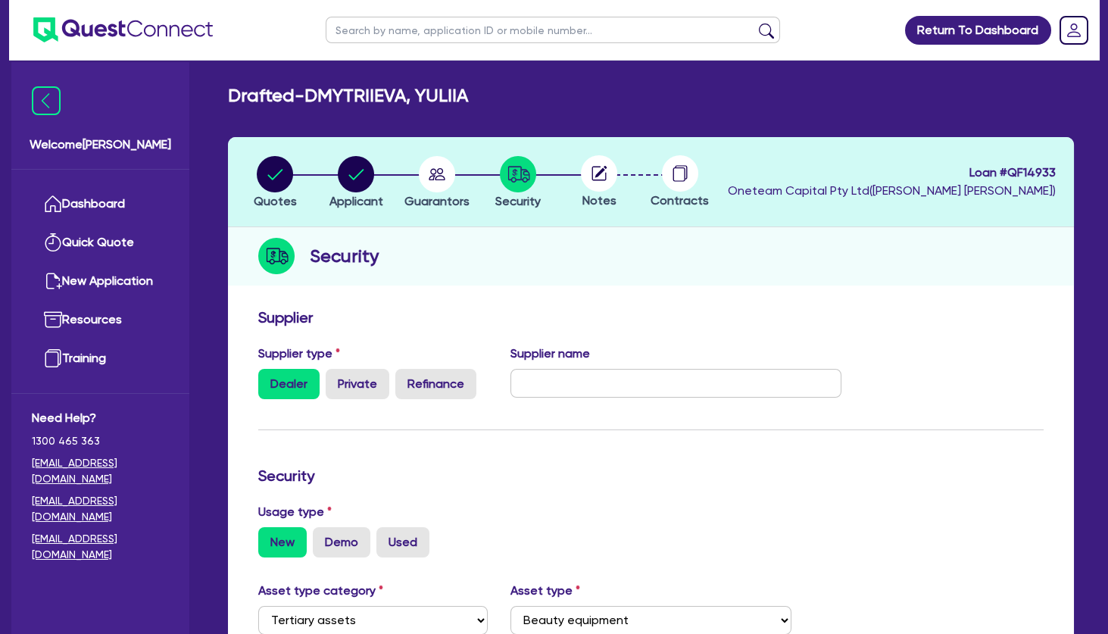
click at [593, 368] on div "Supplier name" at bounding box center [676, 372] width 354 height 55
click at [607, 385] on input "text" at bounding box center [675, 383] width 331 height 29
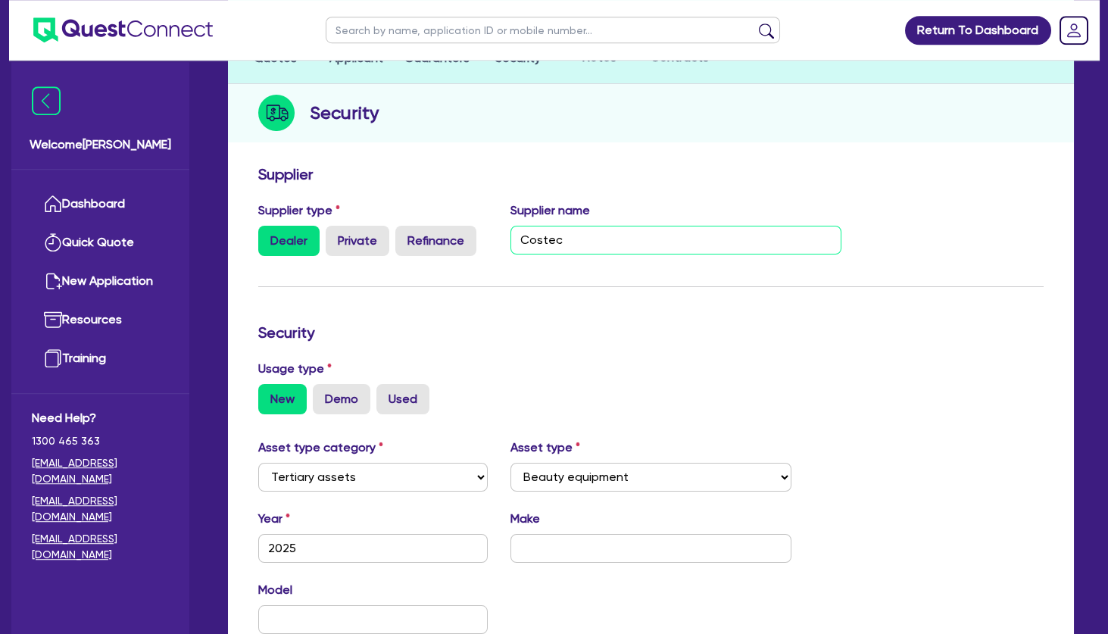
scroll to position [164, 0]
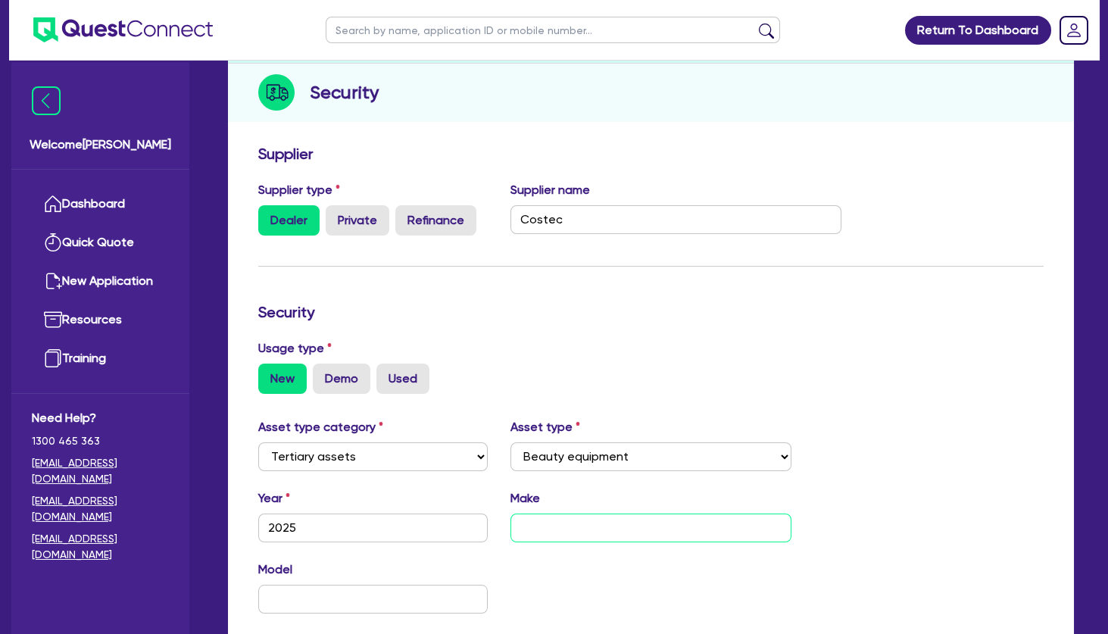
click at [619, 521] on input "text" at bounding box center [650, 527] width 280 height 29
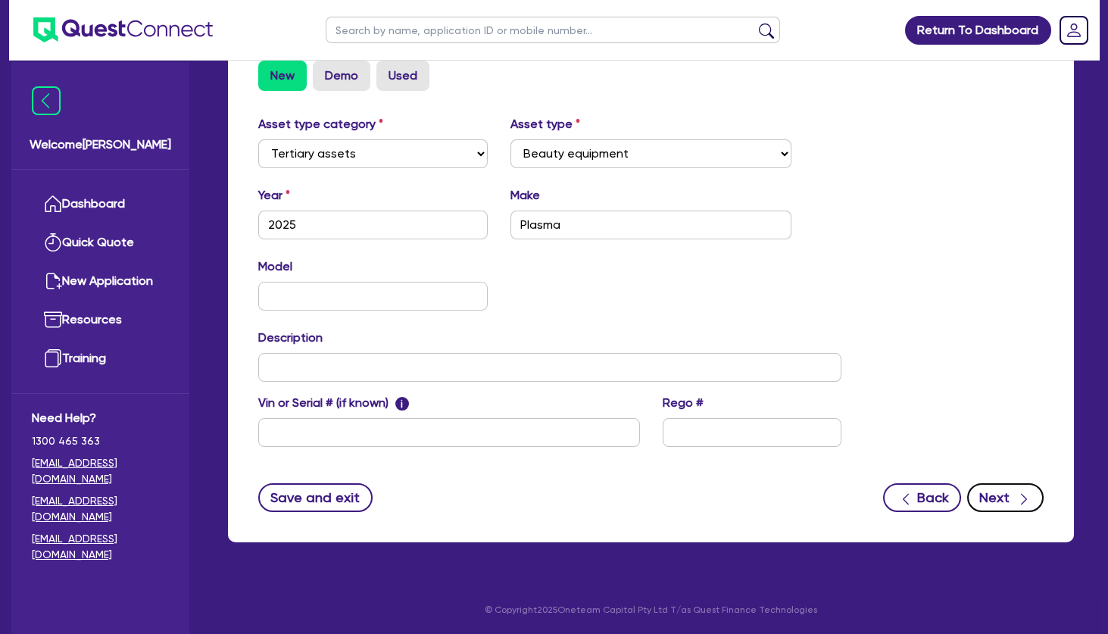
click at [1002, 491] on button "Next" at bounding box center [1005, 497] width 76 height 29
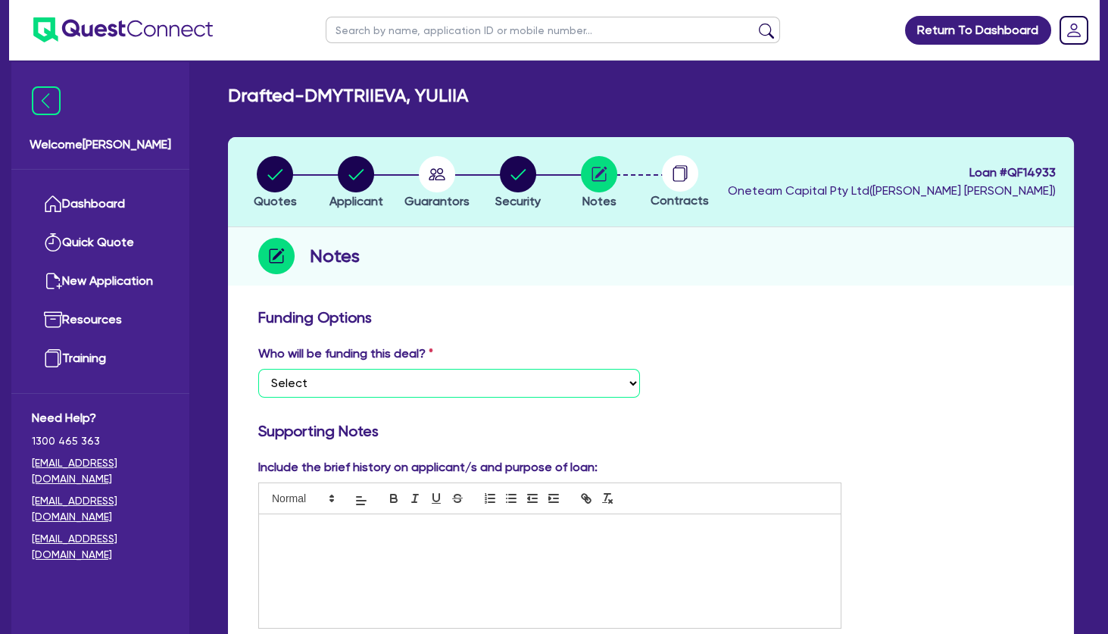
click at [258, 369] on select "Select I want Quest to fund 100% I will fund 100% I will co-fund with Quest Oth…" at bounding box center [449, 383] width 382 height 29
click option "Other - I am referring this deal in" at bounding box center [0, 0] width 0 height 0
click at [348, 541] on div at bounding box center [550, 571] width 582 height 114
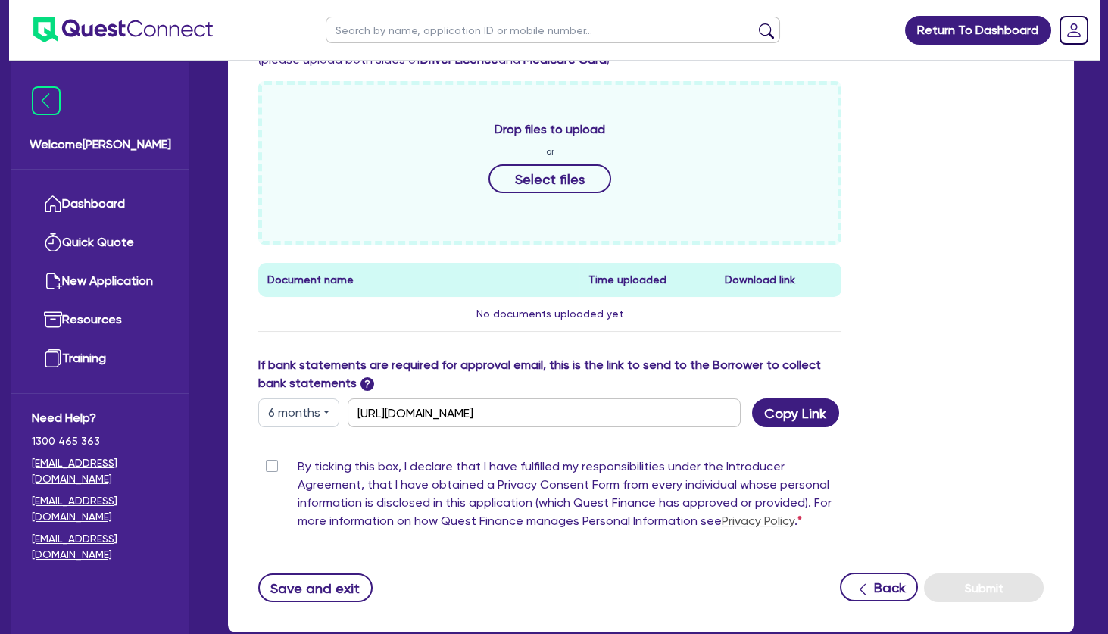
scroll to position [654, 0]
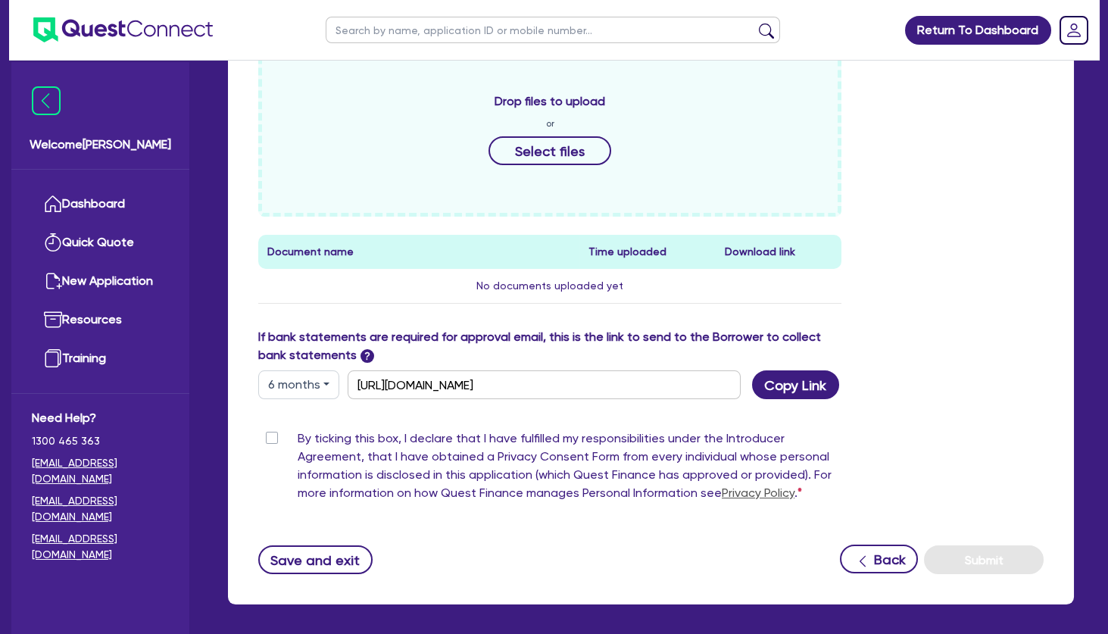
click at [298, 438] on label "By ticking this box, I declare that I have fulfilled my responsibilities under …" at bounding box center [570, 468] width 544 height 79
click at [270, 438] on input "By ticking this box, I declare that I have fulfilled my responsibilities under …" at bounding box center [264, 436] width 12 height 14
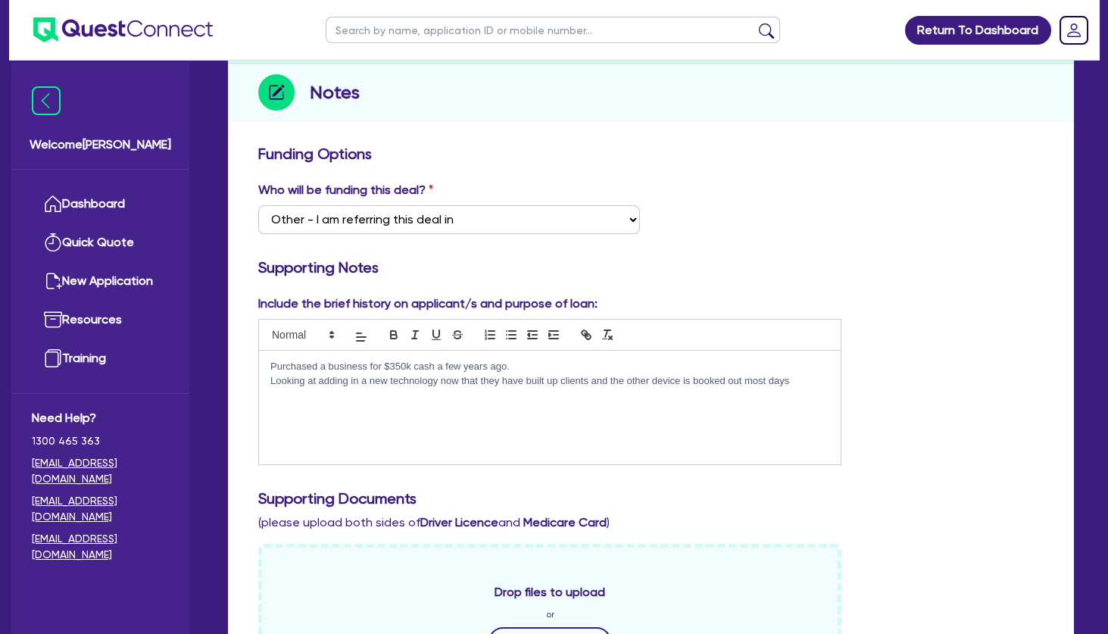
scroll to position [0, 0]
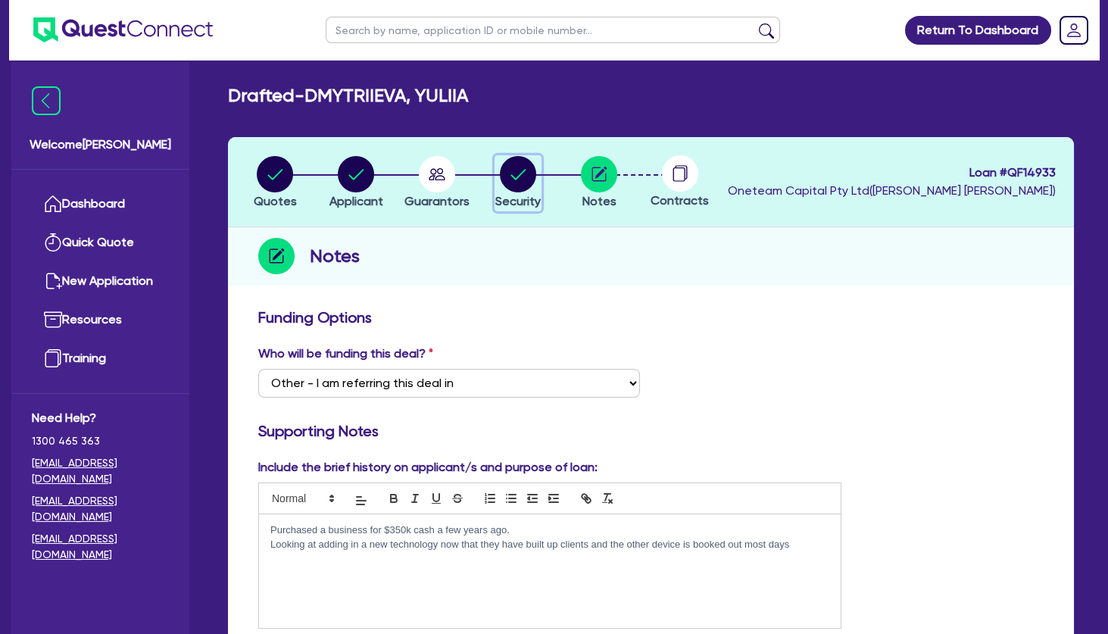
click at [520, 179] on circle "button" at bounding box center [518, 174] width 36 height 36
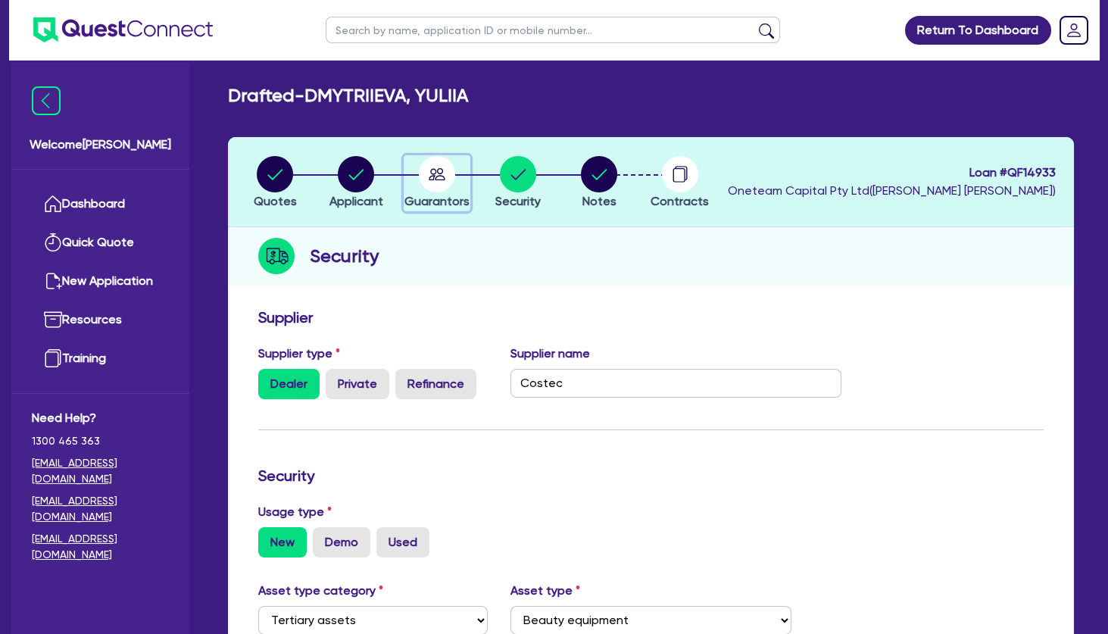
click at [439, 173] on circle "button" at bounding box center [437, 174] width 36 height 36
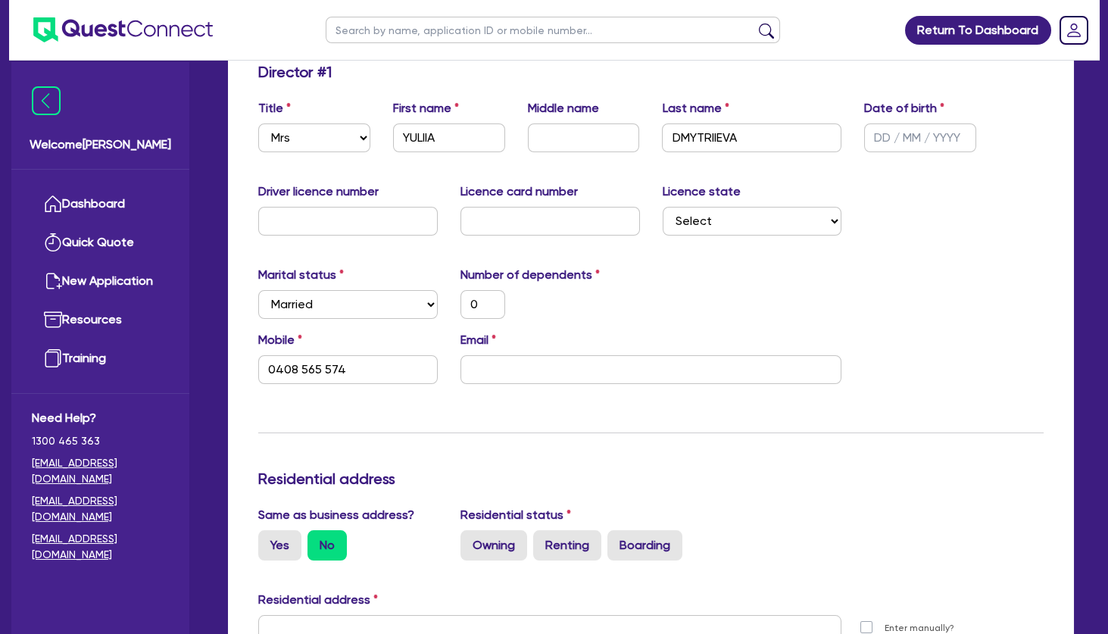
scroll to position [409, 0]
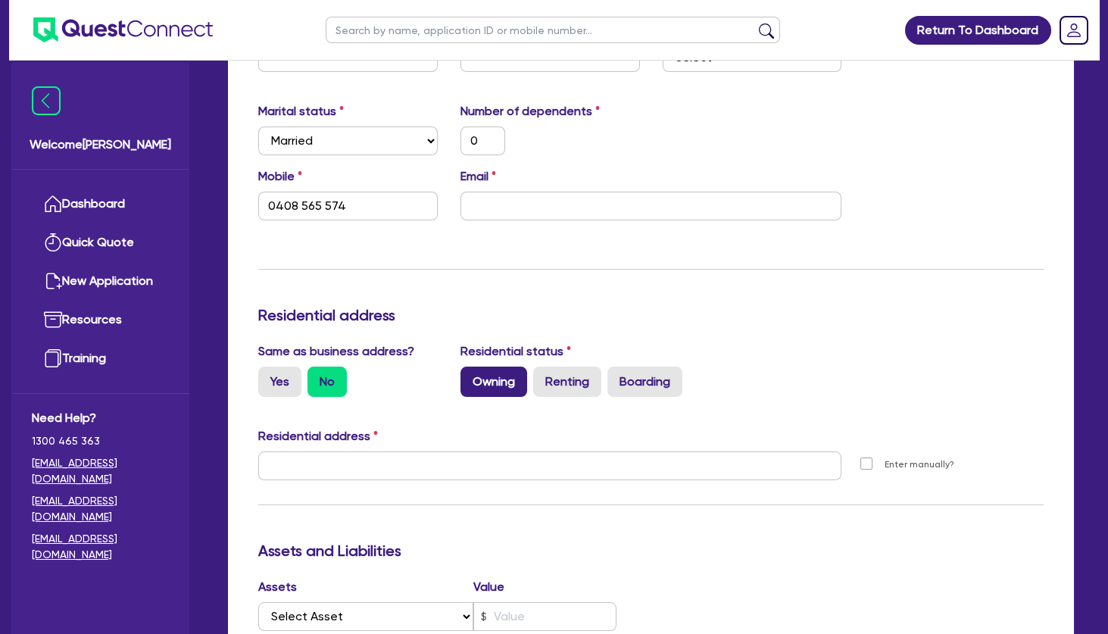
click at [480, 383] on label "Owning" at bounding box center [493, 382] width 67 height 30
click at [470, 376] on input "Owning" at bounding box center [465, 372] width 10 height 10
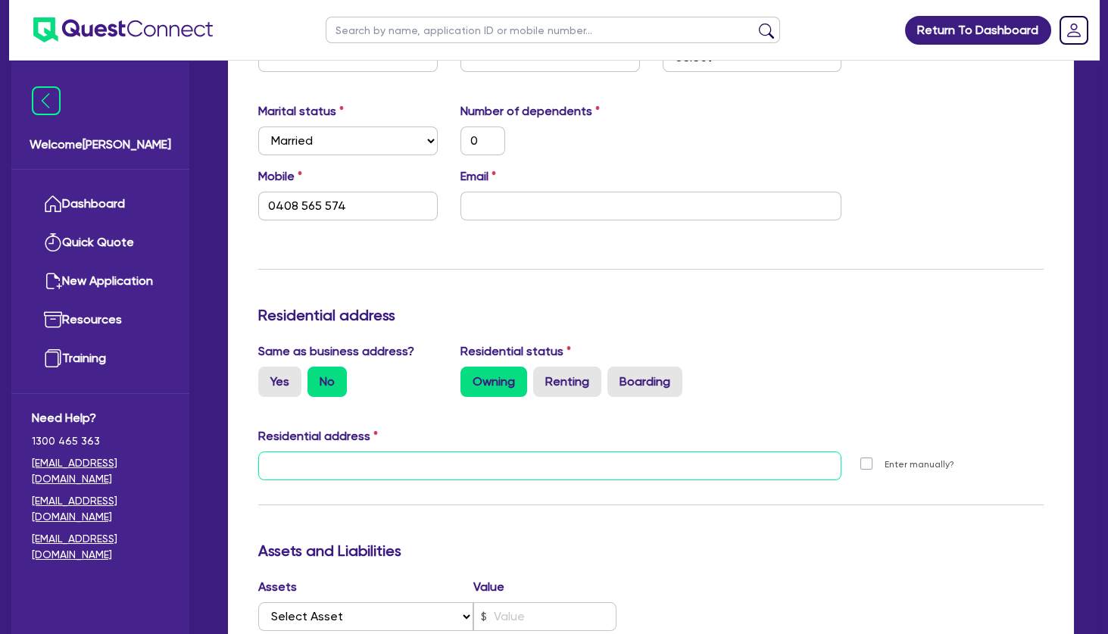
click at [473, 460] on input "text" at bounding box center [549, 465] width 583 height 29
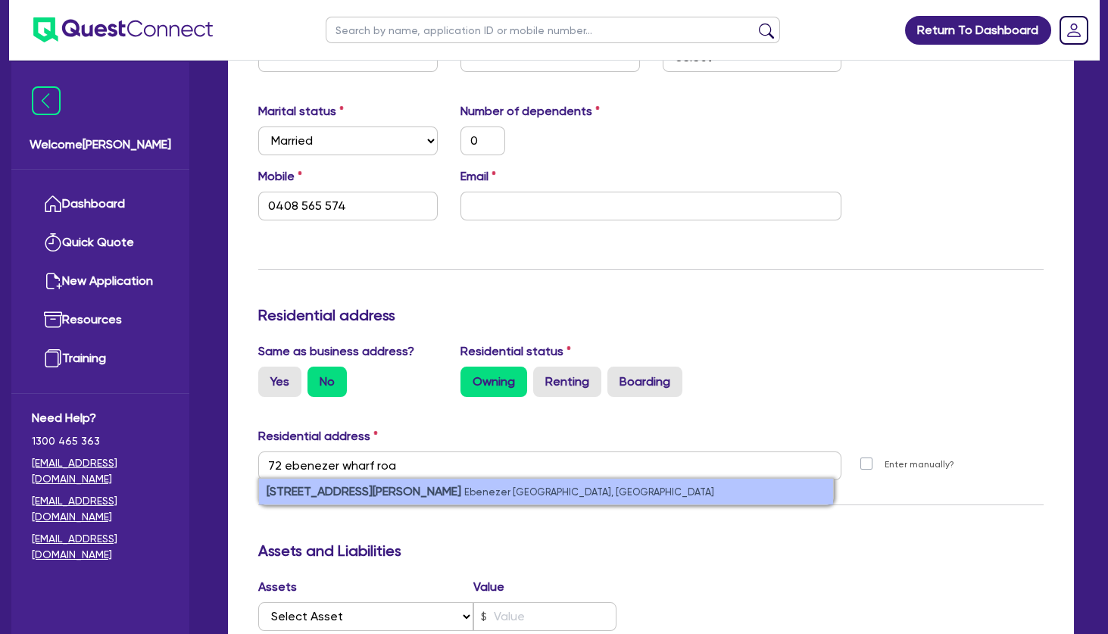
click at [476, 488] on small "Ebenezer [GEOGRAPHIC_DATA], [GEOGRAPHIC_DATA]" at bounding box center [589, 491] width 250 height 11
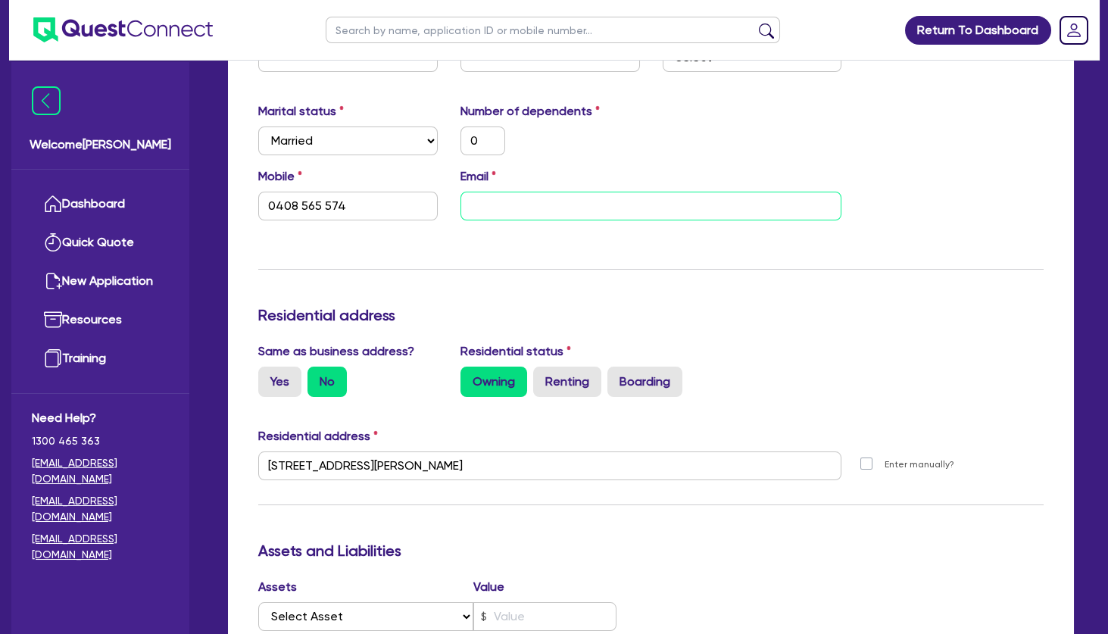
click at [526, 204] on input "email" at bounding box center [651, 206] width 382 height 29
click at [672, 304] on div "Update residential status for Director #1 Boarding is only acceptable when the …" at bounding box center [650, 459] width 785 height 1120
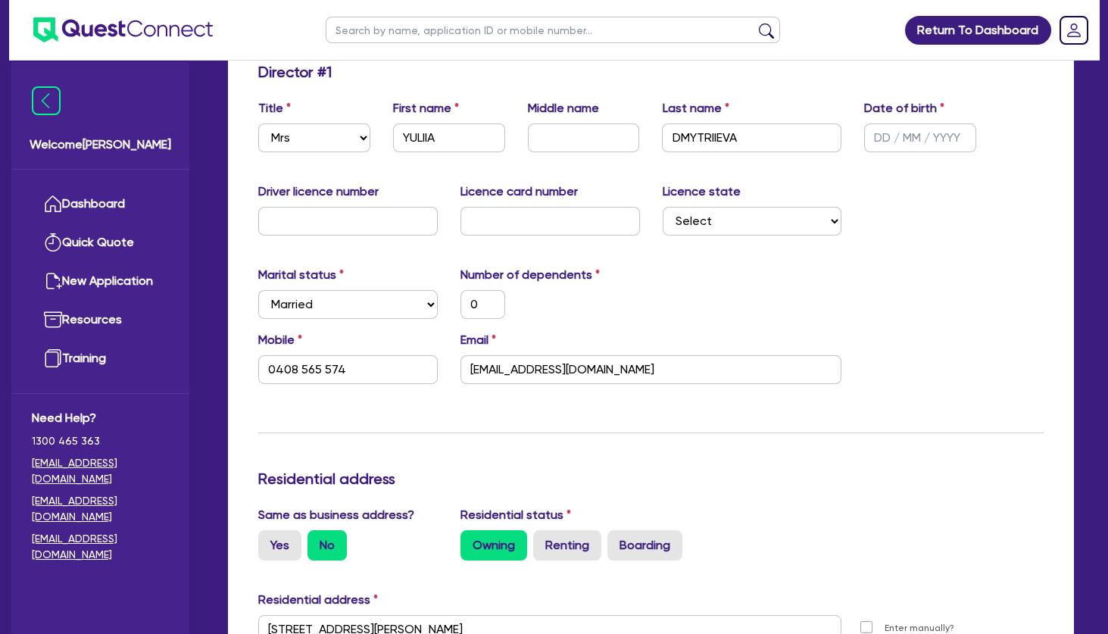
scroll to position [0, 0]
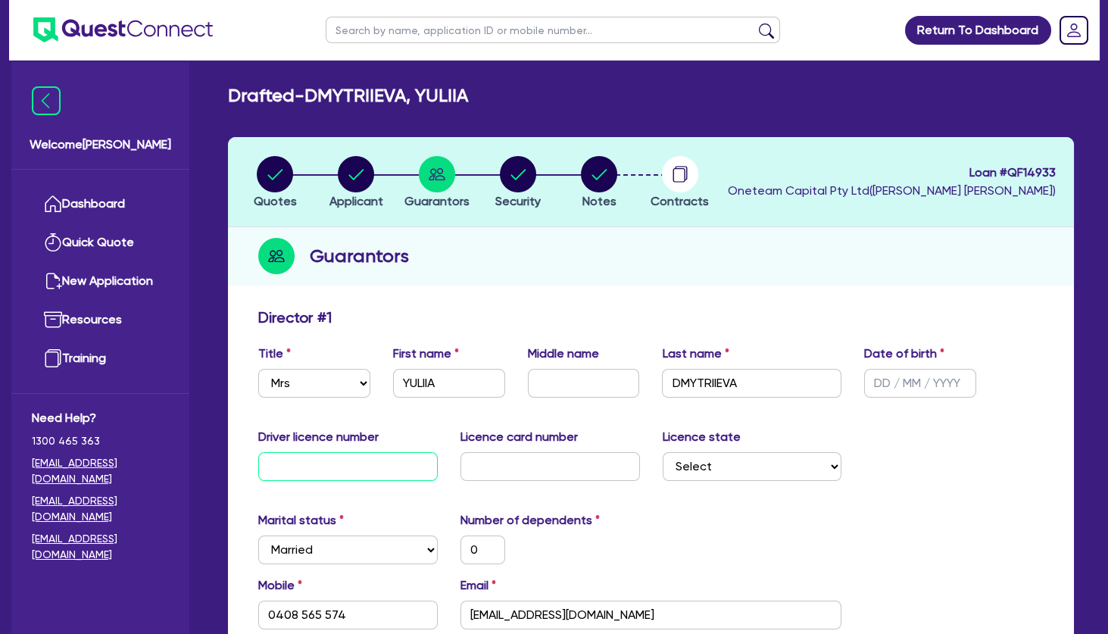
click at [374, 470] on input "text" at bounding box center [347, 466] width 179 height 29
click at [534, 469] on input "text" at bounding box center [549, 466] width 179 height 29
click at [919, 378] on input "text" at bounding box center [920, 383] width 112 height 29
click at [793, 284] on div "Guarantors" at bounding box center [651, 256] width 846 height 58
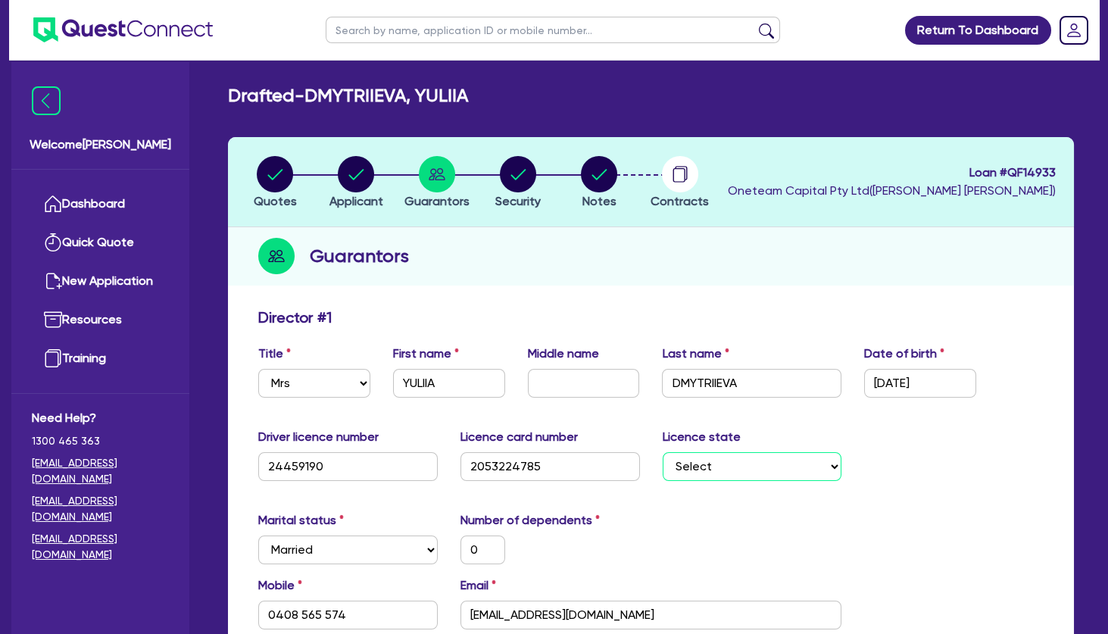
click at [663, 452] on select "Select [GEOGRAPHIC_DATA] [GEOGRAPHIC_DATA] [GEOGRAPHIC_DATA] [GEOGRAPHIC_DATA] …" at bounding box center [752, 466] width 179 height 29
click option "[GEOGRAPHIC_DATA]" at bounding box center [0, 0] width 0 height 0
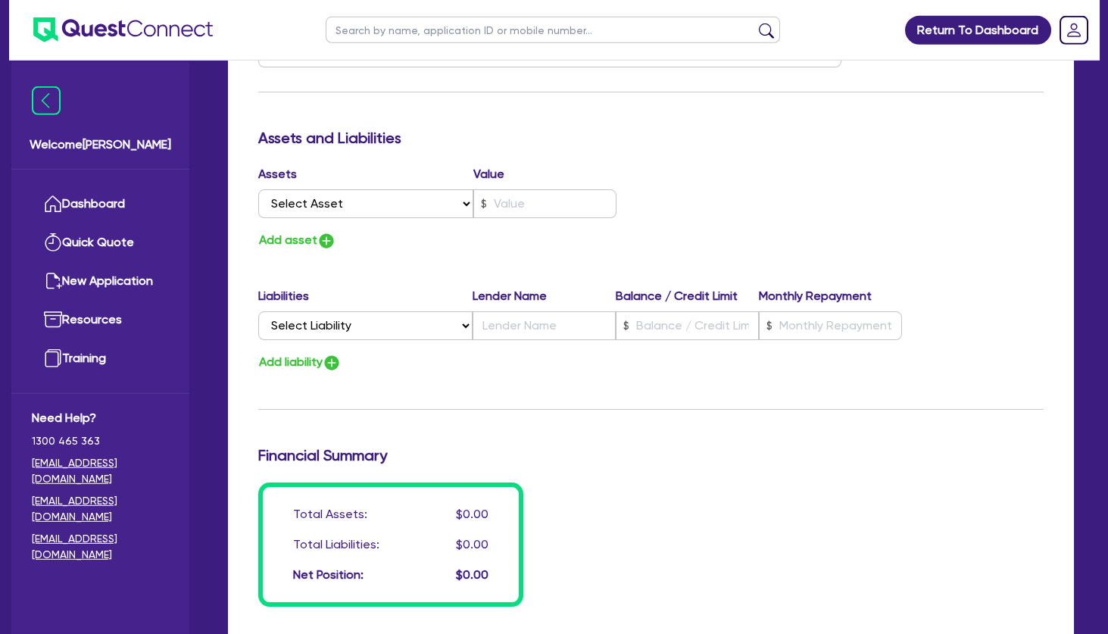
scroll to position [736, 0]
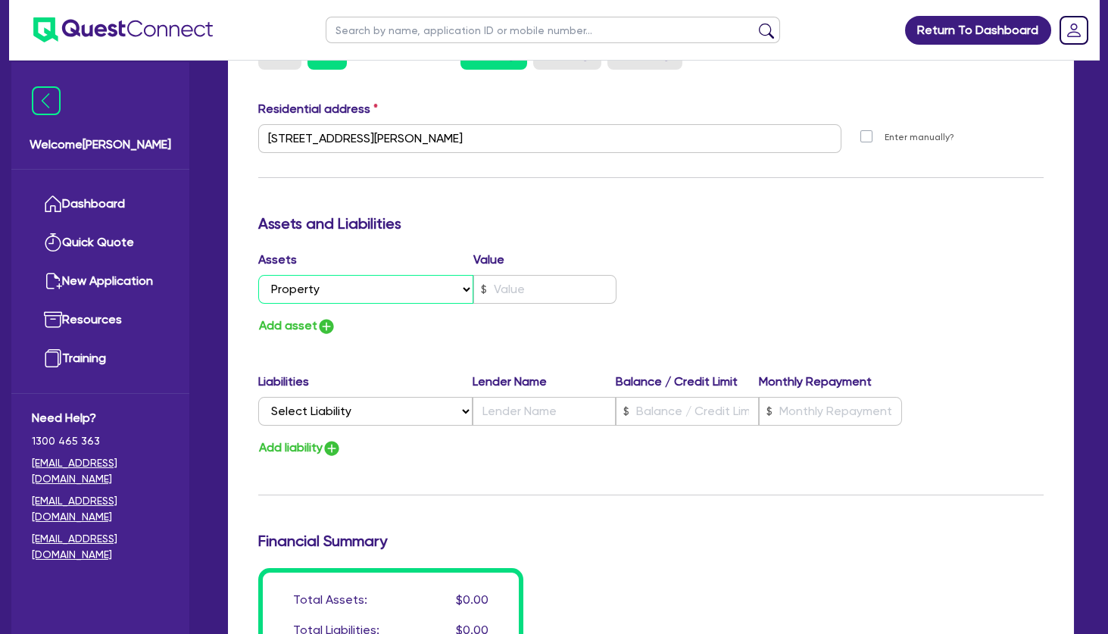
click option "Property" at bounding box center [0, 0] width 0 height 0
click at [538, 288] on input "text" at bounding box center [544, 289] width 143 height 29
click at [306, 318] on button "Add asset" at bounding box center [297, 326] width 78 height 20
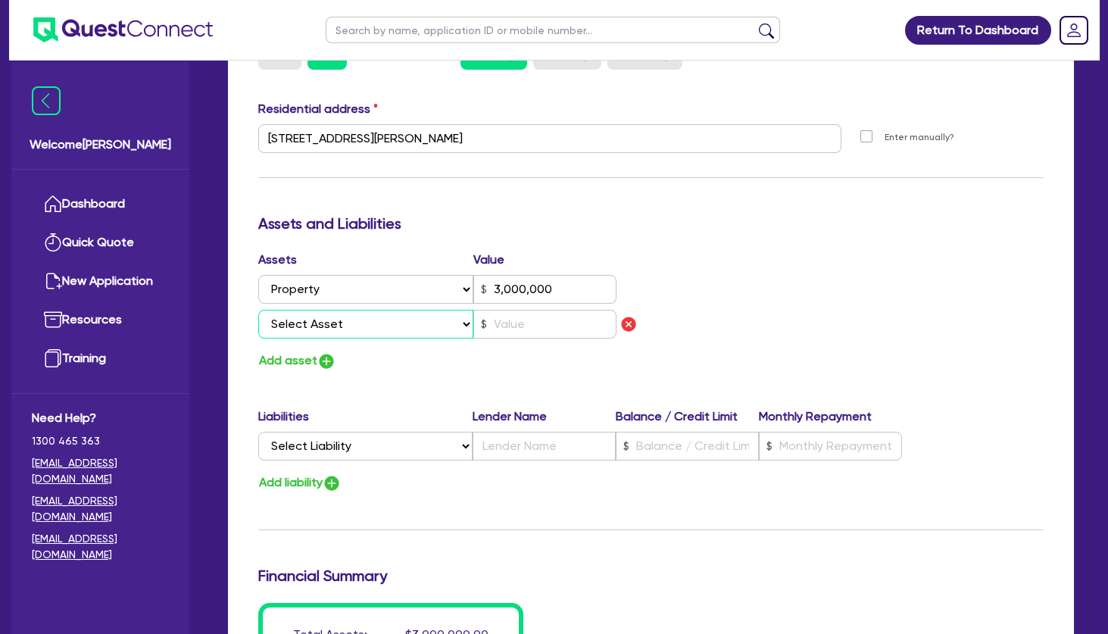
click at [258, 310] on select "Select Asset Cash Property Investment property Vehicle Truck Trailer Equipment …" at bounding box center [365, 324] width 215 height 29
click option "Cash" at bounding box center [0, 0] width 0 height 0
click at [535, 320] on input "text" at bounding box center [544, 324] width 143 height 29
click at [296, 364] on button "Add asset" at bounding box center [297, 361] width 78 height 20
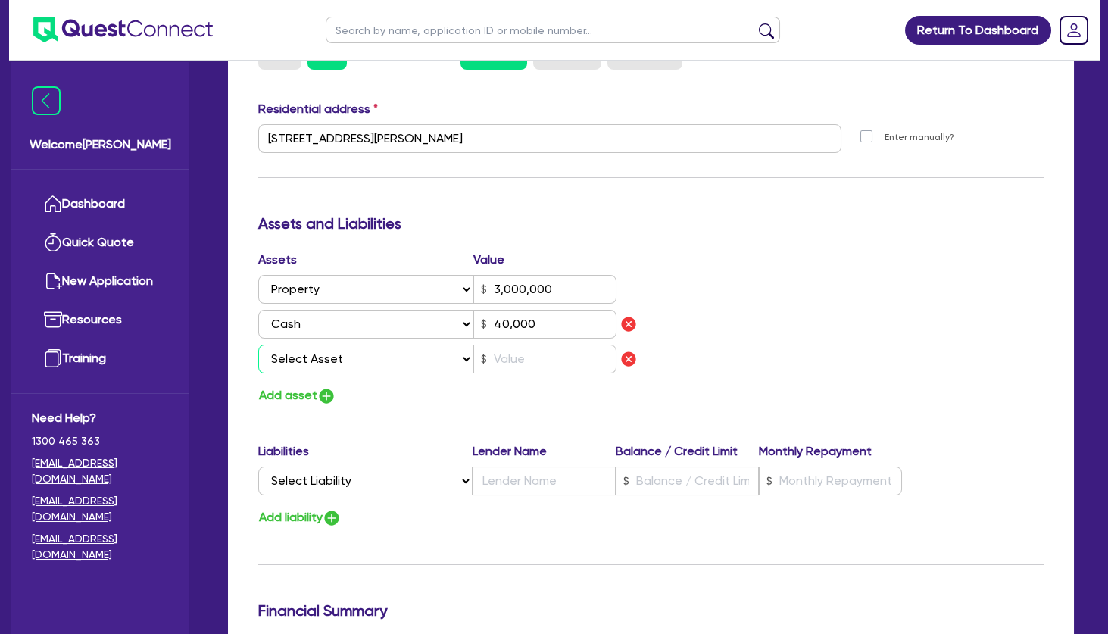
click at [258, 345] on select "Select Asset Cash Property Investment property Vehicle Truck Trailer Equipment …" at bounding box center [365, 359] width 215 height 29
click option "Cash" at bounding box center [0, 0] width 0 height 0
click at [516, 356] on input "text" at bounding box center [544, 359] width 143 height 29
click at [304, 394] on button "Add asset" at bounding box center [297, 395] width 78 height 20
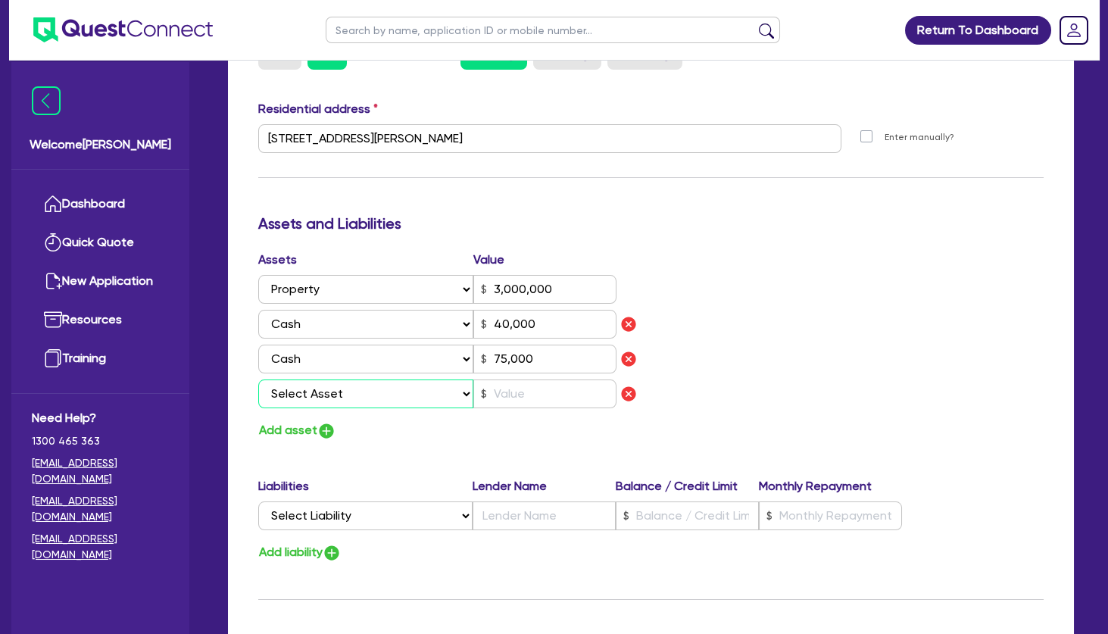
click at [258, 379] on select "Select Asset Cash Property Investment property Vehicle Truck Trailer Equipment …" at bounding box center [365, 393] width 215 height 29
click option "Vehicle" at bounding box center [0, 0] width 0 height 0
click at [525, 392] on input "text" at bounding box center [544, 393] width 143 height 29
click at [310, 429] on button "Add asset" at bounding box center [297, 430] width 78 height 20
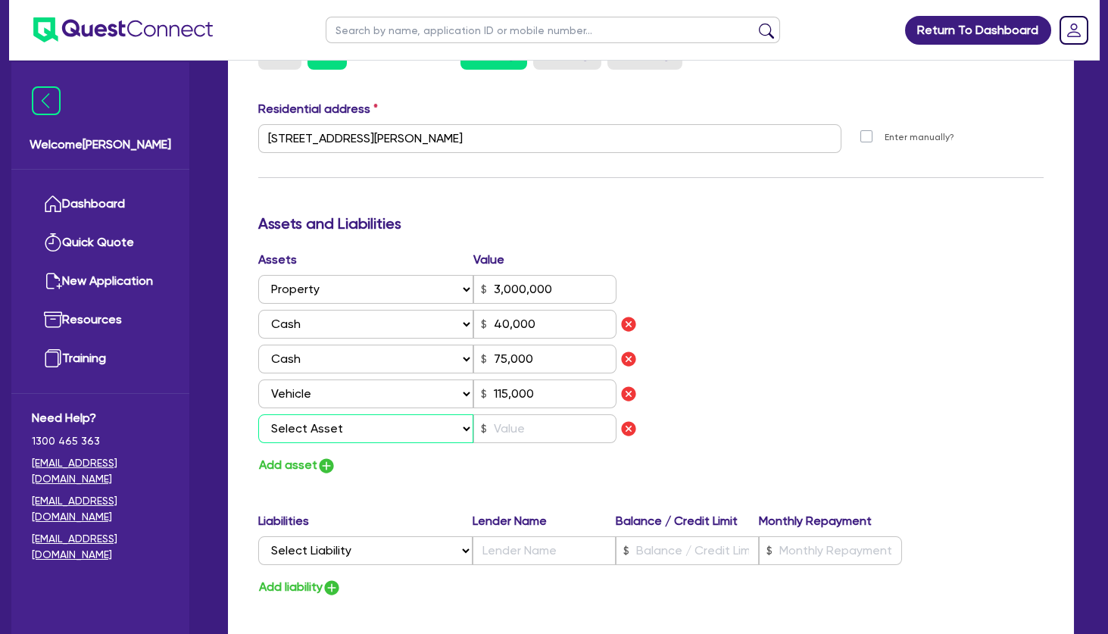
click at [258, 414] on select "Select Asset Cash Property Investment property Vehicle Truck Trailer Equipment …" at bounding box center [365, 428] width 215 height 29
click option "Household & personal asset" at bounding box center [0, 0] width 0 height 0
click at [518, 431] on input "text" at bounding box center [544, 428] width 143 height 29
click at [760, 339] on div "Assets Value Select Asset Cash Property Investment property Vehicle Truck Trail…" at bounding box center [651, 363] width 808 height 225
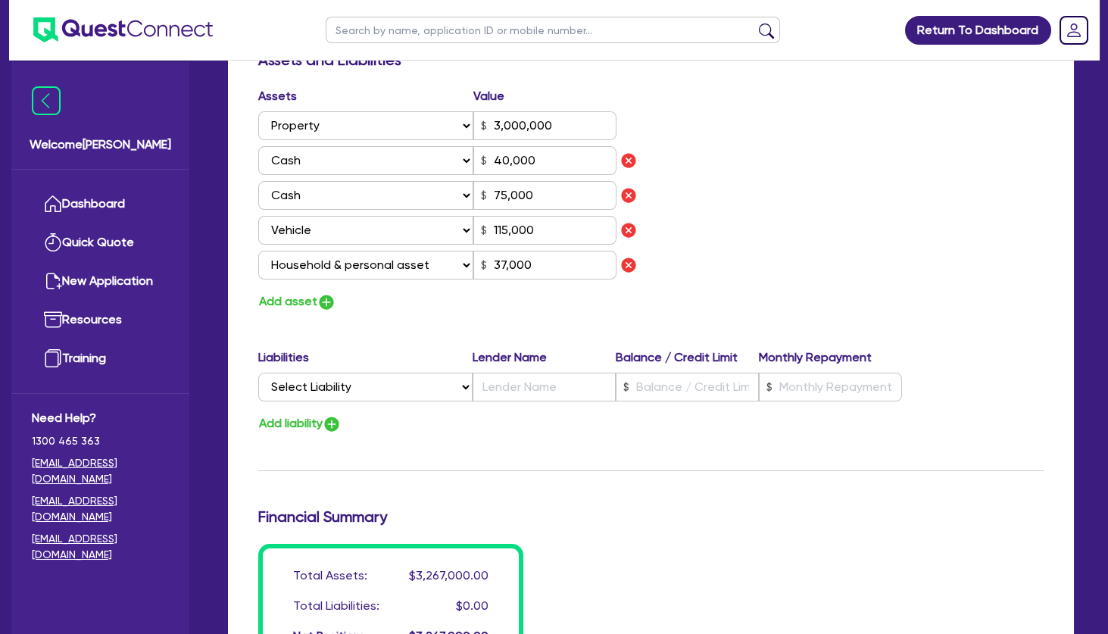
scroll to position [409, 0]
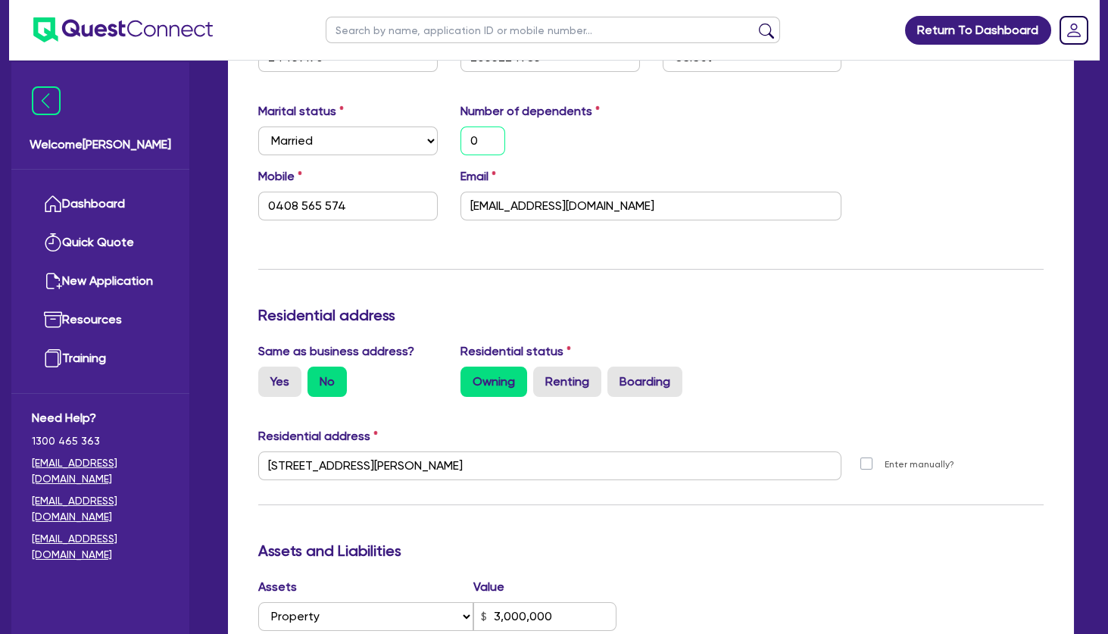
drag, startPoint x: 482, startPoint y: 142, endPoint x: 457, endPoint y: 140, distance: 25.8
click at [460, 140] on input "0" at bounding box center [482, 140] width 45 height 29
click at [515, 252] on div "Update residential status for Director #1 Boarding is only acceptable when the …" at bounding box center [650, 528] width 785 height 1259
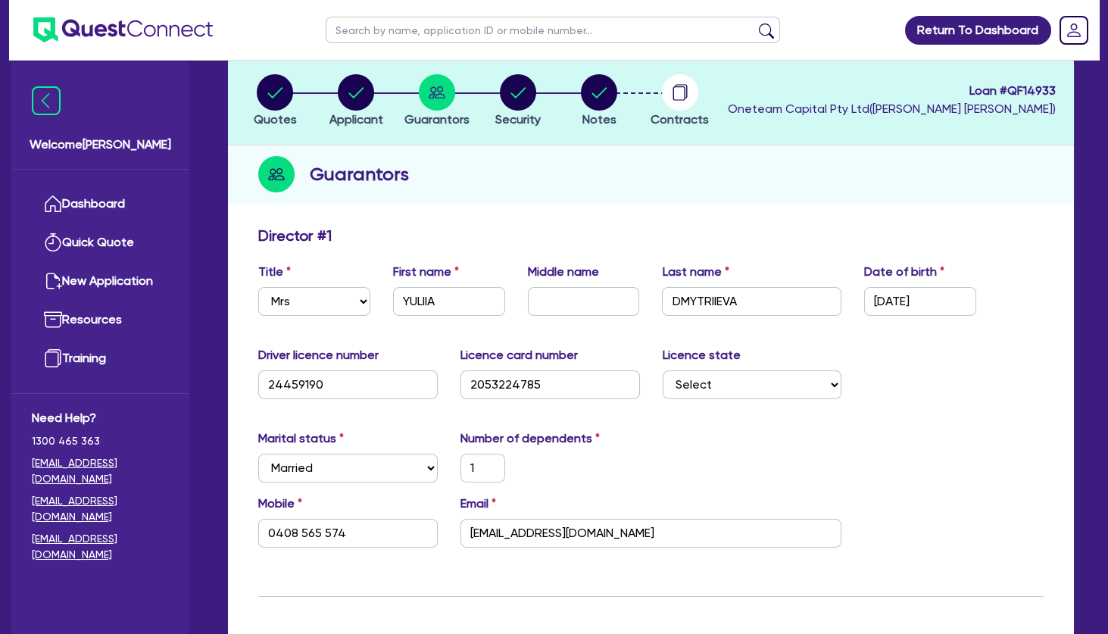
scroll to position [0, 0]
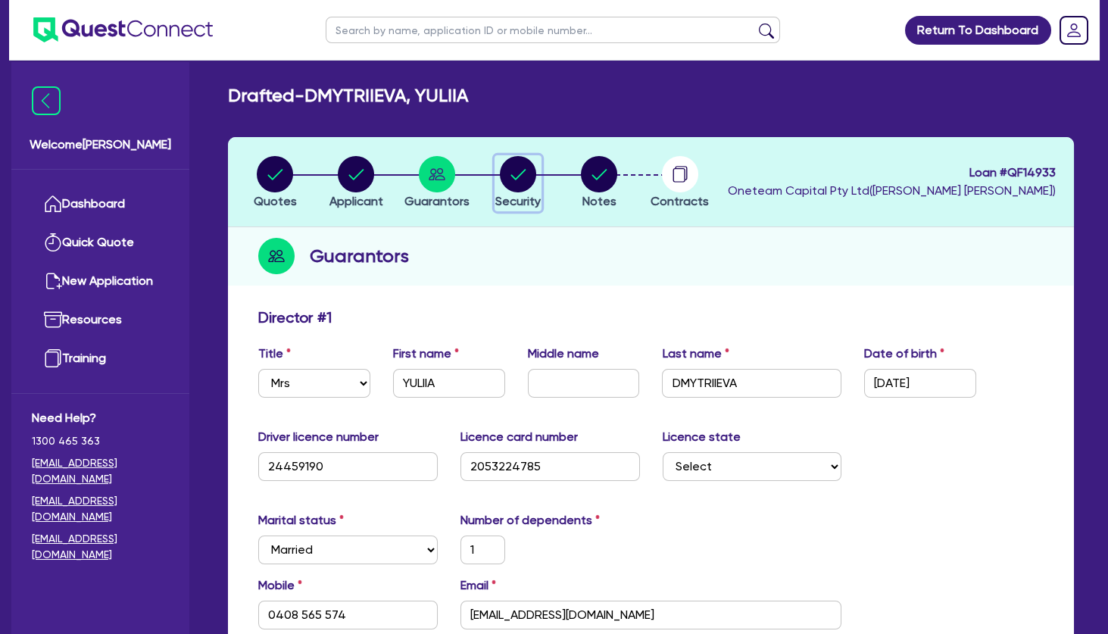
click at [513, 180] on circle "button" at bounding box center [518, 174] width 36 height 36
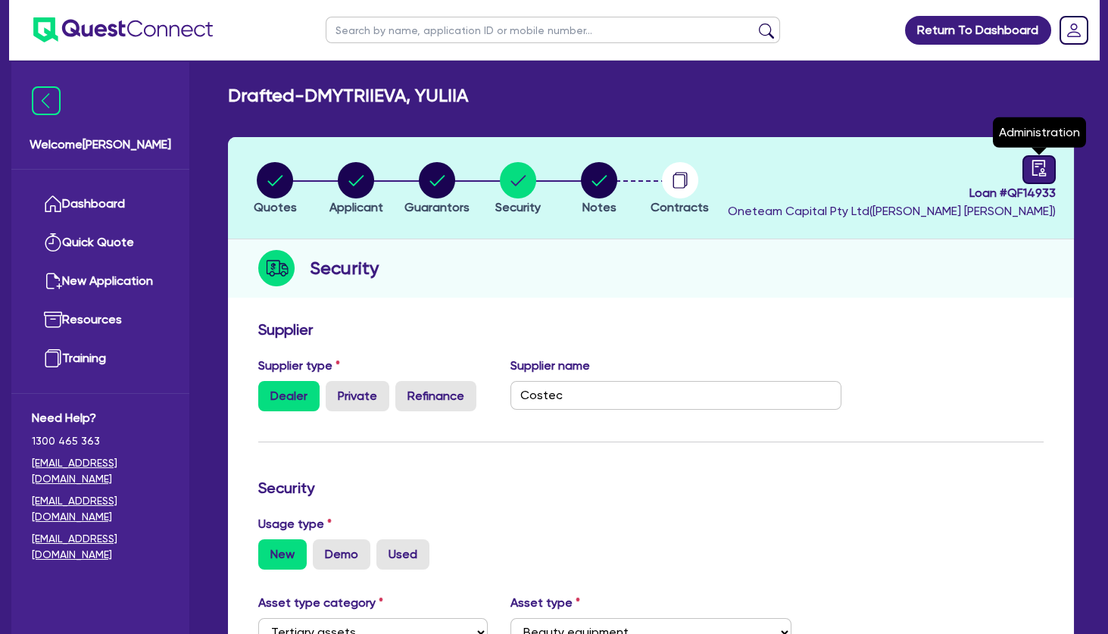
click at [1030, 167] on link at bounding box center [1038, 169] width 33 height 29
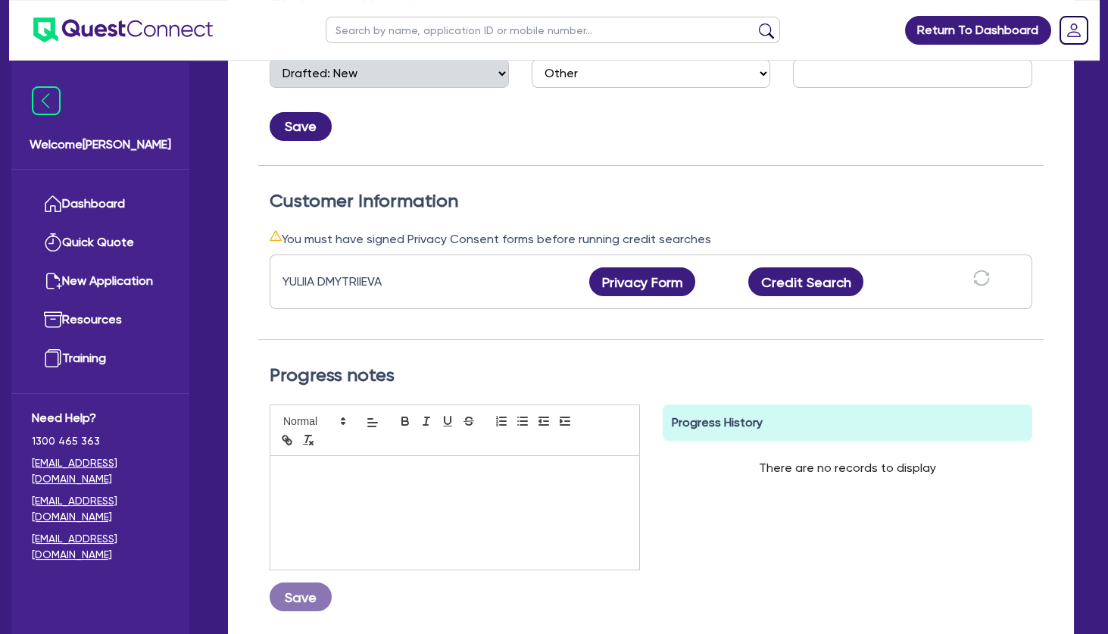
scroll to position [327, 0]
click at [670, 279] on button "Privacy Form" at bounding box center [642, 280] width 106 height 29
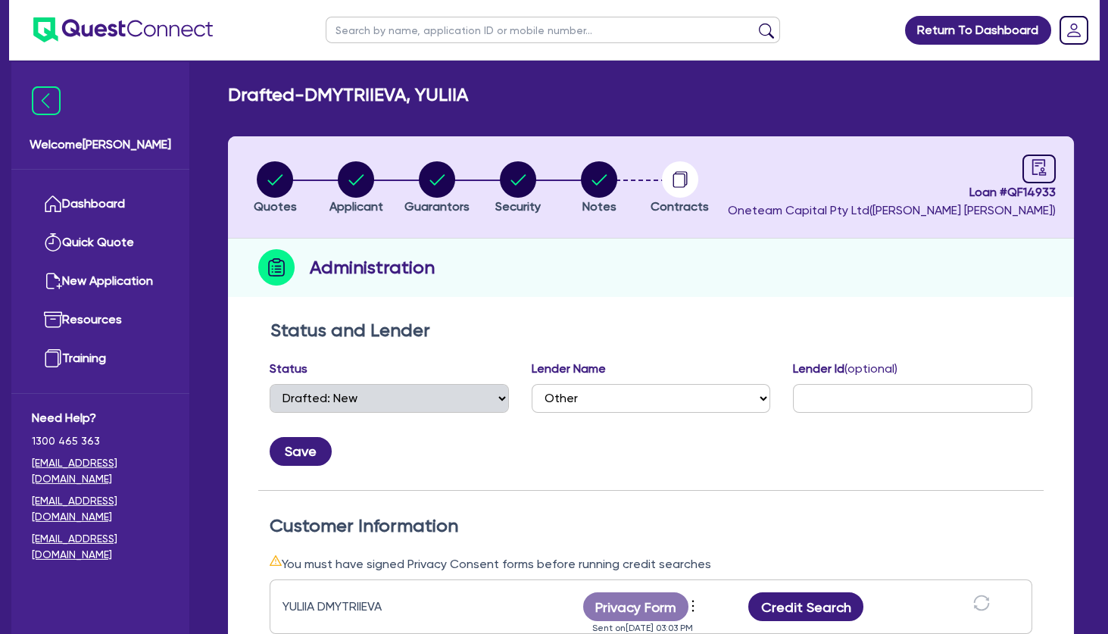
scroll to position [0, 0]
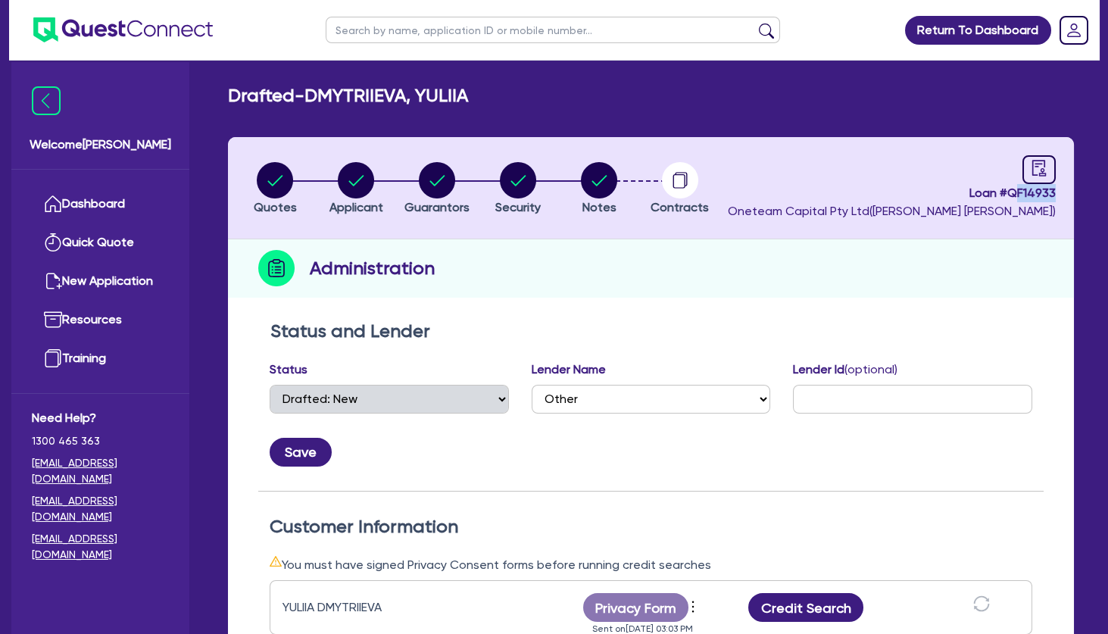
drag, startPoint x: 1062, startPoint y: 189, endPoint x: 1013, endPoint y: 192, distance: 50.1
click at [1013, 192] on header "Quotes Applicant [GEOGRAPHIC_DATA] Security Notes Contracts Loan # QF14933 Onet…" at bounding box center [651, 188] width 846 height 102
click at [1022, 191] on span "Loan # QF14933" at bounding box center [892, 193] width 328 height 18
drag, startPoint x: 1058, startPoint y: 192, endPoint x: 1010, endPoint y: 190, distance: 47.8
click at [1010, 190] on header "Quotes Applicant [GEOGRAPHIC_DATA] Security Notes Contracts Loan # QF14933 Onet…" at bounding box center [651, 188] width 846 height 102
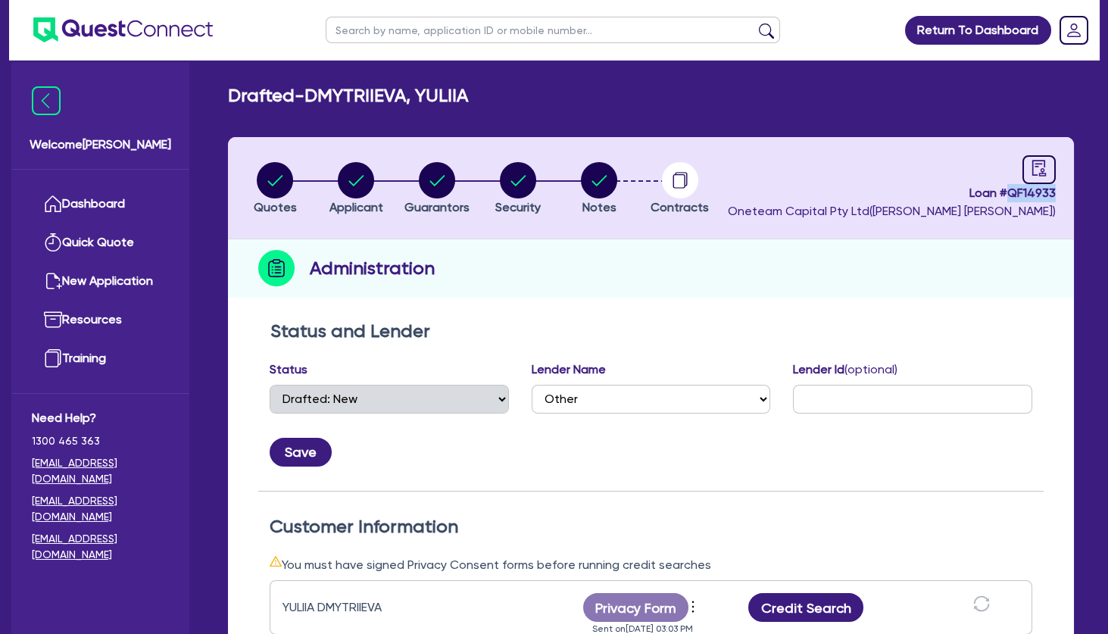
copy span "QF14933"
drag, startPoint x: 417, startPoint y: 96, endPoint x: 319, endPoint y: 92, distance: 97.8
click at [319, 92] on h2 "Drafted - DMYTRIIEVA, YULIIA" at bounding box center [348, 96] width 240 height 22
copy h2 "DMYTRIIEVA"
click at [438, 90] on h2 "Drafted - DMYTRIIEVA, YULIIA" at bounding box center [348, 96] width 240 height 22
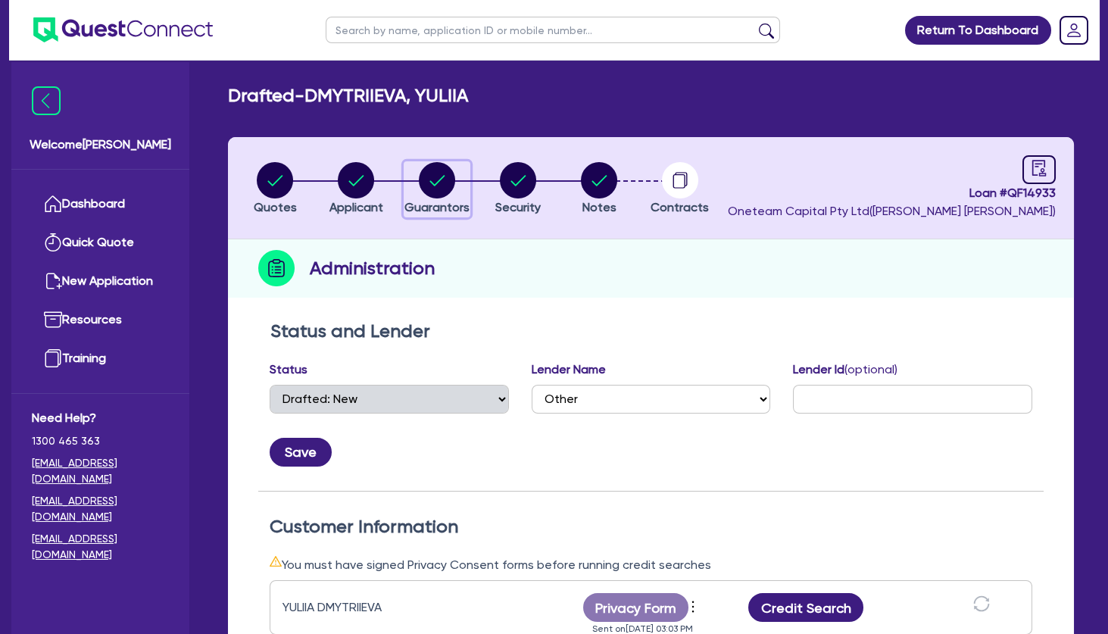
click at [439, 188] on circle "button" at bounding box center [437, 180] width 36 height 36
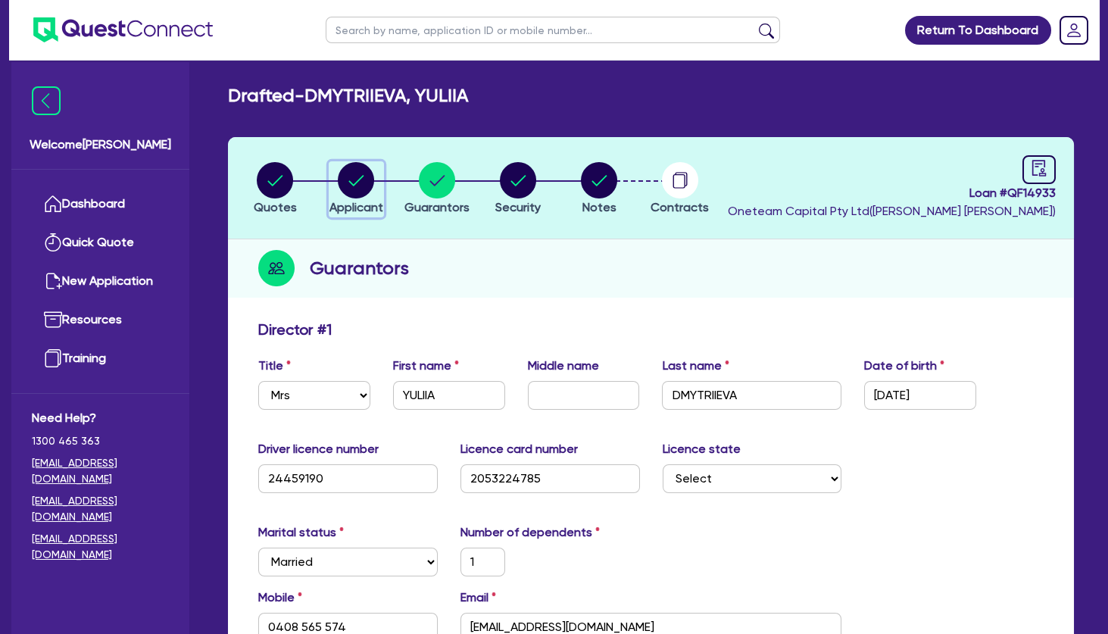
click at [356, 185] on circle "button" at bounding box center [356, 180] width 36 height 36
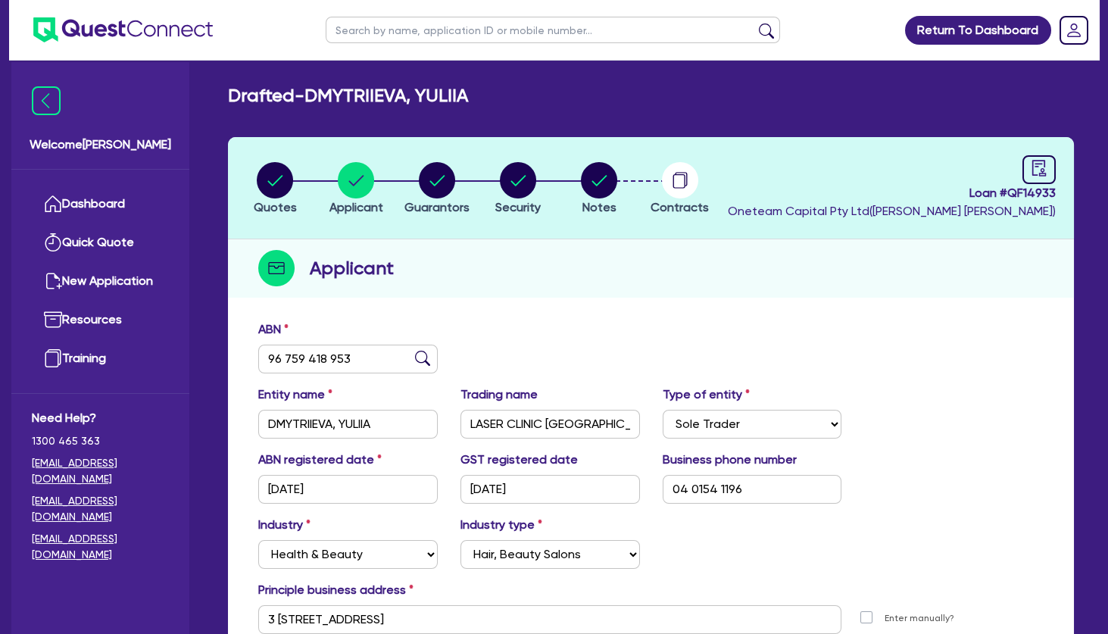
click at [401, 24] on input "text" at bounding box center [553, 30] width 454 height 27
click button "submit" at bounding box center [766, 33] width 24 height 21
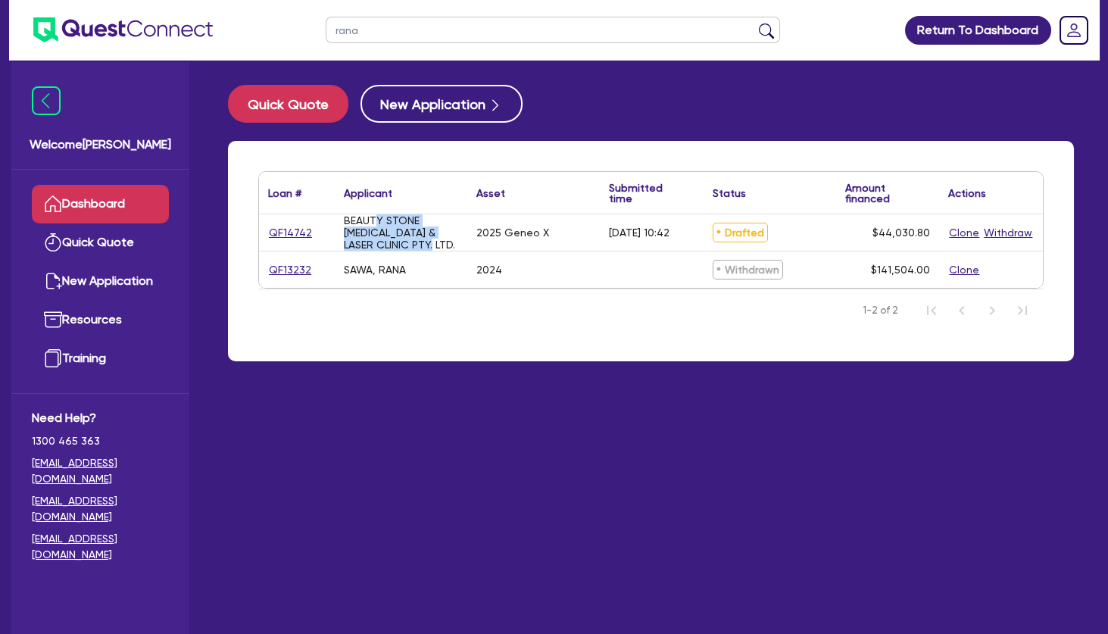
click at [408, 247] on div "BEAUTY STONE [MEDICAL_DATA] & LASER CLINIC PTY. LTD." at bounding box center [401, 232] width 114 height 36
drag, startPoint x: 382, startPoint y: 214, endPoint x: 407, endPoint y: 253, distance: 46.0
click at [407, 253] on div "QF14742 BEAUTY STONE [MEDICAL_DATA] & LASER CLINIC PTY. LTD. 2025 Geneo X [DATE…" at bounding box center [651, 250] width 784 height 73
click at [407, 253] on div "SAWA, RANA" at bounding box center [401, 269] width 133 height 36
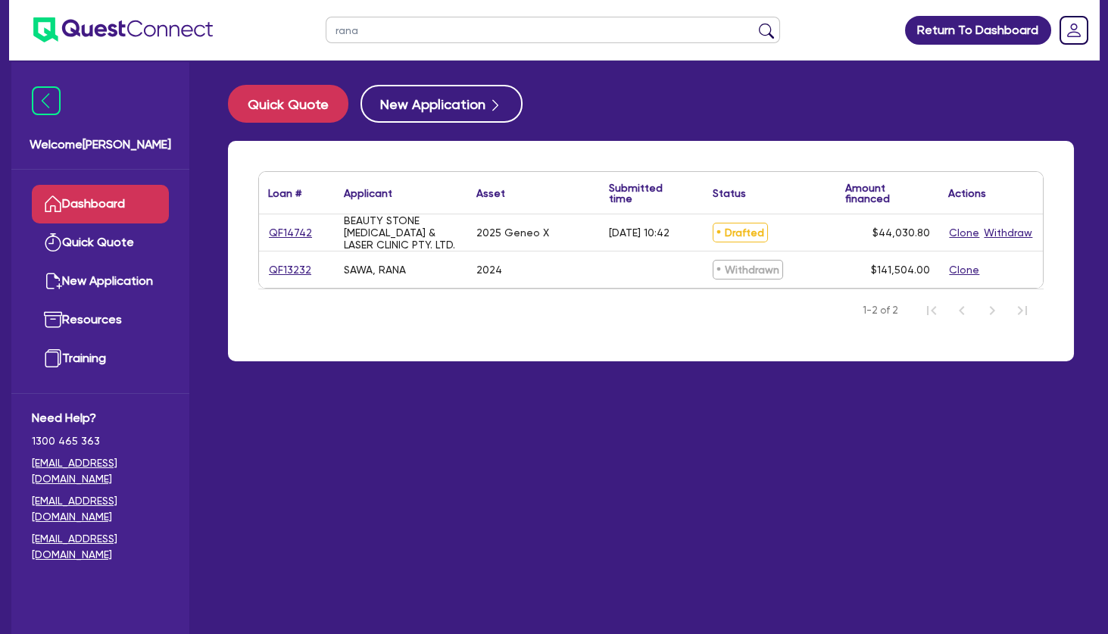
click at [399, 232] on div "BEAUTY STONE [MEDICAL_DATA] & LASER CLINIC PTY. LTD." at bounding box center [401, 232] width 114 height 36
drag, startPoint x: 411, startPoint y: 238, endPoint x: 433, endPoint y: 272, distance: 40.5
click at [433, 272] on div "QF14742 BEAUTY STONE [MEDICAL_DATA] & LASER CLINIC PTY. LTD. 2025 Geneo X [DATE…" at bounding box center [651, 250] width 784 height 73
click at [433, 273] on div "SAWA, RANA" at bounding box center [401, 269] width 133 height 36
drag, startPoint x: 410, startPoint y: 227, endPoint x: 435, endPoint y: 263, distance: 43.5
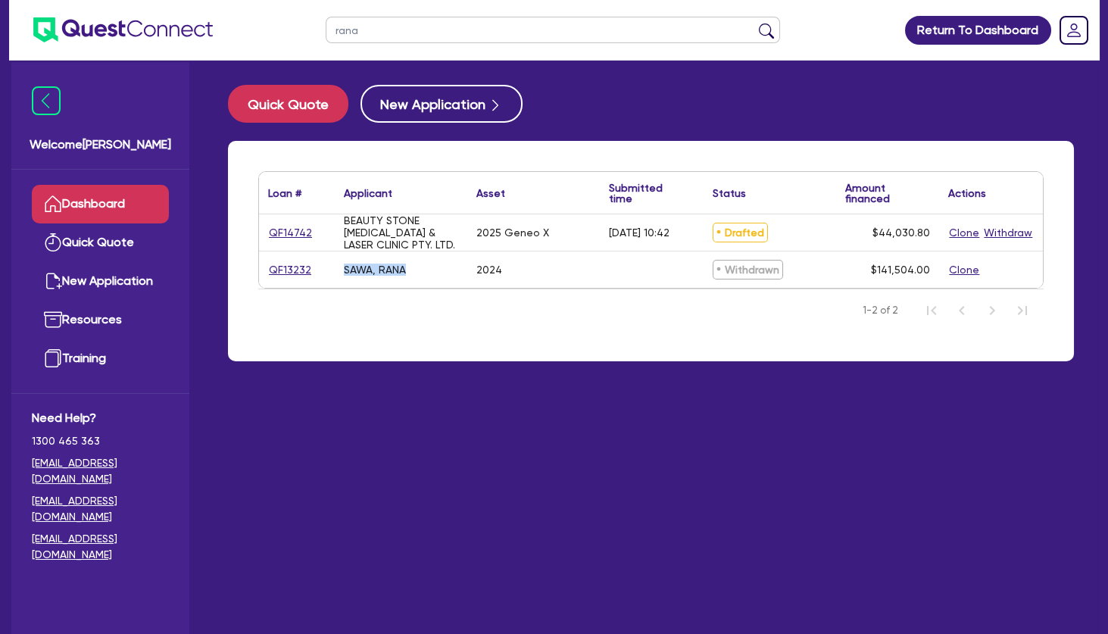
click at [435, 263] on div "QF14742 BEAUTY STONE [MEDICAL_DATA] & LASER CLINIC PTY. LTD. 2025 Geneo X [DATE…" at bounding box center [651, 250] width 784 height 73
click at [435, 264] on div "SAWA, RANA" at bounding box center [401, 269] width 133 height 36
drag, startPoint x: 367, startPoint y: 33, endPoint x: 305, endPoint y: 32, distance: 61.4
click at [326, 32] on input "rana" at bounding box center [553, 30] width 454 height 27
click at [754, 23] on button "submit" at bounding box center [766, 33] width 24 height 21
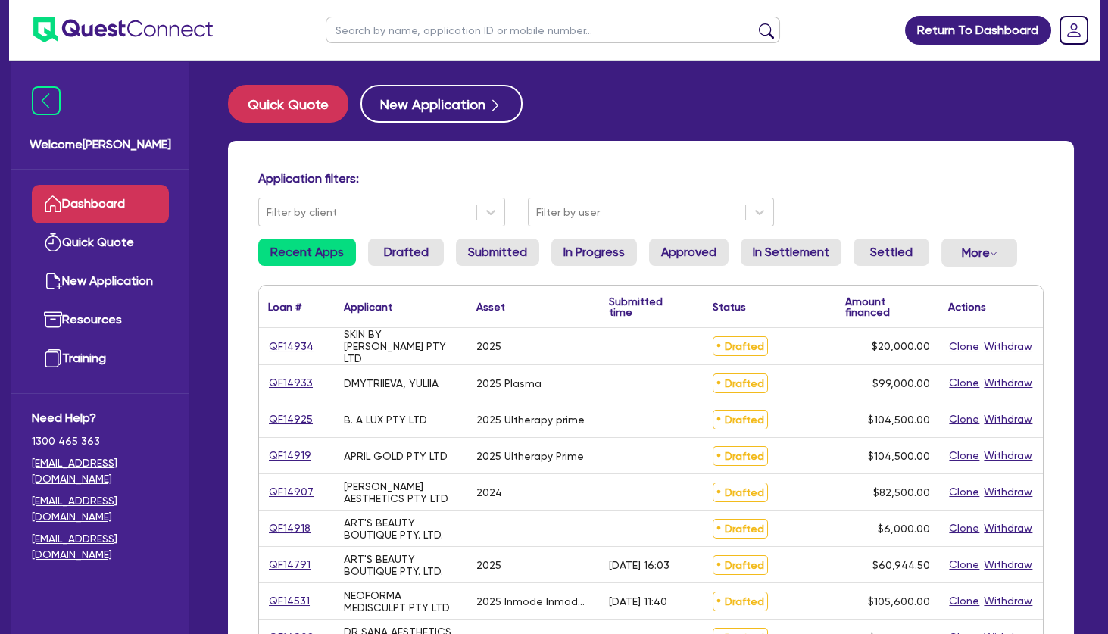
click at [370, 385] on div "DMYTRIIEVA, YULIIA" at bounding box center [391, 383] width 95 height 12
click at [388, 20] on input "text" at bounding box center [553, 30] width 454 height 27
click at [754, 23] on button "submit" at bounding box center [766, 33] width 24 height 21
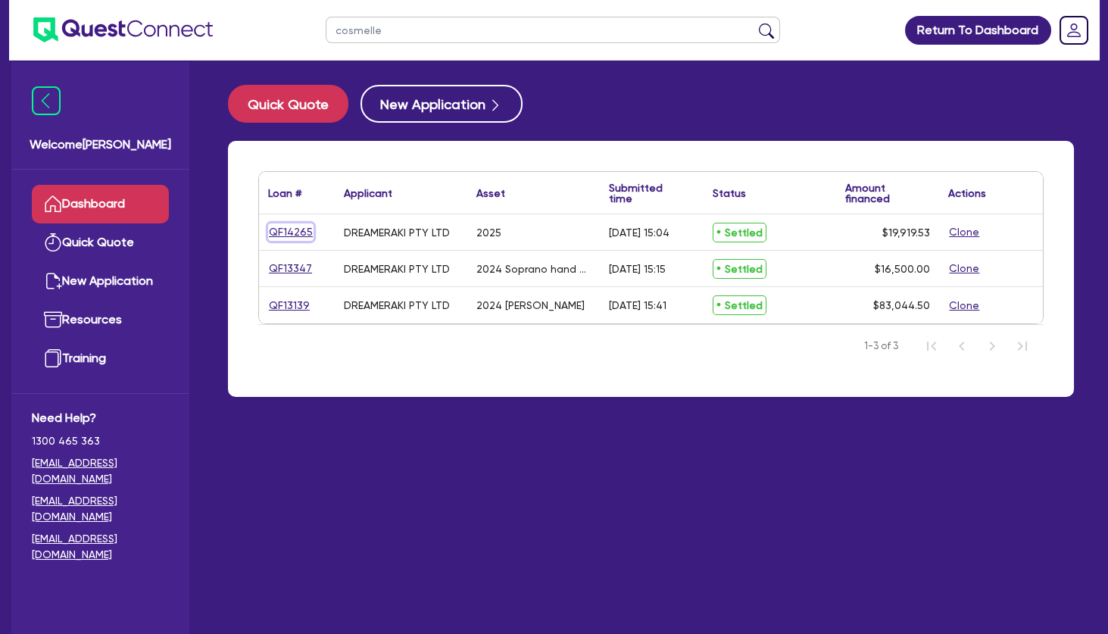
click at [296, 232] on link "QF14265" at bounding box center [290, 231] width 45 height 17
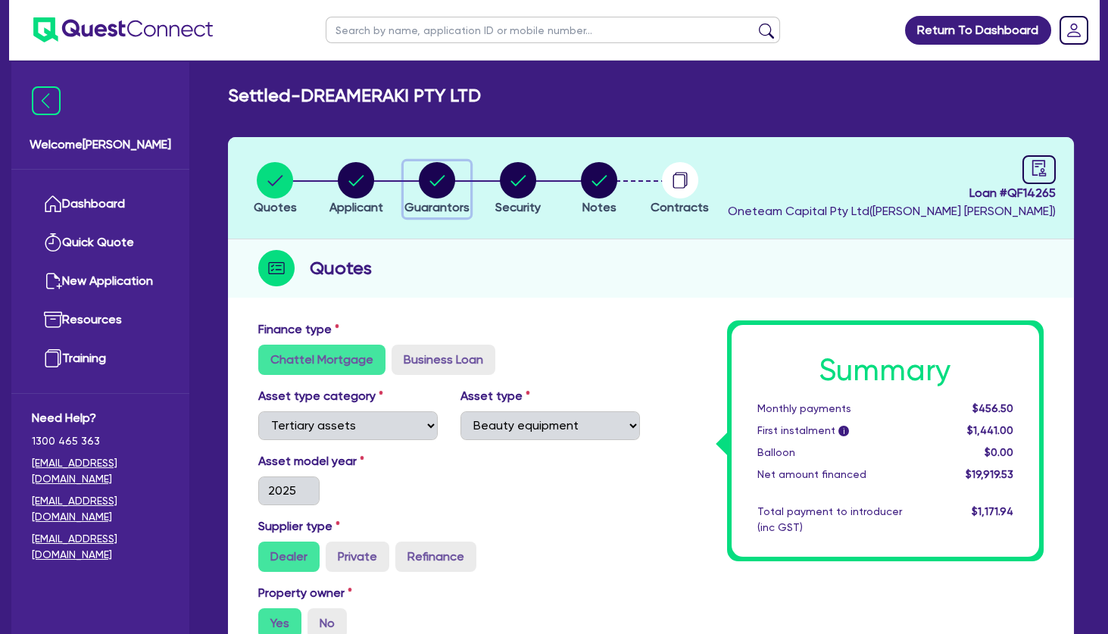
click at [432, 178] on circle "button" at bounding box center [437, 180] width 36 height 36
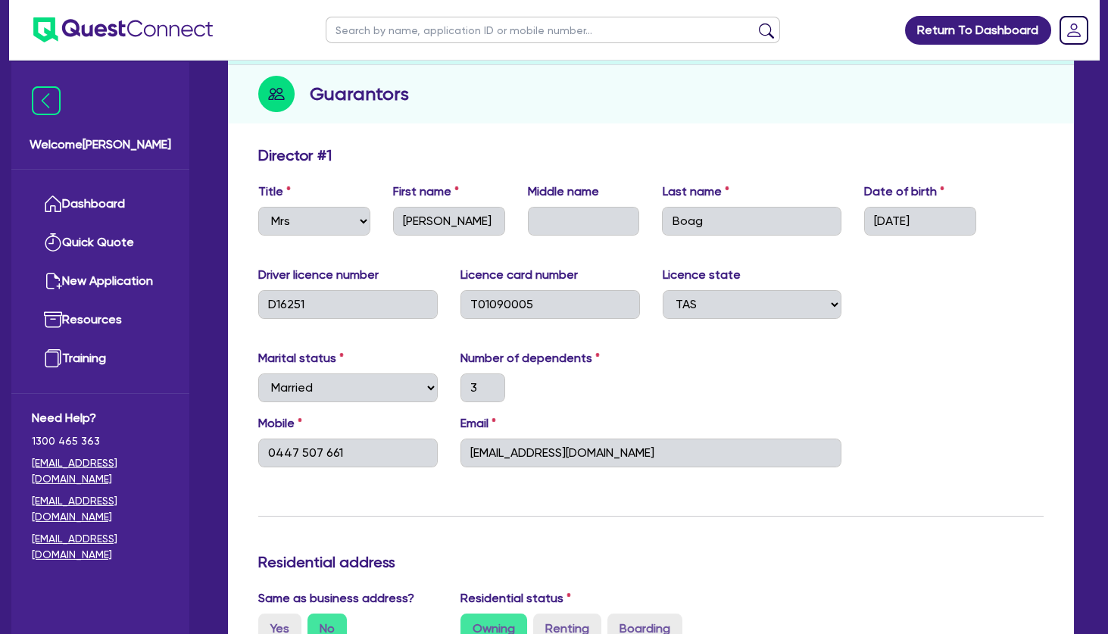
scroll to position [327, 0]
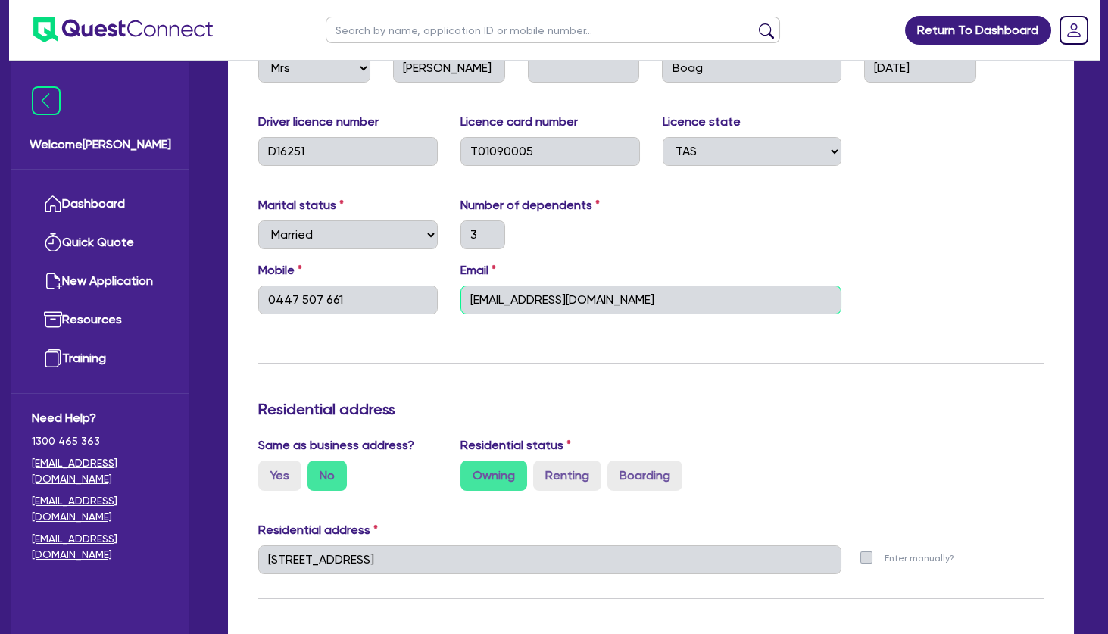
click at [518, 292] on input "[EMAIL_ADDRESS][DOMAIN_NAME]" at bounding box center [651, 299] width 382 height 29
drag, startPoint x: 672, startPoint y: 184, endPoint x: 657, endPoint y: 207, distance: 27.9
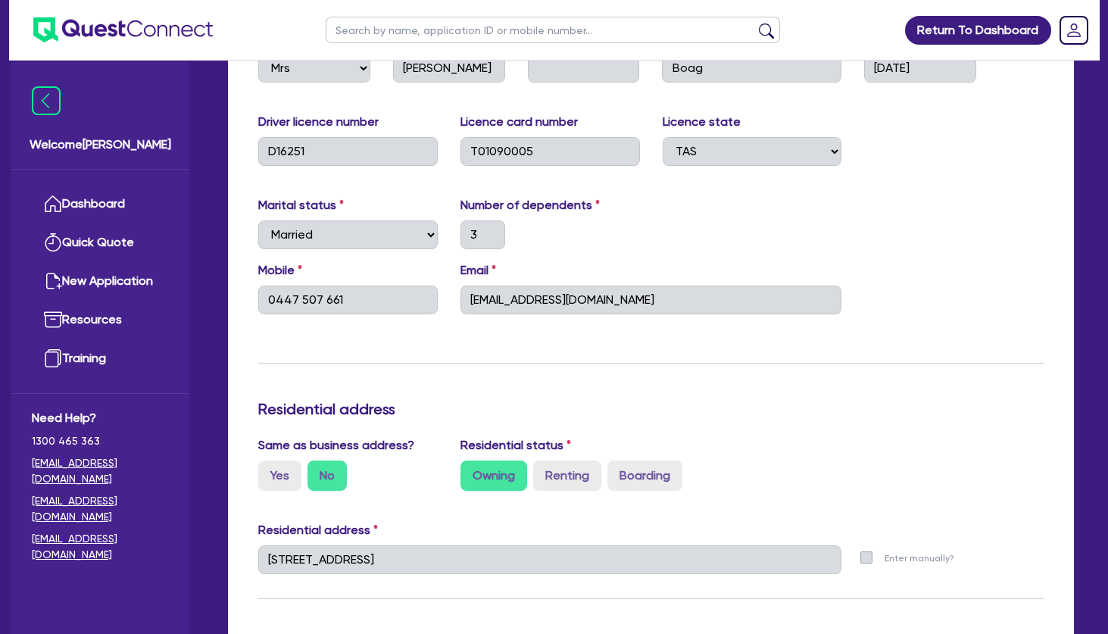
scroll to position [0, 0]
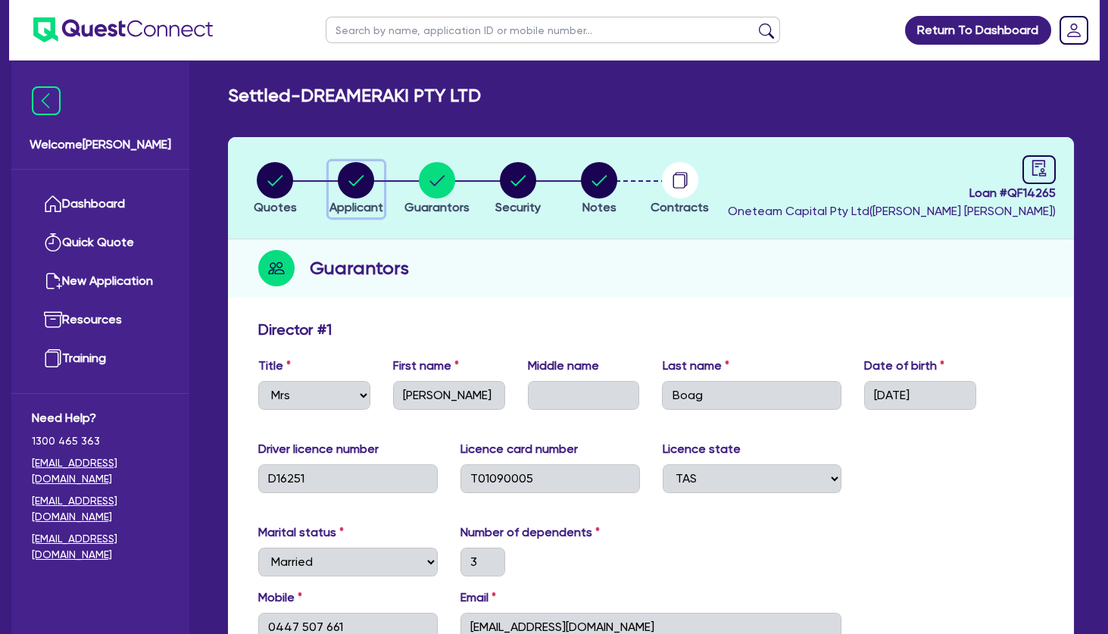
click at [357, 178] on circle "button" at bounding box center [356, 180] width 36 height 36
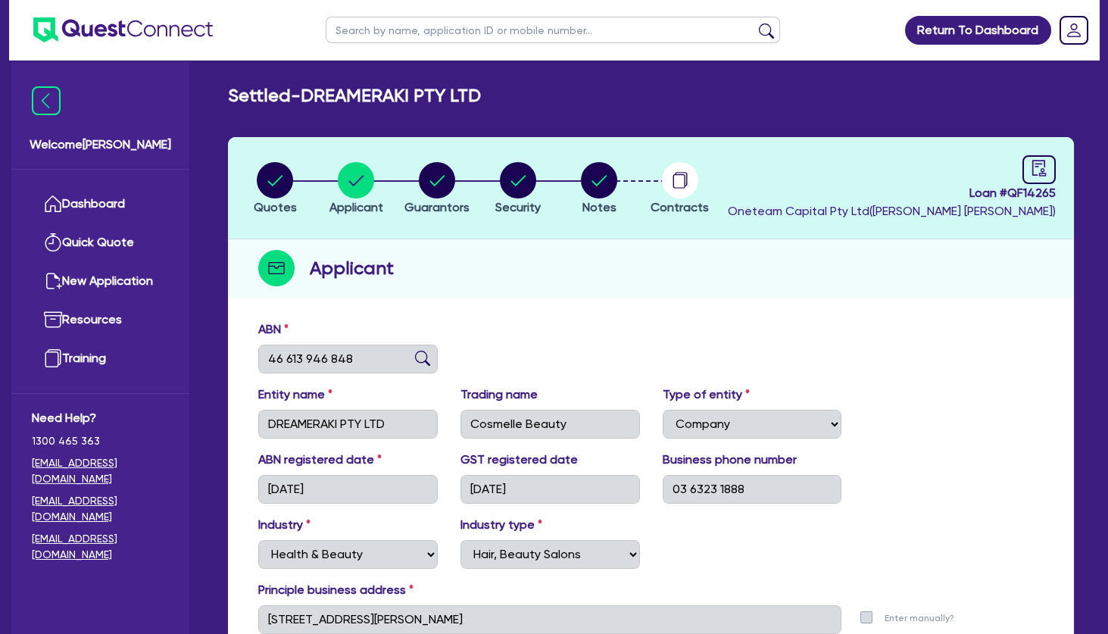
click at [395, 36] on input "text" at bounding box center [553, 30] width 454 height 27
click button "submit" at bounding box center [766, 33] width 24 height 21
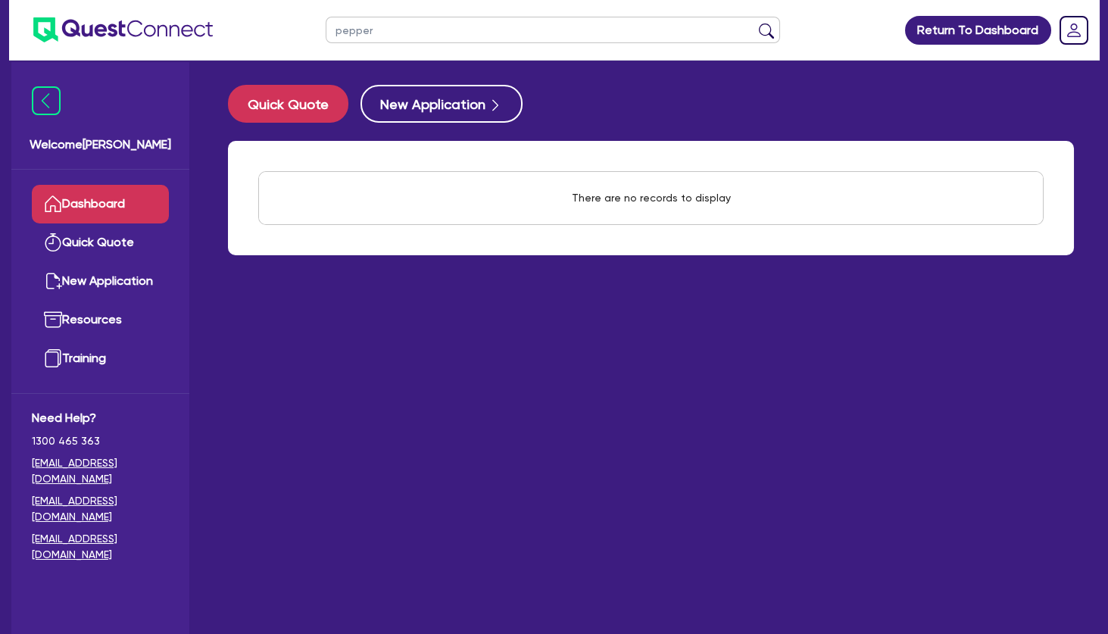
drag, startPoint x: 351, startPoint y: 27, endPoint x: 302, endPoint y: 27, distance: 49.2
click at [326, 27] on input "pepper" at bounding box center [553, 30] width 454 height 27
click at [116, 248] on link "Quick Quote" at bounding box center [100, 242] width 137 height 39
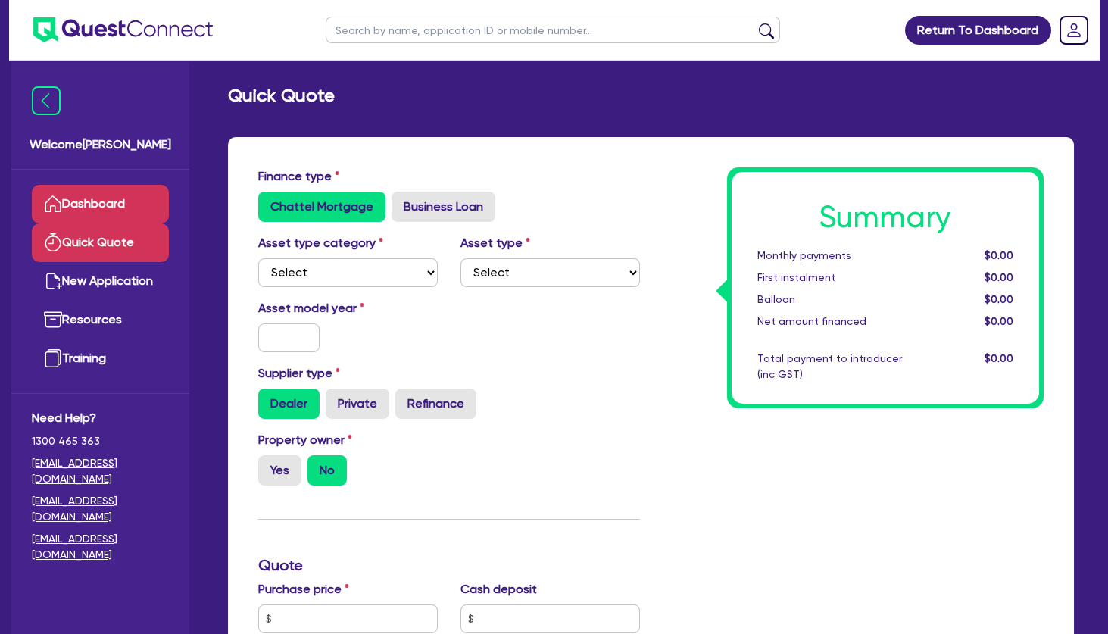
click at [111, 204] on link "Dashboard" at bounding box center [100, 204] width 137 height 39
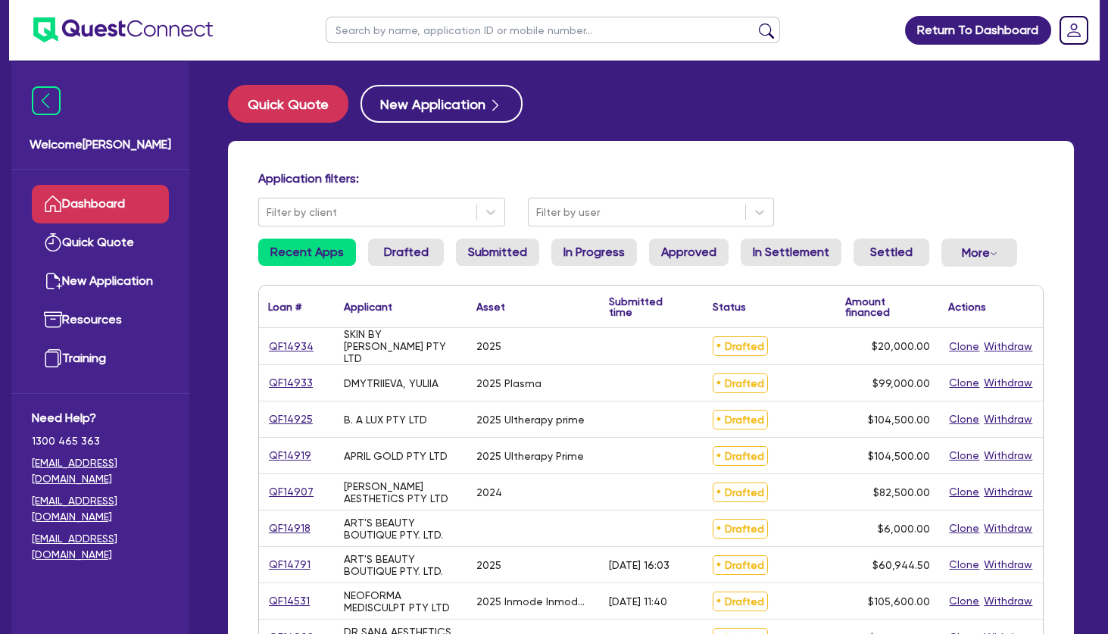
click at [387, 26] on input "text" at bounding box center [553, 30] width 454 height 27
click at [754, 23] on button "submit" at bounding box center [766, 33] width 24 height 21
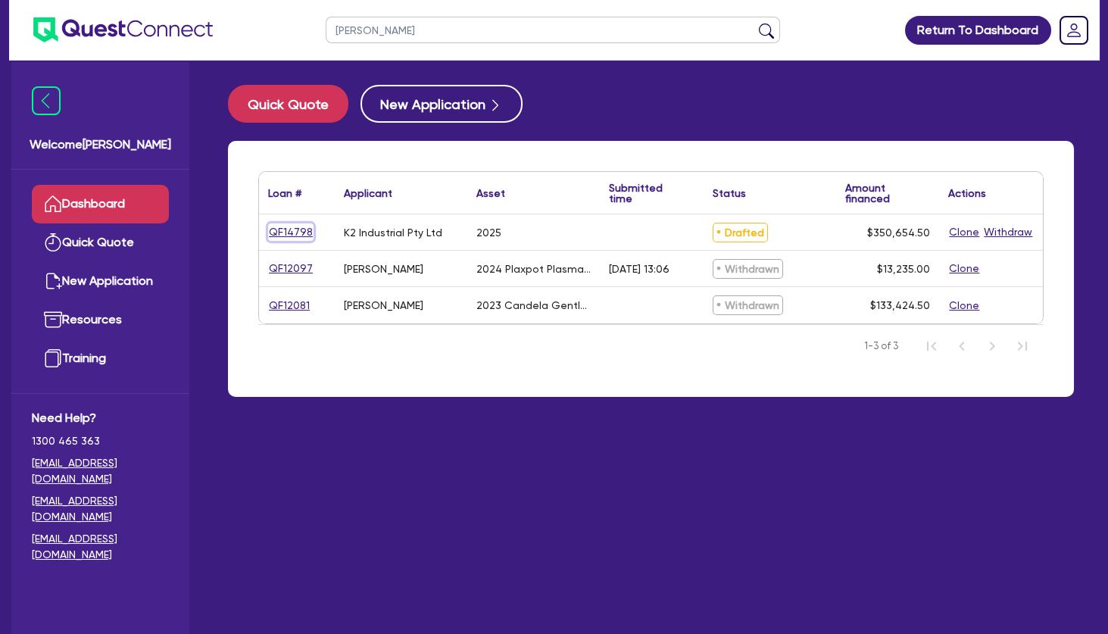
click at [295, 226] on link "QF14798" at bounding box center [290, 231] width 45 height 17
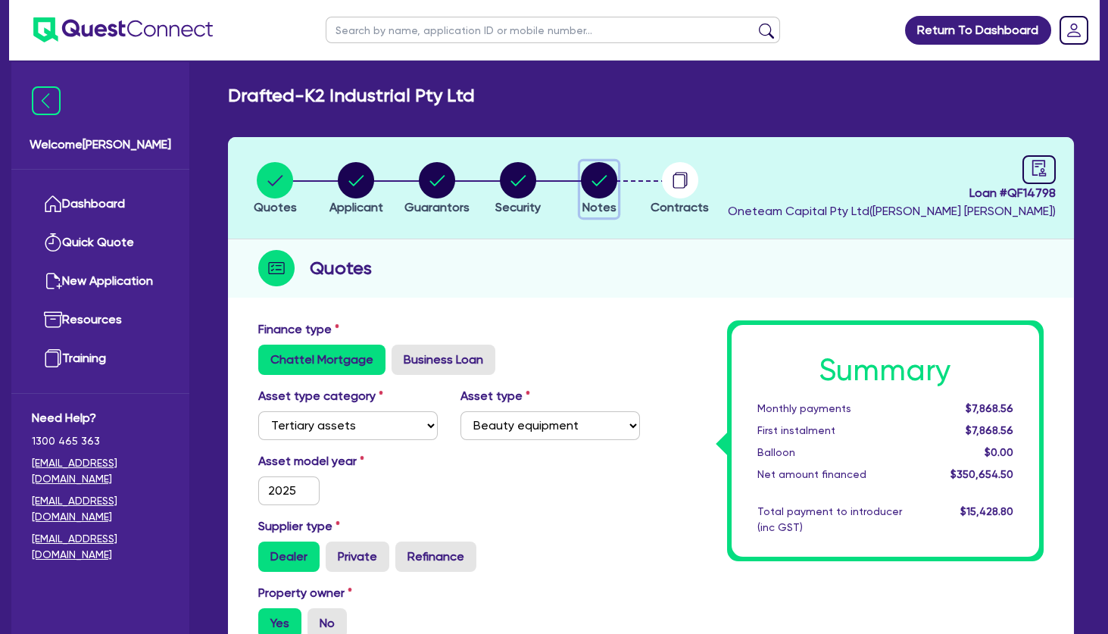
click at [612, 174] on circle "button" at bounding box center [599, 180] width 36 height 36
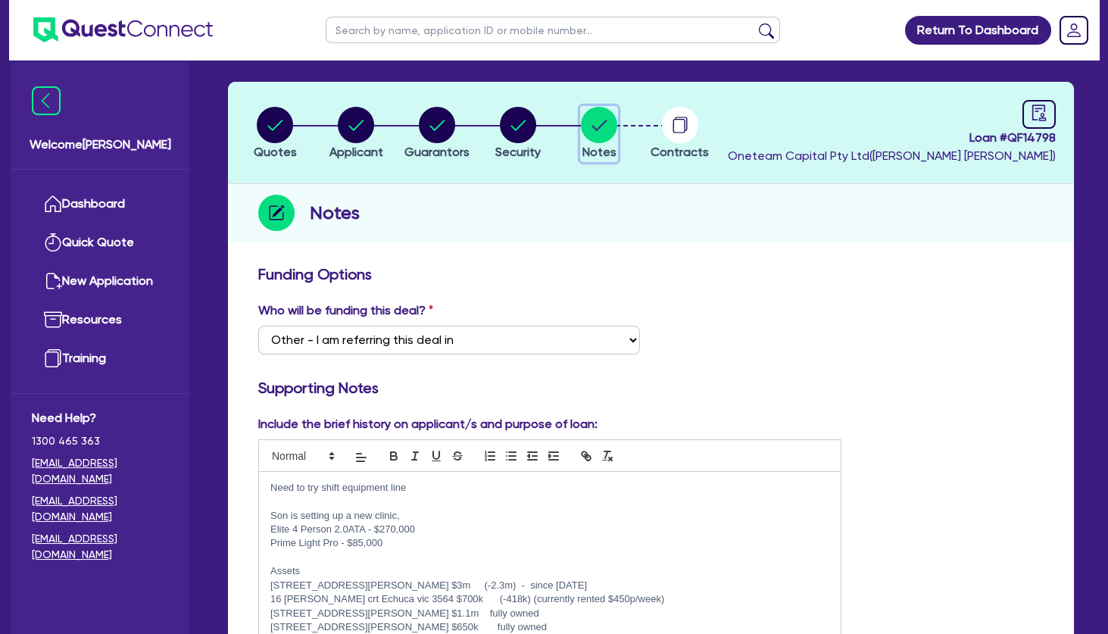
scroll to position [82, 0]
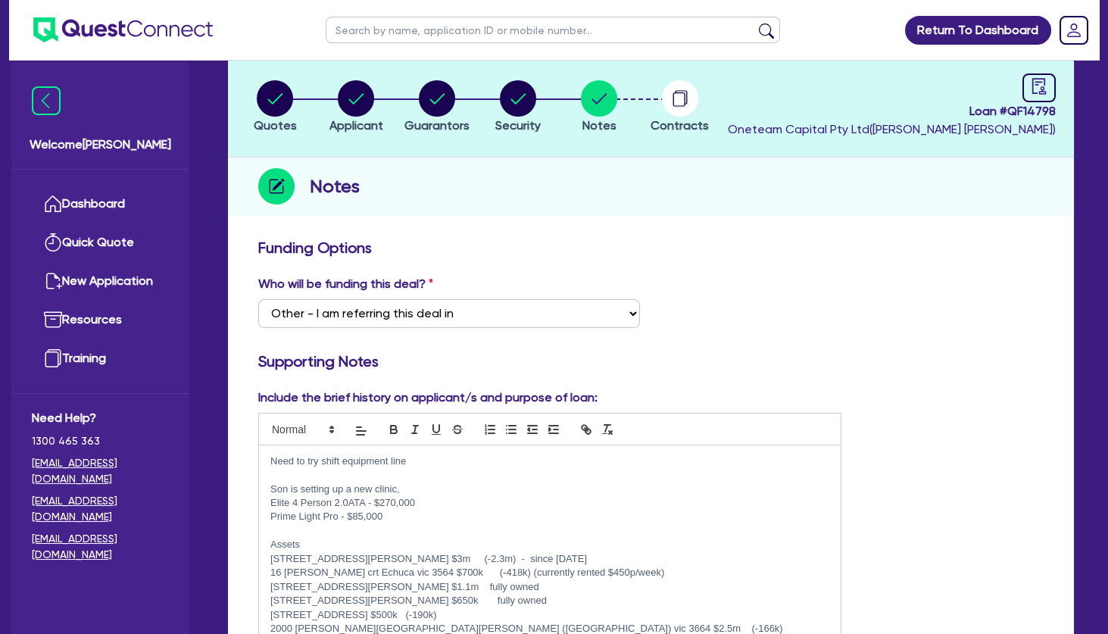
click at [435, 457] on p "Need to try shift equipment line" at bounding box center [549, 461] width 559 height 14
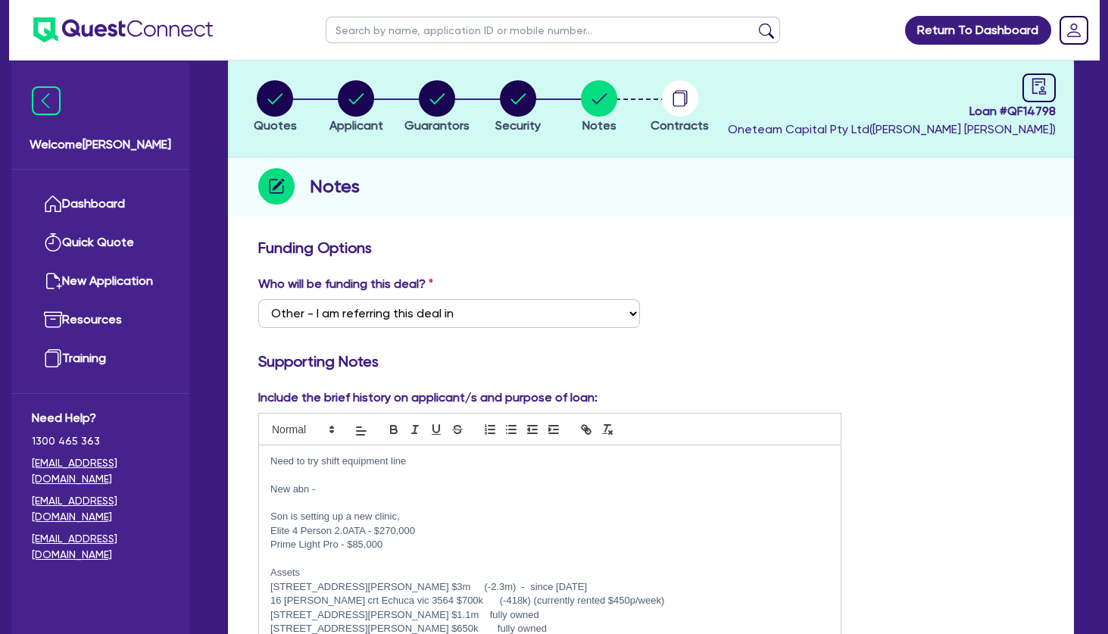
click at [320, 491] on p "New abn -" at bounding box center [549, 489] width 559 height 14
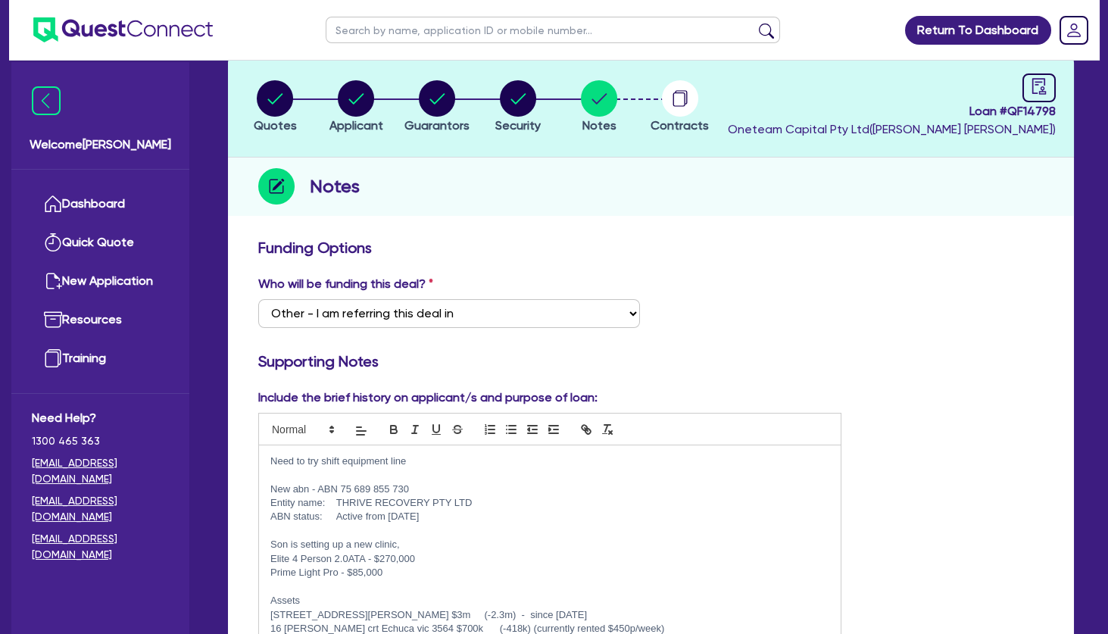
scroll to position [0, 0]
drag, startPoint x: 307, startPoint y: 488, endPoint x: 295, endPoint y: 489, distance: 11.5
click at [295, 489] on p "New abn - ABN 75 689 855 730" at bounding box center [549, 489] width 559 height 14
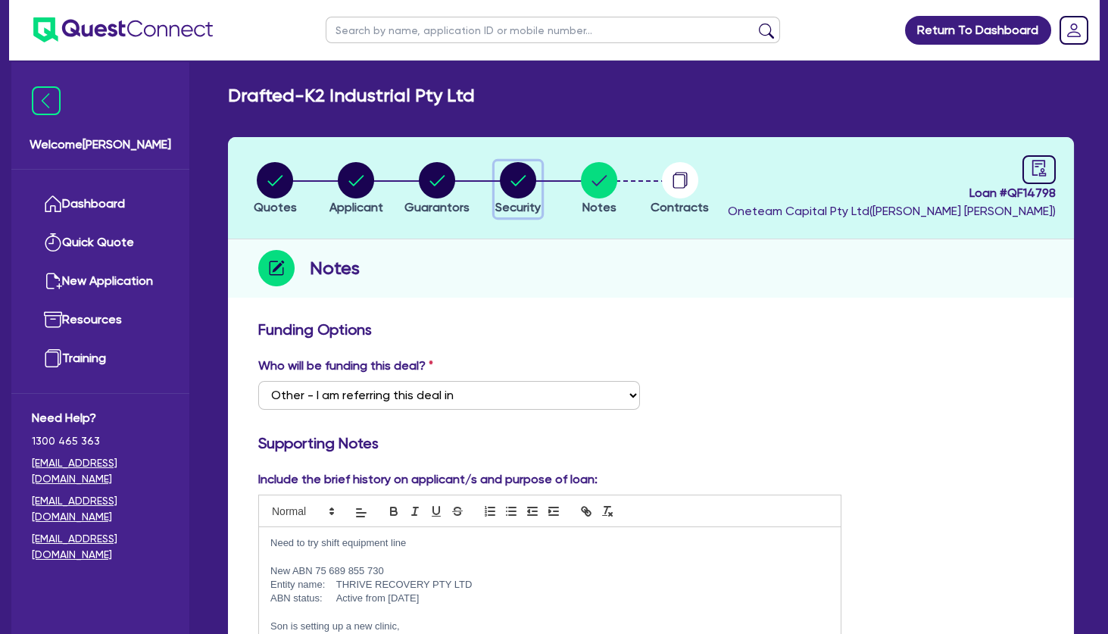
click at [523, 181] on circle "button" at bounding box center [518, 180] width 36 height 36
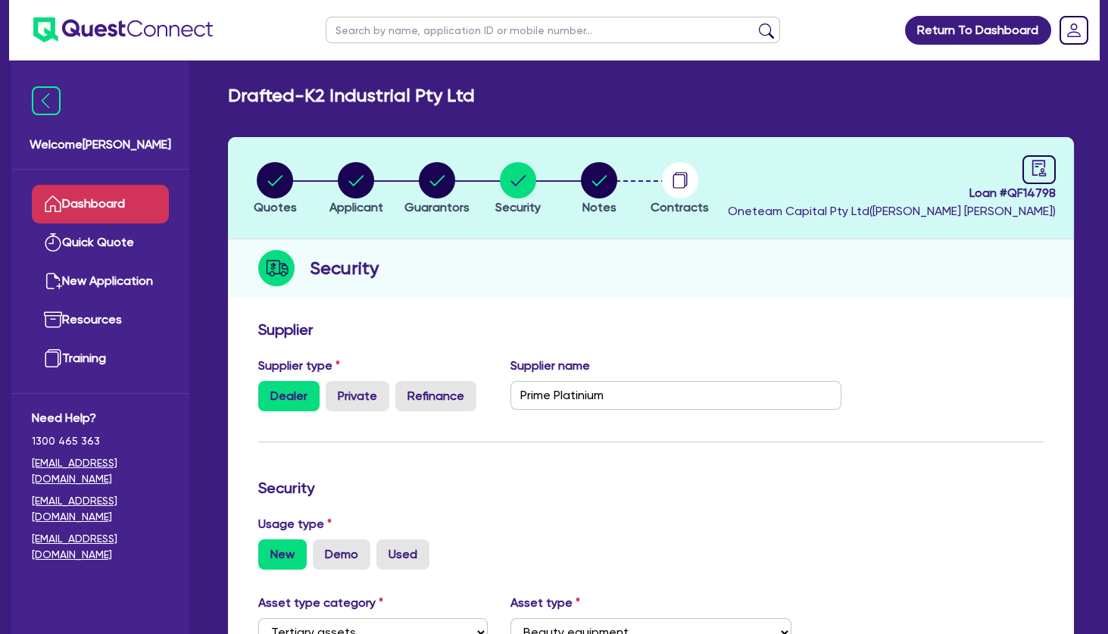
click at [129, 198] on link "Dashboard" at bounding box center [100, 204] width 137 height 39
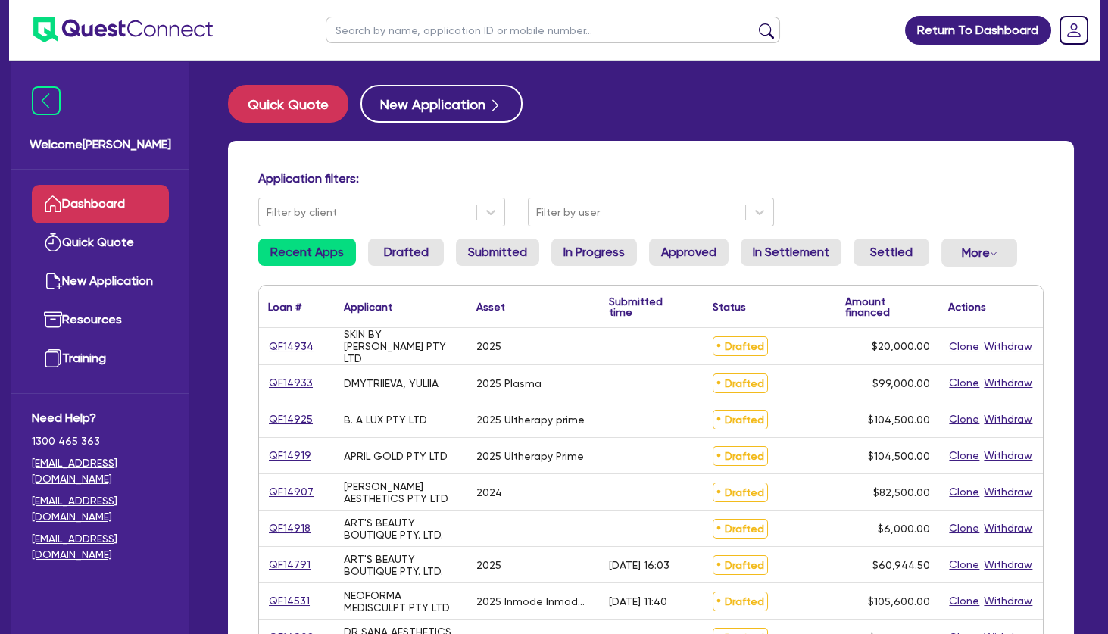
click at [600, 141] on div "Quick Quote New Application Application filters: Filter by client Filter by use…" at bounding box center [650, 617] width 891 height 1064
click at [582, 142] on div "Application filters: Filter by client Filter by user Recent Apps Drafted Submit…" at bounding box center [651, 636] width 846 height 990
click at [590, 163] on div "Application filters: Filter by client Filter by user Recent Apps Drafted Submit…" at bounding box center [651, 636] width 846 height 990
click at [445, 34] on input "text" at bounding box center [553, 30] width 454 height 27
click at [300, 456] on link "QF14919" at bounding box center [290, 455] width 44 height 17
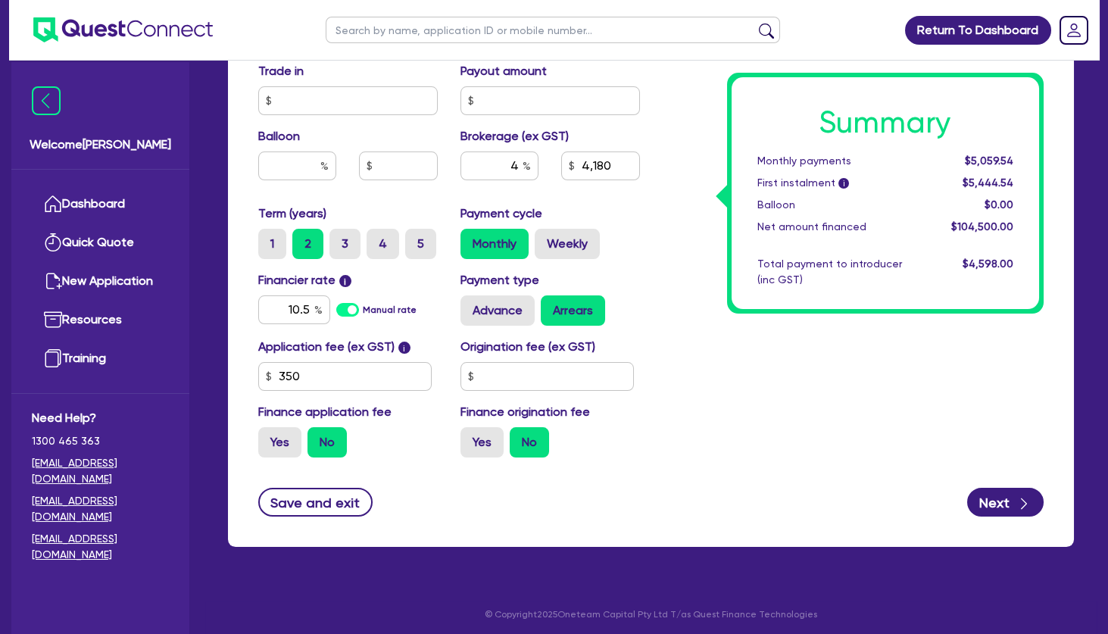
scroll to position [491, 0]
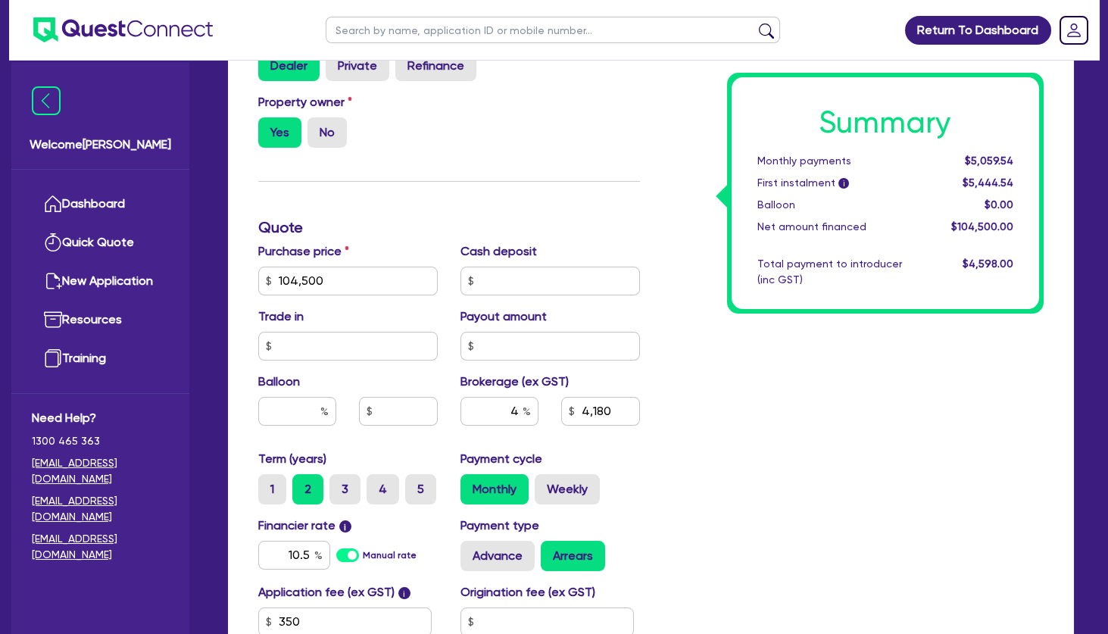
click at [719, 430] on div "Summary Monthly payments $5,059.54 First instalment i $5,444.54 Balloon $0.00 N…" at bounding box center [853, 272] width 404 height 885
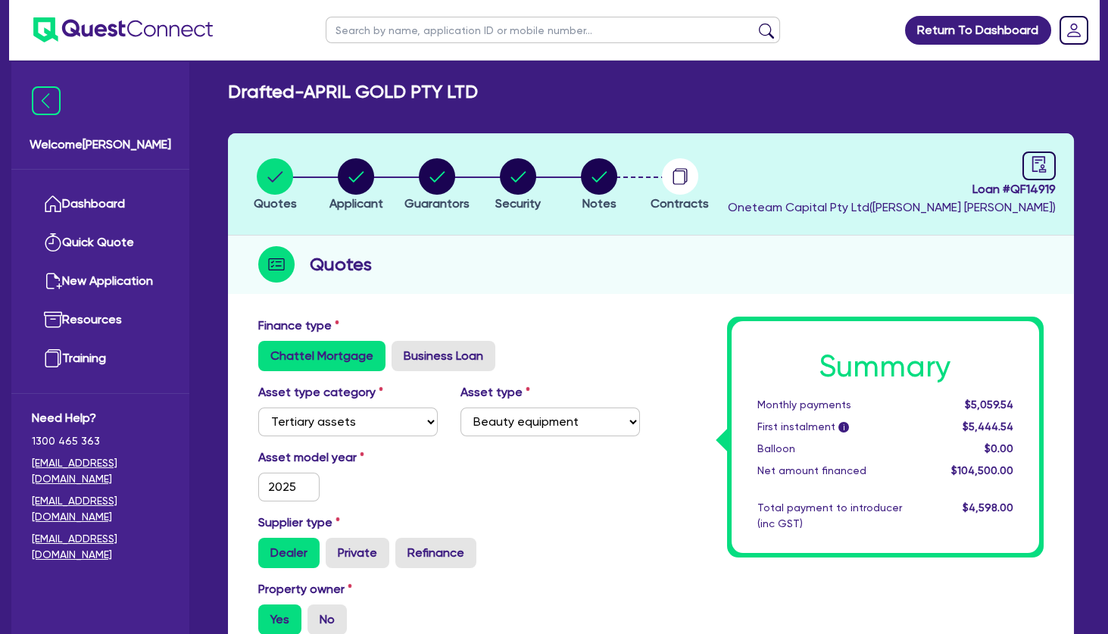
scroll to position [0, 0]
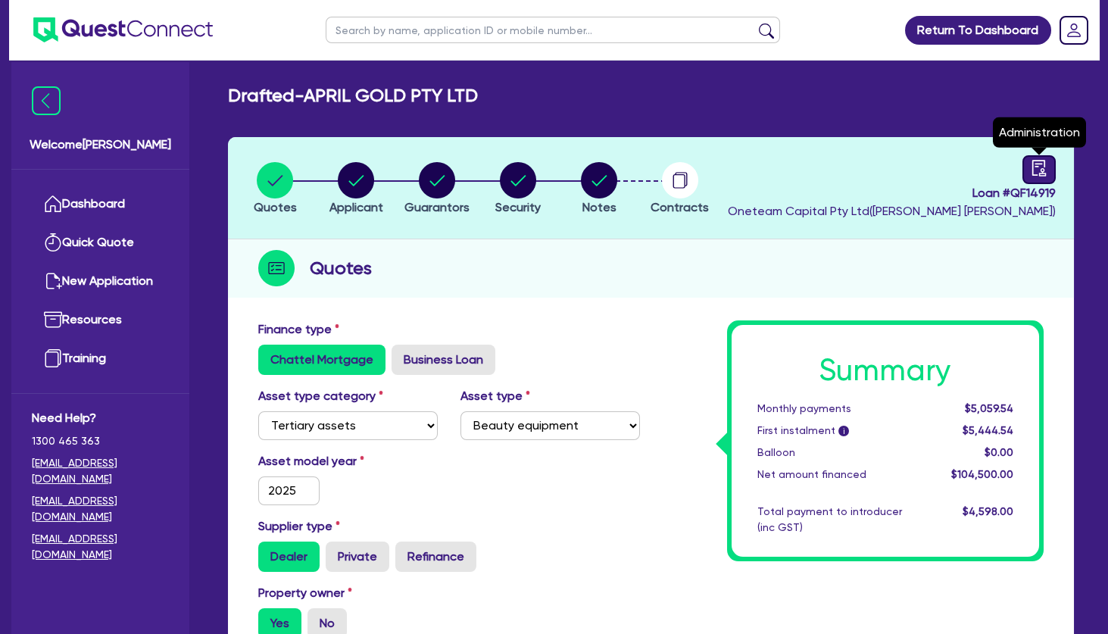
click at [1041, 166] on icon "audit" at bounding box center [1039, 168] width 17 height 17
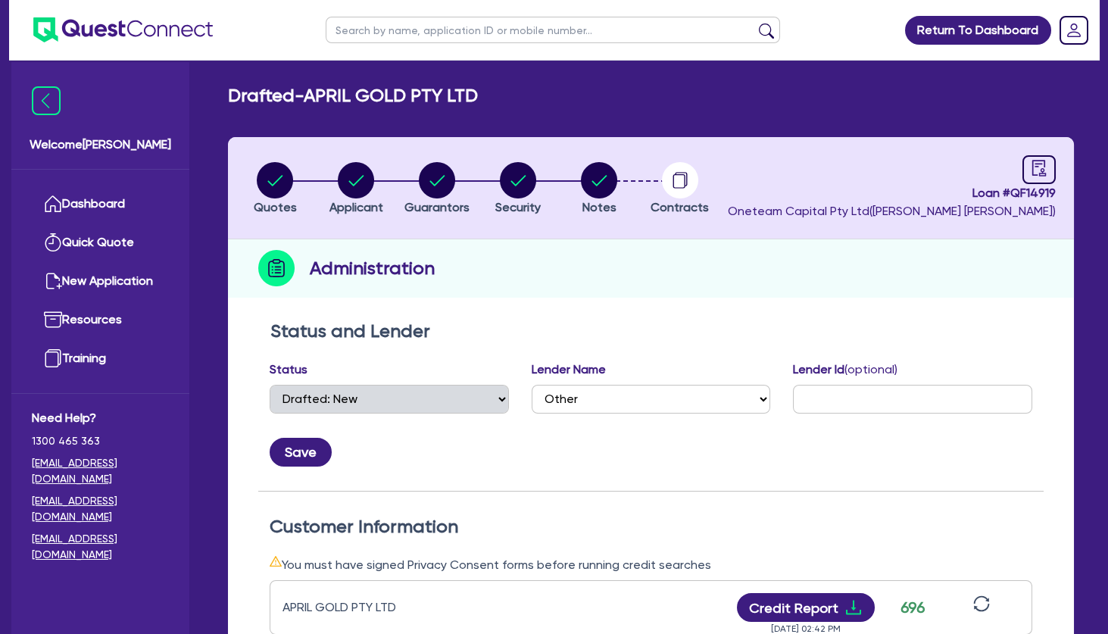
scroll to position [245, 0]
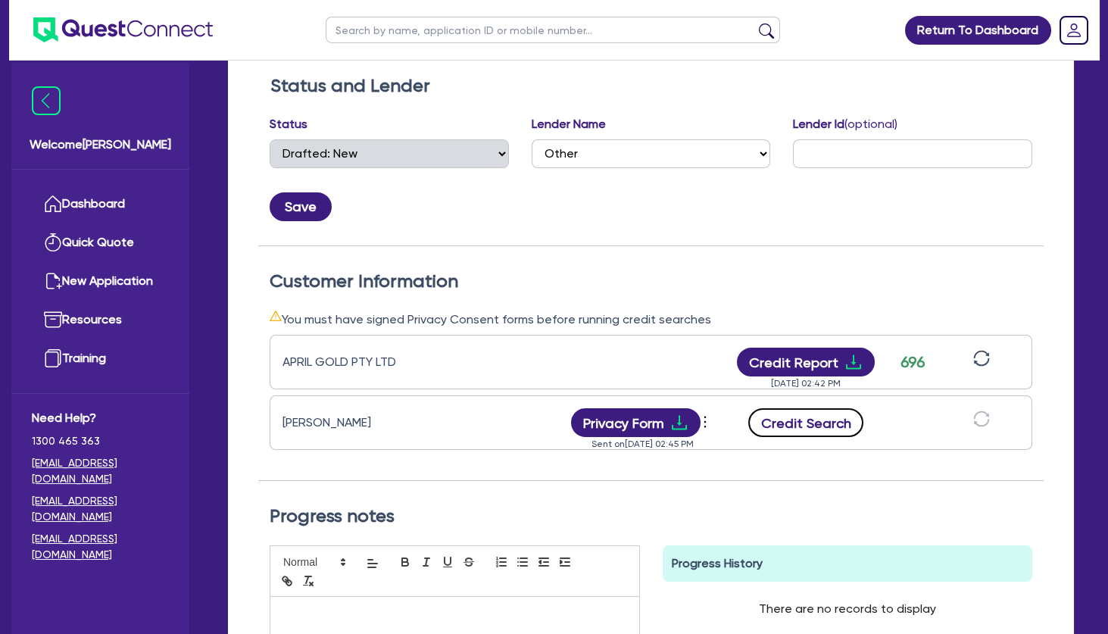
click at [810, 421] on button "Credit Search" at bounding box center [805, 422] width 115 height 29
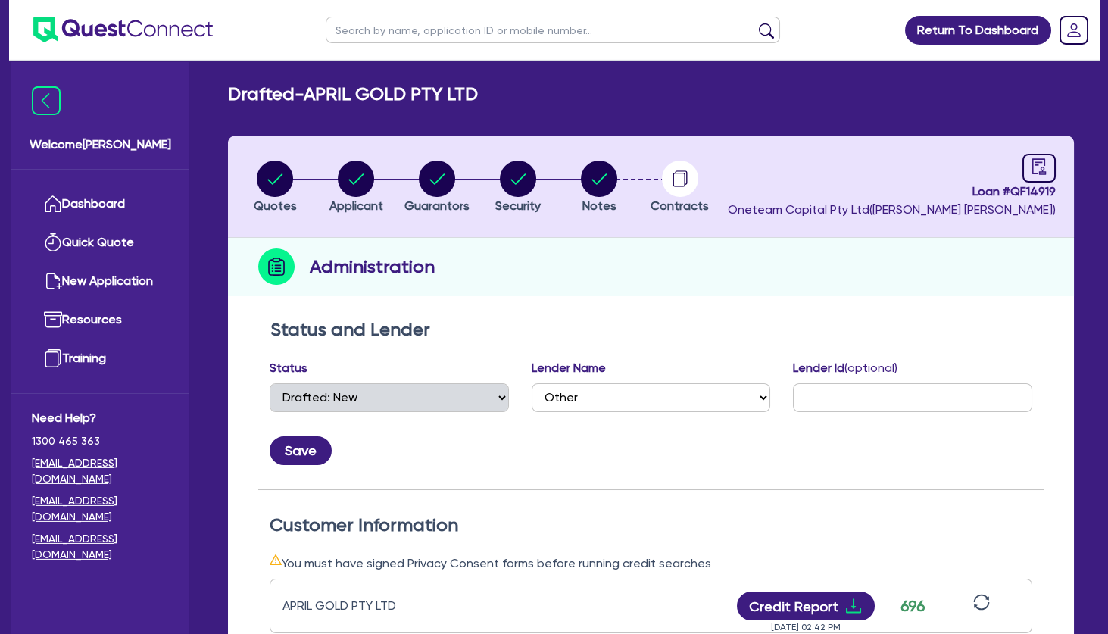
scroll to position [0, 0]
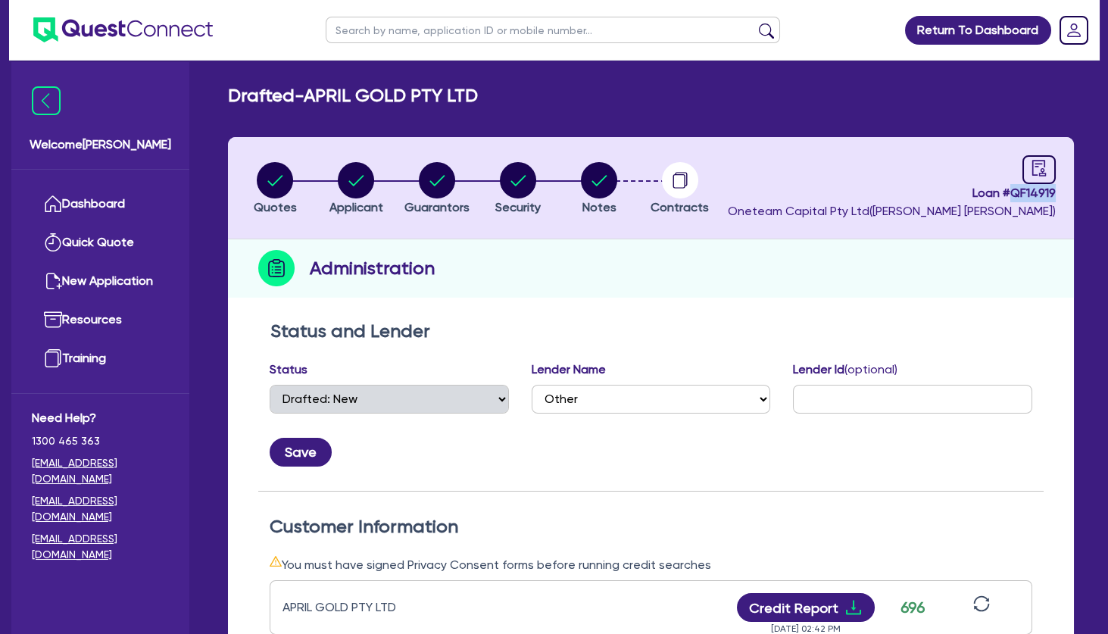
drag, startPoint x: 1056, startPoint y: 194, endPoint x: 1013, endPoint y: 194, distance: 43.2
click at [1013, 194] on header "Quotes Applicant [GEOGRAPHIC_DATA] Security Notes Contracts Loan # QF14919 Onet…" at bounding box center [651, 188] width 846 height 102
copy span "QF14919"
click at [934, 267] on div "Administration" at bounding box center [651, 268] width 846 height 58
click at [604, 186] on circle "button" at bounding box center [599, 180] width 36 height 36
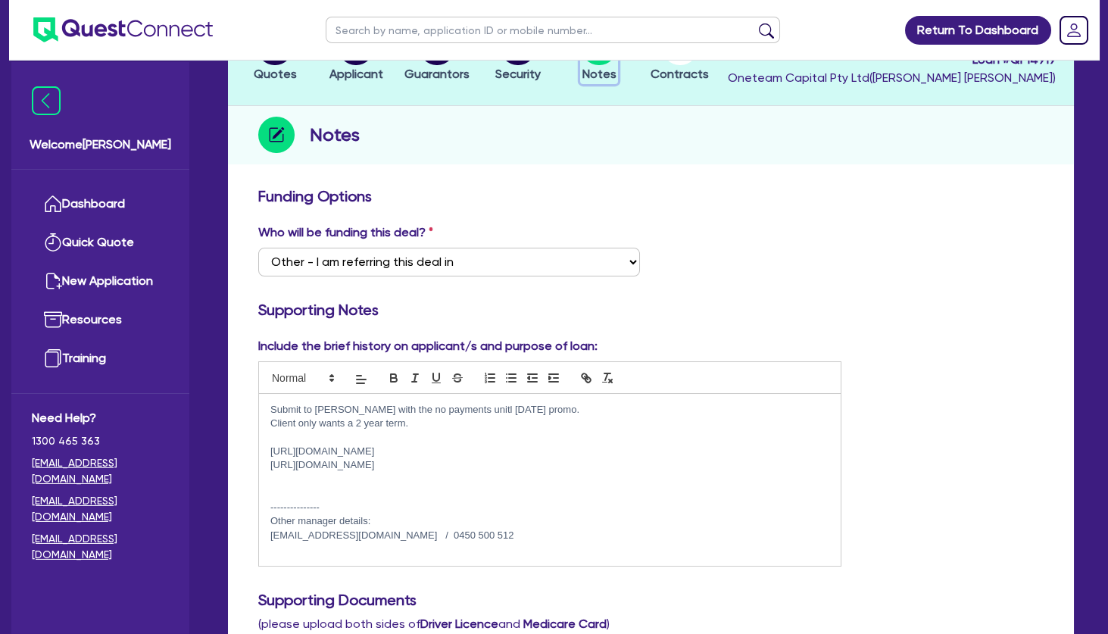
scroll to position [245, 0]
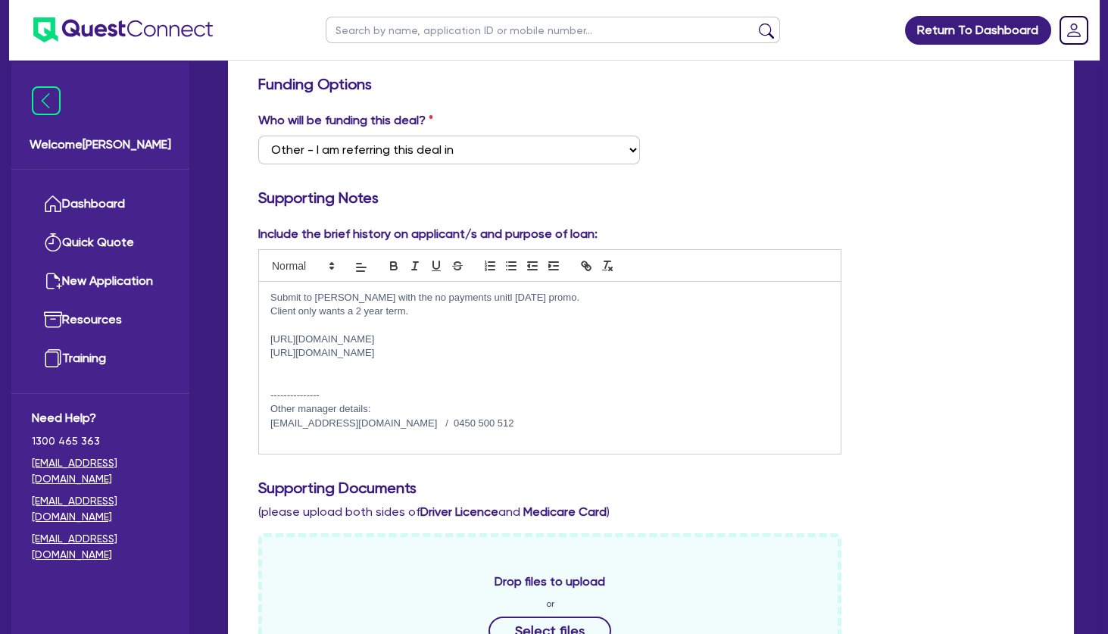
click at [347, 326] on p at bounding box center [549, 326] width 559 height 14
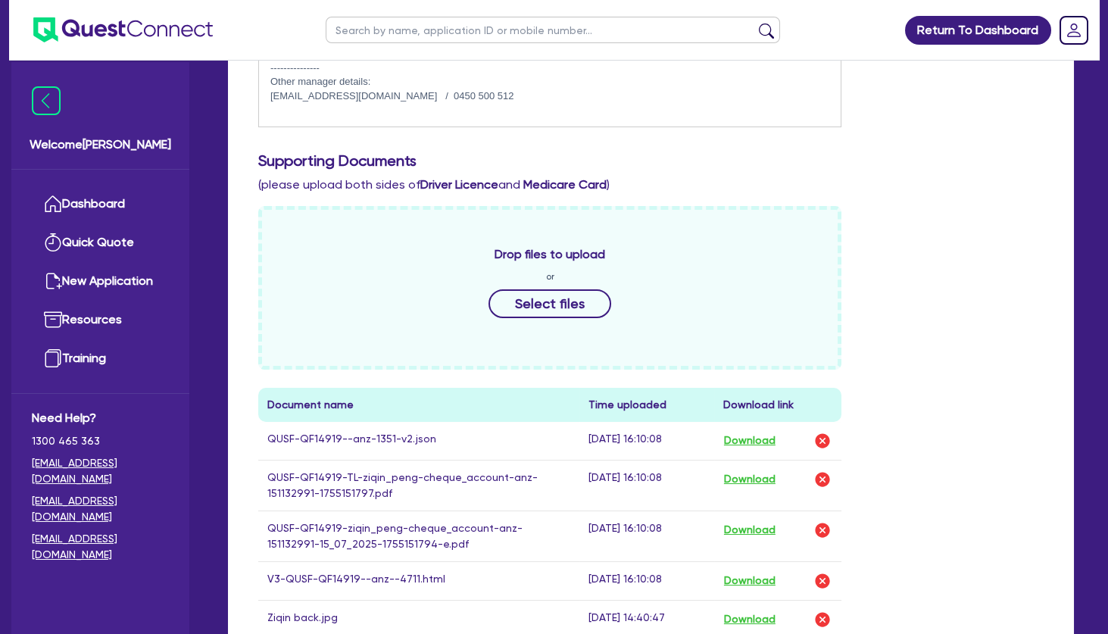
scroll to position [736, 0]
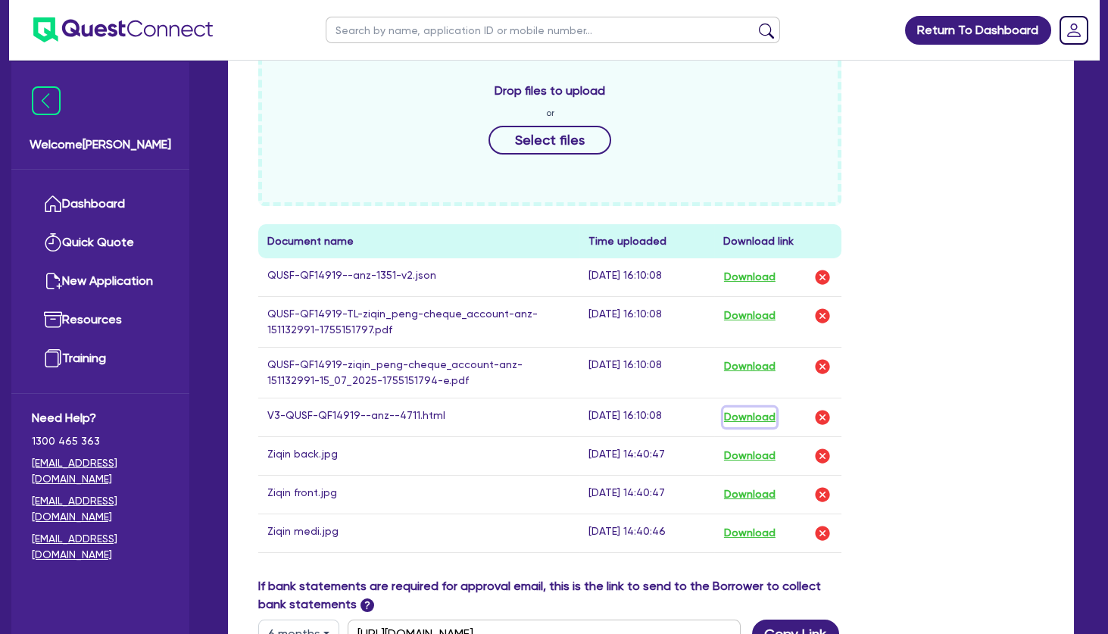
click at [741, 418] on button "Download" at bounding box center [749, 417] width 53 height 20
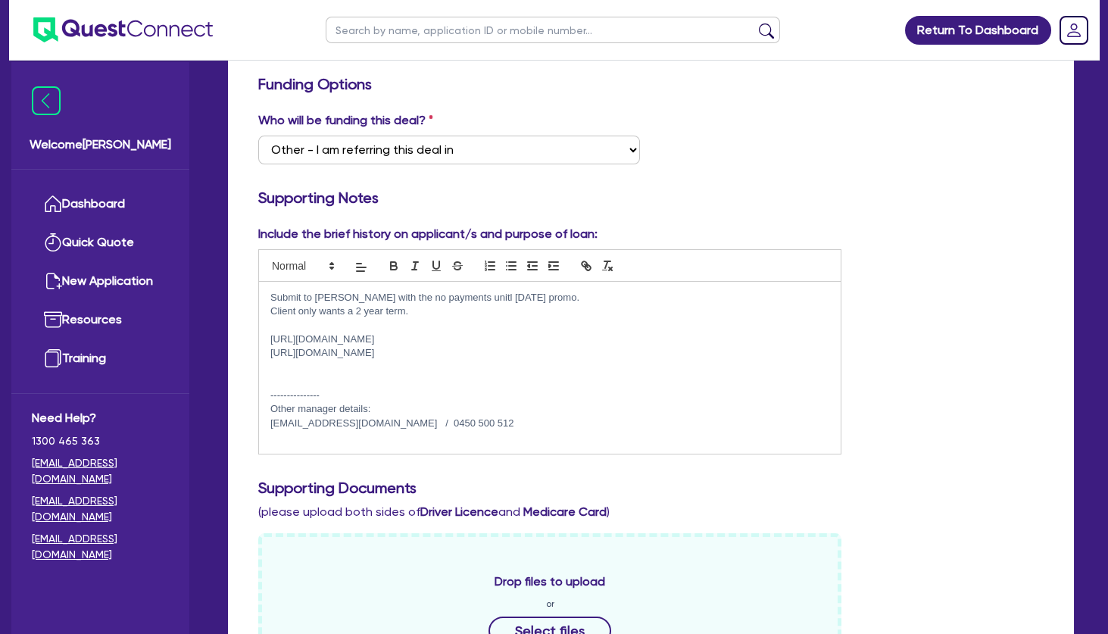
scroll to position [0, 0]
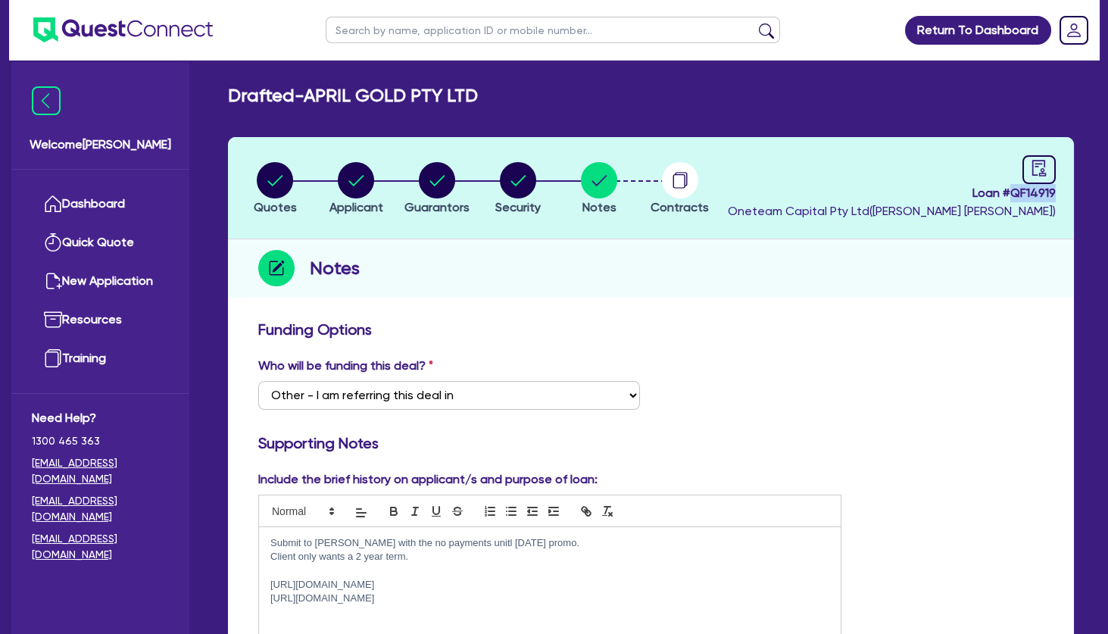
drag, startPoint x: 1068, startPoint y: 192, endPoint x: 1014, endPoint y: 193, distance: 53.8
click at [1014, 193] on header "Quotes Applicant [GEOGRAPHIC_DATA] Security Notes Contracts Loan # QF14919 Onet…" at bounding box center [651, 188] width 846 height 102
copy span "QF14919"
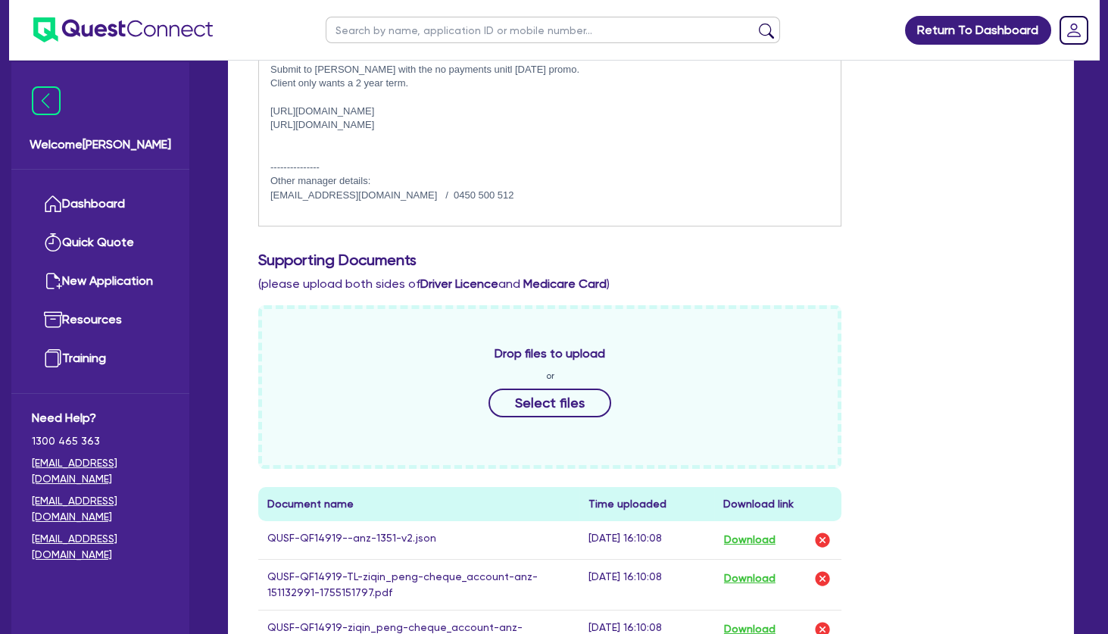
scroll to position [310, 0]
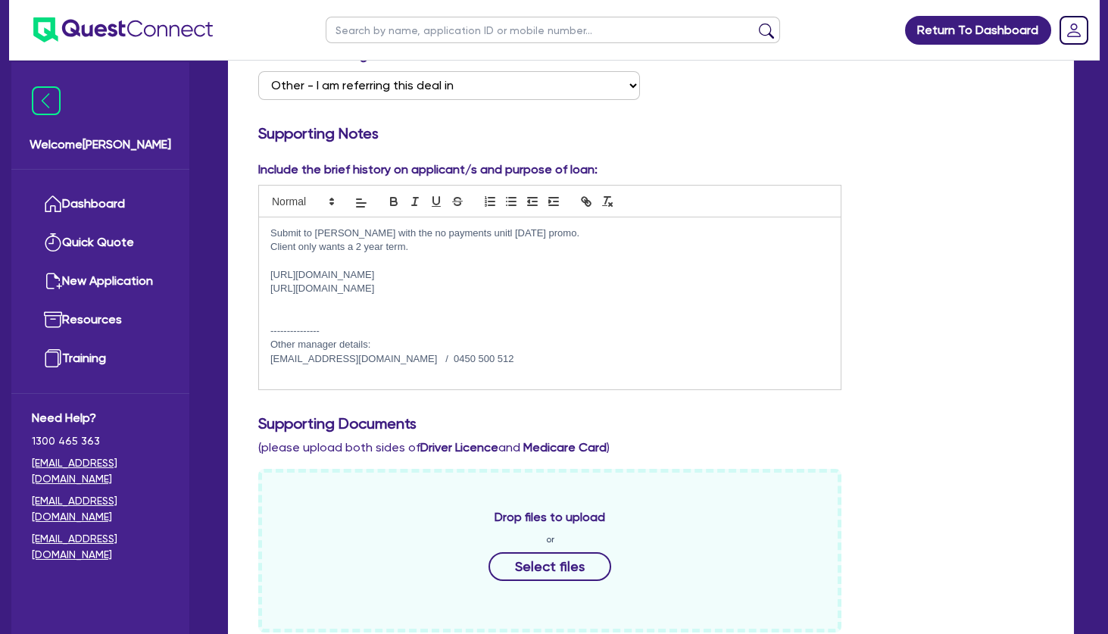
click at [417, 261] on p at bounding box center [549, 261] width 559 height 14
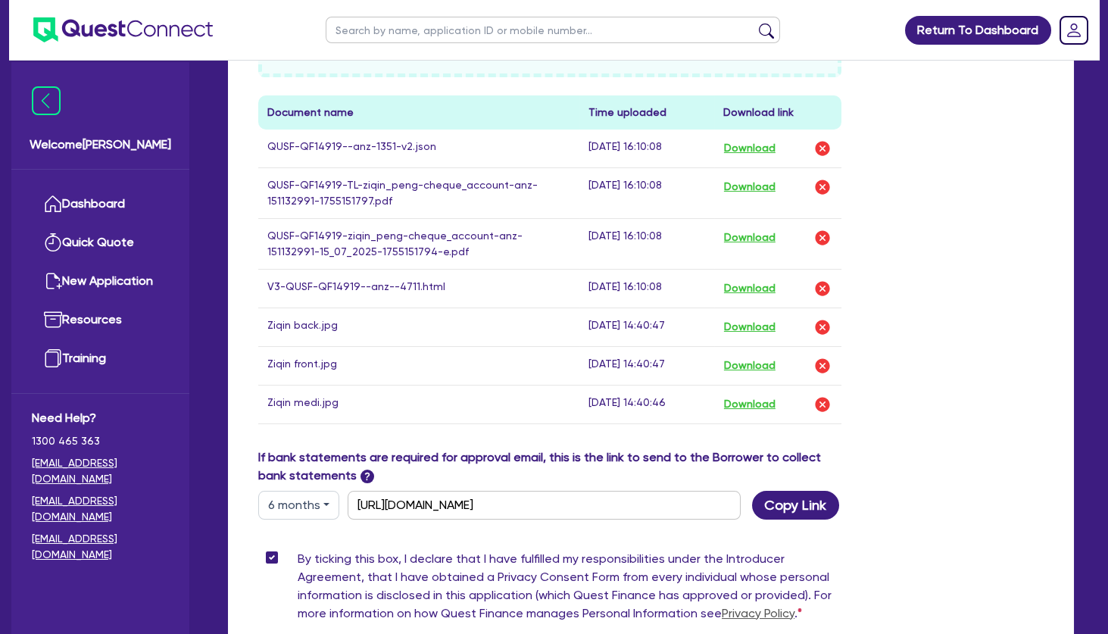
scroll to position [1063, 0]
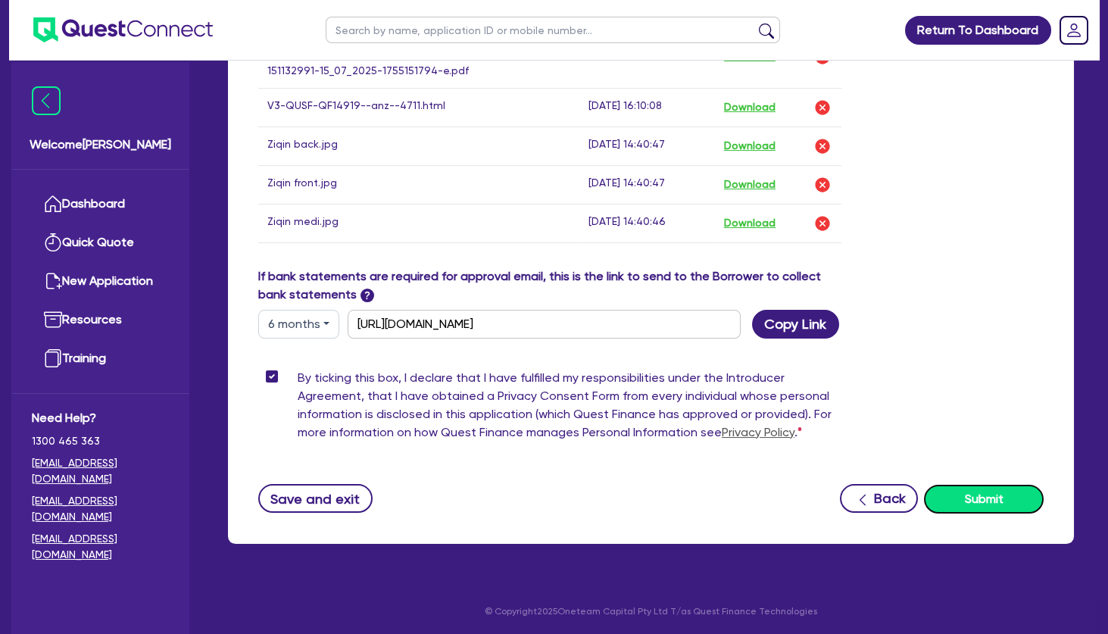
click at [984, 493] on button "Submit" at bounding box center [984, 499] width 120 height 29
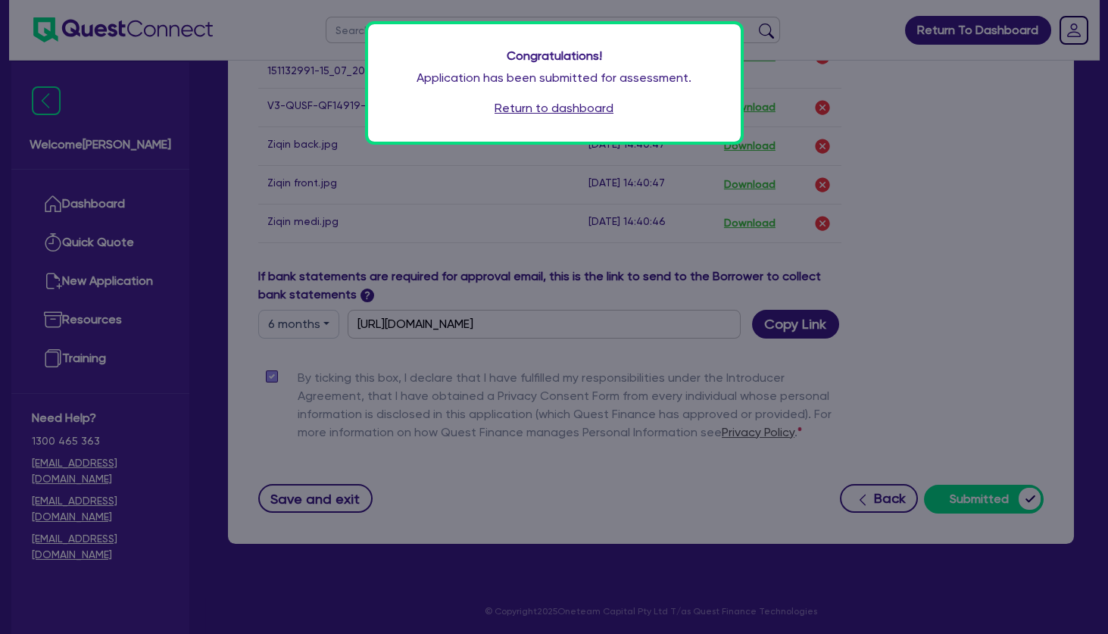
click at [561, 107] on link "Return to dashboard" at bounding box center [554, 108] width 119 height 18
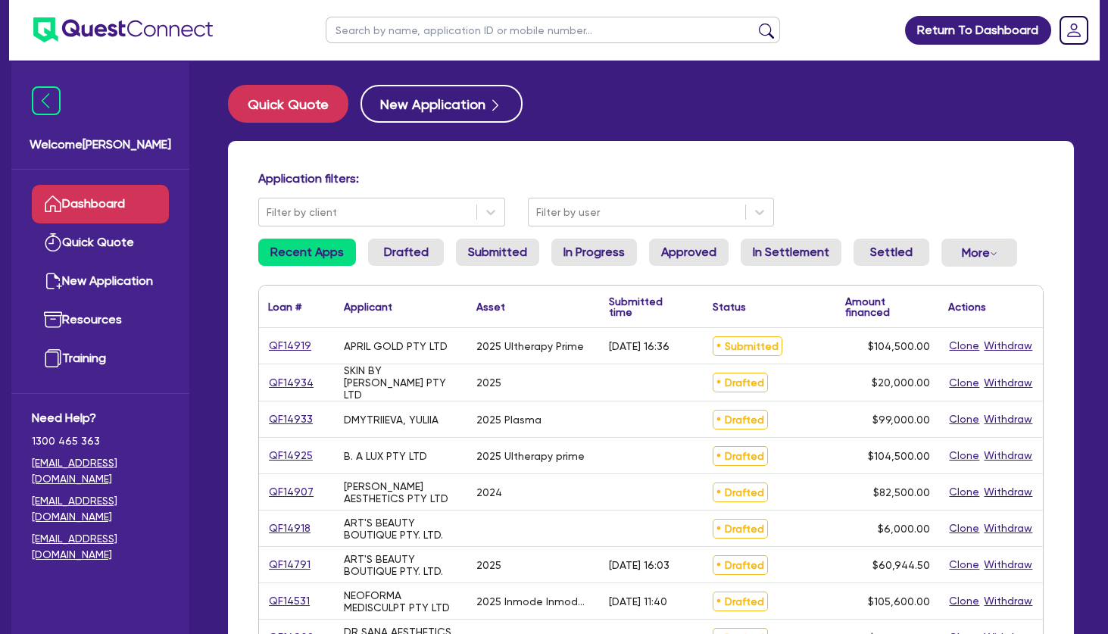
click at [300, 417] on link "QF14933" at bounding box center [290, 418] width 45 height 17
select select "TERTIARY_ASSETS"
select select "BEAUTY_EQUIPMENT"
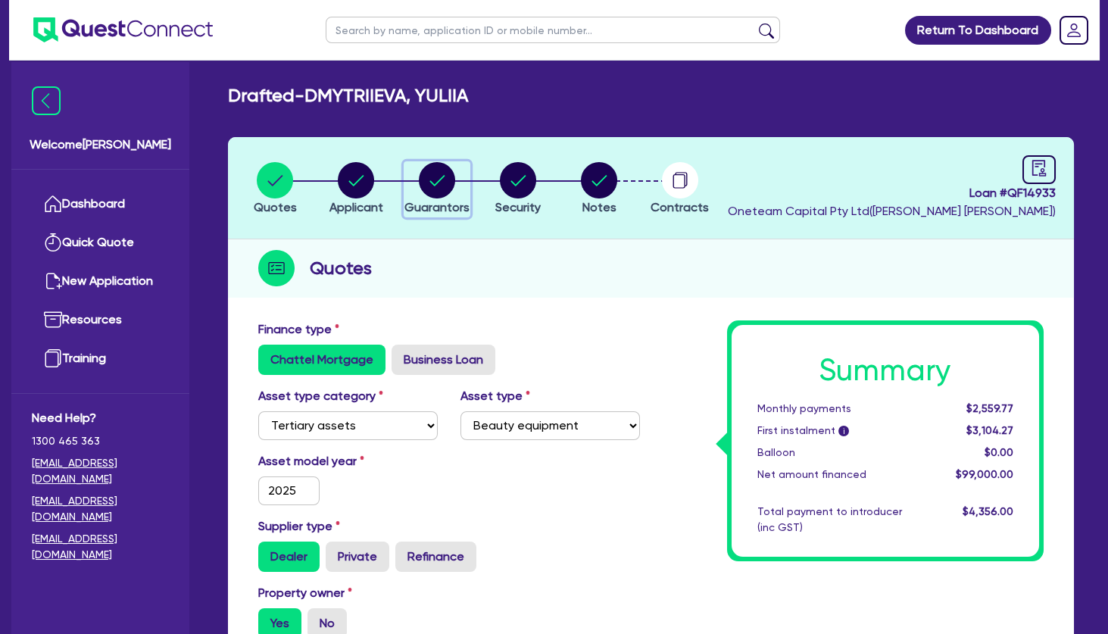
click at [433, 182] on circle "button" at bounding box center [437, 180] width 36 height 36
select select "MRS"
select select "[GEOGRAPHIC_DATA]"
select select "MARRIED"
select select "PROPERTY"
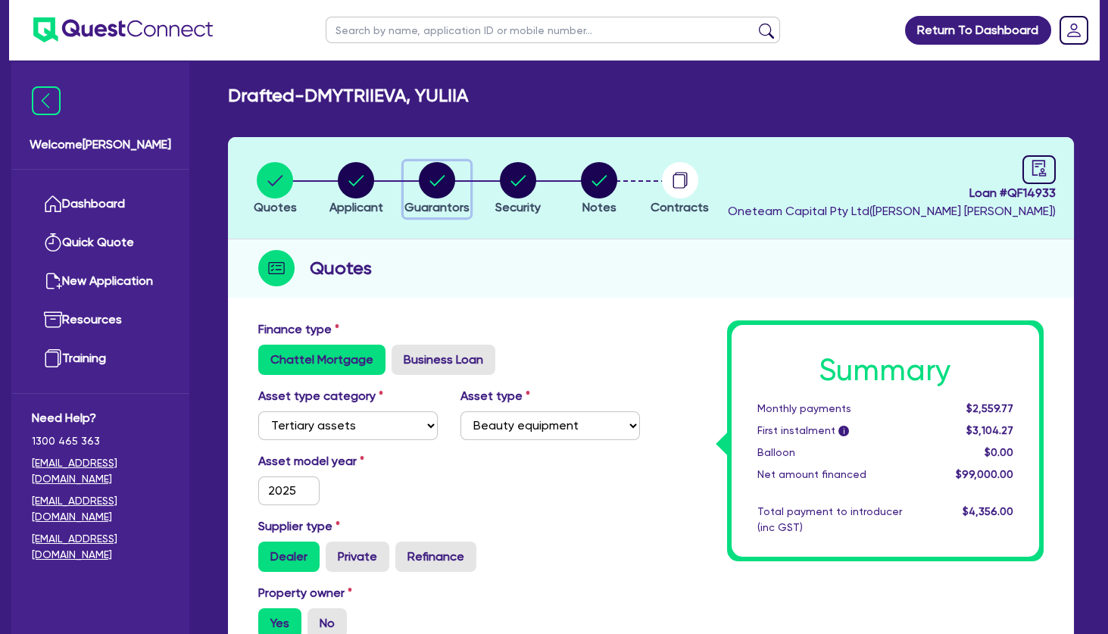
select select "CASH"
select select "VEHICLE"
select select "HOUSEHOLD_PERSONAL"
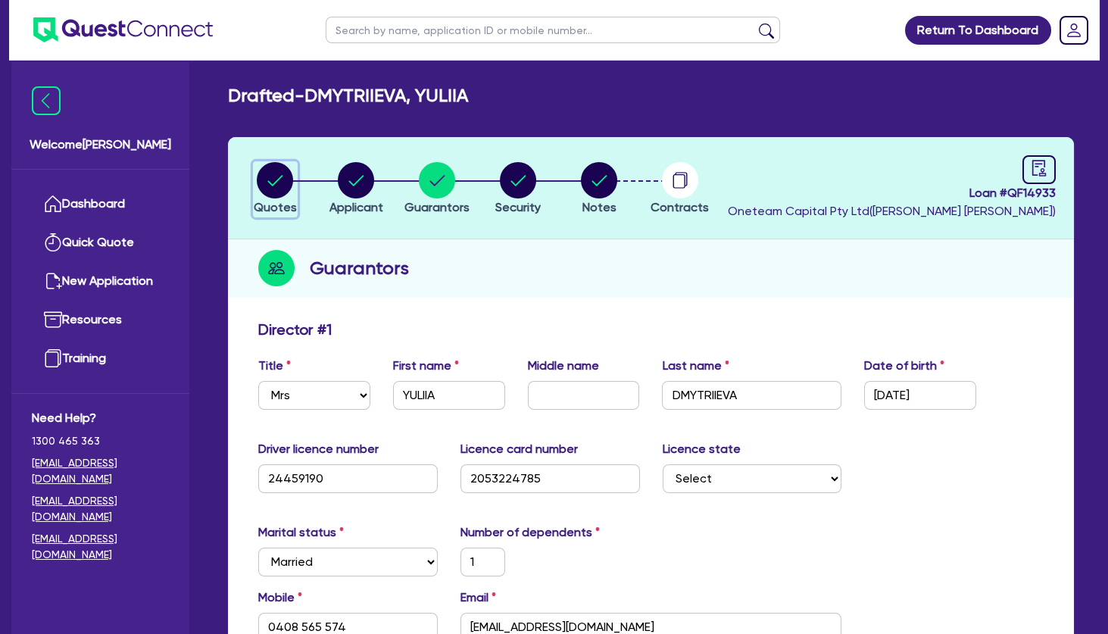
click at [286, 172] on circle "button" at bounding box center [275, 180] width 36 height 36
select select "TERTIARY_ASSETS"
select select "BEAUTY_EQUIPMENT"
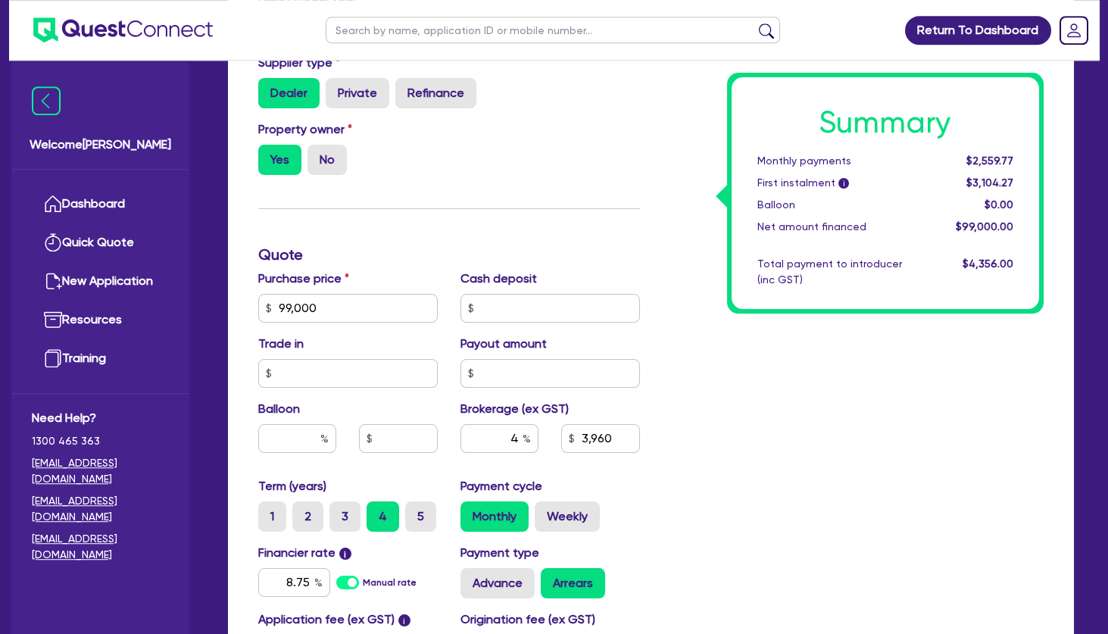
scroll to position [491, 0]
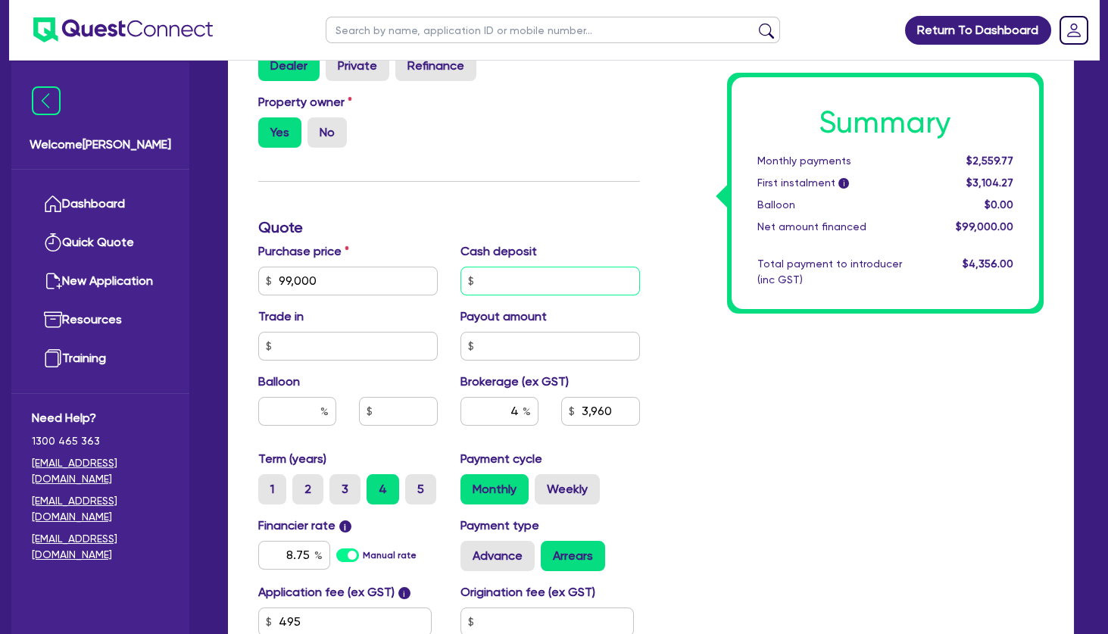
click at [549, 283] on input "text" at bounding box center [549, 281] width 179 height 29
type input "29,000"
type input "99,000"
type input "3,960"
type input "99,000"
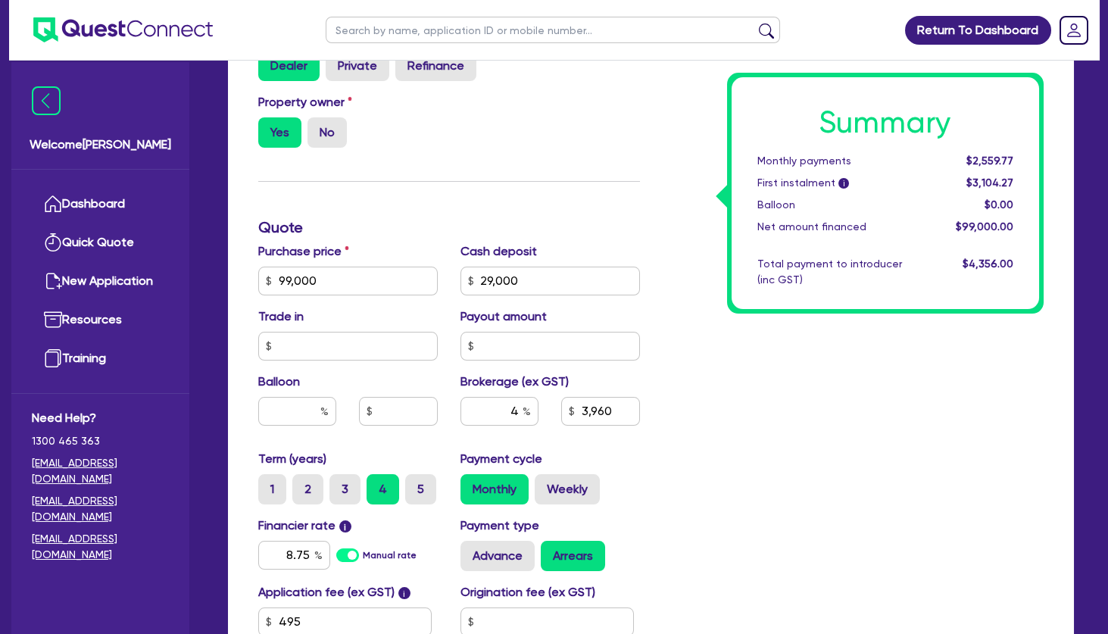
type input "2,800"
click at [562, 182] on div "Finance type Chattel Mortgage Business Loan Asset type category Select Cars and…" at bounding box center [449, 272] width 404 height 885
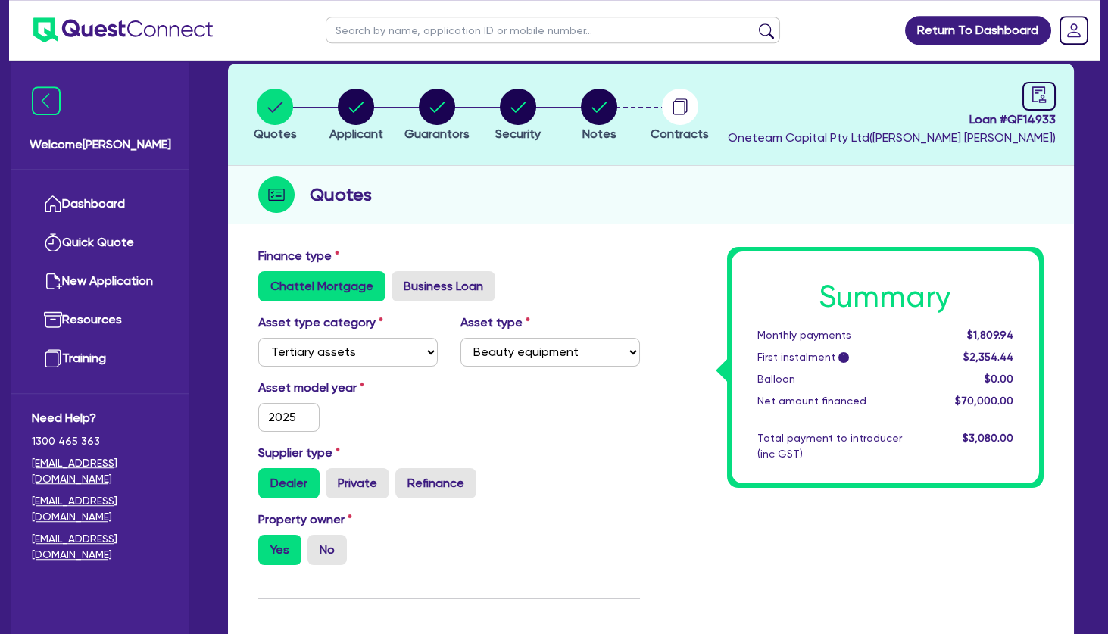
scroll to position [0, 0]
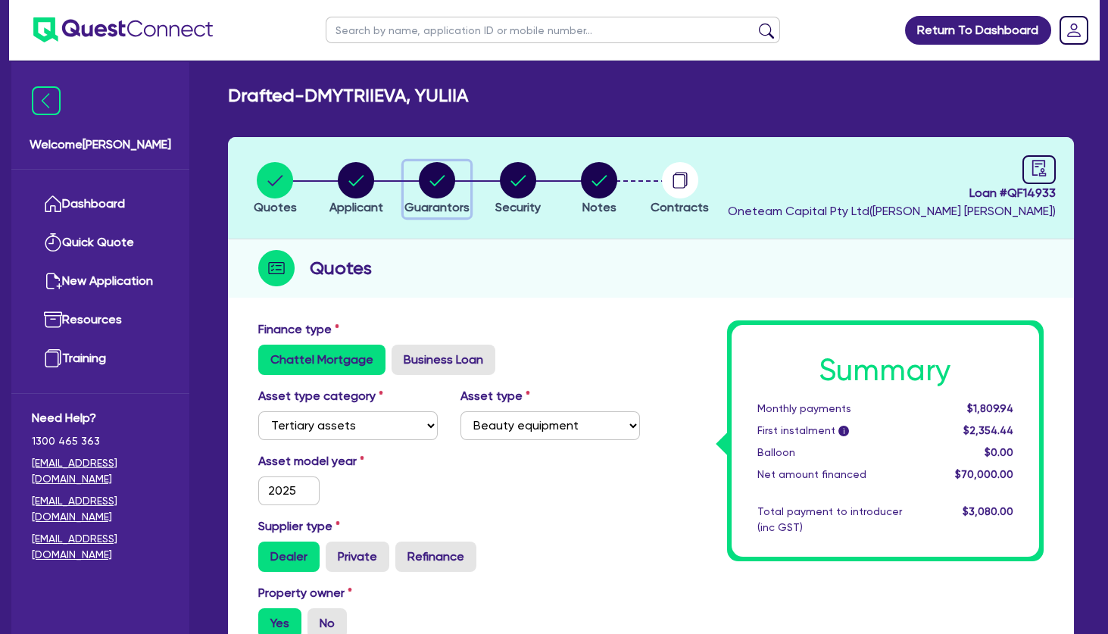
click at [423, 185] on circle "button" at bounding box center [437, 180] width 36 height 36
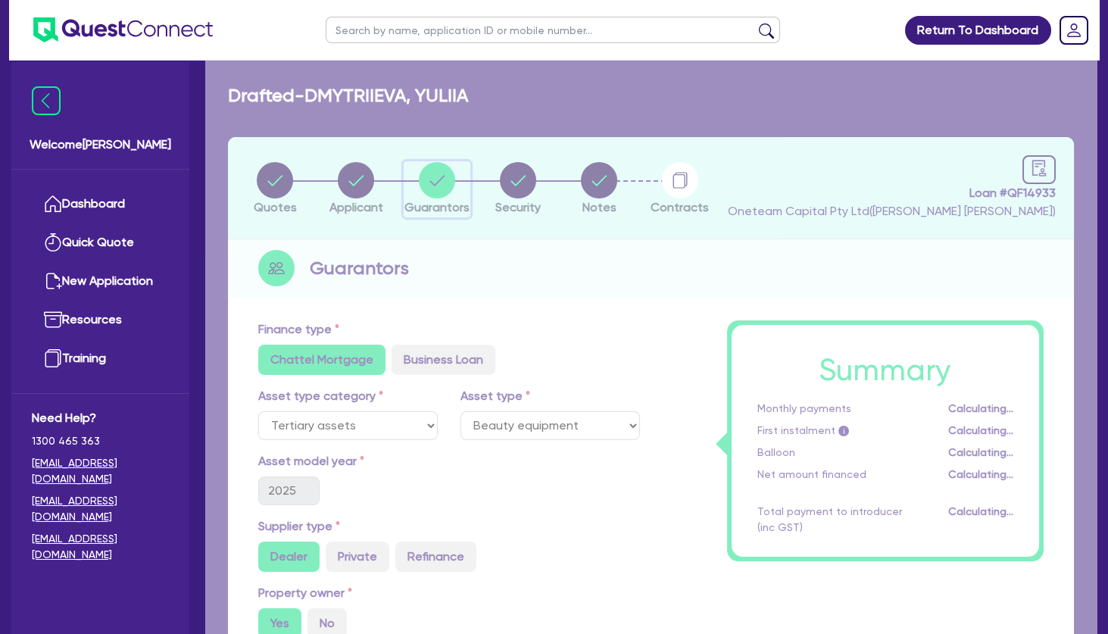
select select "MRS"
select select "[GEOGRAPHIC_DATA]"
select select "MARRIED"
select select "PROPERTY"
select select "CASH"
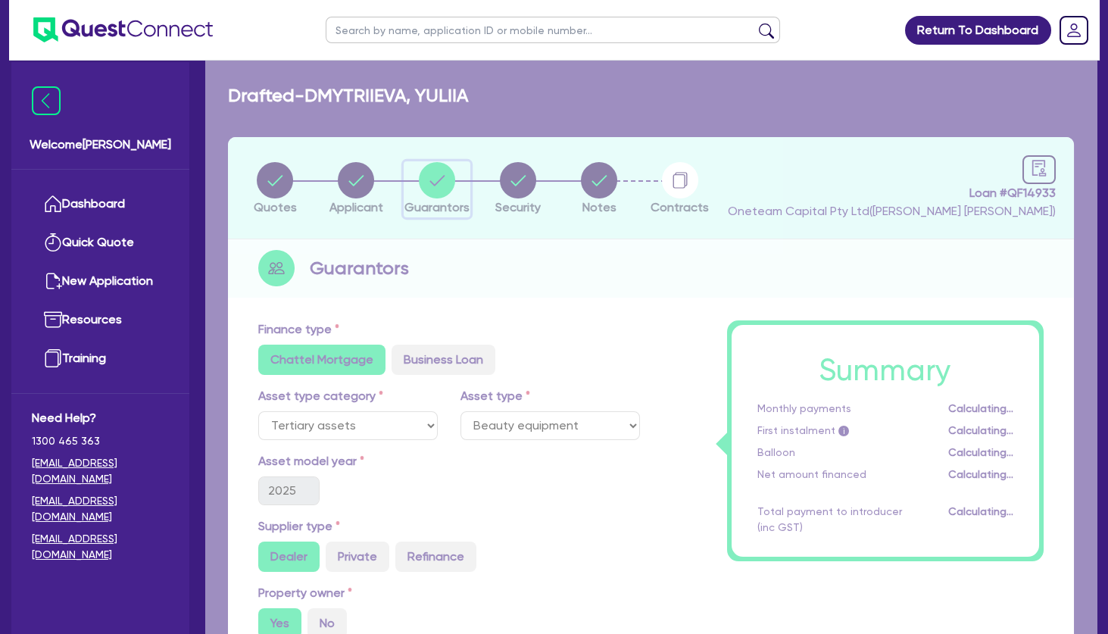
select select "CASH"
select select "VEHICLE"
select select "HOUSEHOLD_PERSONAL"
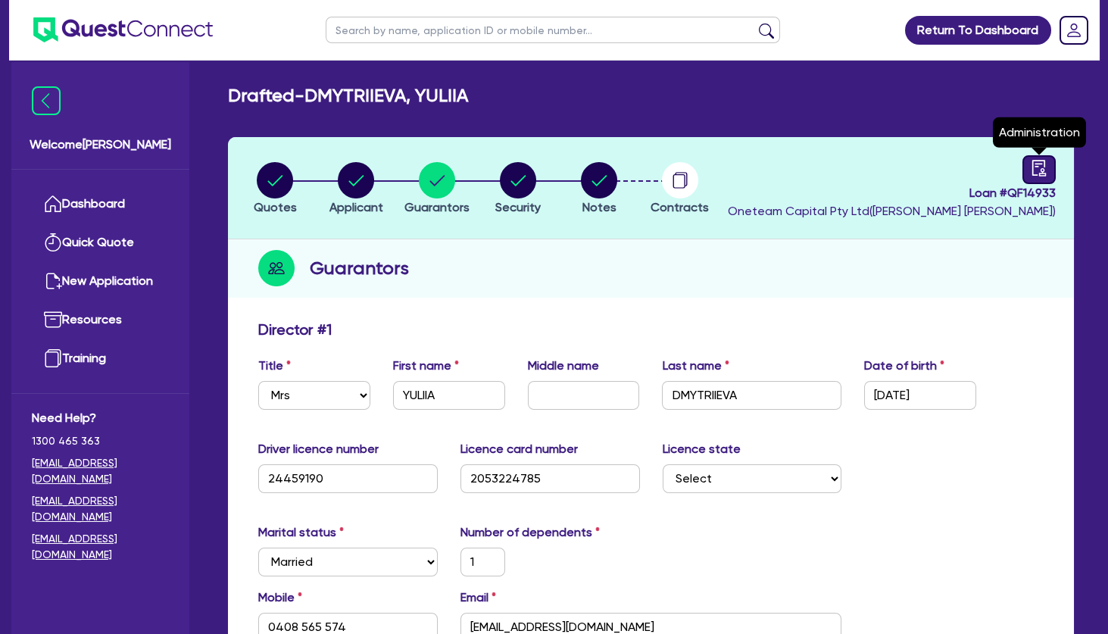
click at [1041, 167] on icon "audit" at bounding box center [1039, 168] width 17 height 17
select select "DRAFTED_NEW"
select select "Other"
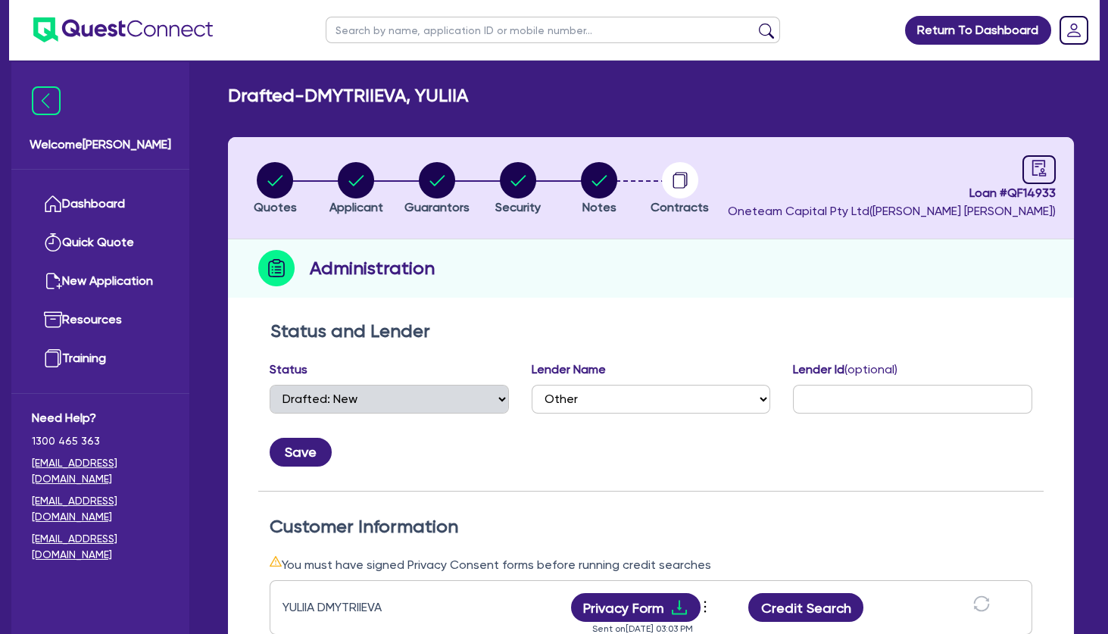
scroll to position [245, 0]
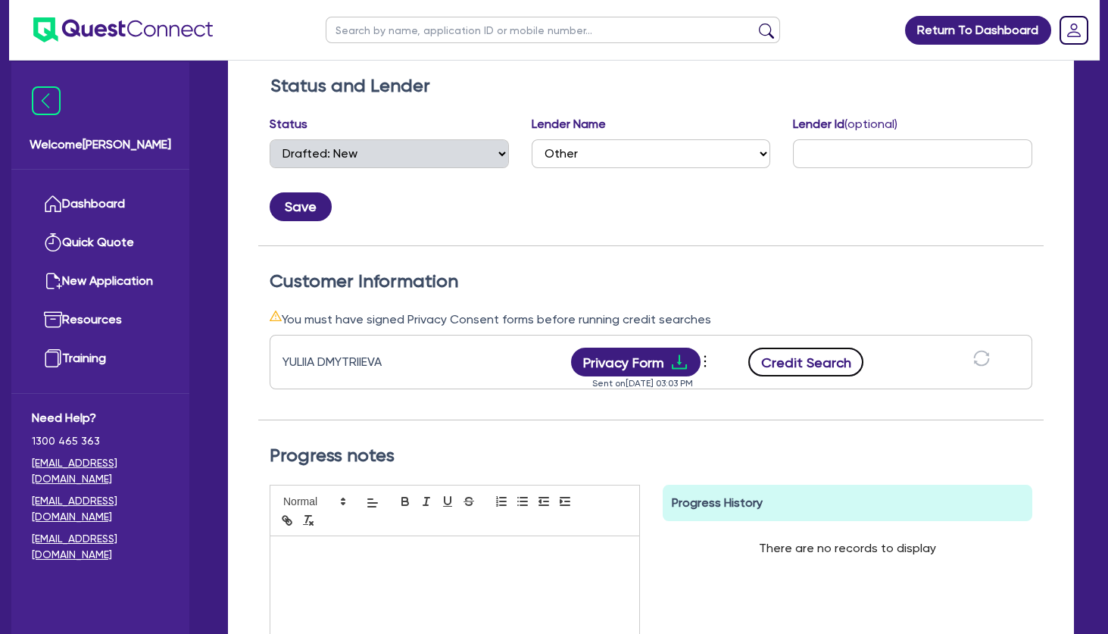
click at [804, 366] on button "Credit Search" at bounding box center [805, 362] width 115 height 29
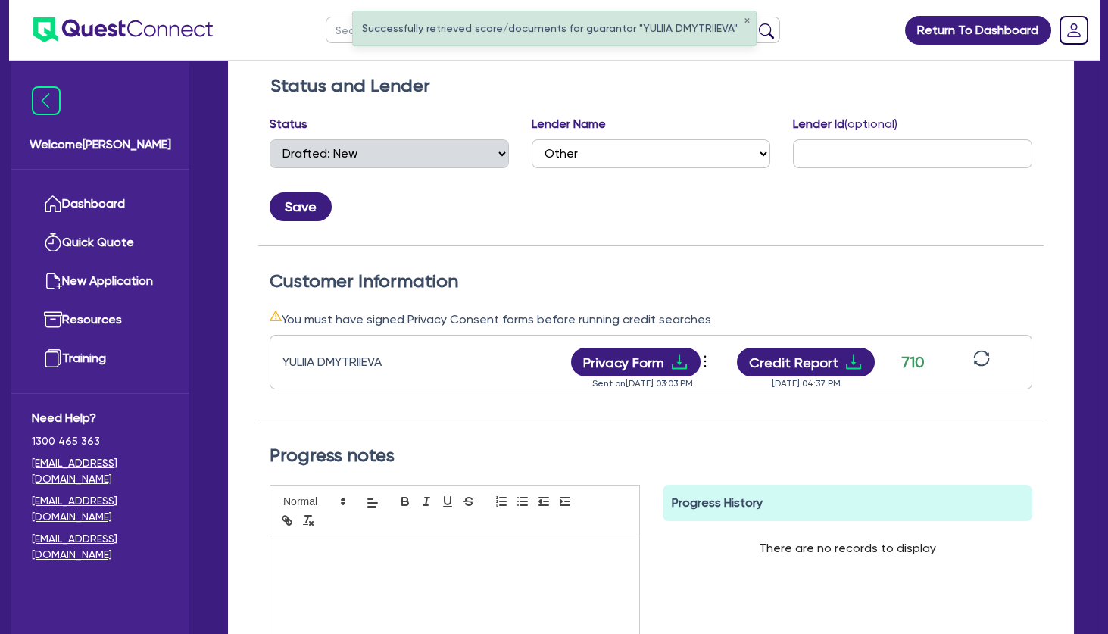
scroll to position [0, 0]
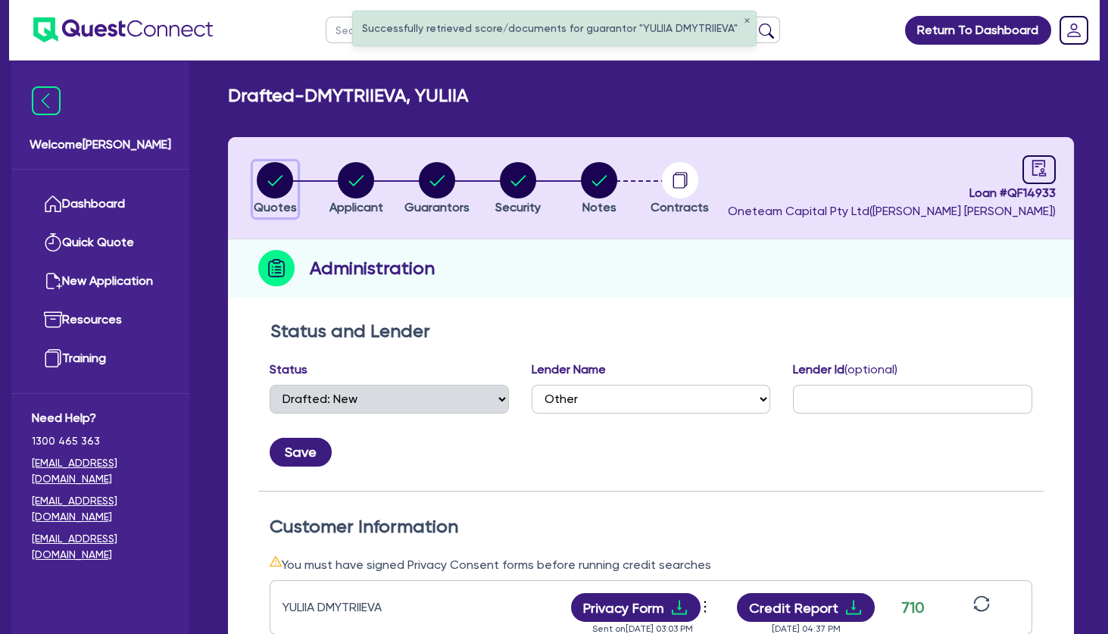
click at [293, 184] on icon "button" at bounding box center [275, 180] width 36 height 36
select select "TERTIARY_ASSETS"
select select "BEAUTY_EQUIPMENT"
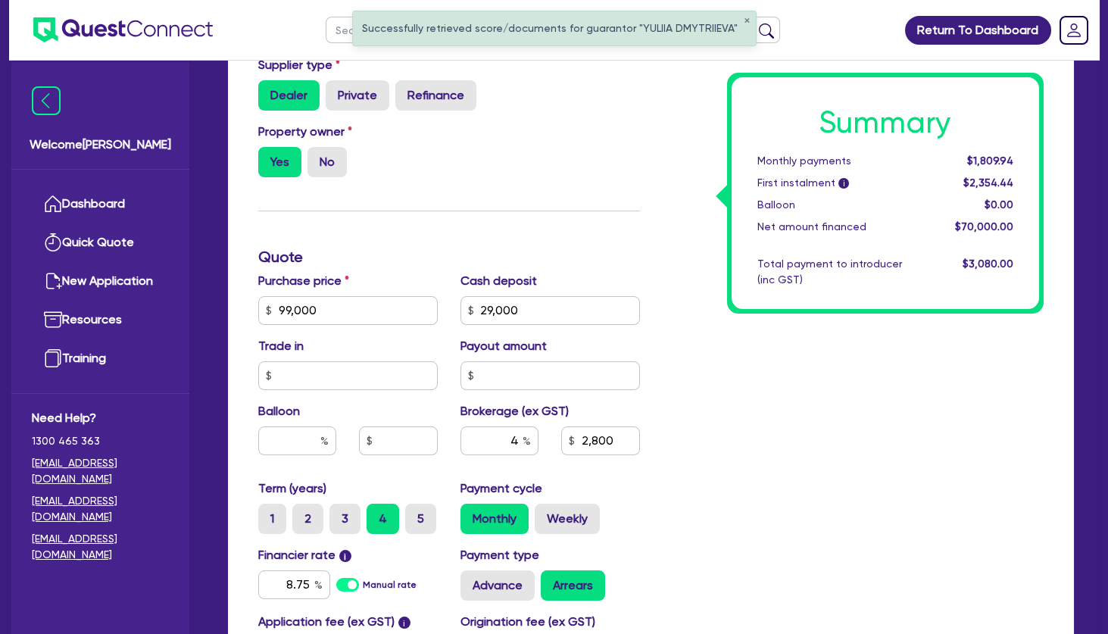
scroll to position [491, 0]
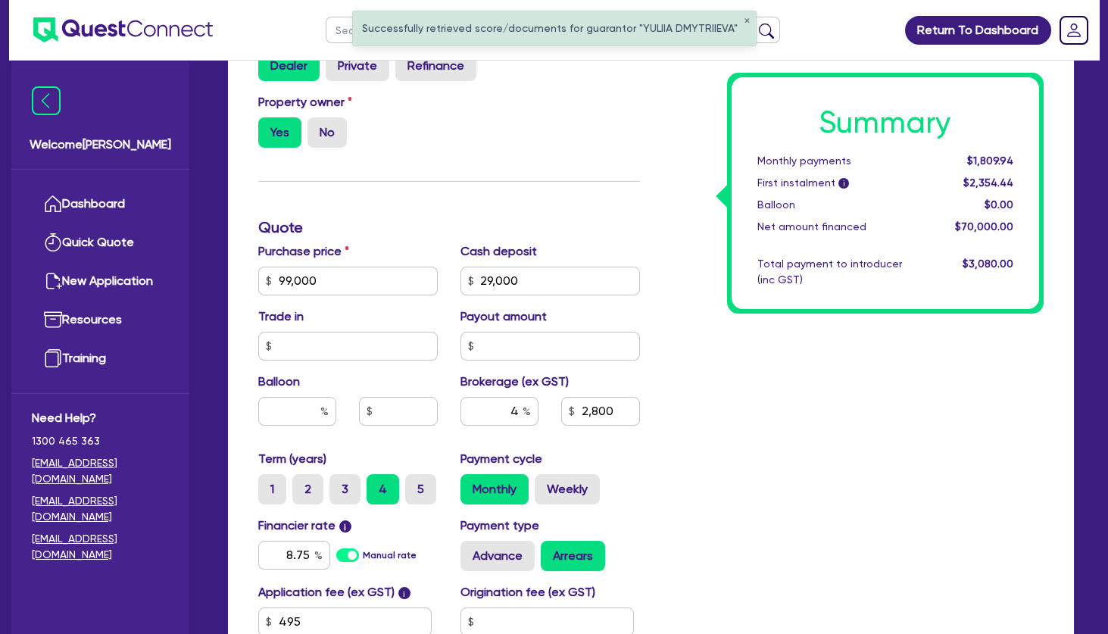
click at [817, 382] on div "Summary Monthly payments $1,809.94 First instalment i $2,354.44 Balloon $0.00 N…" at bounding box center [853, 272] width 404 height 885
click at [792, 370] on div "Summary Monthly payments $1,809.94 First instalment i $2,354.44 Balloon $0.00 N…" at bounding box center [853, 272] width 404 height 885
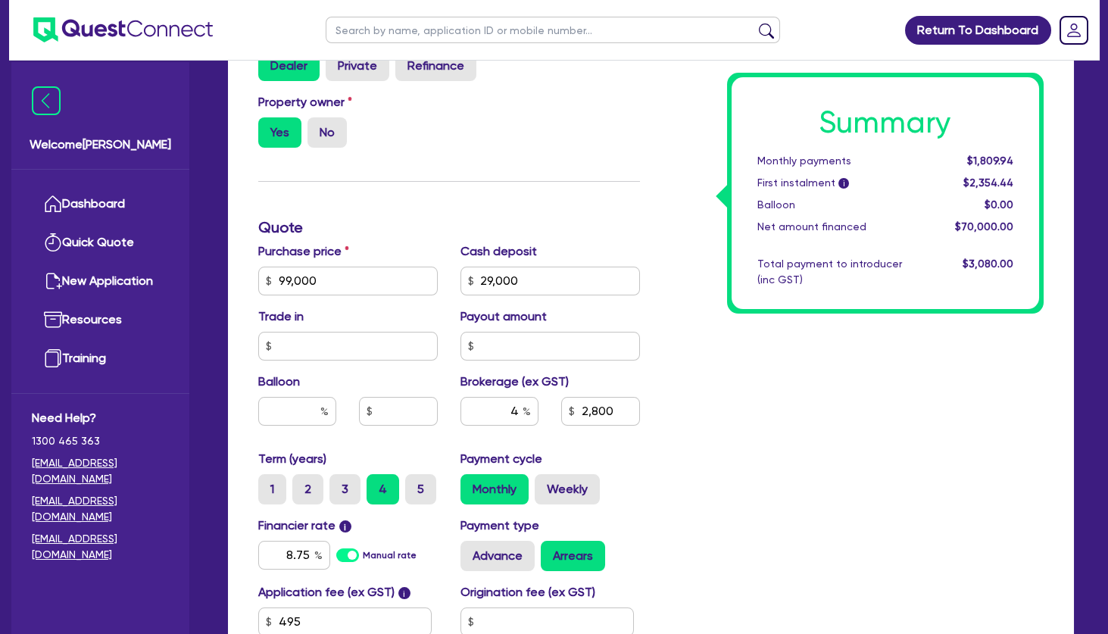
click at [762, 407] on div "Summary Monthly payments $1,809.94 First instalment i $2,354.44 Balloon $0.00 N…" at bounding box center [853, 272] width 404 height 885
click at [716, 440] on div "Summary Monthly payments $1,809.94 First instalment i $2,354.44 Balloon $0.00 N…" at bounding box center [853, 272] width 404 height 885
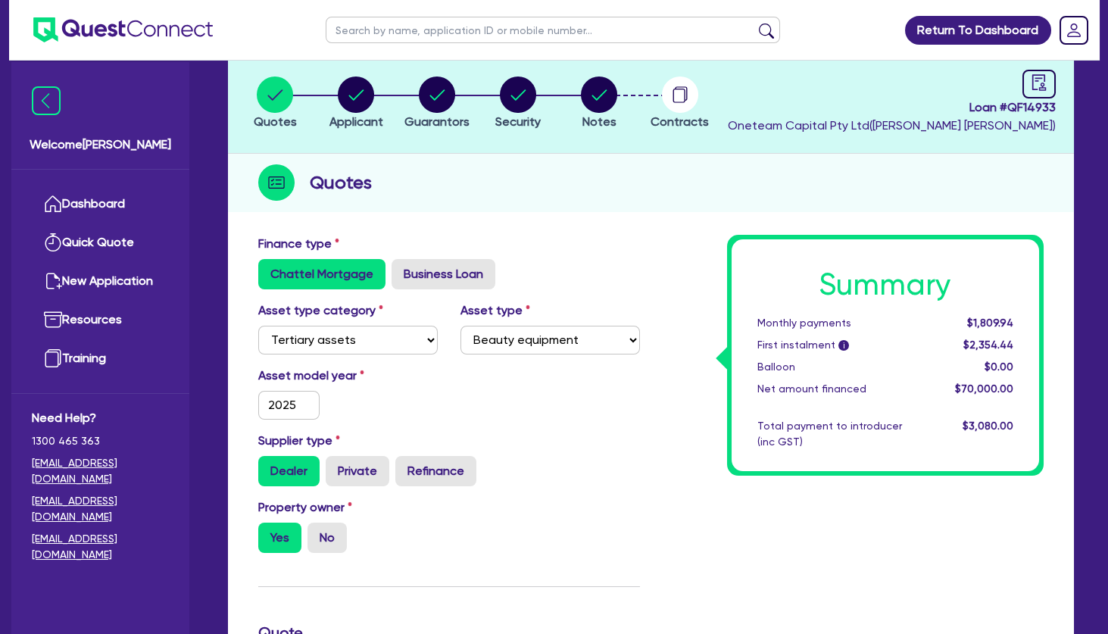
scroll to position [0, 0]
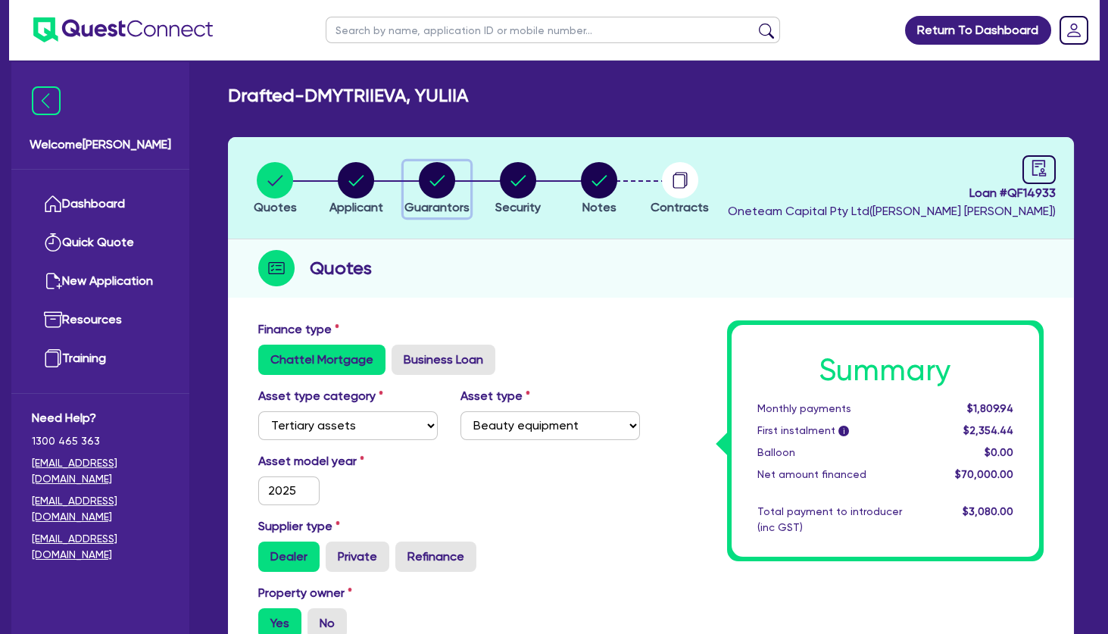
click at [433, 179] on circle "button" at bounding box center [437, 180] width 36 height 36
select select "MRS"
select select "[GEOGRAPHIC_DATA]"
select select "MARRIED"
select select "PROPERTY"
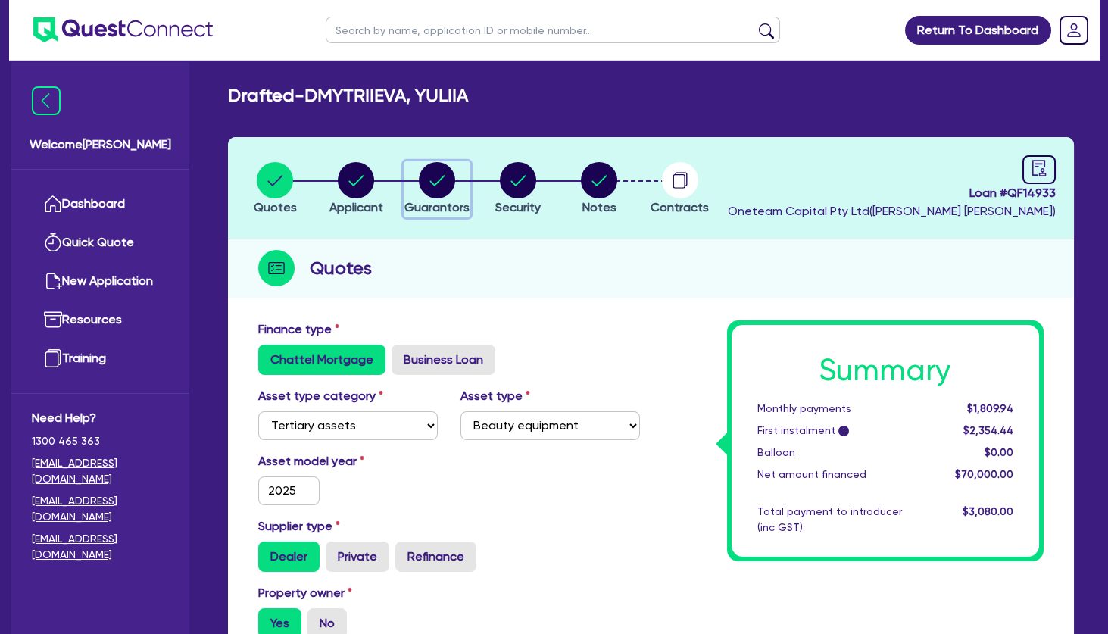
select select "CASH"
select select "VEHICLE"
select select "HOUSEHOLD_PERSONAL"
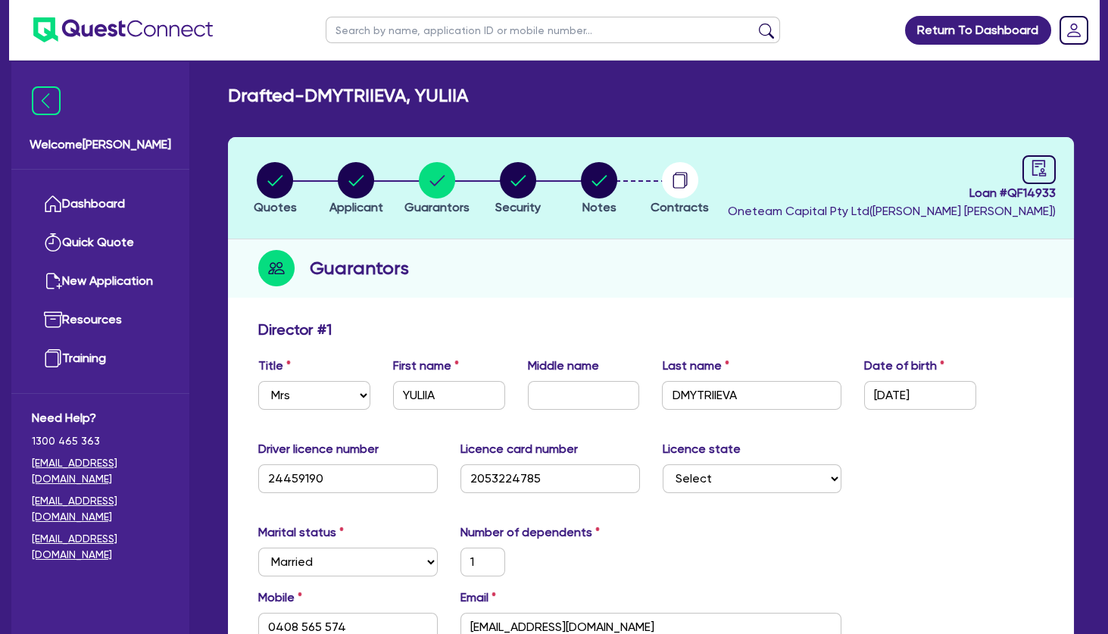
click at [528, 276] on div "Guarantors" at bounding box center [651, 268] width 846 height 58
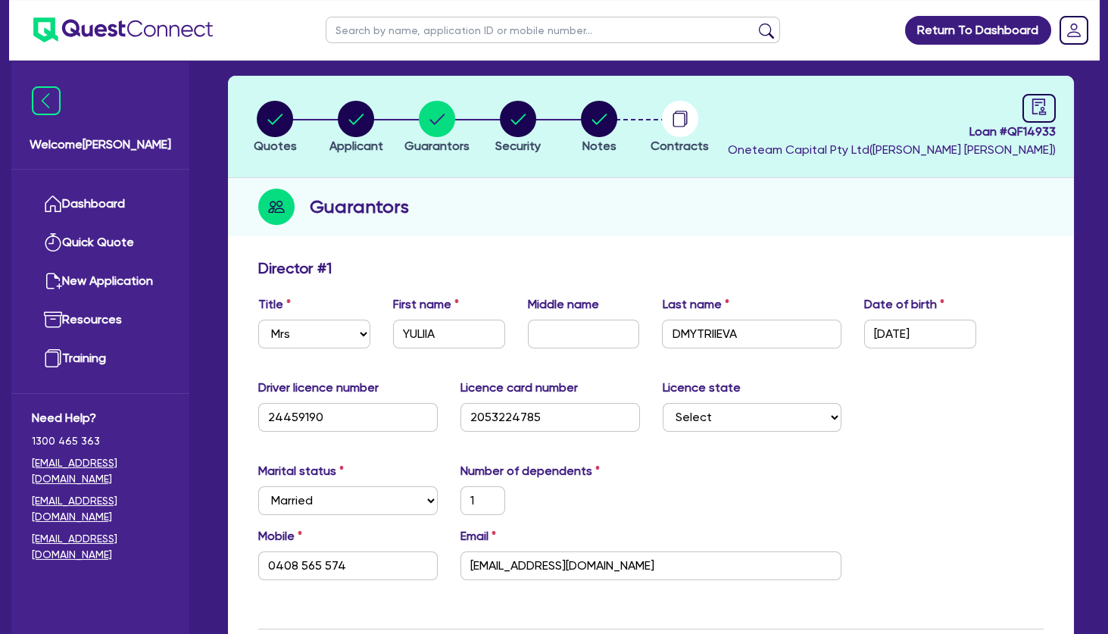
scroll to position [164, 0]
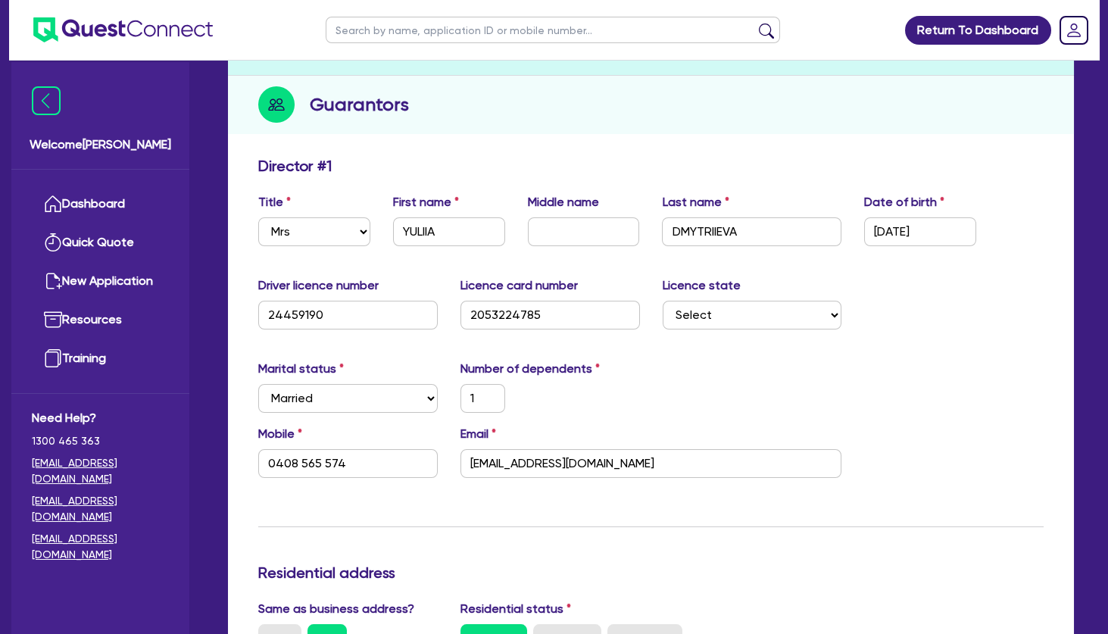
click at [818, 383] on div "Marital status Select Single Married De Facto / Partner Number of dependents 1" at bounding box center [651, 392] width 808 height 65
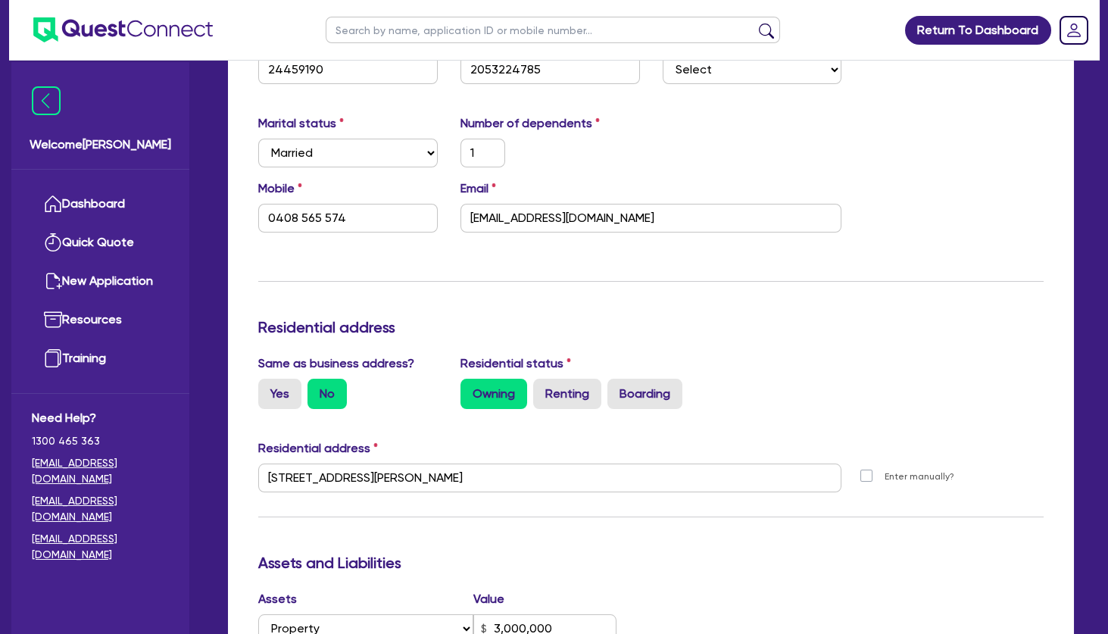
drag, startPoint x: 822, startPoint y: 326, endPoint x: 819, endPoint y: 313, distance: 13.8
click at [822, 326] on h3 "Residential address" at bounding box center [650, 327] width 785 height 18
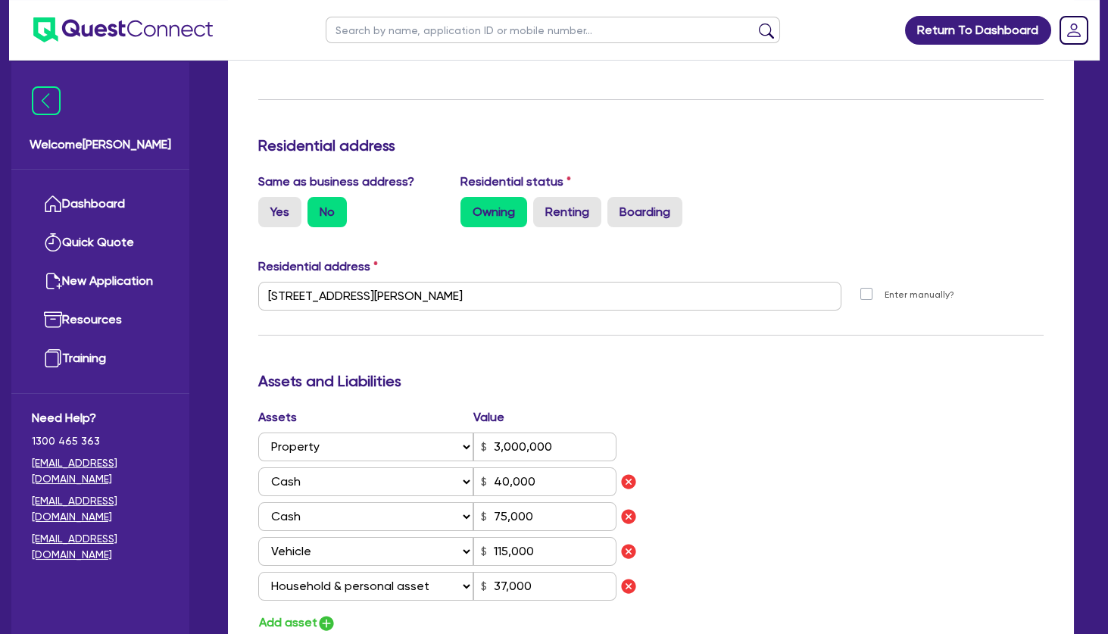
scroll to position [654, 0]
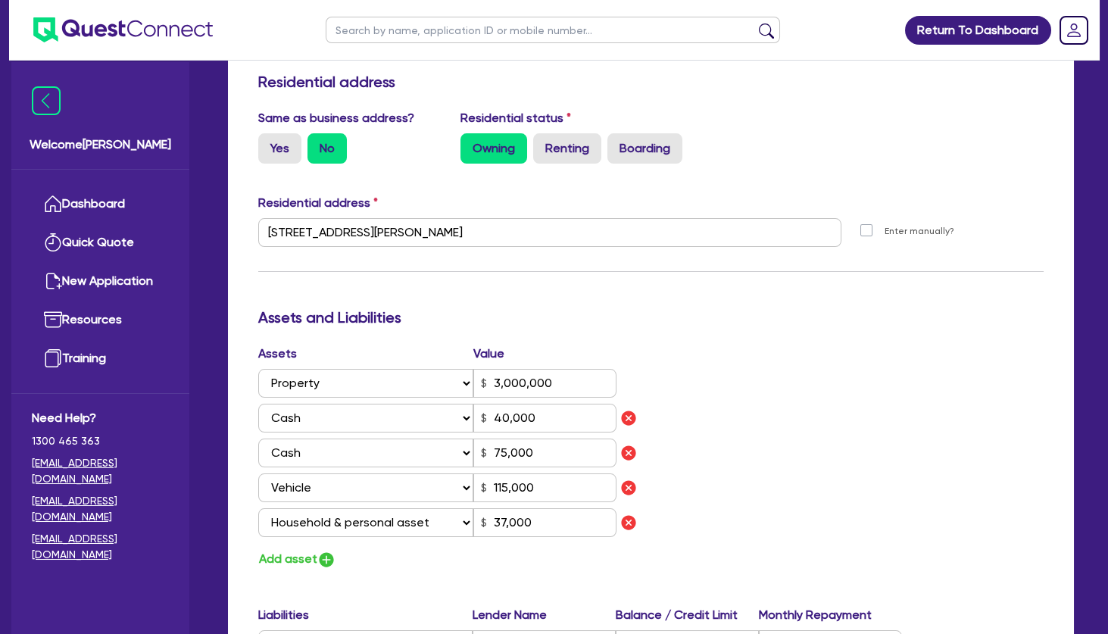
drag, startPoint x: 802, startPoint y: 317, endPoint x: 827, endPoint y: 314, distance: 25.2
click at [809, 317] on h3 "Assets and Liabilities" at bounding box center [650, 317] width 785 height 18
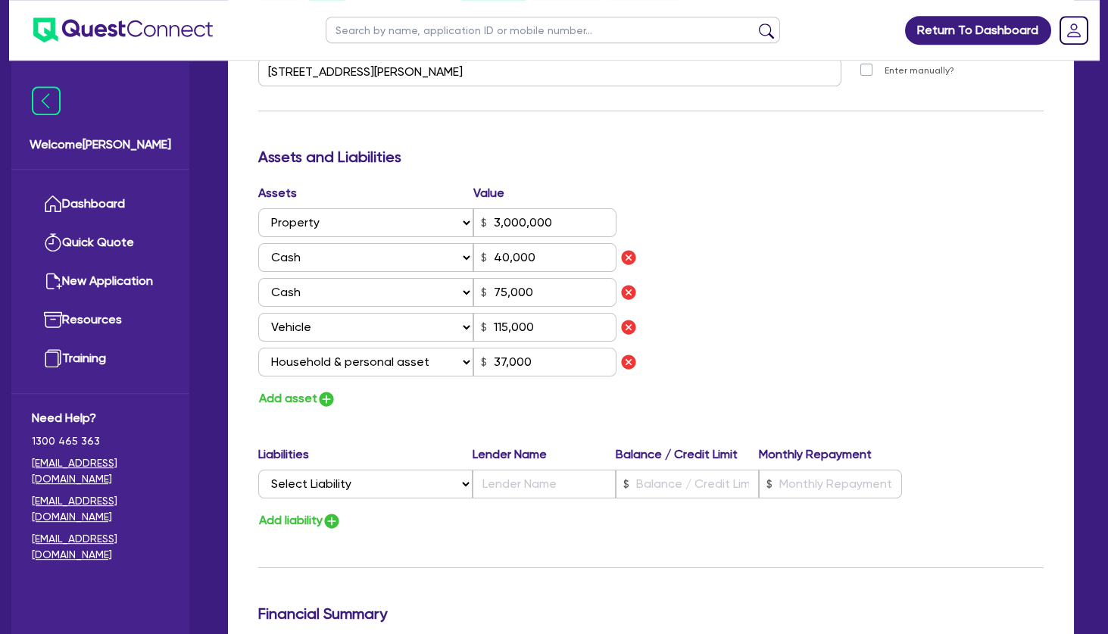
scroll to position [818, 0]
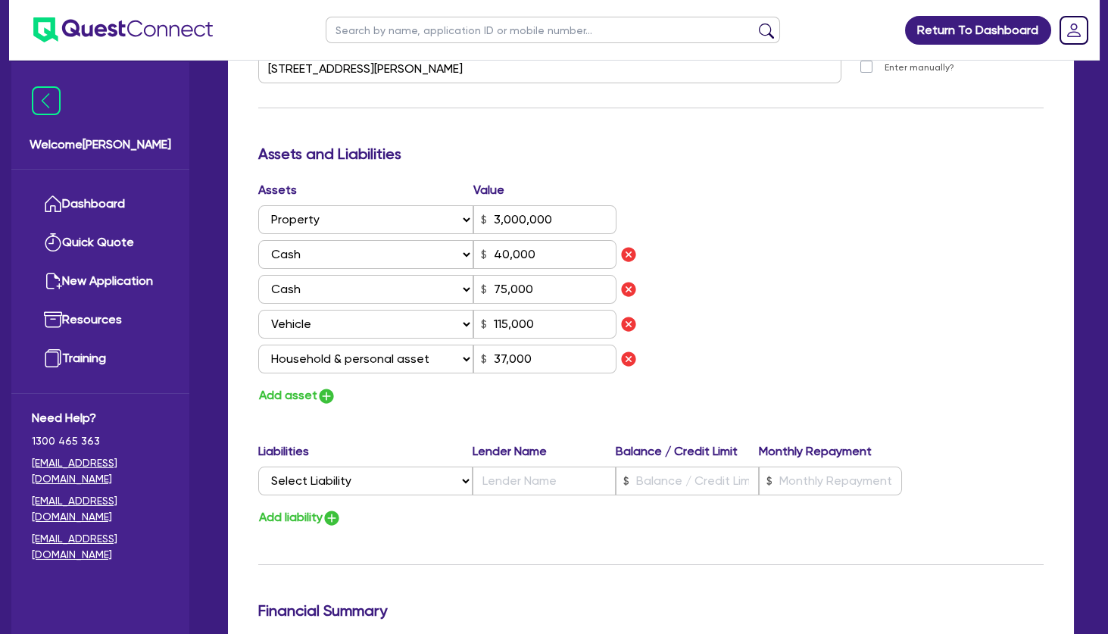
click at [753, 312] on div "Assets Value Select Asset Cash Property Investment property Vehicle Truck Trail…" at bounding box center [651, 293] width 808 height 225
click at [782, 335] on div "Assets Value Select Asset Cash Property Investment property Vehicle Truck Trail…" at bounding box center [651, 293] width 808 height 225
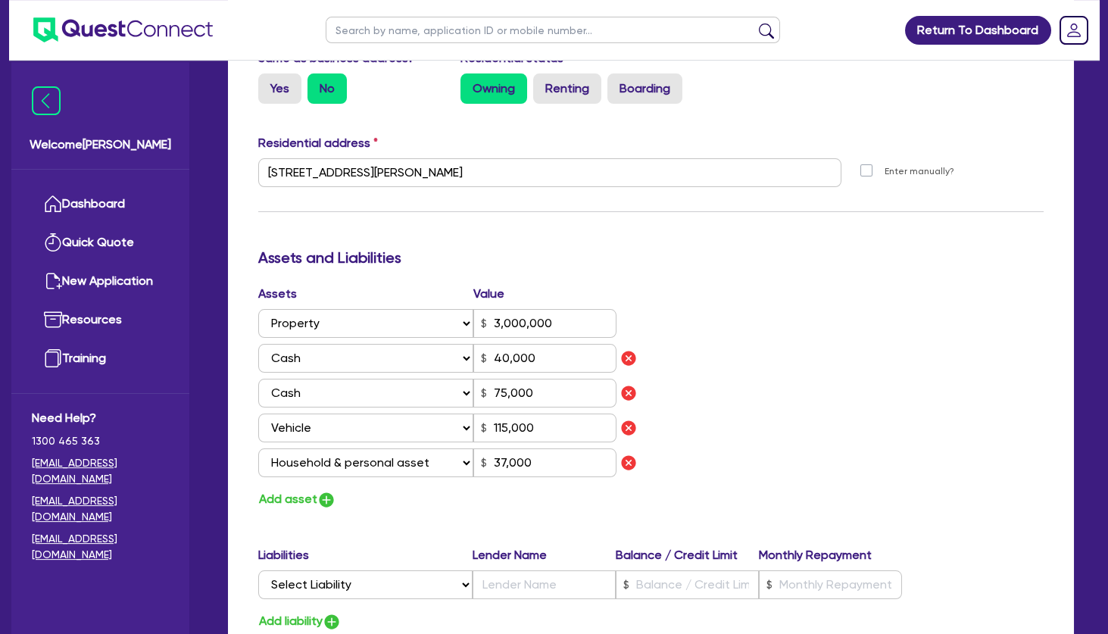
scroll to position [654, 0]
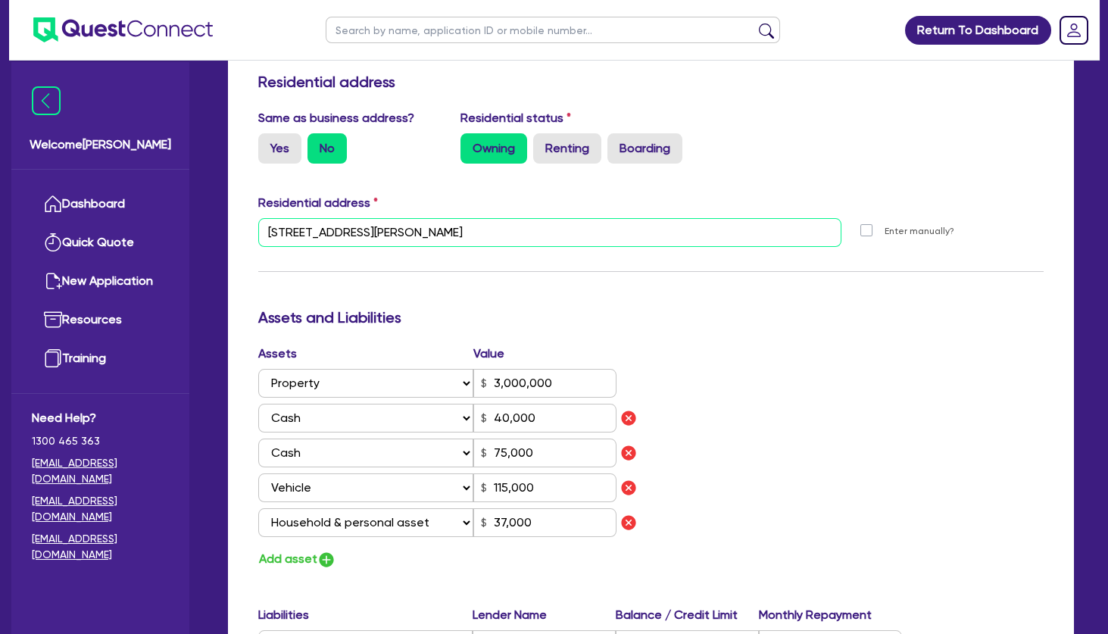
drag, startPoint x: 548, startPoint y: 233, endPoint x: 233, endPoint y: 231, distance: 314.3
click at [233, 231] on div "Update residential status for Director #1 Boarding is only acceptable when the …" at bounding box center [651, 409] width 846 height 1502
drag, startPoint x: 522, startPoint y: 236, endPoint x: 233, endPoint y: 226, distance: 288.7
click at [258, 226] on input "[STREET_ADDRESS][PERSON_NAME]" at bounding box center [549, 232] width 583 height 29
click at [725, 317] on h3 "Assets and Liabilities" at bounding box center [650, 317] width 785 height 18
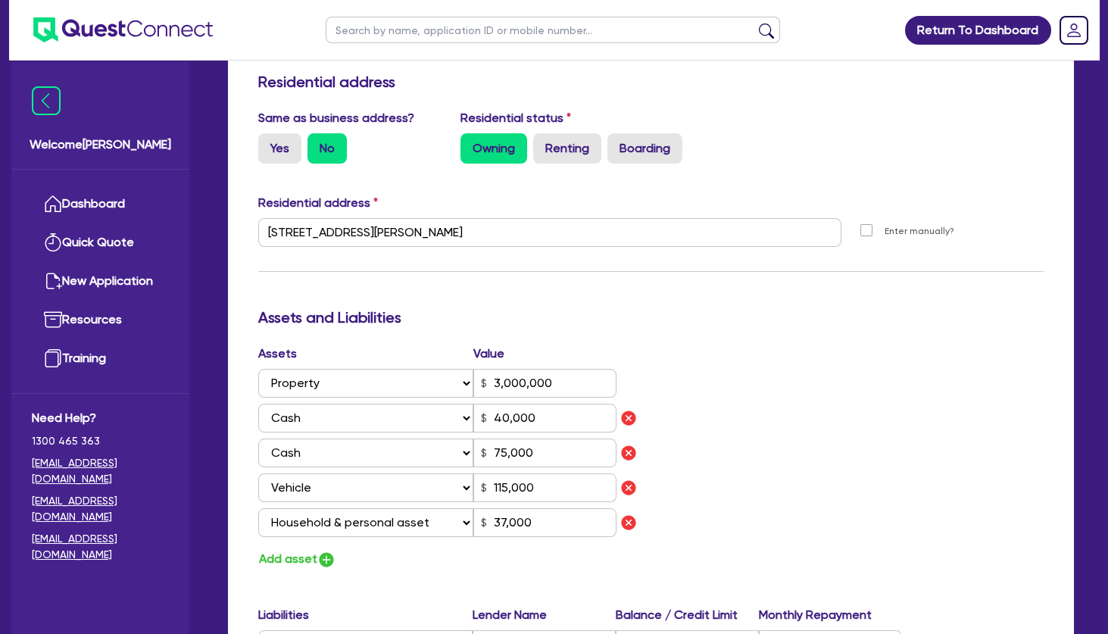
click at [726, 308] on h3 "Assets and Liabilities" at bounding box center [650, 317] width 785 height 18
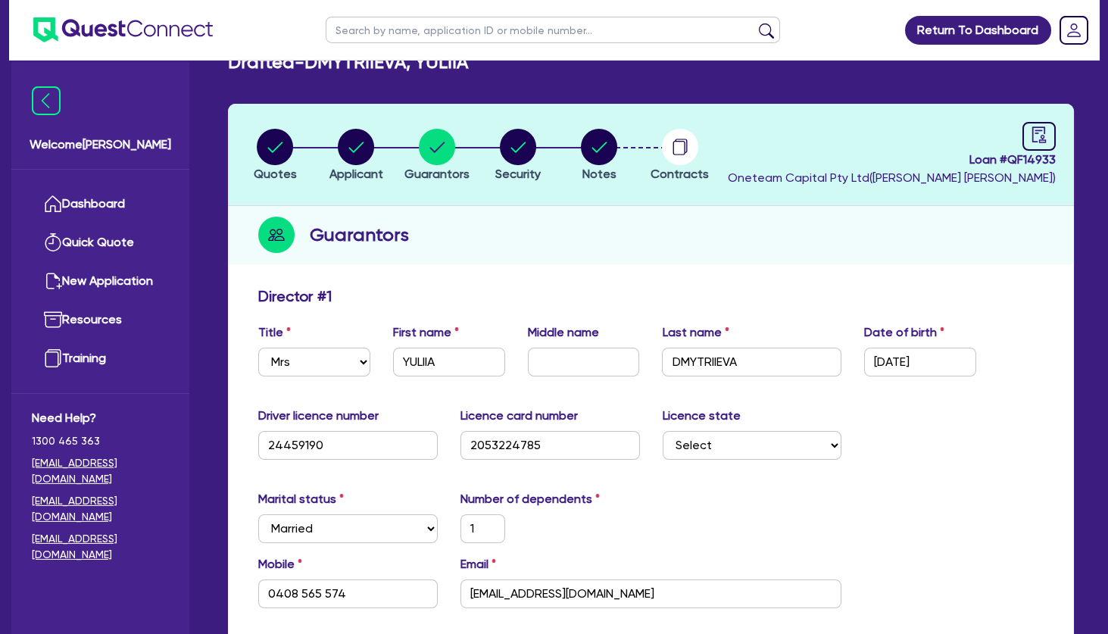
scroll to position [0, 0]
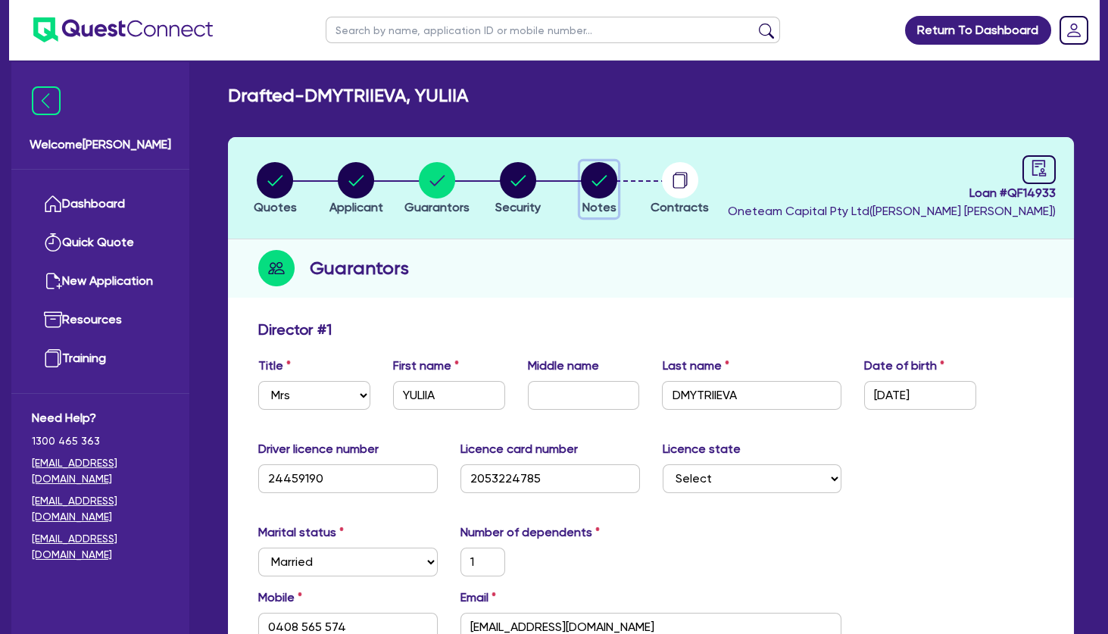
click at [601, 180] on icon "button" at bounding box center [599, 180] width 15 height 11
select select "Other"
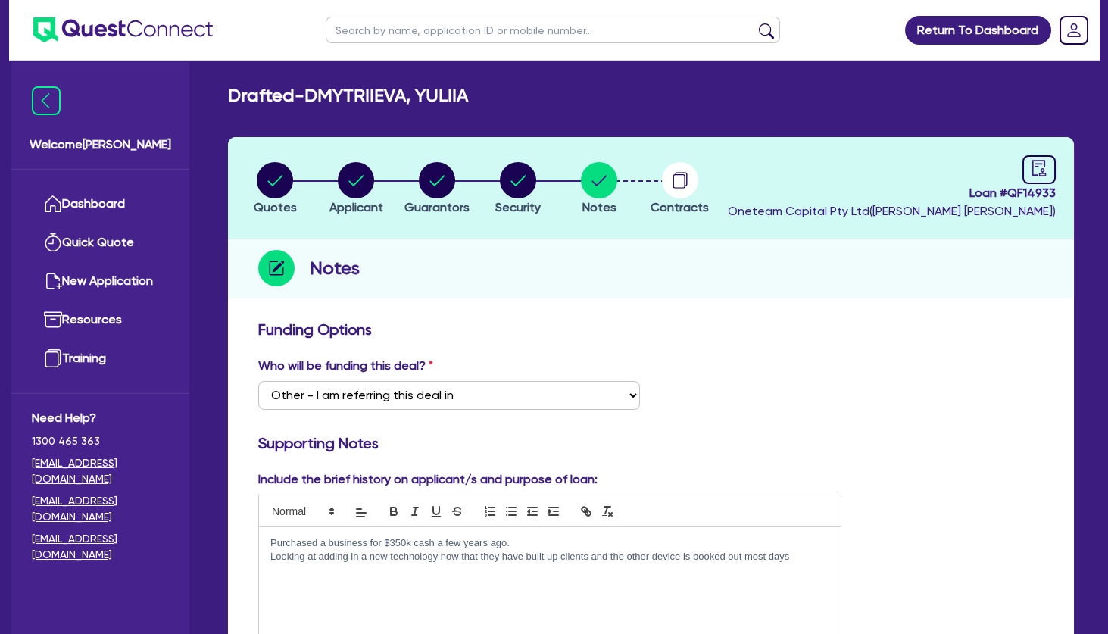
click at [268, 542] on div "Purchased a business for $350k cash a few years ago. Looking at adding in a new…" at bounding box center [550, 584] width 582 height 114
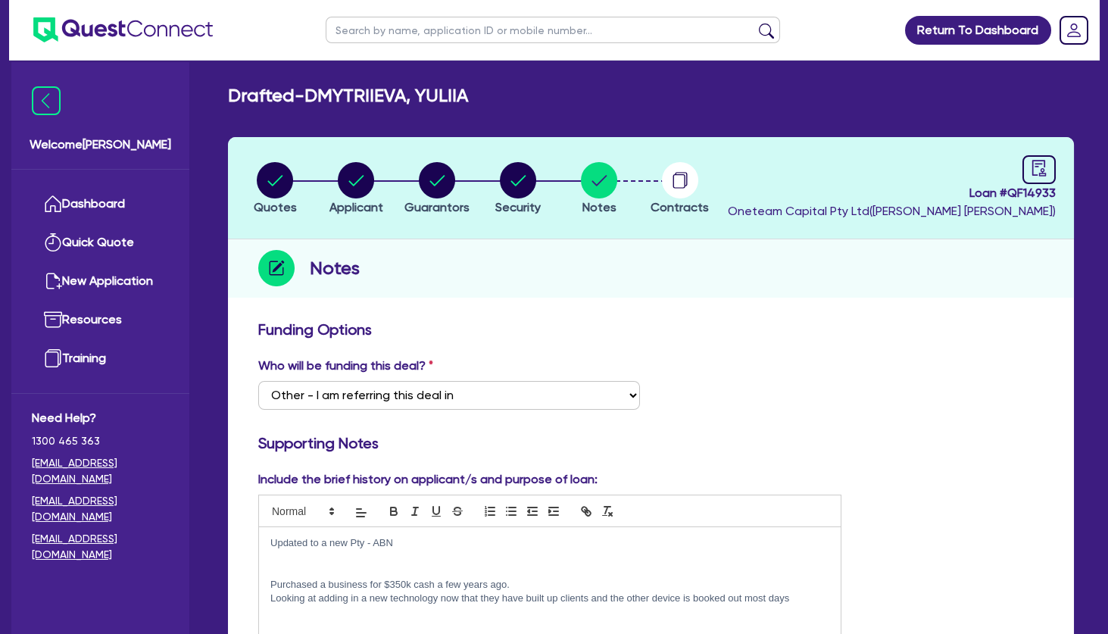
click at [307, 558] on p at bounding box center [549, 557] width 559 height 14
click at [364, 170] on circle "button" at bounding box center [356, 180] width 36 height 36
select select "SOLE_TRADER"
select select "HEALTH_BEAUTY"
select select "HAIR_BEAUTY_SALONS"
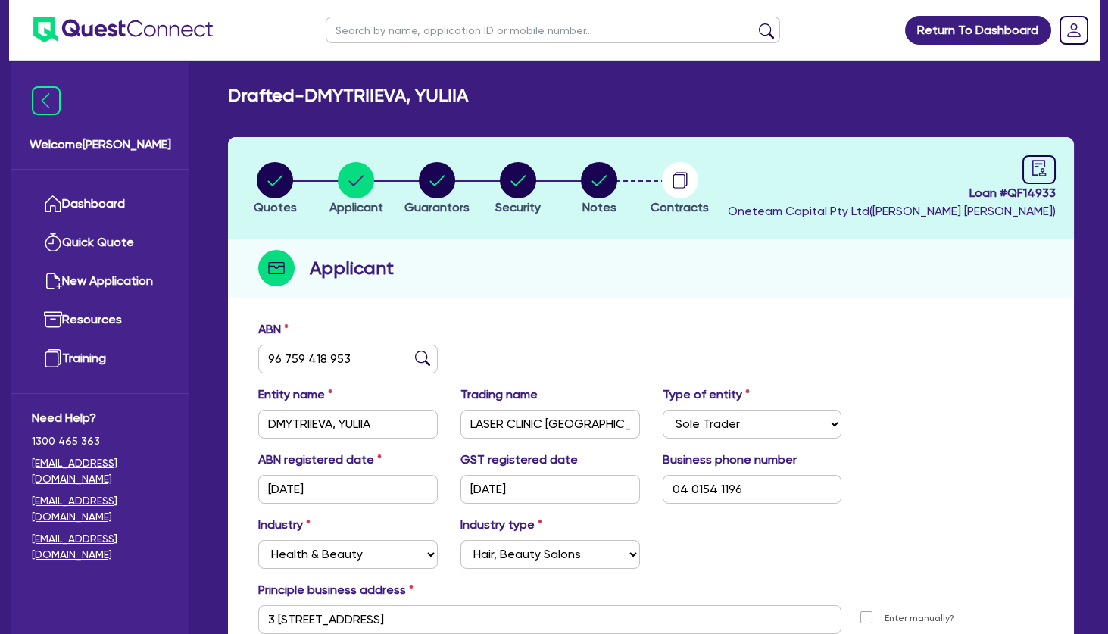
click at [573, 270] on div "Applicant" at bounding box center [651, 268] width 846 height 58
click at [286, 182] on circle "button" at bounding box center [275, 180] width 36 height 36
select select "TERTIARY_ASSETS"
select select "BEAUTY_EQUIPMENT"
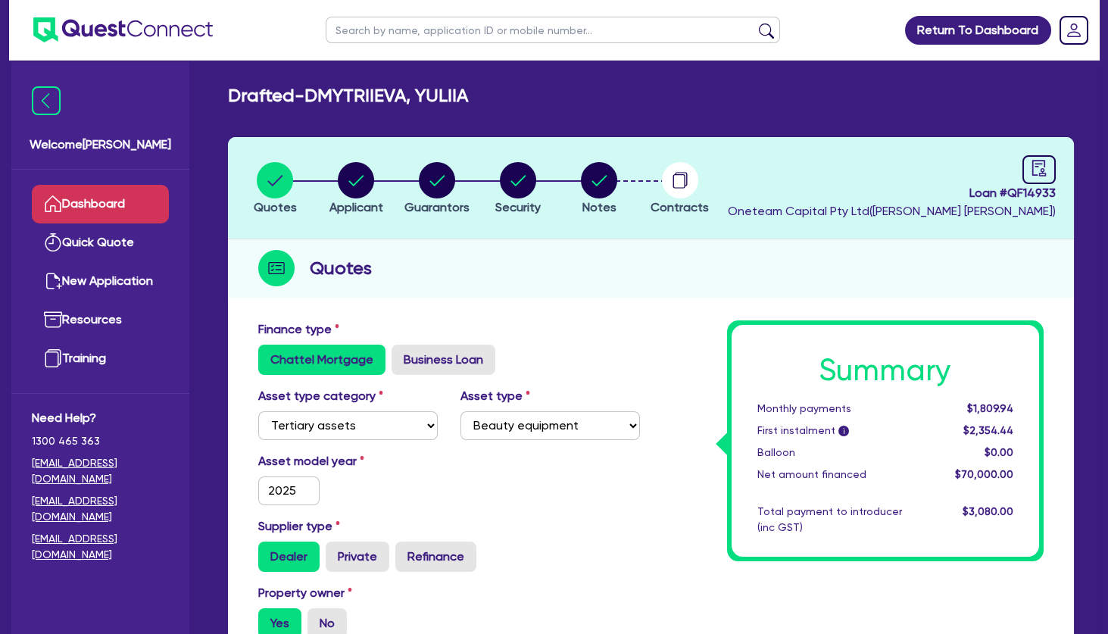
click at [140, 201] on link "Dashboard" at bounding box center [100, 204] width 137 height 39
